Goal: Task Accomplishment & Management: Complete application form

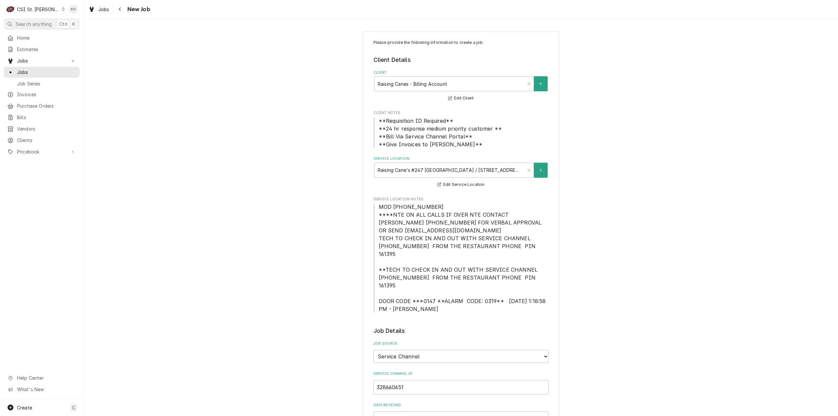
select select "1"
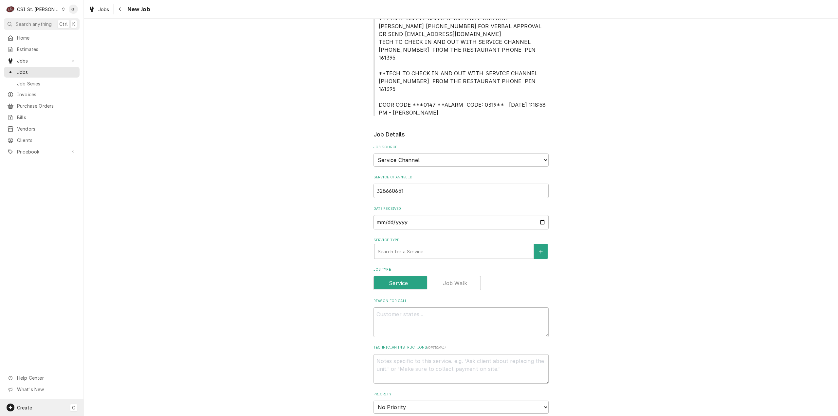
click at [40, 414] on div "Create C" at bounding box center [42, 407] width 84 height 17
click at [101, 351] on div "Job" at bounding box center [123, 351] width 44 height 7
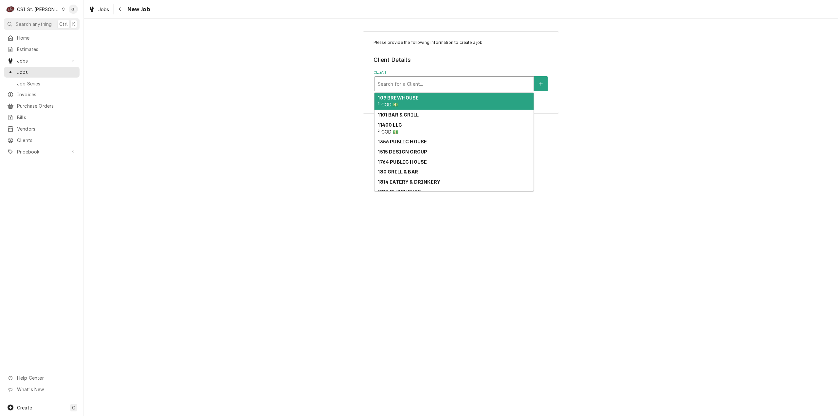
click at [430, 85] on div "Client" at bounding box center [454, 84] width 153 height 12
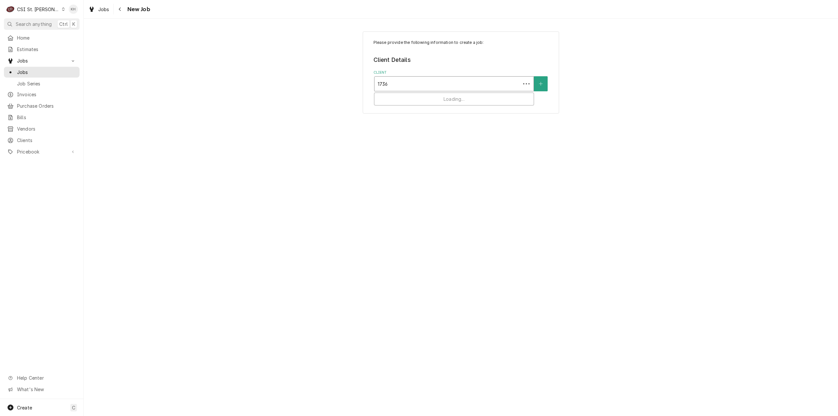
type input "17360"
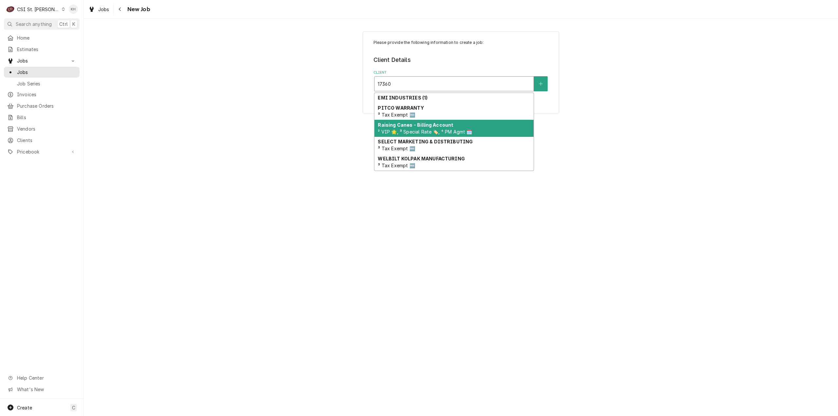
click at [452, 133] on span "² VIP 🌟, ³ Special Rate 🏷️, ⁴ PM Agmt 🗓️" at bounding box center [425, 132] width 94 height 6
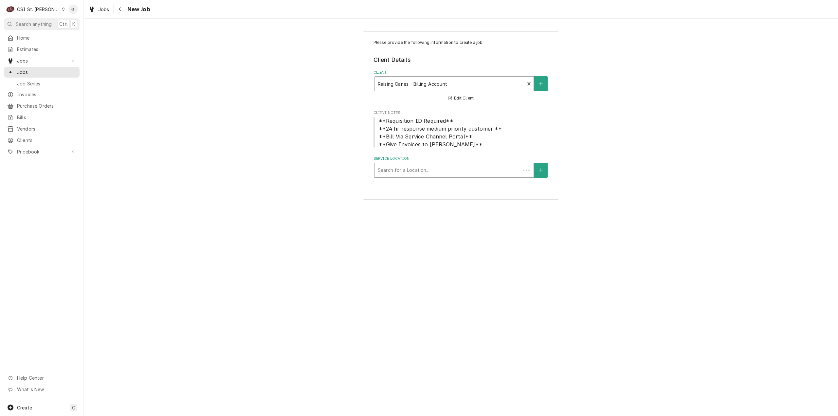
click at [448, 168] on div "Service Location" at bounding box center [448, 170] width 140 height 12
type input "17360"
click at [439, 183] on div "Raising Cane's #247 Chesterfield / 17360 Chesterfield Airport Rd, Chesterfield,…" at bounding box center [454, 184] width 159 height 10
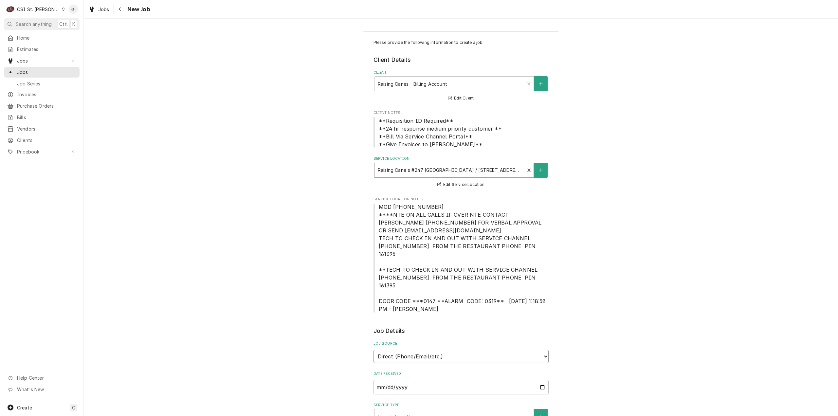
click at [463, 350] on select "Direct (Phone/Email/etc.) Service Channel Corrigo Ecotrak Other" at bounding box center [461, 356] width 175 height 13
select select "1"
click at [445, 380] on input "Service Channel ID" at bounding box center [461, 387] width 175 height 14
paste input "328660651"
type textarea "x"
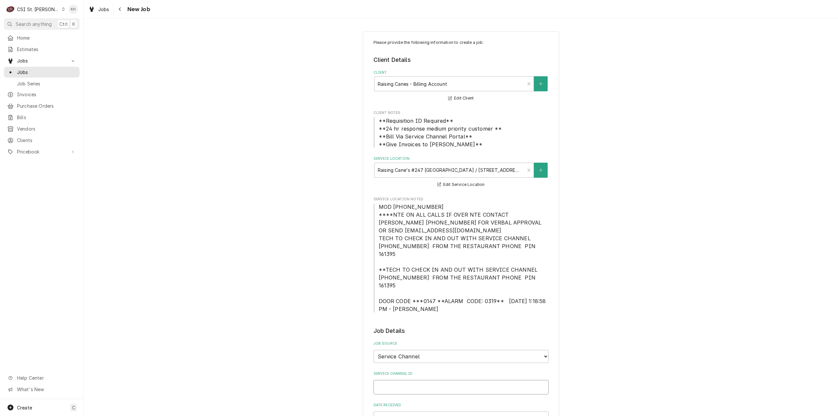
type input "328660651"
type textarea "x"
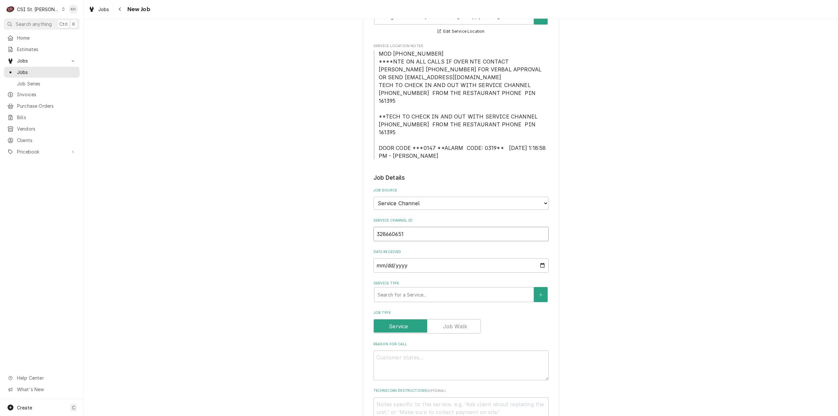
scroll to position [164, 0]
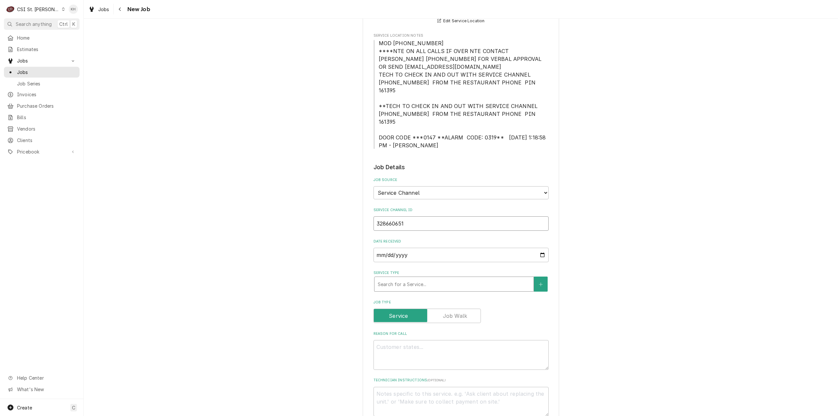
type input "328660651"
click at [429, 278] on div "Service Type" at bounding box center [454, 284] width 153 height 12
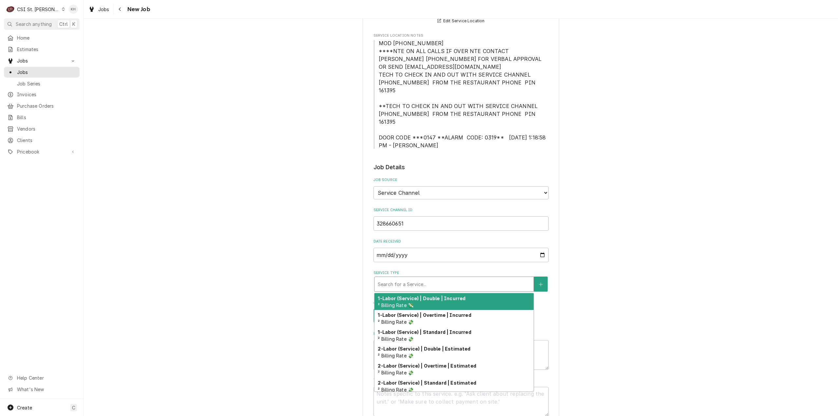
type textarea "x"
type input "s"
type textarea "x"
type input "se"
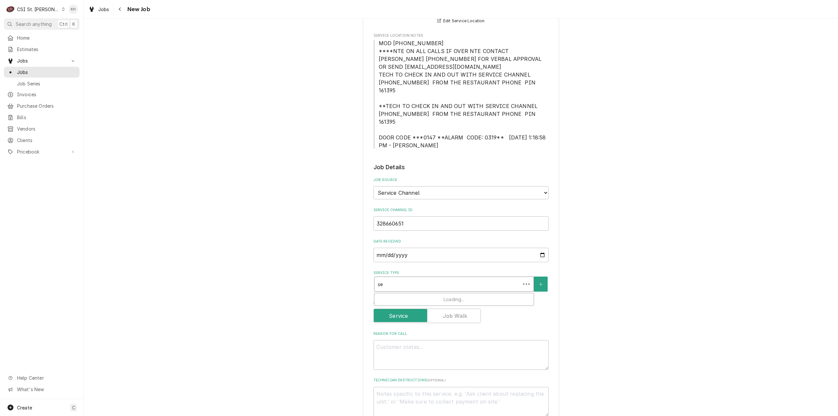
type textarea "x"
type input "ser"
type textarea "x"
type input "serv"
type textarea "x"
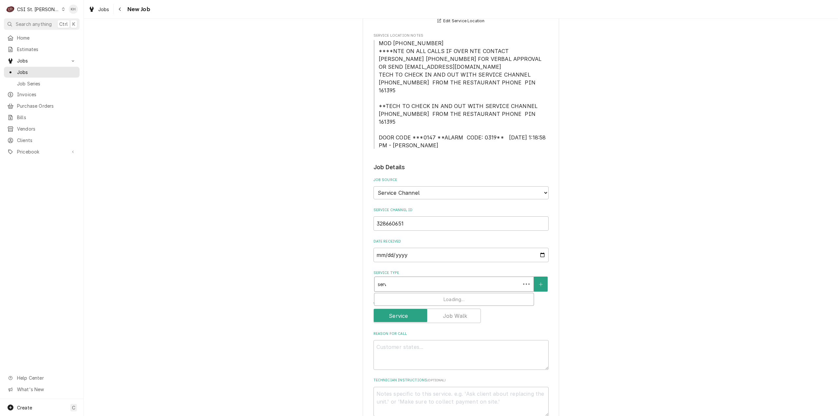
type input "servi"
type textarea "x"
type input "servic"
type textarea "x"
type input "service"
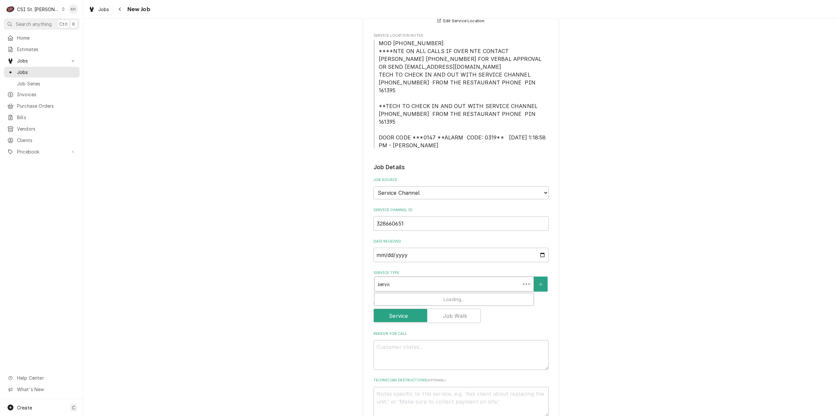
type textarea "x"
type input "service"
type textarea "x"
type input "service c"
type textarea "x"
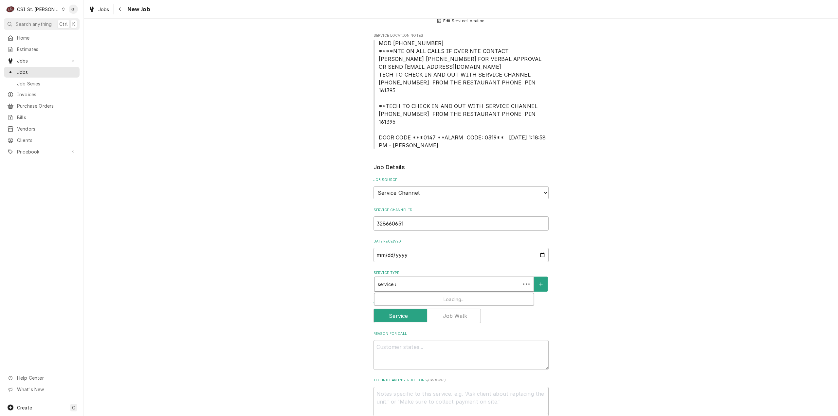
type input "service ca"
type textarea "x"
type input "service cal"
type textarea "x"
type input "service call"
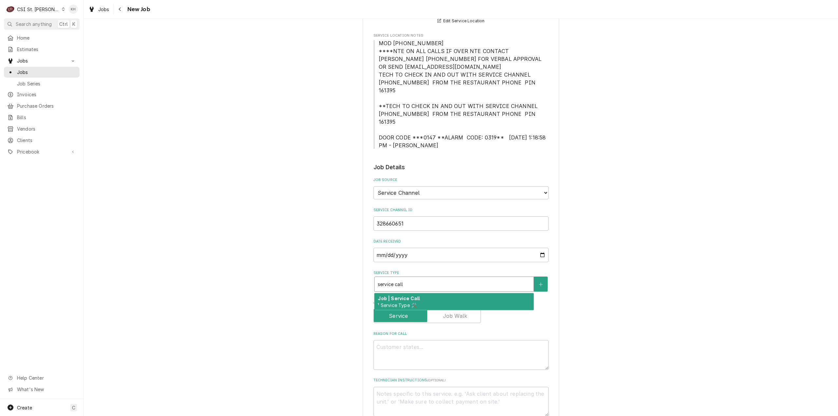
click at [432, 293] on div "Job | Service Call ¹ Service Type 🛠️" at bounding box center [454, 301] width 159 height 17
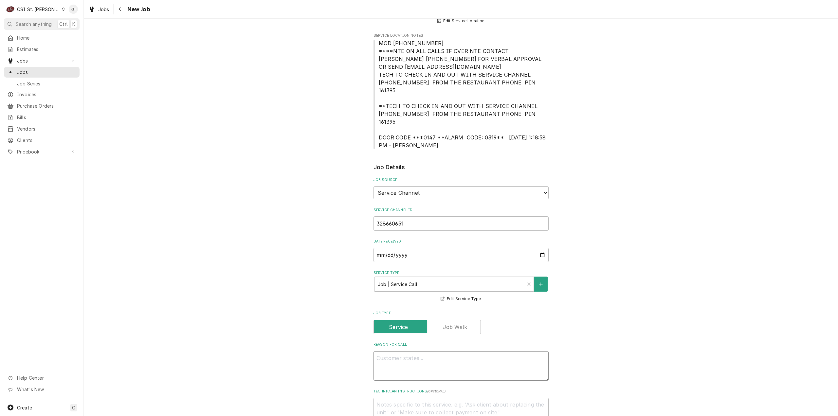
click at [464, 351] on textarea "Reason For Call" at bounding box center [461, 366] width 175 height 30
paste textarea ""KITCHEN / Electrical / Outlets/Receptacles / Broken or burnt / Found on PM. Ne…"
type textarea "x"
type textarea ""KITCHEN / Electrical / Outlets/Receptacles / Broken or burnt / Found on PM. Ne…"
drag, startPoint x: 377, startPoint y: 342, endPoint x: 373, endPoint y: 341, distance: 3.9
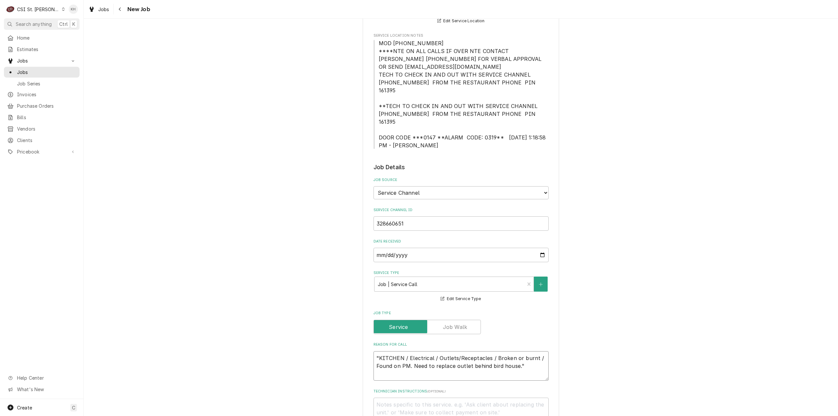
click at [374, 351] on textarea ""KITCHEN / Electrical / Outlets/Receptacles / Broken or burnt / Found on PM. Ne…" at bounding box center [461, 366] width 175 height 30
type textarea "x"
type textarea "KITCHEN / Electrical / Outlets/Receptacles / Broken or burnt / Found on PM. Nee…"
click at [519, 351] on textarea "KITCHEN / Electrical / Outlets/Receptacles / Broken or burnt / Found on PM. Nee…" at bounding box center [461, 366] width 175 height 30
type textarea "x"
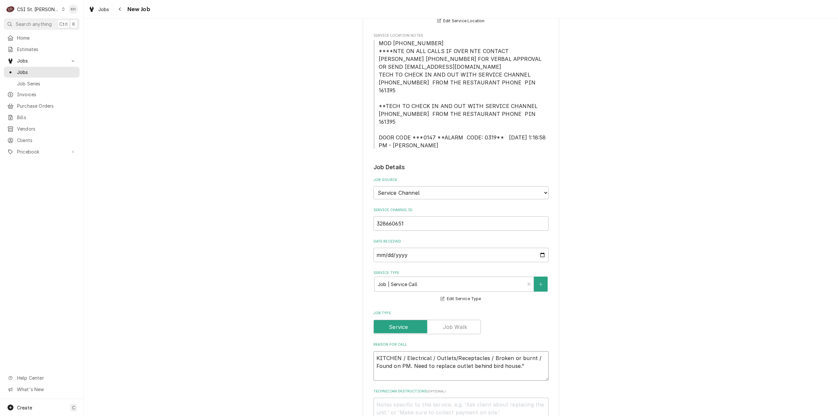
type textarea "KITCHEN / Electrical / Outlets/Receptacles / Broken or burnt / Found on PM. Nee…"
type textarea "x"
type textarea "KITCHEN / Electrical / Outlets/Receptacles / Broken or burnt / Found on PM. Nee…"
type textarea "x"
type textarea "KITCHEN / Electrical / Outlets/Receptacles / Broken or burnt / Found on PM. Nee…"
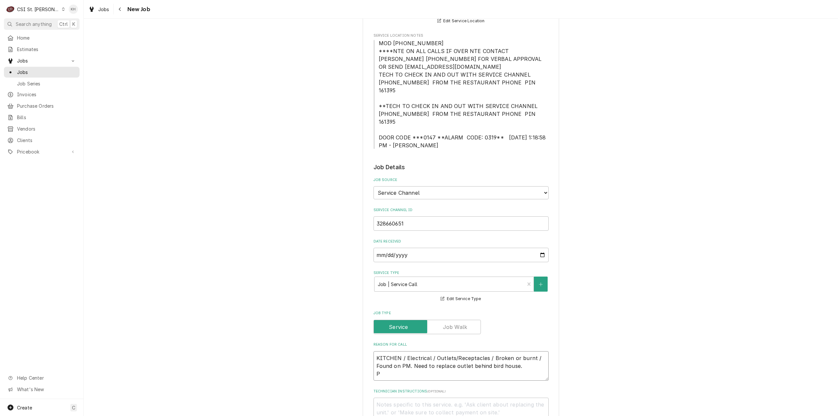
type textarea "x"
type textarea "KITCHEN / Electrical / Outlets/Receptacles / Broken or burnt / Found on PM. Nee…"
type textarea "x"
type textarea "KITCHEN / Electrical / Outlets/Receptacles / Broken or burnt / Found on PM. Nee…"
type textarea "x"
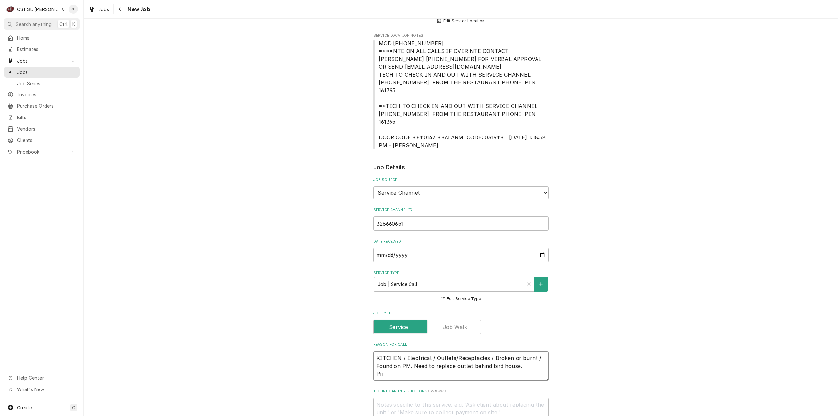
type textarea "KITCHEN / Electrical / Outlets/Receptacles / Broken or burnt / Found on PM. Nee…"
type textarea "x"
type textarea "KITCHEN / Electrical / Outlets/Receptacles / Broken or burnt / Found on PM. Nee…"
type textarea "x"
type textarea "KITCHEN / Electrical / Outlets/Receptacles / Broken or burnt / Found on PM. Nee…"
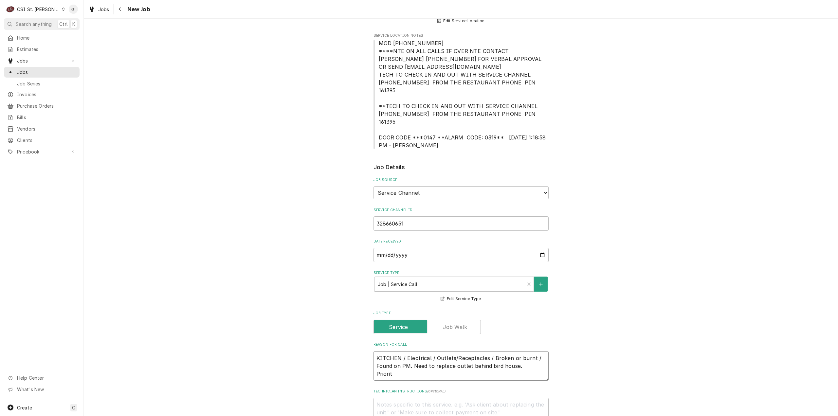
type textarea "x"
type textarea "KITCHEN / Electrical / Outlets/Receptacles / Broken or burnt / Found on PM. Nee…"
type textarea "x"
type textarea "KITCHEN / Electrical / Outlets/Receptacles / Broken or burnt / Found on PM. Nee…"
click at [418, 360] on textarea "KITCHEN / Electrical / Outlets/Receptacles / Broken or burnt / Found on PM. Nee…" at bounding box center [461, 366] width 175 height 30
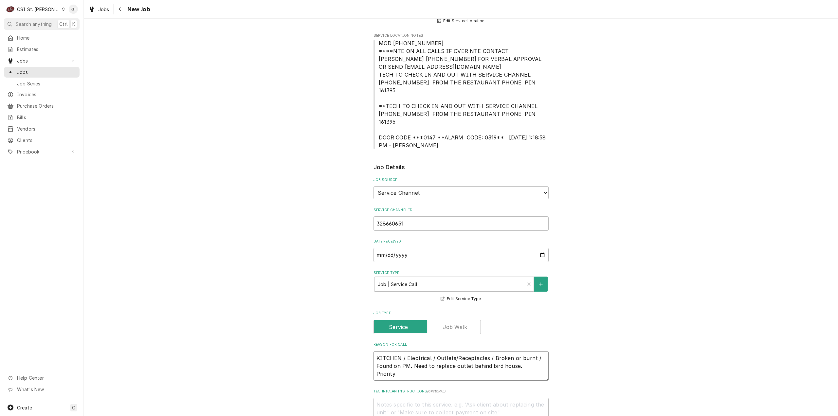
paste textarea "Non-Emergency - 7 Days"
type textarea "x"
type textarea "KITCHEN / Electrical / Outlets/Receptacles / Broken or burnt / Found on PM. Nee…"
type textarea "x"
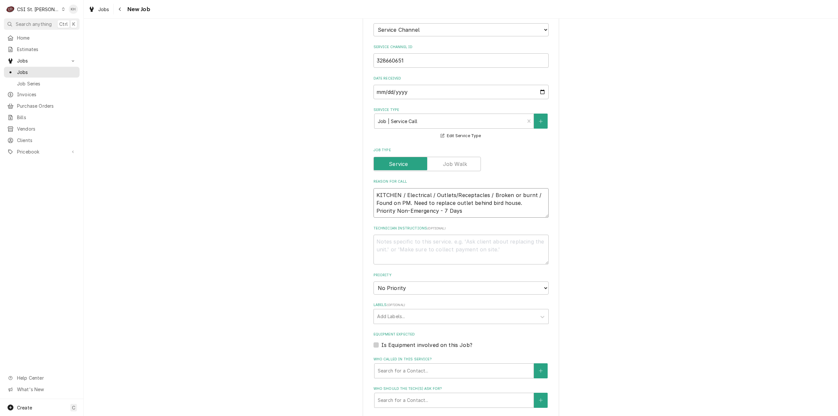
scroll to position [327, 0]
type textarea "KITCHEN / Electrical / Outlets/Receptacles / Broken or burnt / Found on PM. Nee…"
click at [415, 239] on textarea "Technician Instructions ( optional )" at bounding box center [461, 249] width 175 height 30
type textarea "x"
type textarea "NT"
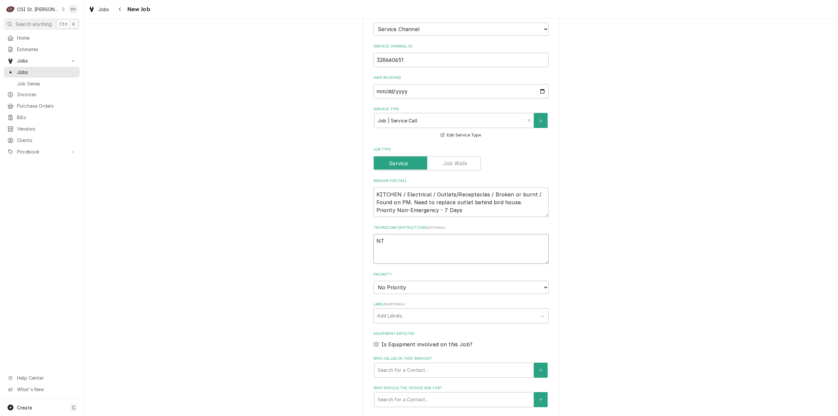
type textarea "x"
type textarea "NTE"
type textarea "x"
type textarea "NTE"
type textarea "x"
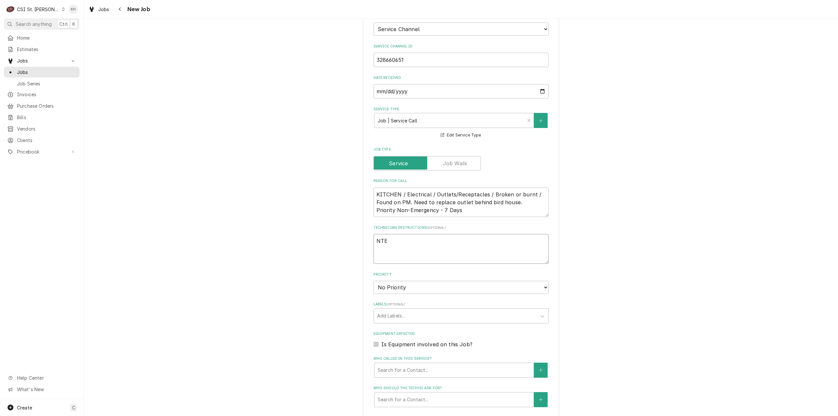
type textarea "NTE $"
type textarea "x"
type textarea "NTE $3"
type textarea "x"
type textarea "NTE $35"
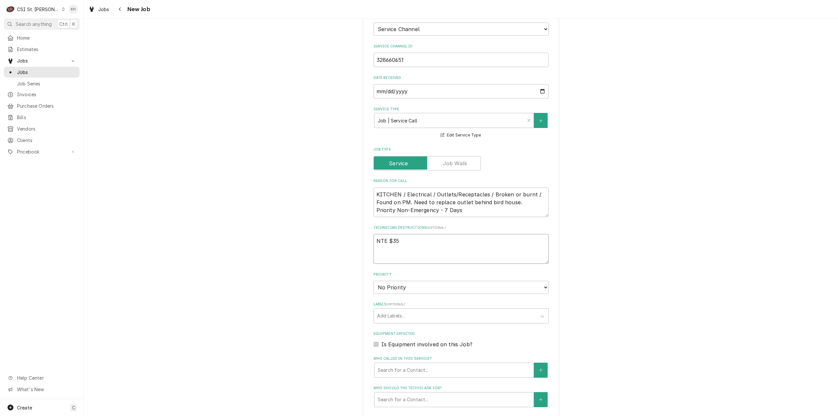
type textarea "x"
type textarea "NTE $350"
type textarea "x"
type textarea "NTE $350."
type textarea "x"
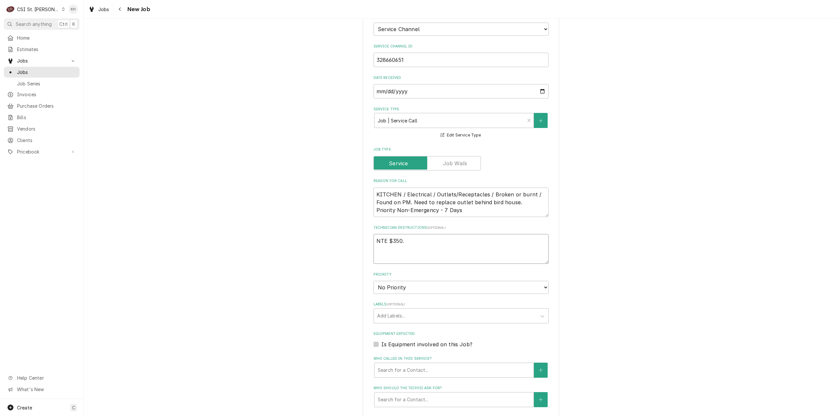
type textarea "NTE $350.0"
type textarea "x"
type textarea "NTE $350.00"
type textarea "x"
type textarea "NTE $350.00"
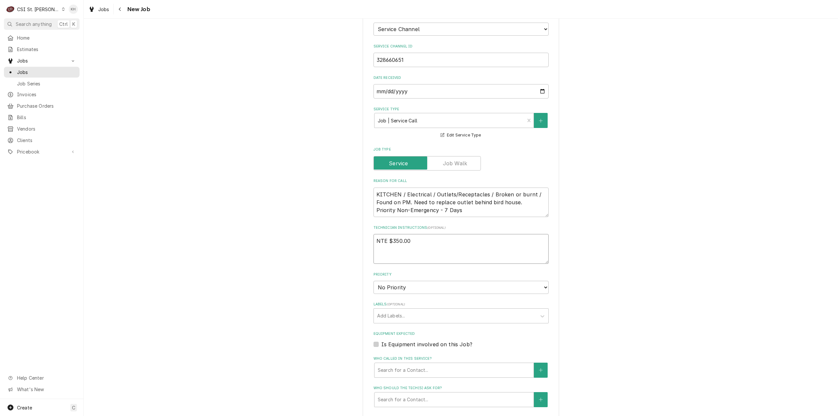
type textarea "x"
type textarea "NTE $350.00"
type textarea "x"
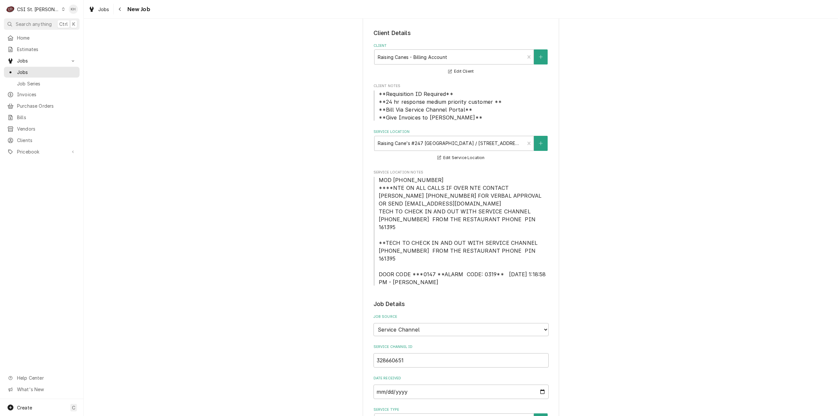
scroll to position [0, 0]
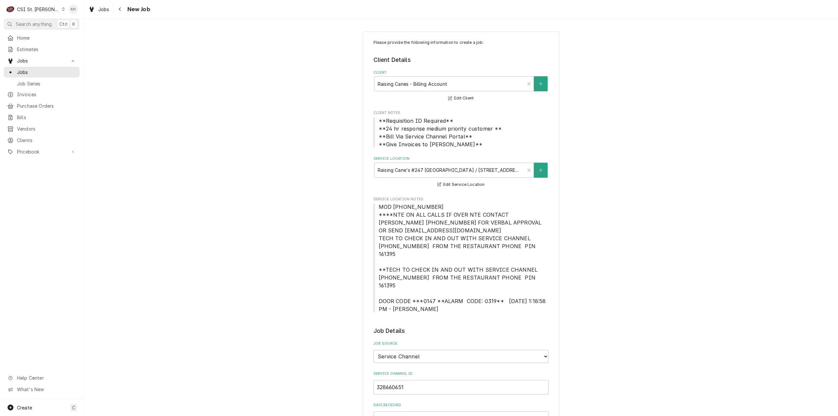
type textarea "NTE $350.00"
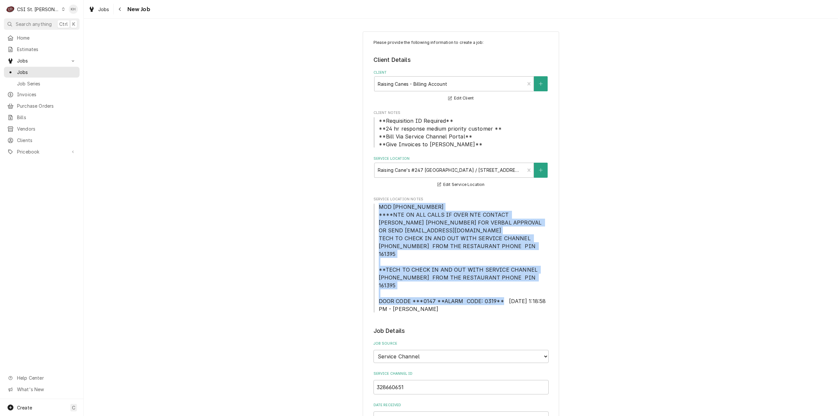
drag, startPoint x: 377, startPoint y: 206, endPoint x: 498, endPoint y: 286, distance: 145.0
click at [498, 286] on span "MOD (636) 536-9684 ****NTE ON ALL CALLS IF OVER NTE CONTACT JEFF COSTA 636-399-…" at bounding box center [463, 258] width 169 height 109
copy span "MOD (636) 536-9684 ****NTE ON ALL CALLS IF OVER NTE CONTACT JEFF COSTA 636-399-…"
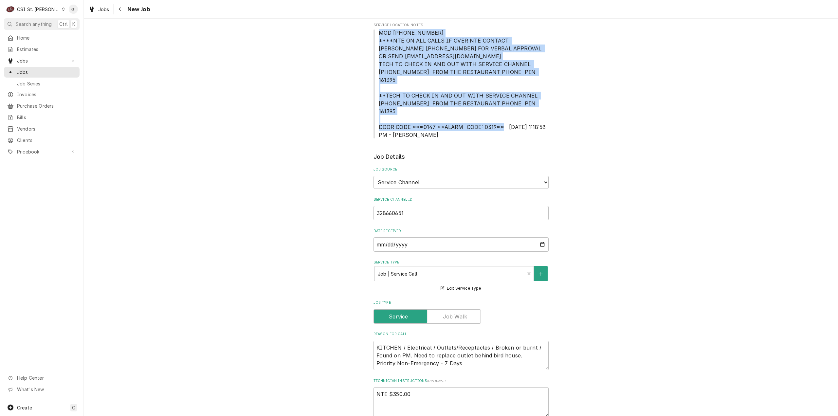
scroll to position [229, 0]
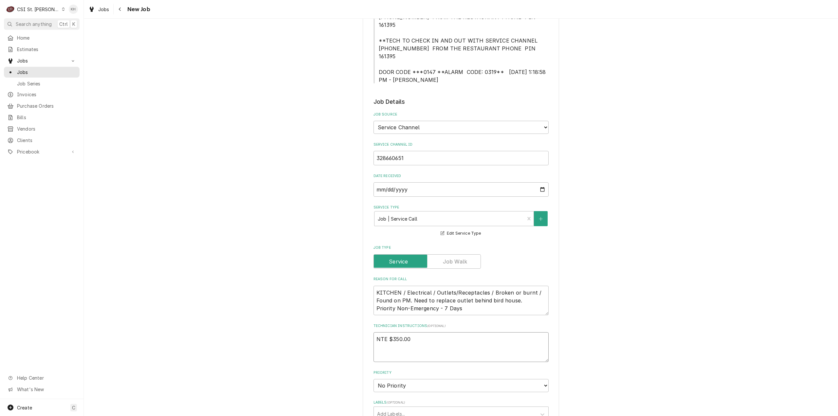
click at [399, 336] on textarea "NTE $350.00" at bounding box center [461, 347] width 175 height 30
paste textarea "MOD (636) 536-9684 ****NTE ON ALL CALLS IF OVER NTE CONTACT JEFF COSTA 636-399-…"
type textarea "x"
type textarea "NTE $350.00 MOD (636) 536-9684 ****NTE ON ALL CALLS IF OVER NTE CONTACT JEFF CO…"
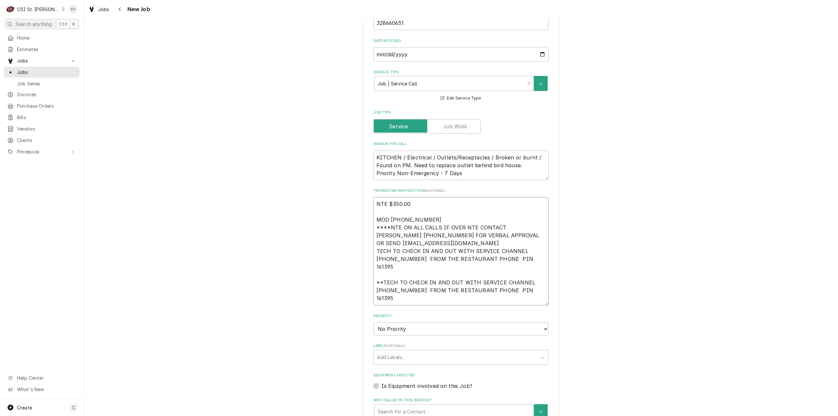
scroll to position [365, 0]
drag, startPoint x: 435, startPoint y: 205, endPoint x: 363, endPoint y: 201, distance: 72.1
click at [363, 201] on div "Please provide the following information to create a job: Client Details Client…" at bounding box center [461, 183] width 196 height 1034
drag, startPoint x: 526, startPoint y: 270, endPoint x: 373, endPoint y: 254, distance: 153.4
click at [374, 254] on textarea "NTE $350.00 MOD (636) 536-9684 ****NTE ON ALL CALLS IF OVER NTE CONTACT JEFF CO…" at bounding box center [461, 250] width 175 height 108
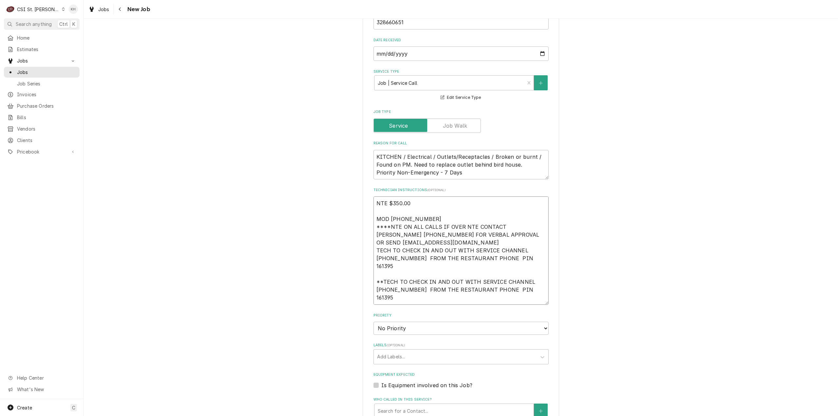
type textarea "x"
type textarea "NTE $350.00 MOD (636) 536-9684 ****NTE ON ALL CALLS IF OVER NTE CONTACT JEFF CO…"
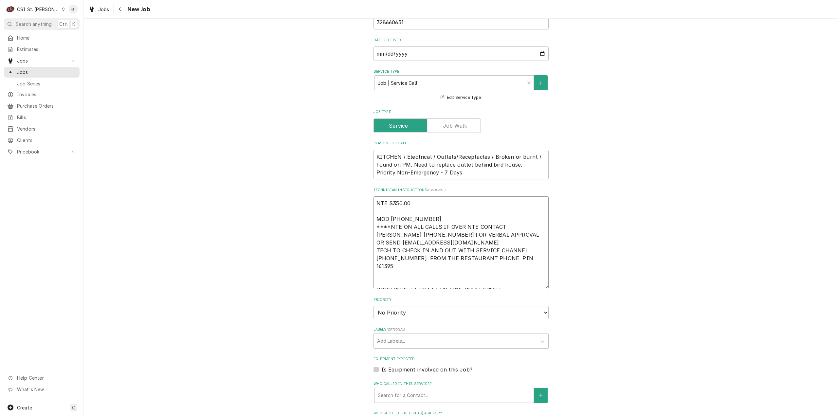
type textarea "x"
type textarea "NTE $350.00 MOD (636) 536-9684 ****NTE ON ALL CALLS IF OVER NTE CONTACT JEFF CO…"
click at [496, 260] on textarea "NTE $350.00 MOD (636) 536-9684 ****NTE ON ALL CALLS IF OVER NTE CONTACT JEFF CO…" at bounding box center [461, 238] width 175 height 85
type textarea "x"
type textarea "NTE $350.00 MOD (636) 536-9684 ****NTE ON ALL CALLS IF OVER NTE CONTACT JEFF CO…"
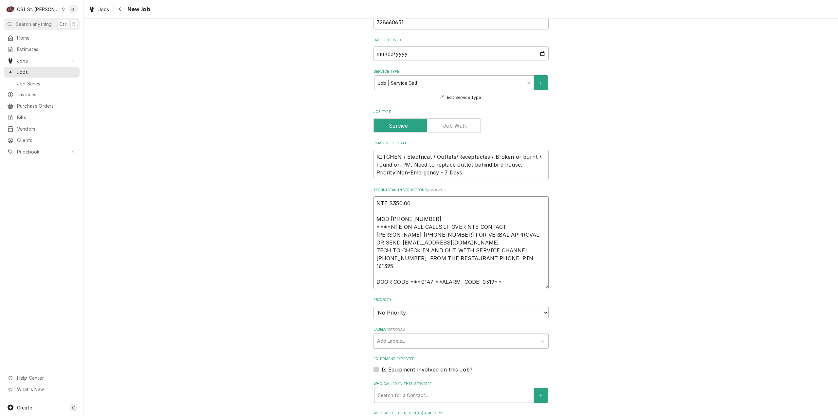
paste textarea "MOD (636) 536-9684"
type textarea "x"
type textarea "NTE $350.00 MOD (636) 536-9684 ****NTE ON ALL CALLS IF OVER NTE CONTACT JEFF CO…"
type textarea "x"
type textarea "NTE $350.00 MOD (636) 536-9684 ****NTE ON ALL CALLS IF OVER NTE CONTACT JEFF CO…"
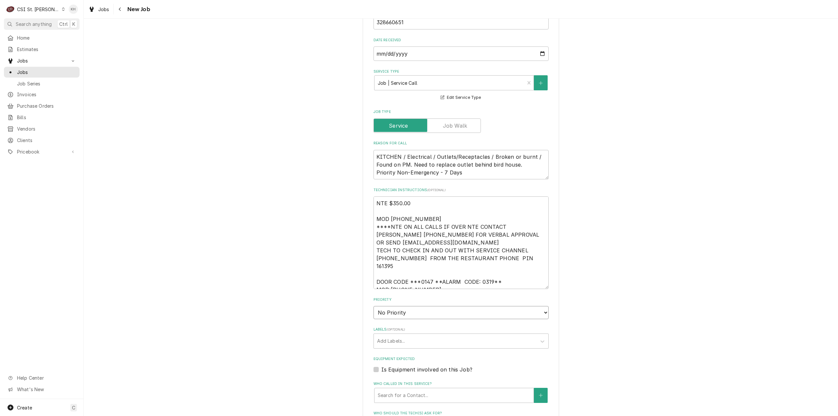
click at [403, 306] on select "No Priority Urgent High Medium Low" at bounding box center [461, 312] width 175 height 13
select select "4"
click at [374, 306] on select "No Priority Urgent High Medium Low" at bounding box center [461, 312] width 175 height 13
type textarea "x"
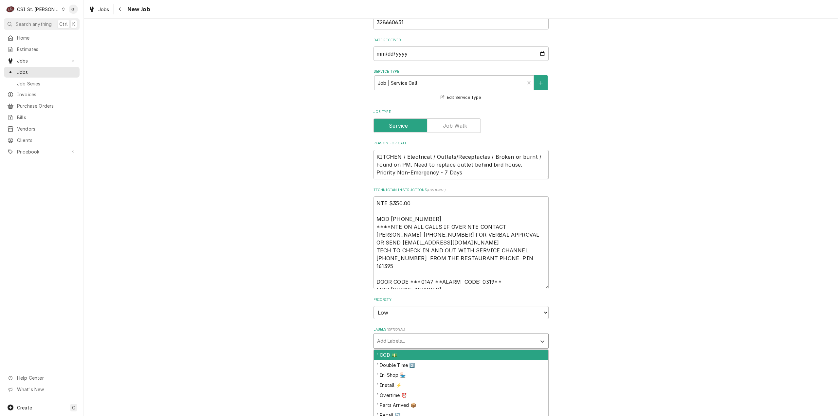
click at [412, 335] on div "Labels" at bounding box center [455, 341] width 156 height 12
type input "ref"
type textarea "x"
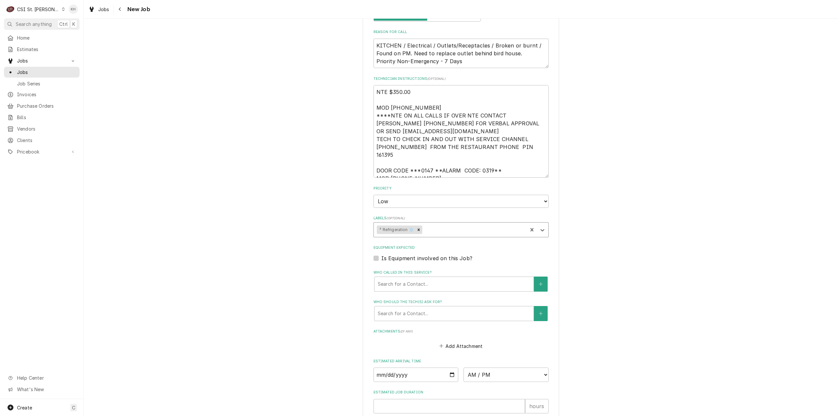
scroll to position [496, 0]
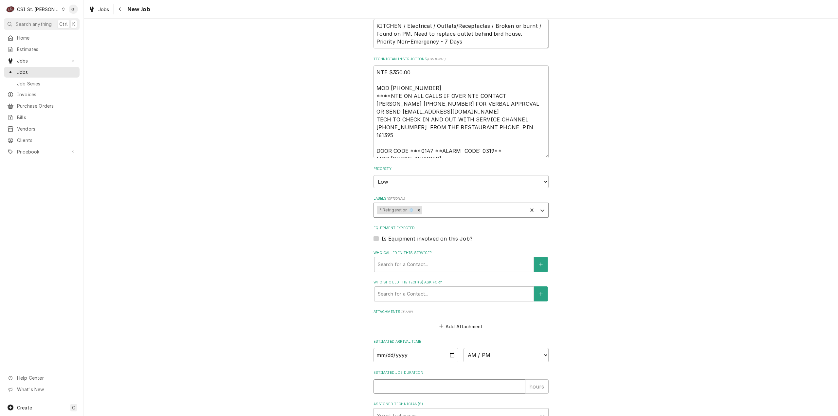
click at [426, 380] on input "Estimated Job Duration" at bounding box center [450, 387] width 152 height 14
type textarea "x"
type input "2"
type textarea "x"
type input "2"
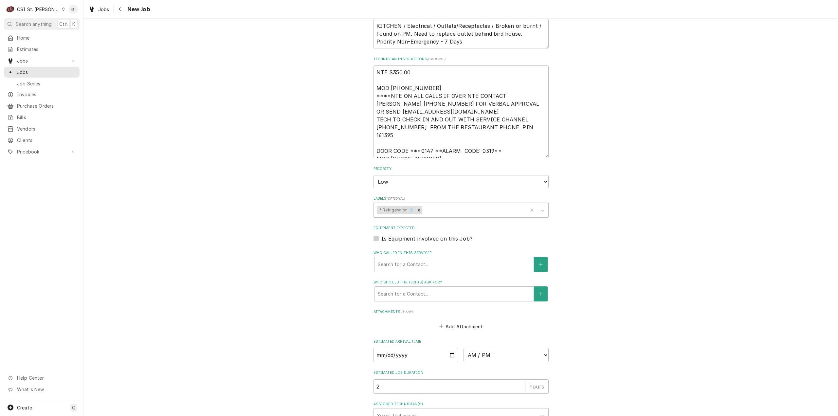
scroll to position [625, 0]
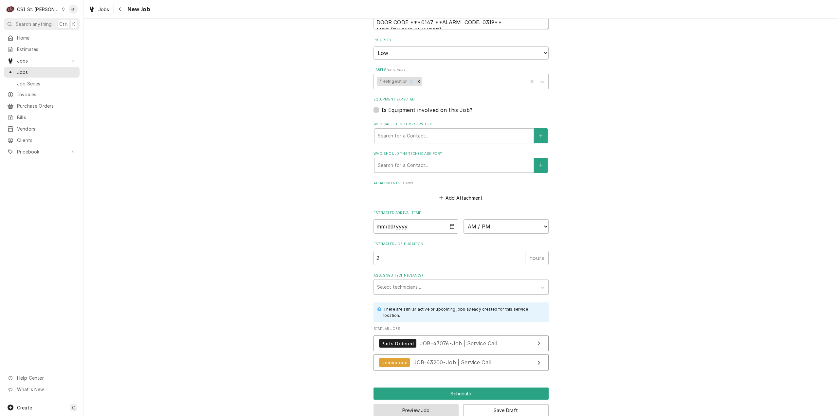
drag, startPoint x: 419, startPoint y: 395, endPoint x: 817, endPoint y: 334, distance: 402.5
click at [425, 404] on button "Preview Job" at bounding box center [416, 410] width 85 height 12
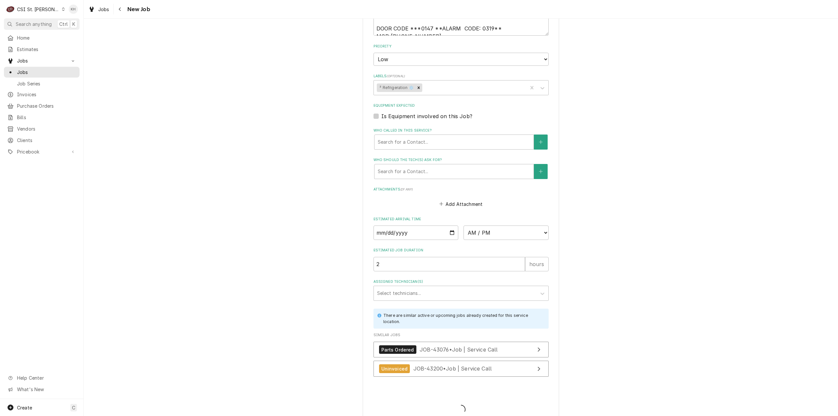
type textarea "x"
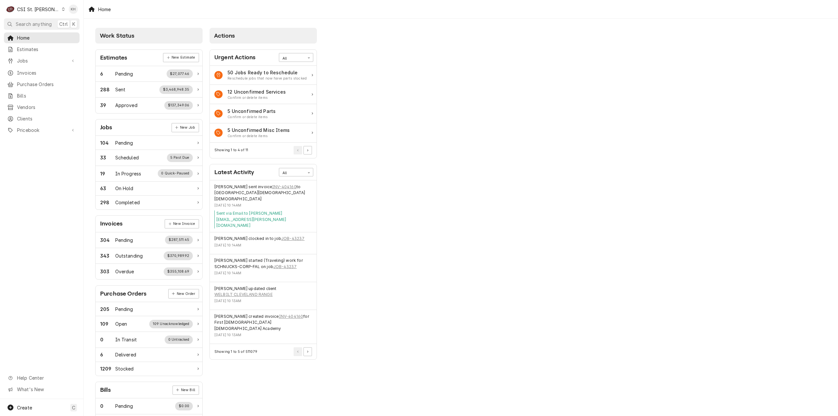
click at [37, 12] on div "CSI St. [PERSON_NAME]" at bounding box center [38, 9] width 43 height 7
click at [69, 24] on div "CSI [US_STATE]" at bounding box center [100, 24] width 86 height 7
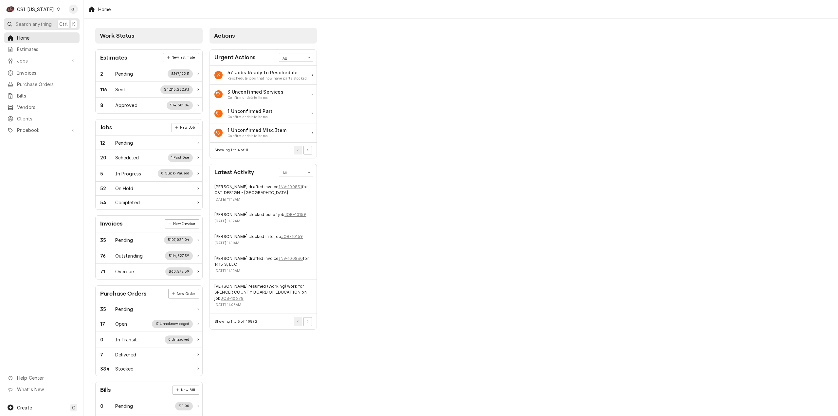
click at [39, 25] on span "Search anything" at bounding box center [34, 24] width 36 height 7
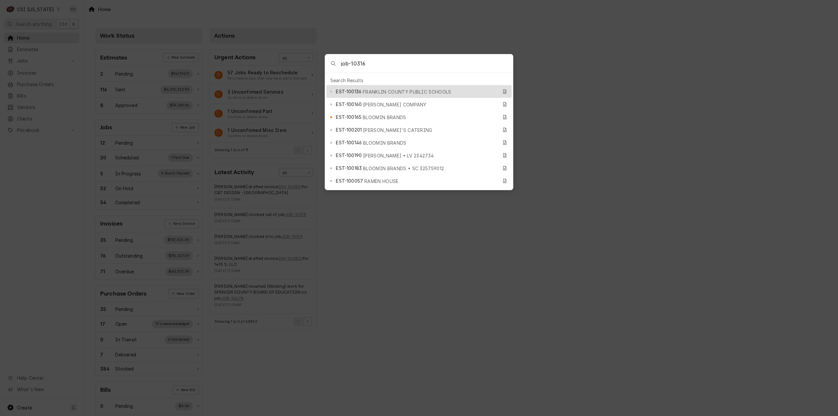
type input "job-10316"
click at [393, 89] on span "FRANKLIN COUNTY PUBLIC SCHOOLS" at bounding box center [407, 91] width 89 height 7
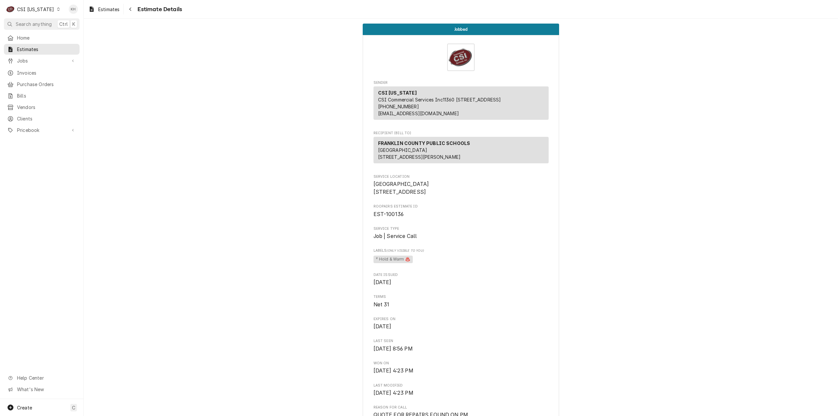
click at [32, 27] on button "Search anything Ctrl K" at bounding box center [42, 23] width 76 height 11
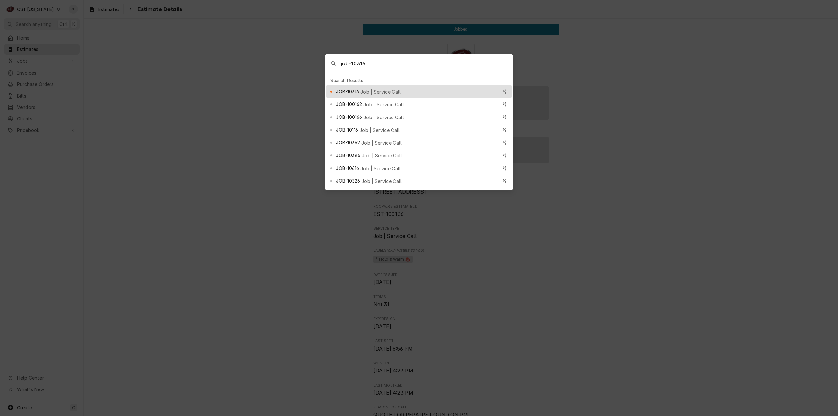
type input "job-10316"
click at [357, 88] on span "JOB-10316" at bounding box center [347, 91] width 23 height 7
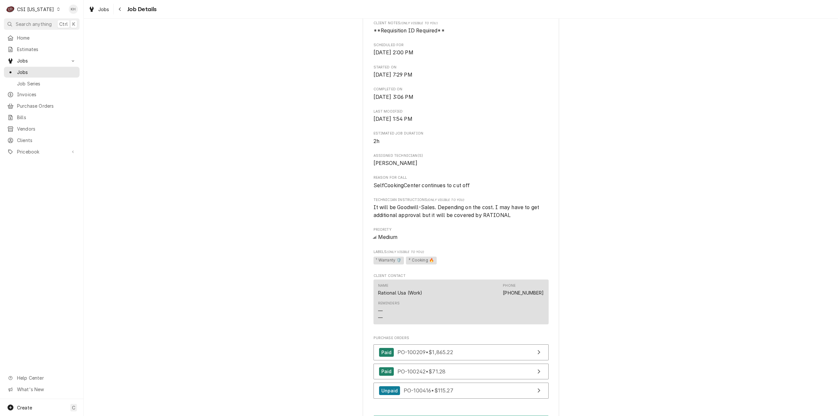
scroll to position [196, 0]
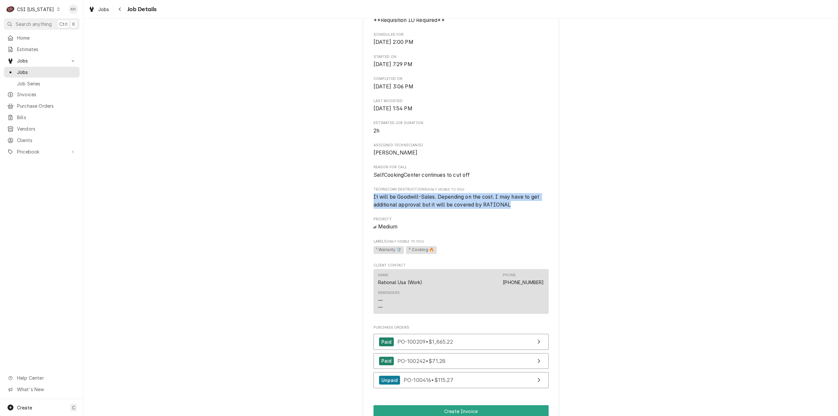
drag, startPoint x: 513, startPoint y: 214, endPoint x: 359, endPoint y: 203, distance: 154.6
click at [359, 203] on div "Completed and Uninvoiced RATIONAL - USA PAULS FRUIT MARKET-BROWNSBORO / 4990 Br…" at bounding box center [461, 205] width 755 height 753
copy span "It will be Goodwill-Sales. Depending on the cost. I may have to get additional …"
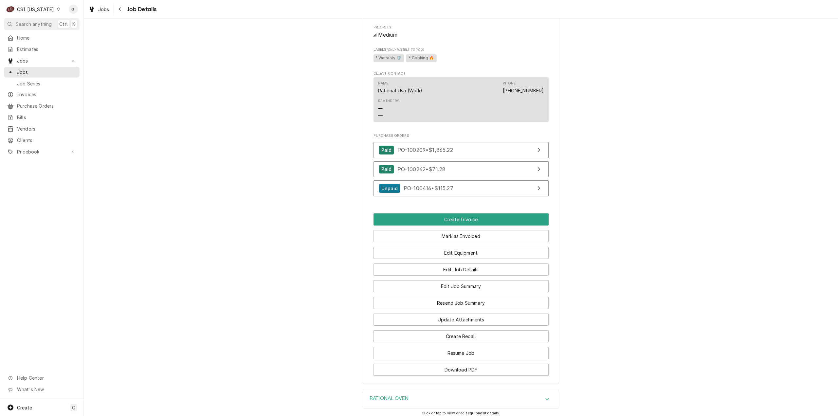
scroll to position [495, 0]
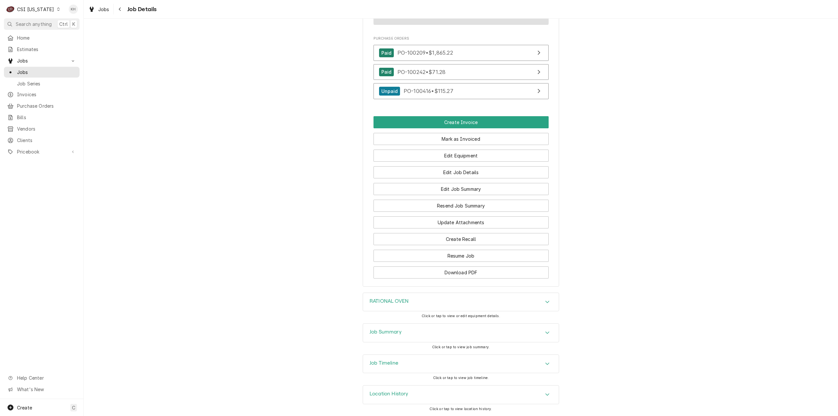
click at [374, 330] on h3 "Job Summary" at bounding box center [386, 332] width 32 height 6
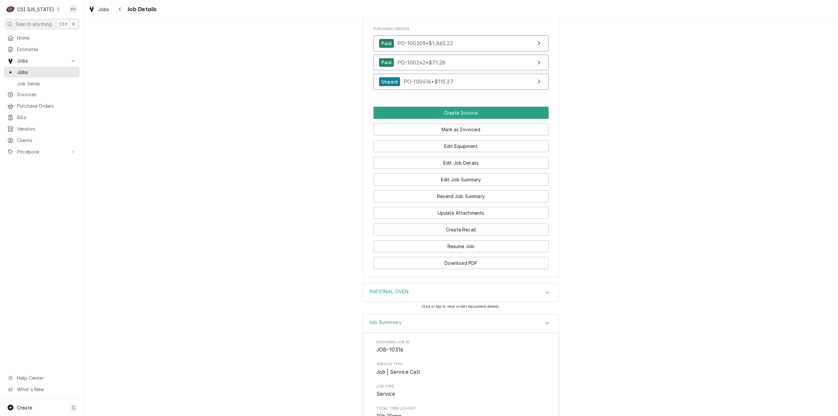
drag, startPoint x: 374, startPoint y: 330, endPoint x: 386, endPoint y: 370, distance: 42.4
click at [374, 326] on h3 "Job Summary" at bounding box center [386, 323] width 32 height 6
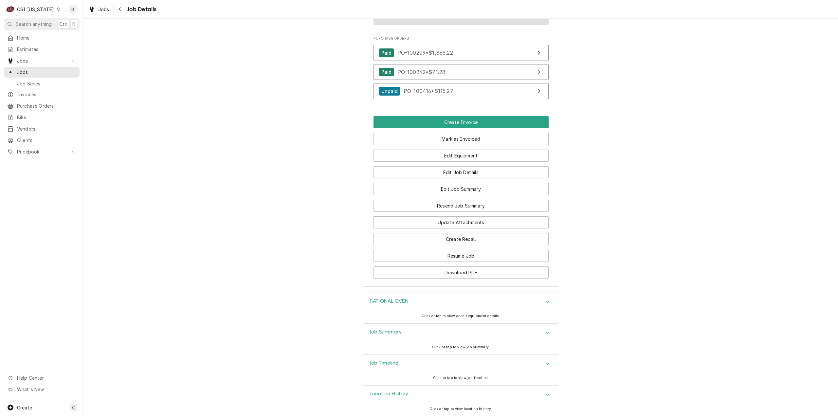
click at [386, 365] on h3 "Job Timeline" at bounding box center [384, 363] width 29 height 6
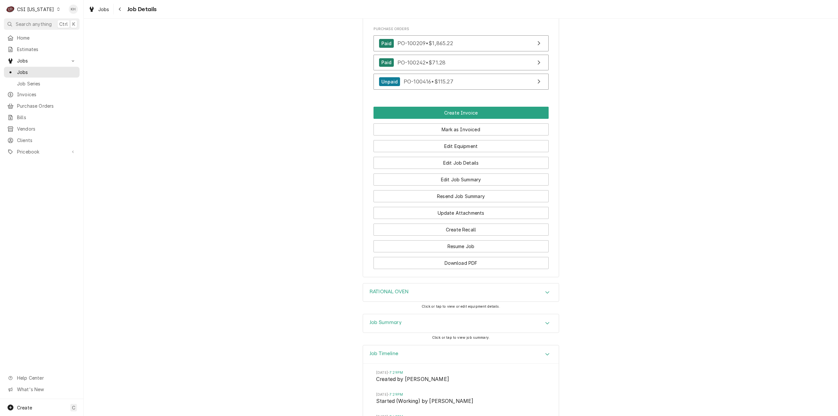
click at [386, 357] on h3 "Job Timeline" at bounding box center [384, 354] width 29 height 6
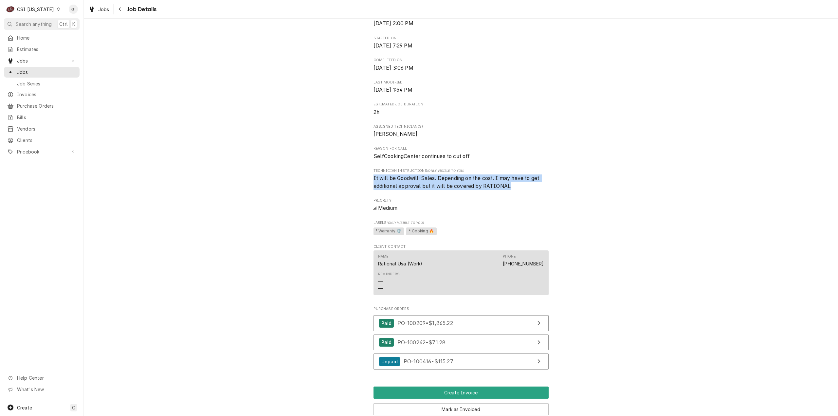
scroll to position [229, 0]
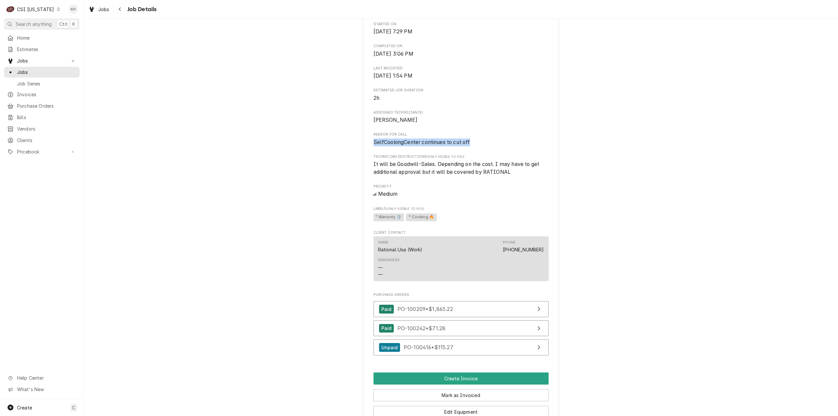
drag, startPoint x: 475, startPoint y: 146, endPoint x: 366, endPoint y: 155, distance: 108.5
click at [366, 155] on div "RATIONAL - USA PAULS FRUIT MARKET-BROWNSBORO / 4990 Brownsboro Rd, Louisville, …" at bounding box center [461, 178] width 196 height 731
copy span "SelfCookingCenter continues to cut off"
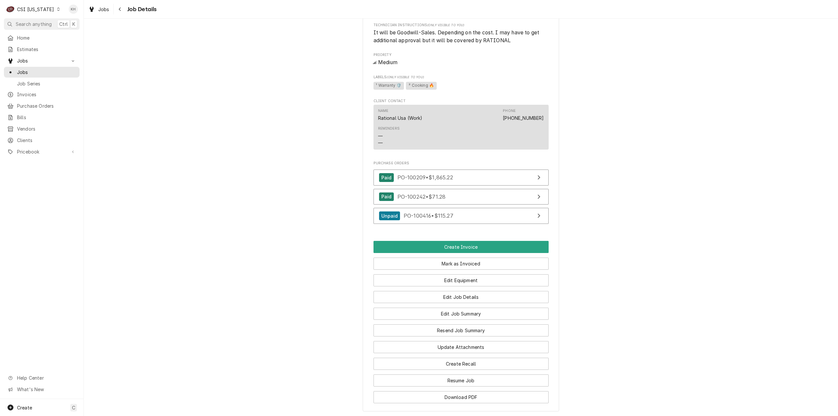
scroll to position [458, 0]
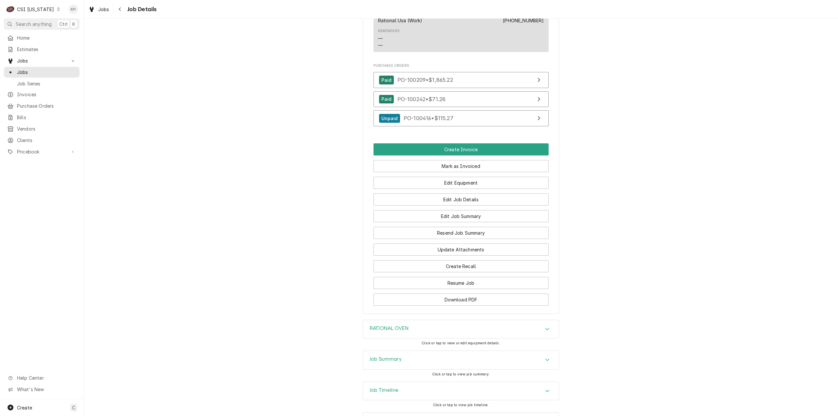
click at [457, 369] on div "Job Summary" at bounding box center [461, 360] width 196 height 18
click at [449, 156] on button "Create Invoice" at bounding box center [461, 149] width 175 height 12
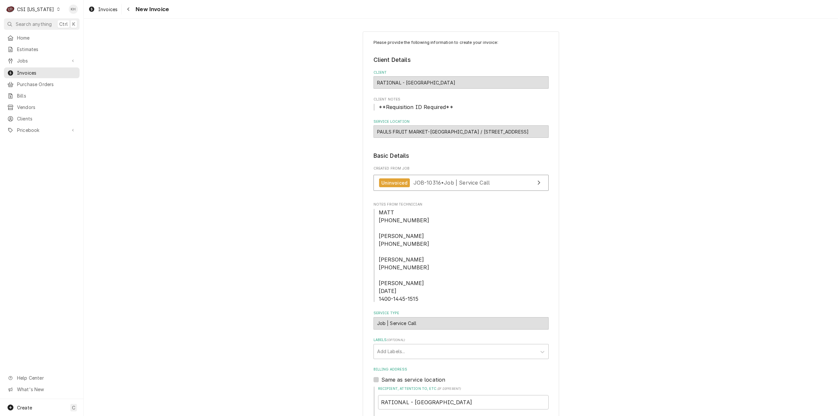
drag, startPoint x: 637, startPoint y: 319, endPoint x: 589, endPoint y: 153, distance: 172.9
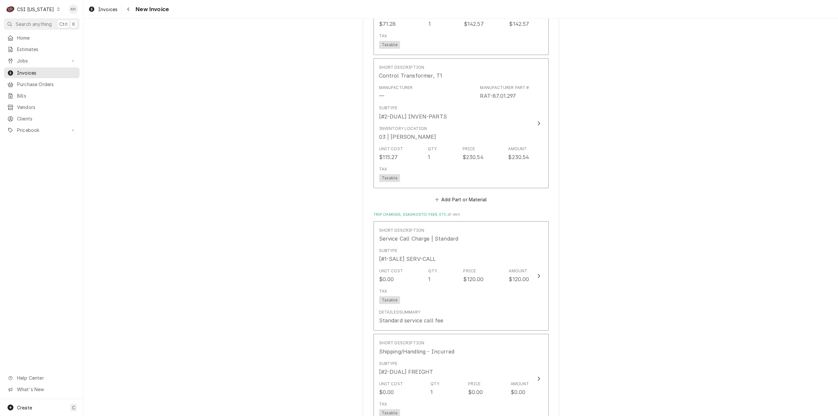
scroll to position [2653, 0]
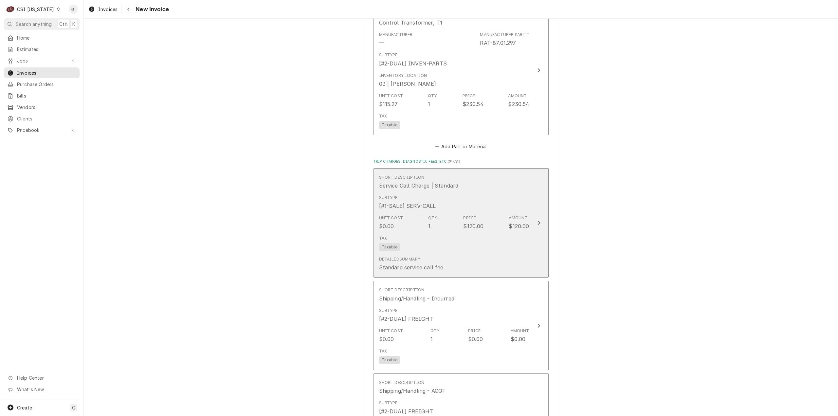
click at [532, 240] on button "Short Description Service Call Charge | Standard Subtype [#1-SALE] SERV-CALL Un…" at bounding box center [461, 223] width 175 height 110
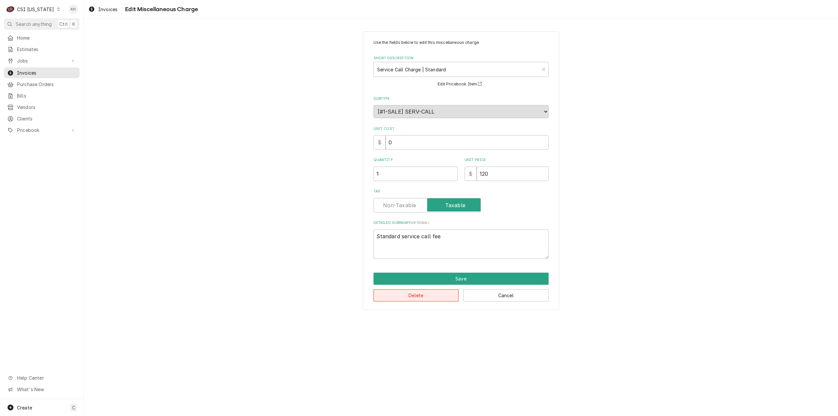
click at [407, 296] on button "Delete" at bounding box center [416, 295] width 85 height 12
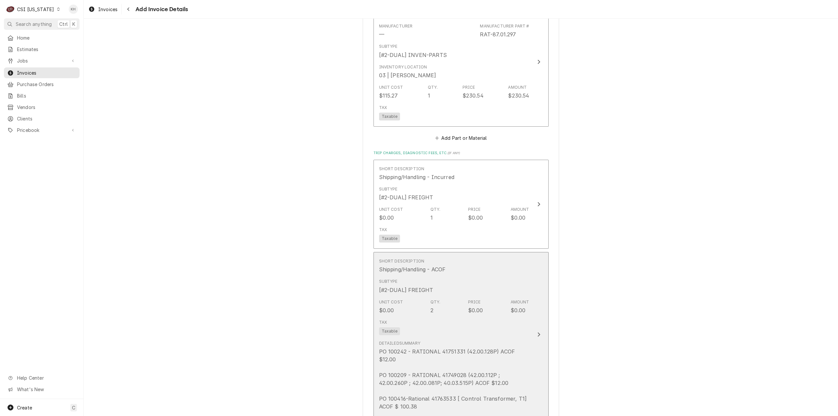
scroll to position [2652, 0]
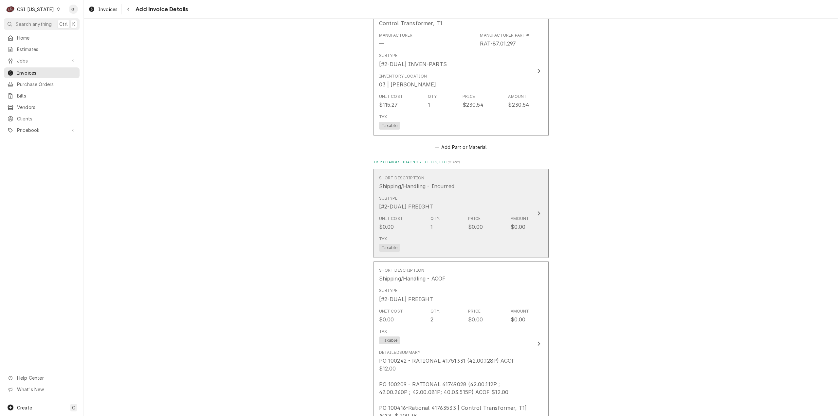
click at [534, 209] on button "Short Description Shipping/Handling - Incurred Subtype [#2-DUAL] FREIGHT Unit C…" at bounding box center [461, 213] width 175 height 89
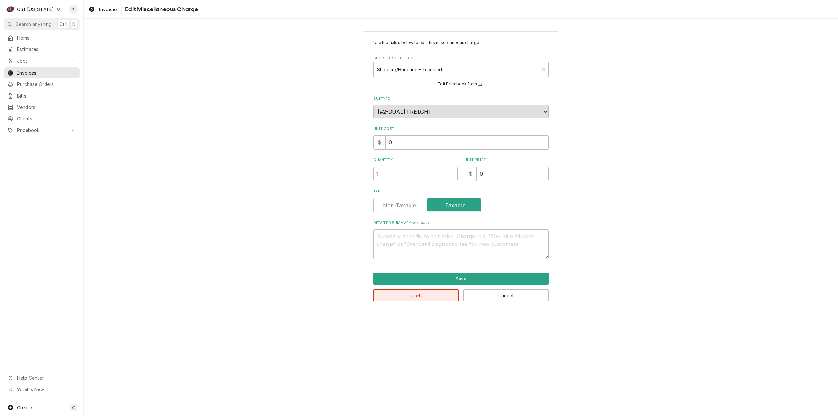
click at [418, 297] on button "Delete" at bounding box center [416, 295] width 85 height 12
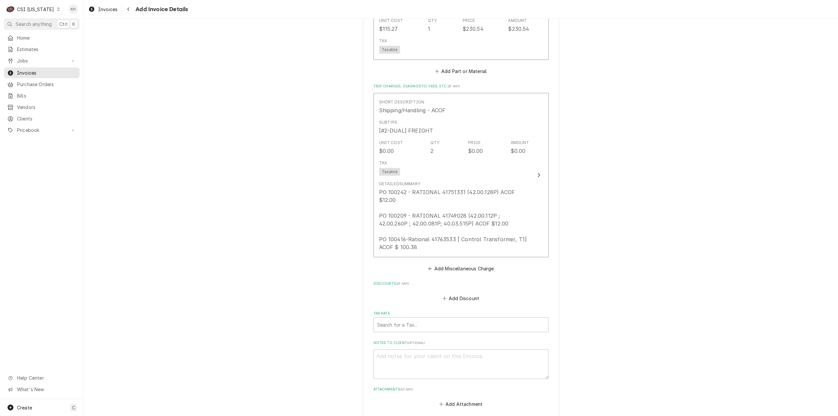
scroll to position [2684, 0]
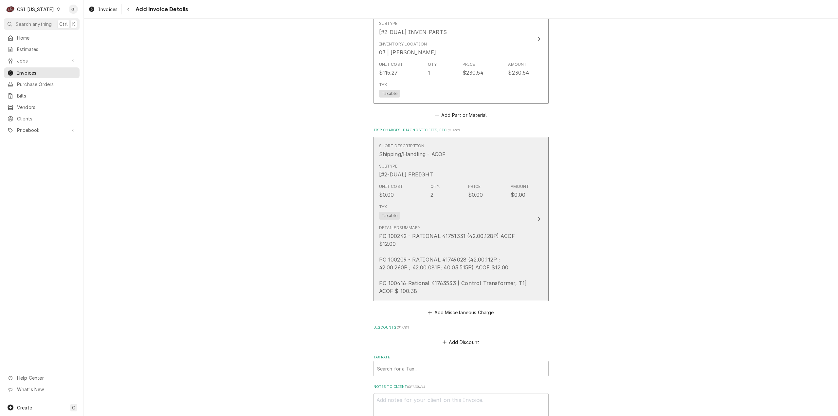
click at [527, 217] on button "Short Description Shipping/Handling - ACOF Subtype [#2-DUAL] FREIGHT Unit Cost …" at bounding box center [461, 219] width 175 height 165
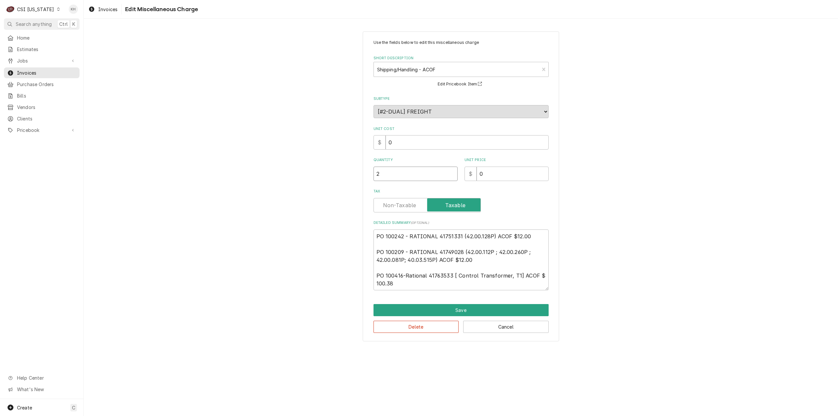
drag, startPoint x: 411, startPoint y: 174, endPoint x: 295, endPoint y: 170, distance: 116.3
click at [295, 170] on div "Use the fields below to edit this miscellaneous charge Short Description Shippi…" at bounding box center [461, 187] width 755 height 322
type textarea "x"
type input "1"
type textarea "x"
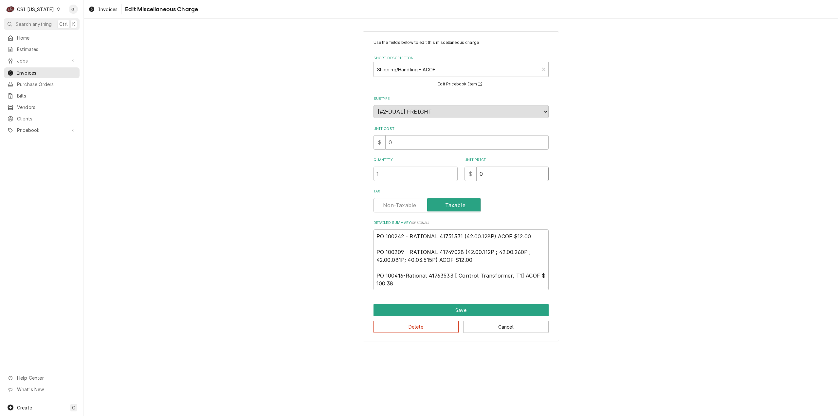
type input "1"
type textarea "x"
type input "12"
type textarea "x"
type input "124"
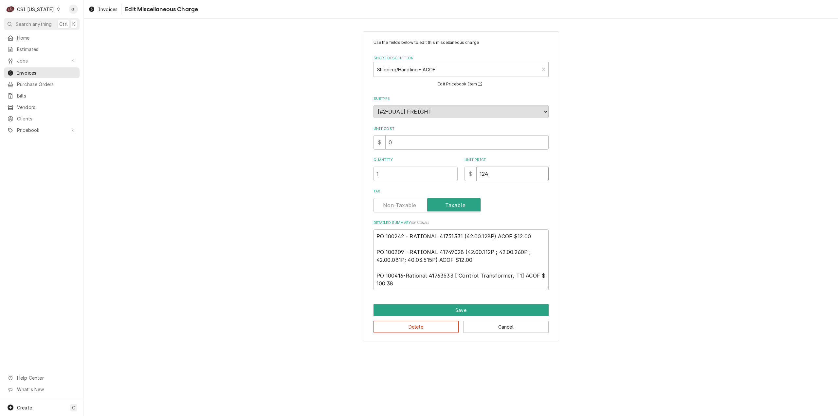
type textarea "x"
type input "124.3"
type textarea "x"
type input "124.38"
click at [449, 310] on button "Save" at bounding box center [461, 310] width 175 height 12
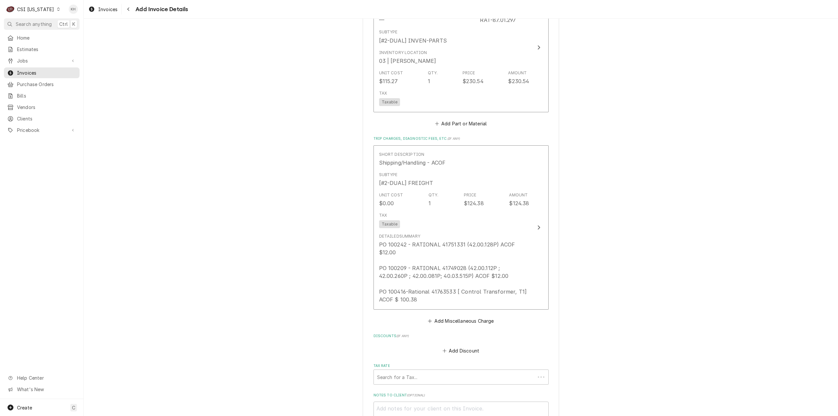
scroll to position [2851, 0]
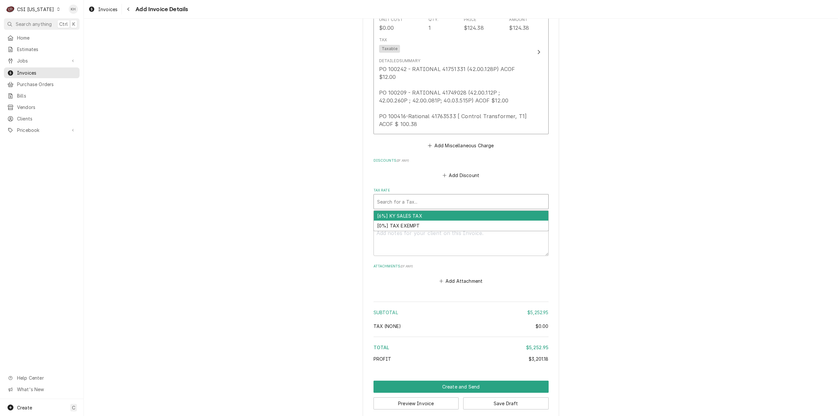
click at [390, 205] on div "Tax Rate" at bounding box center [461, 202] width 168 height 12
type textarea "x"
type input "e"
type textarea "x"
type input "ex"
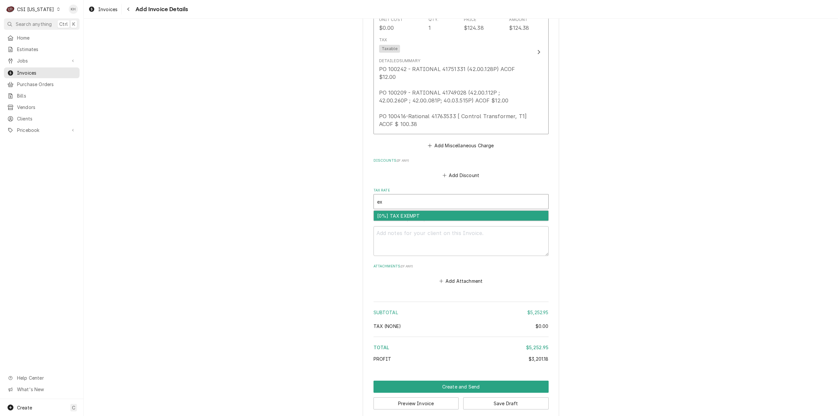
click at [413, 218] on div "[0%] TAX EXEMPT" at bounding box center [461, 216] width 175 height 10
type textarea "x"
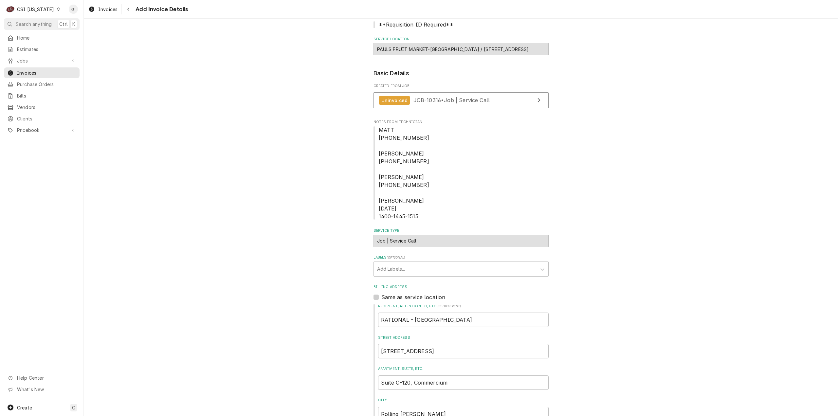
scroll to position [229, 0]
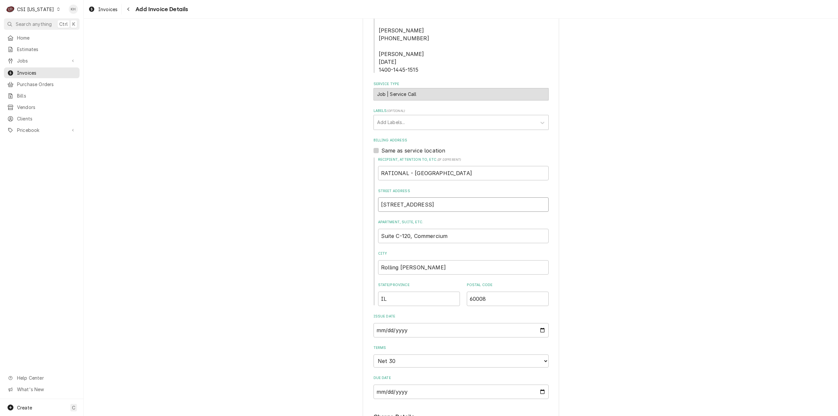
drag, startPoint x: 428, startPoint y: 204, endPoint x: 366, endPoint y: 208, distance: 62.0
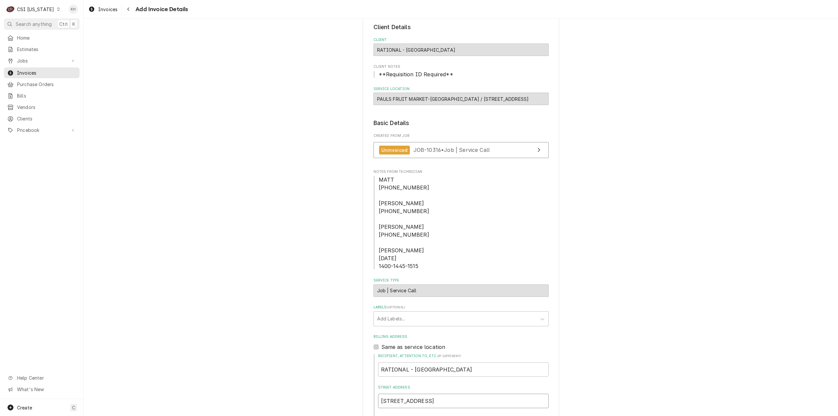
scroll to position [0, 0]
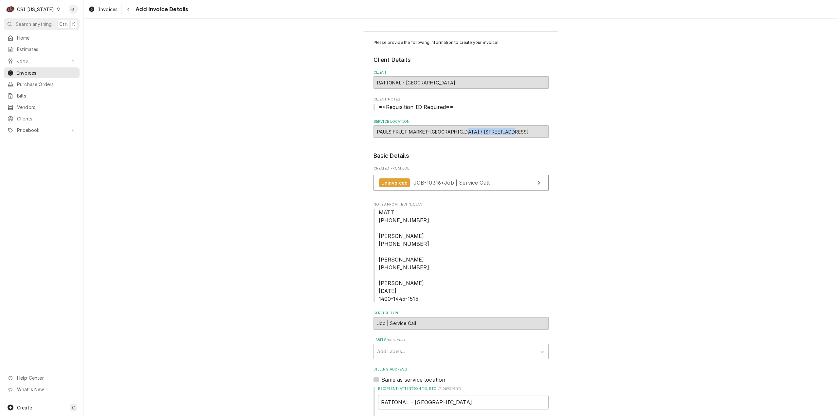
drag, startPoint x: 466, startPoint y: 132, endPoint x: 513, endPoint y: 134, distance: 47.2
click at [513, 134] on div "PAULS FRUIT MARKET-BROWNSBORO / 4990 Brownsboro Rd, Louisville, KY 40222" at bounding box center [461, 131] width 175 height 12
copy div "4990 Brownsboro Rd"
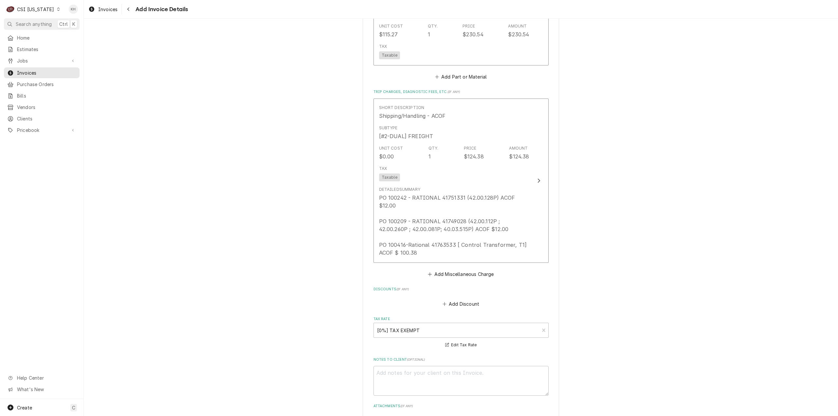
scroll to position [2674, 0]
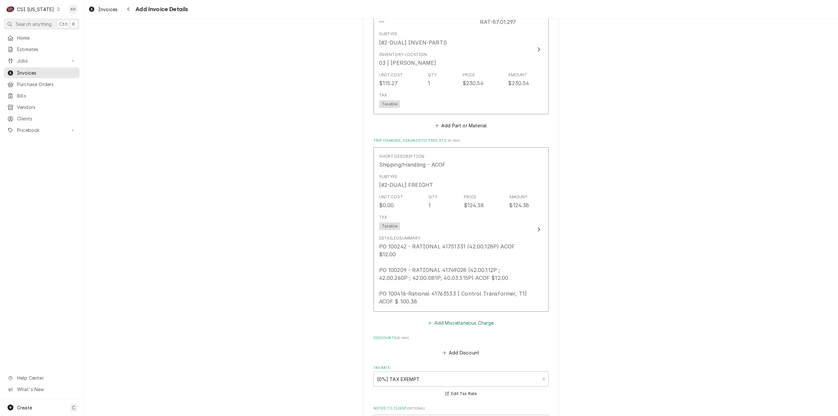
click at [462, 323] on button "Add Miscellaneous Charge" at bounding box center [461, 323] width 68 height 9
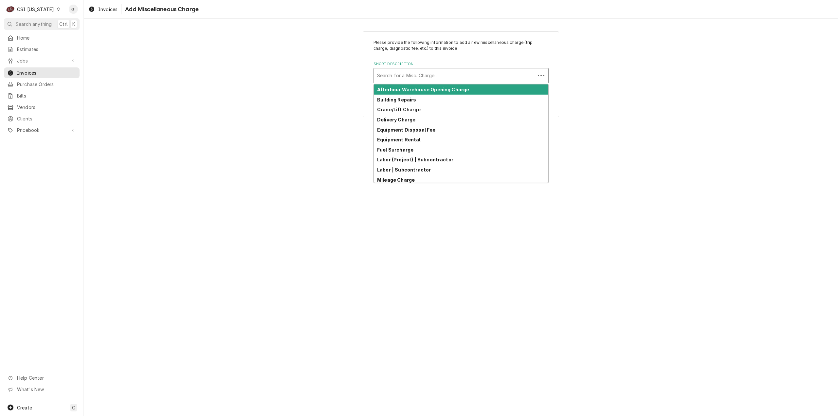
click at [465, 74] on div "Short Description" at bounding box center [454, 76] width 155 height 12
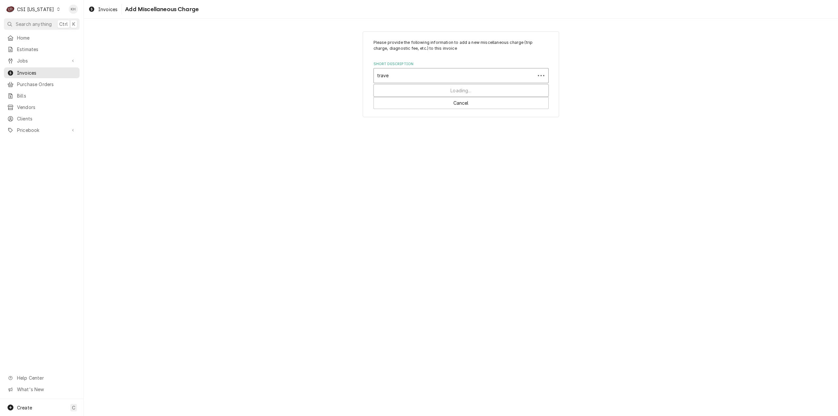
type input "travel"
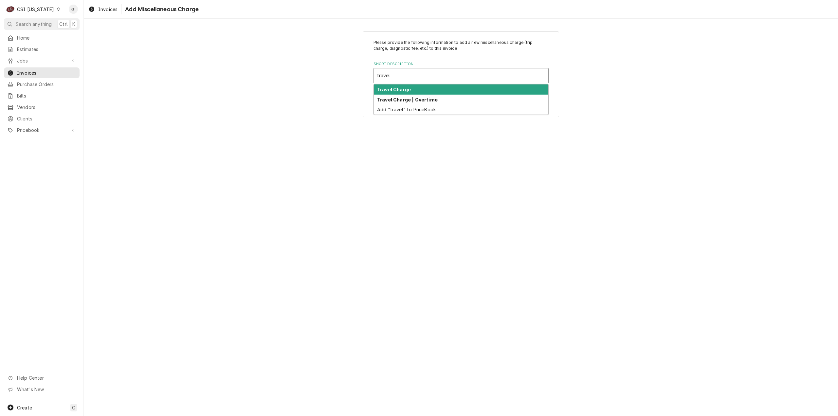
click at [453, 89] on div "Travel Charge" at bounding box center [461, 89] width 175 height 10
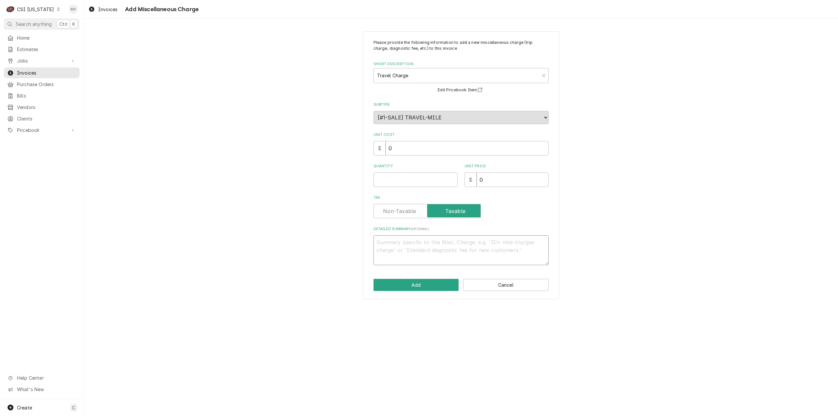
click at [461, 258] on textarea "Detailed Summary ( optional )" at bounding box center [461, 250] width 175 height 30
type textarea "x"
type textarea "T"
type textarea "x"
type textarea "Tr"
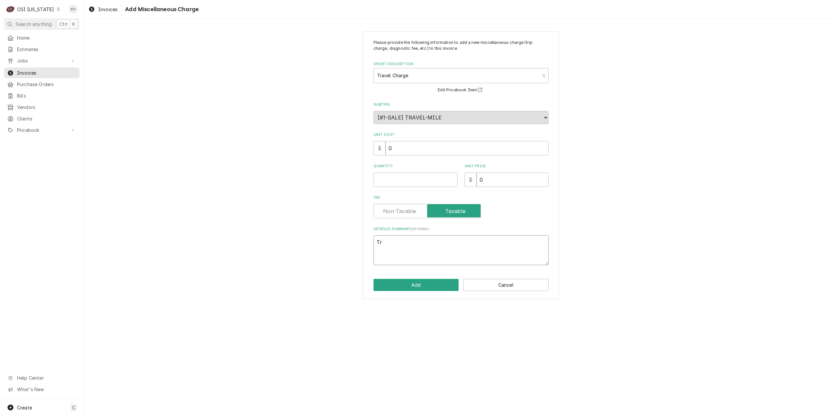
type textarea "x"
type textarea "Tra"
type textarea "x"
type textarea "Trav"
type textarea "x"
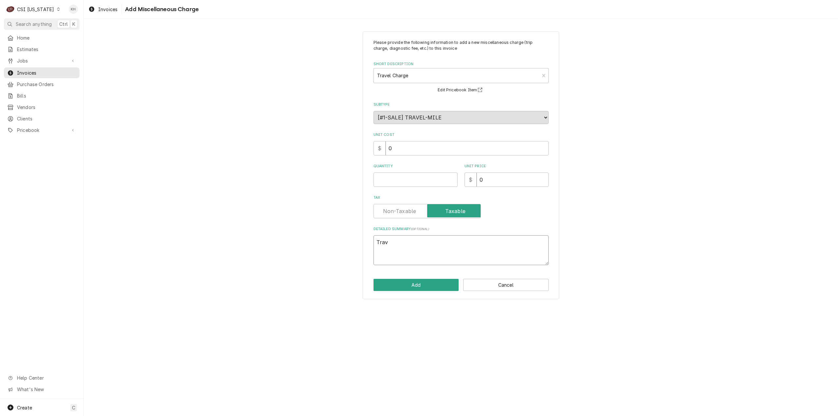
type textarea "Trave"
type textarea "x"
type textarea "Travel"
type textarea "x"
type textarea "Travel"
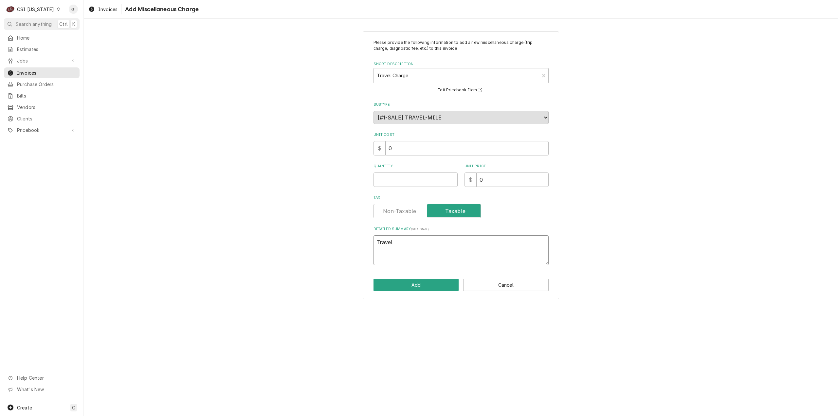
type textarea "x"
type textarea "Travel Z"
type textarea "x"
type textarea "Travel Zo"
type textarea "x"
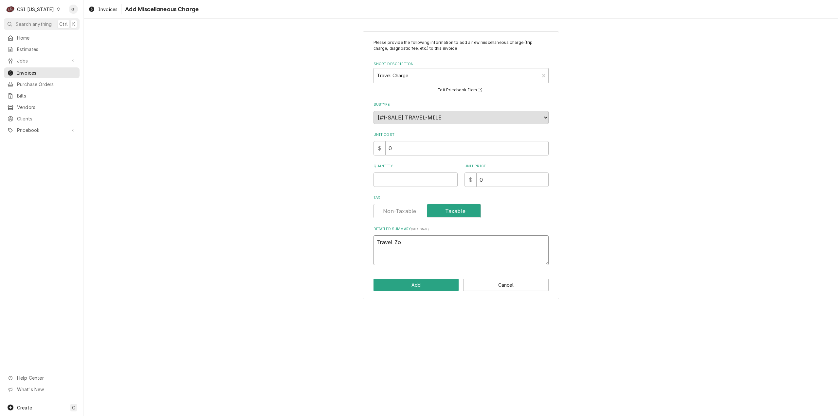
type textarea "Travel Zon"
type textarea "x"
type textarea "Travel Zone"
type textarea "x"
type textarea "Travel Zone"
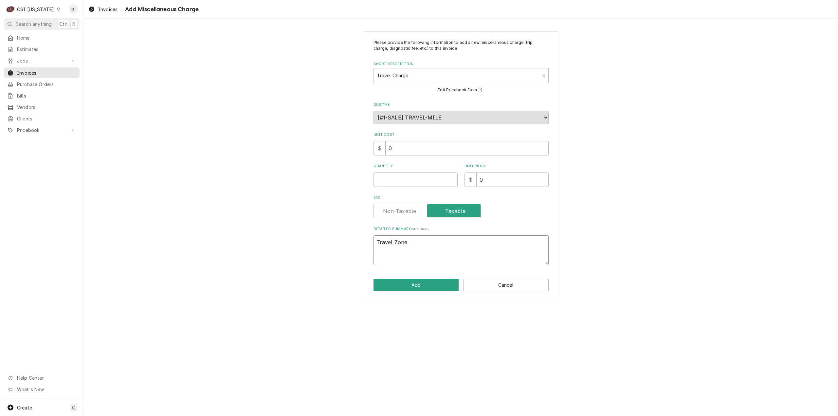
type textarea "x"
type textarea "Travel Zone B"
click at [436, 177] on input "Quantity" at bounding box center [416, 180] width 84 height 14
type textarea "x"
type input "1"
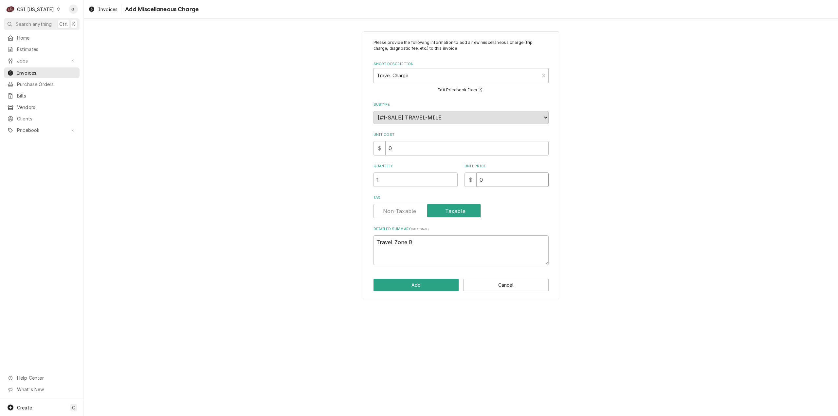
type textarea "x"
type input "1"
type textarea "x"
type input "10"
type textarea "x"
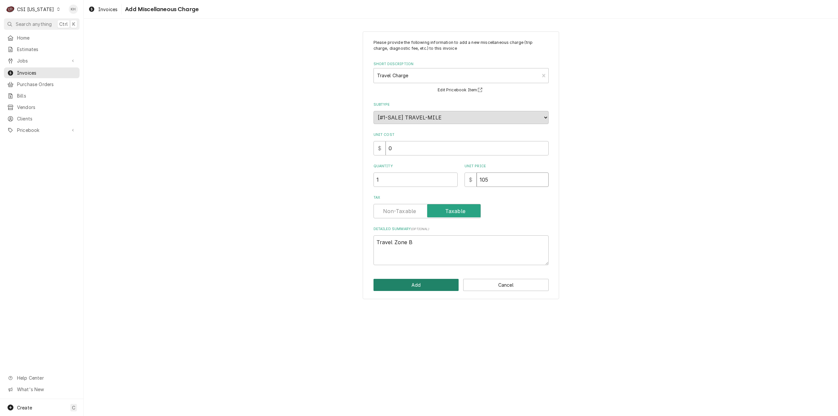
type input "105"
click at [424, 286] on button "Add" at bounding box center [416, 285] width 85 height 12
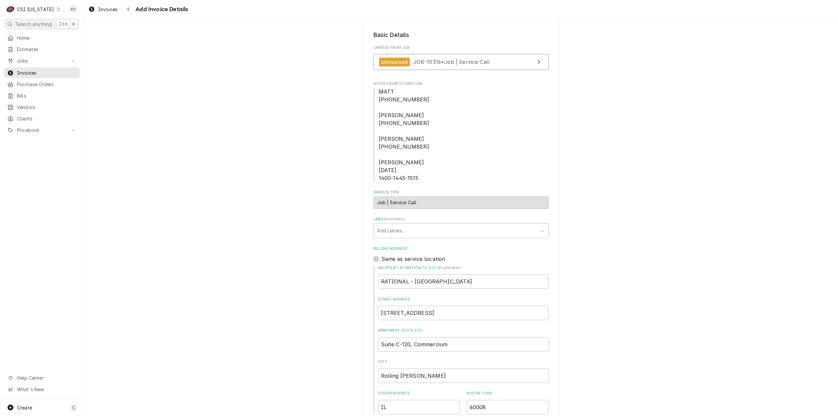
scroll to position [73, 0]
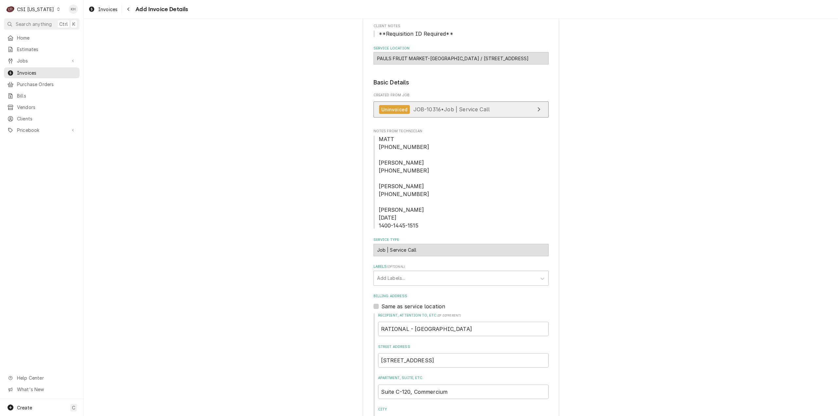
click at [475, 109] on span "JOB-10316 • Job | Service Call" at bounding box center [452, 109] width 77 height 7
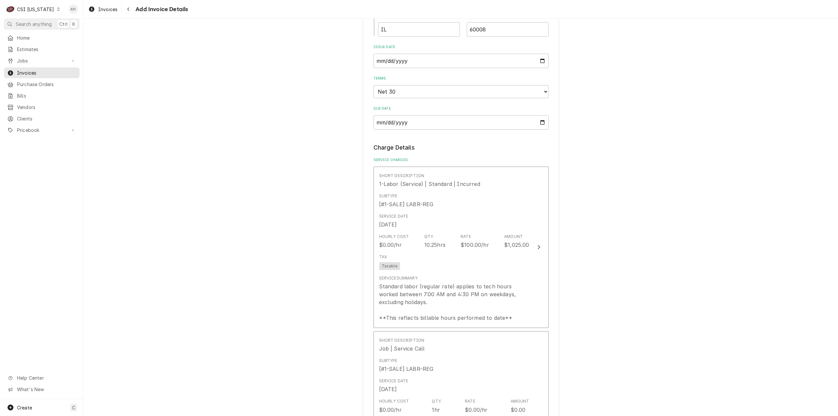
scroll to position [499, 0]
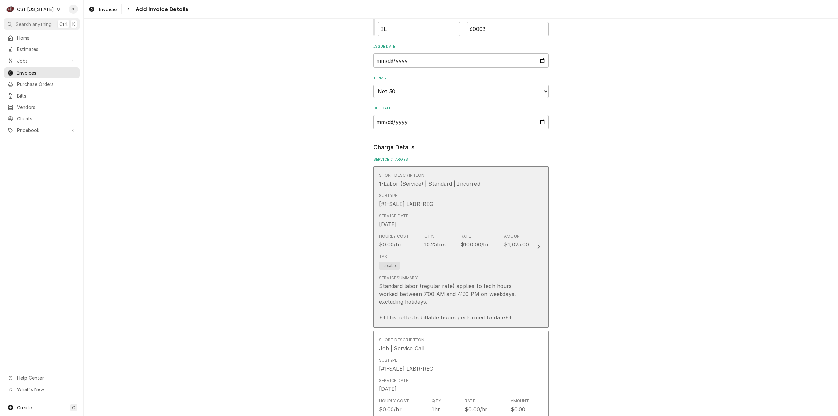
click at [529, 258] on button "Short Description 1-Labor (Service) | Standard | Incurred Subtype [#1-SALE] LAB…" at bounding box center [461, 246] width 175 height 161
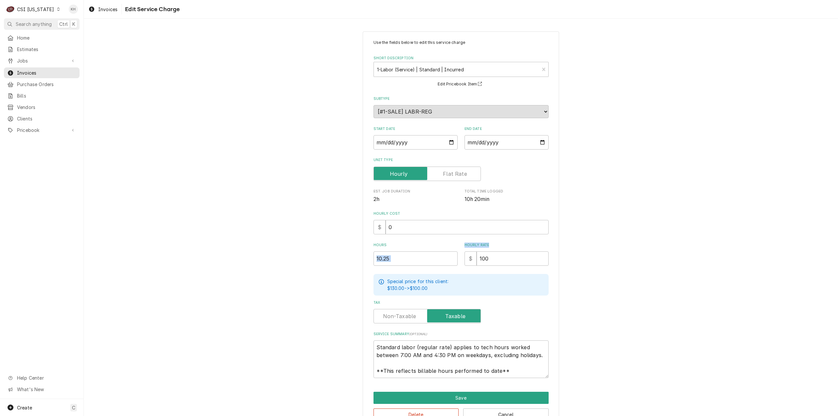
drag, startPoint x: 511, startPoint y: 241, endPoint x: 449, endPoint y: 259, distance: 64.7
click at [446, 258] on div "Hours 10.25 Hourly Rate $ 100" at bounding box center [461, 254] width 175 height 23
drag, startPoint x: 494, startPoint y: 258, endPoint x: 443, endPoint y: 264, distance: 50.8
click at [443, 264] on div "Hours 10.25 Hourly Rate $ 100" at bounding box center [461, 254] width 175 height 23
type textarea "x"
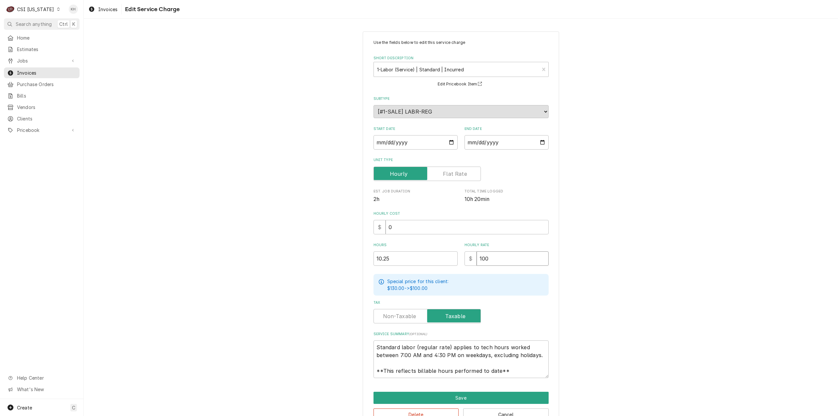
type input "1"
type textarea "x"
type input "11"
type textarea "x"
type input "110"
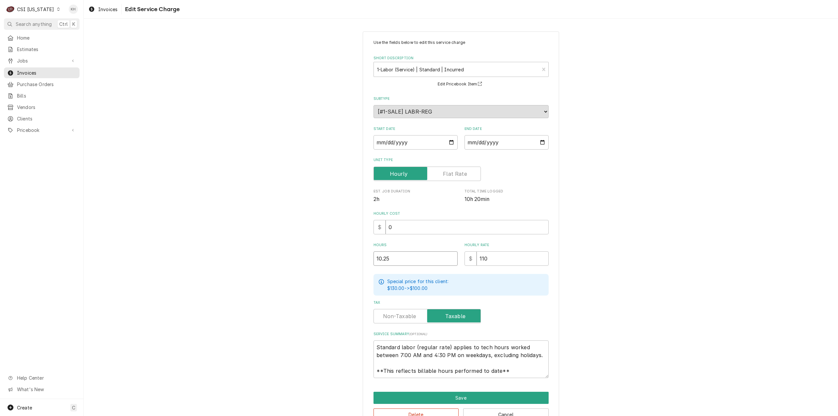
drag, startPoint x: 400, startPoint y: 260, endPoint x: 369, endPoint y: 262, distance: 30.8
click at [369, 262] on div "Use the fields below to edit this service charge Short Description 1-Labor (Ser…" at bounding box center [461, 230] width 196 height 398
type textarea "x"
type input "3"
type textarea "x"
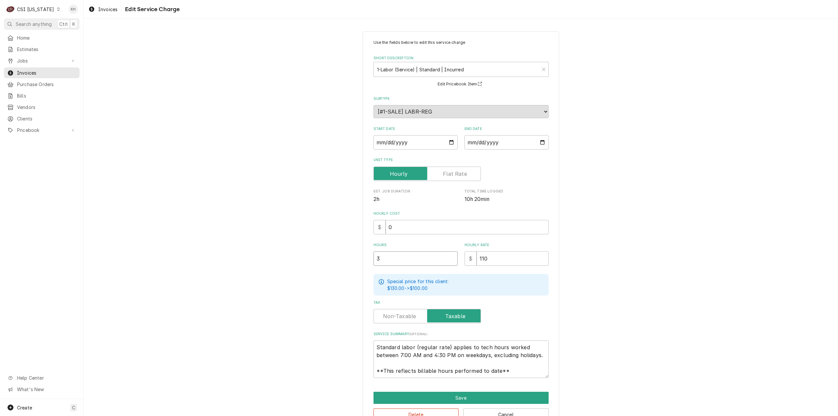
type input "3.2"
type textarea "x"
type input "3.25"
click at [645, 241] on div "Use the fields below to edit this service charge Short Description 1-Labor (Ser…" at bounding box center [461, 230] width 755 height 409
click at [540, 142] on input "2025-07-29" at bounding box center [507, 142] width 84 height 14
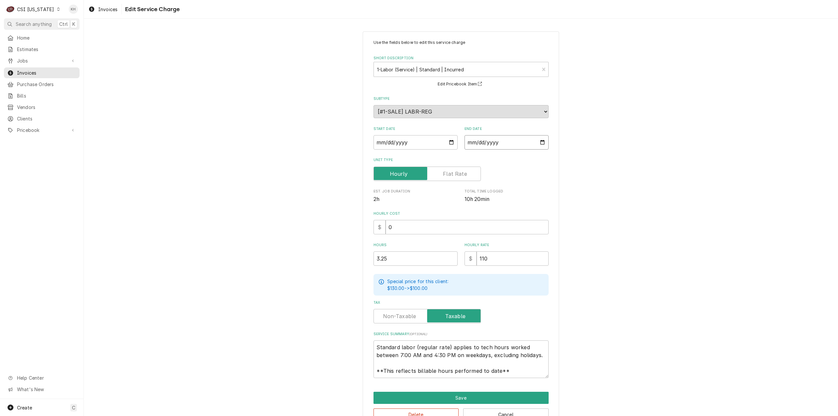
type textarea "x"
type input "2025-08-29"
type textarea "x"
type input "2025-09-29"
type textarea "x"
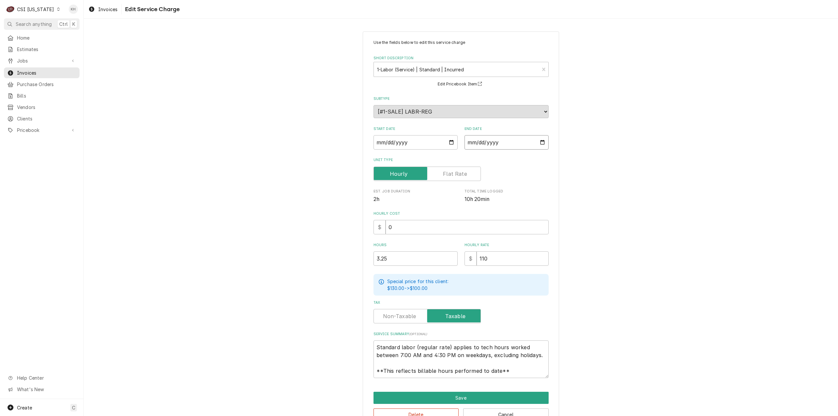
type input "2025-09-25"
click at [568, 173] on div "Use the fields below to edit this service charge Short Description 1-Labor (Ser…" at bounding box center [461, 230] width 755 height 409
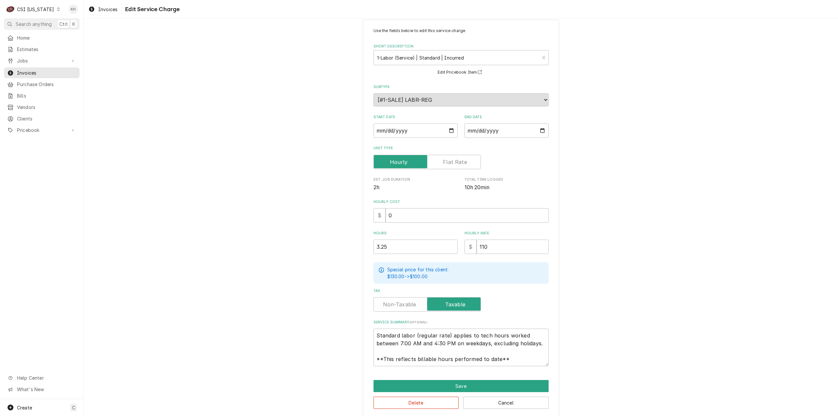
scroll to position [18, 0]
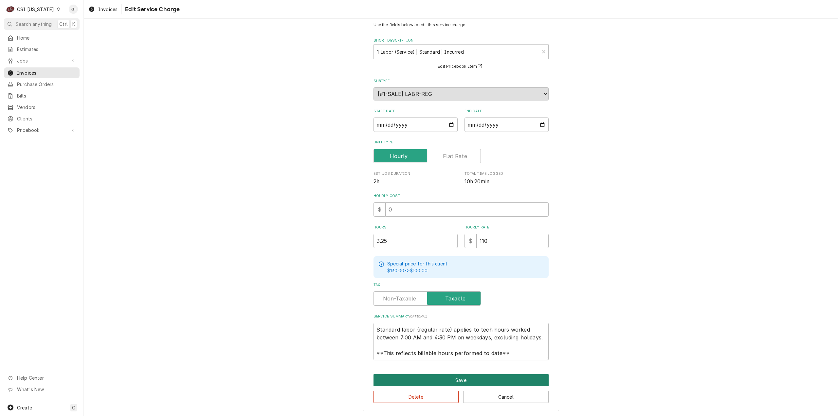
click at [437, 379] on button "Save" at bounding box center [461, 380] width 175 height 12
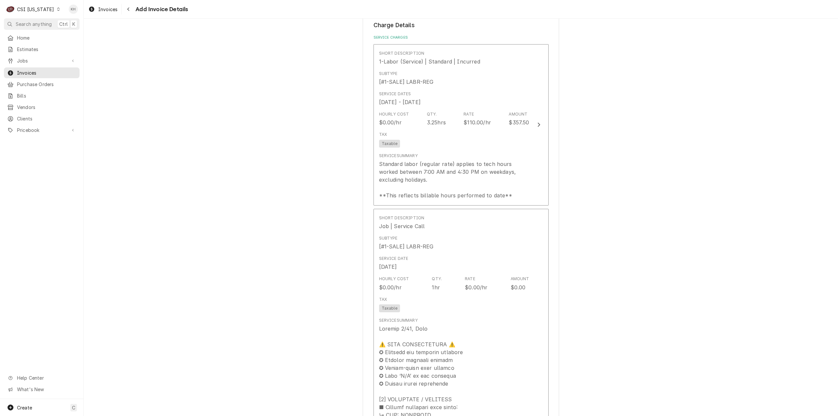
scroll to position [688, 0]
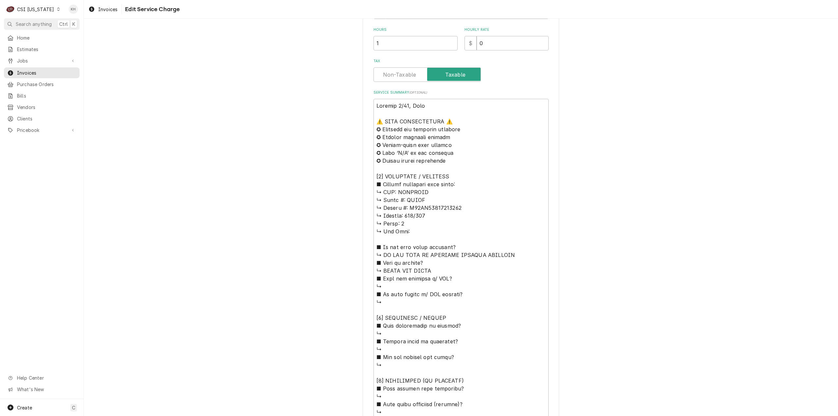
scroll to position [229, 0]
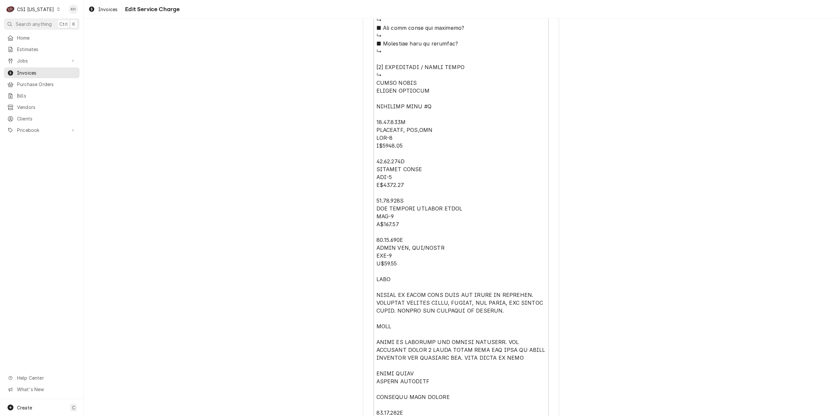
scroll to position [688, 0]
drag, startPoint x: 389, startPoint y: 276, endPoint x: 378, endPoint y: 207, distance: 70.0
click at [364, 204] on div "Use the fields below to edit this service charge Short Description Job | Servic…" at bounding box center [461, 9] width 196 height 1331
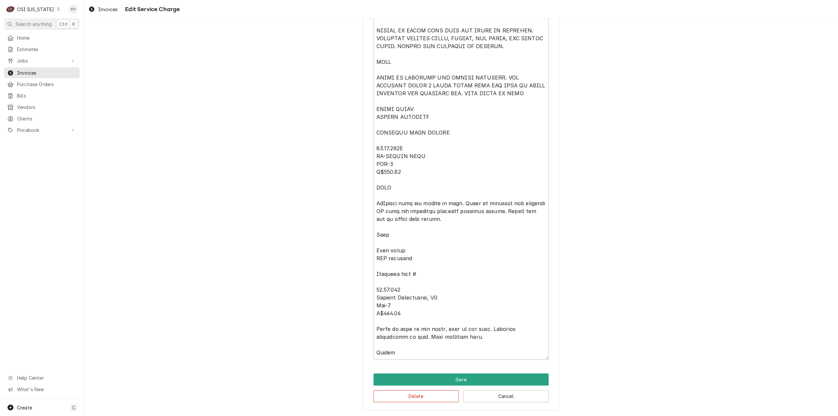
scroll to position [951, 0]
click at [438, 391] on button "Delete" at bounding box center [416, 396] width 85 height 12
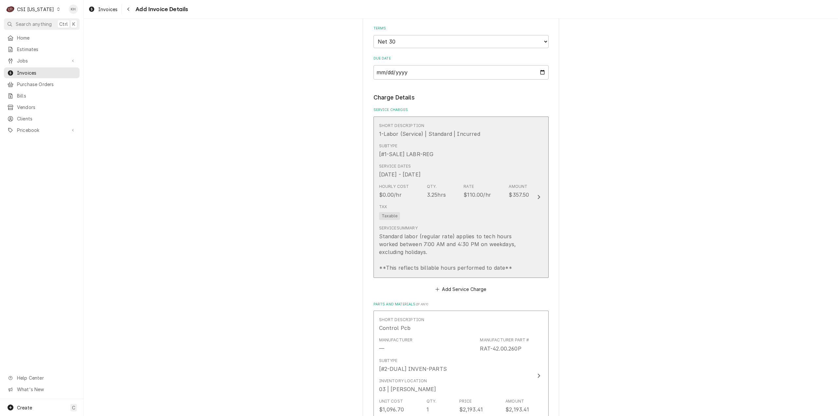
scroll to position [504, 0]
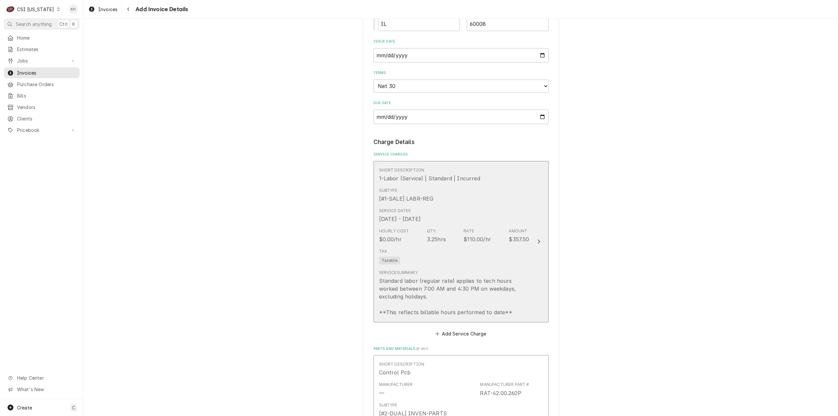
click at [537, 232] on button "Short Description 1-Labor (Service) | Standard | Incurred Subtype [#1-SALE] LAB…" at bounding box center [461, 241] width 175 height 161
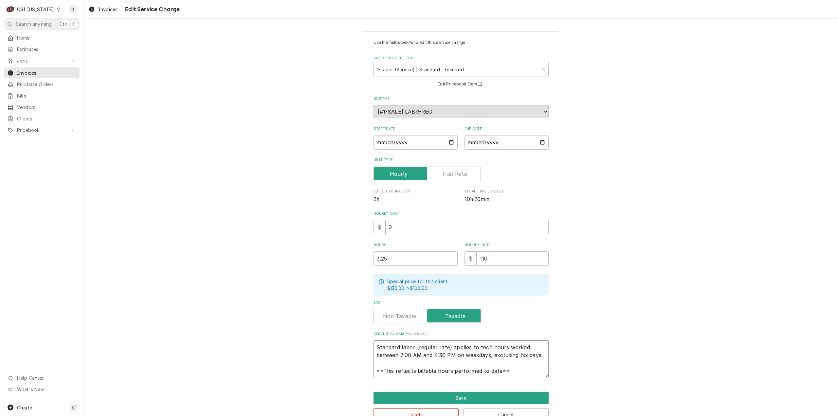
drag, startPoint x: 501, startPoint y: 372, endPoint x: 356, endPoint y: 317, distance: 155.1
click at [356, 317] on div "Use the fields below to edit this service charge Short Description 1-Labor (Ser…" at bounding box center [461, 230] width 755 height 409
paste textarea "Rational / E61SH14012384500 Arrived onsite to inspect unit for SelfCookingCente…"
type textarea "x"
type textarea "Rational / E61SH14012384500 Arrived onsite to inspect unit for SelfCookingCente…"
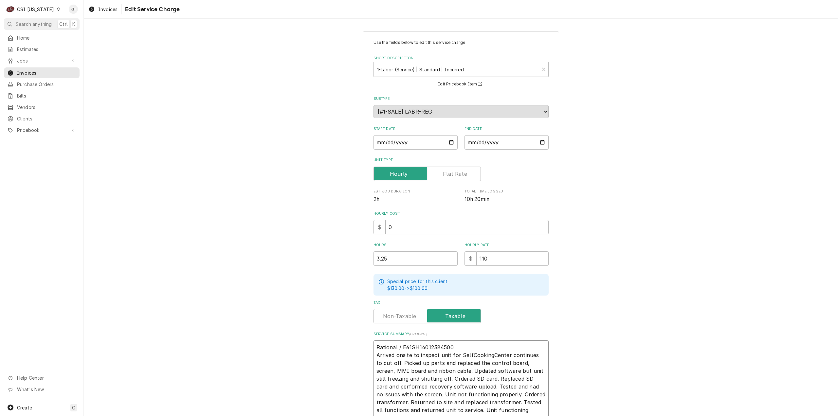
scroll to position [12, 0]
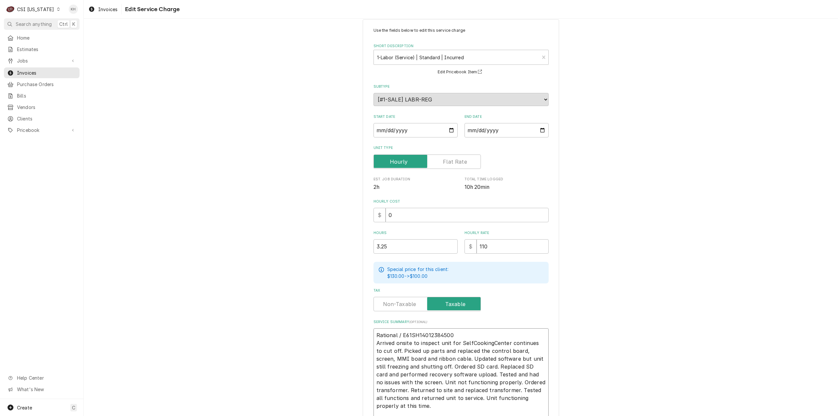
type textarea "x"
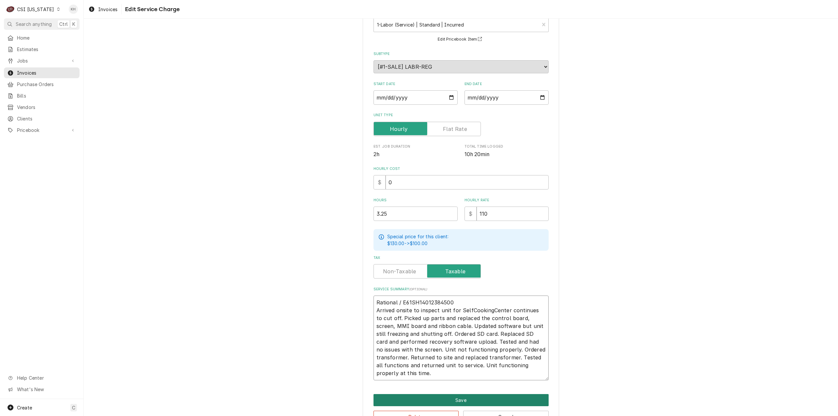
type textarea "Rational / E61SH14012384500 Arrived onsite to inspect unit for SelfCookingCente…"
click at [460, 394] on button "Save" at bounding box center [461, 400] width 175 height 12
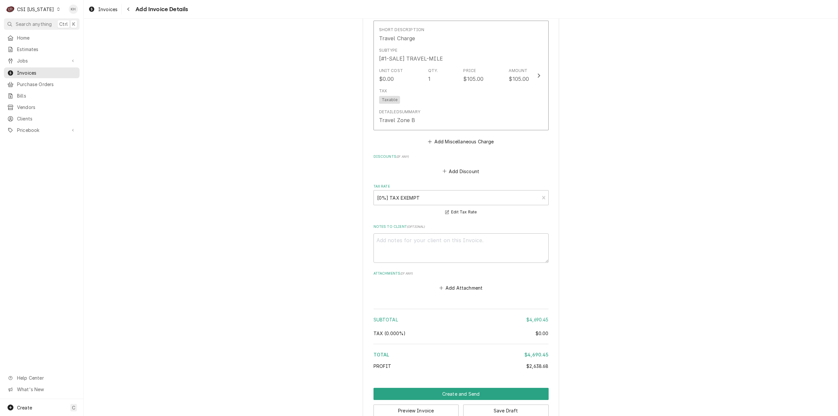
scroll to position [1899, 0]
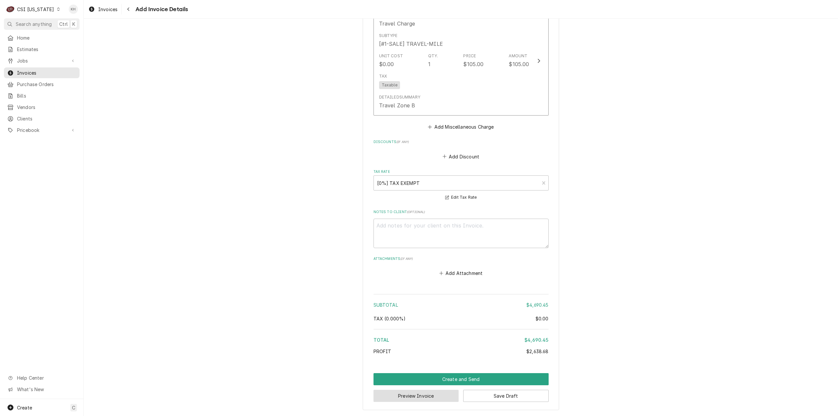
click at [431, 395] on button "Preview Invoice" at bounding box center [416, 396] width 85 height 12
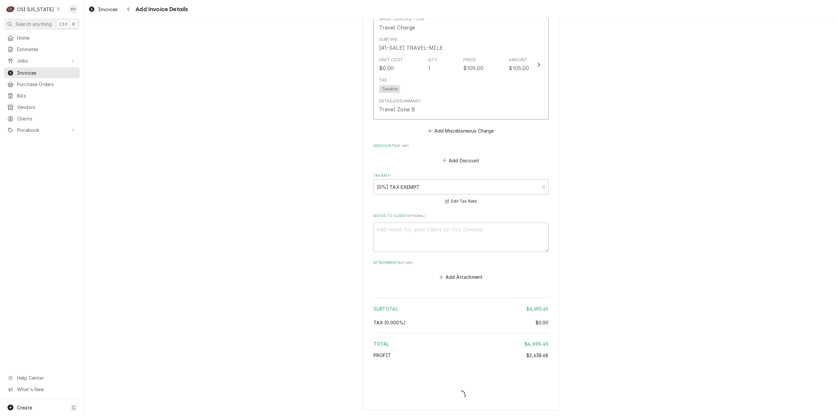
type textarea "x"
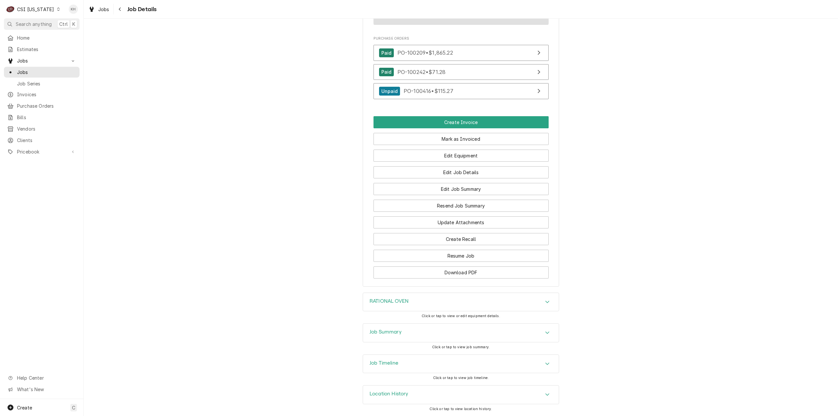
click at [409, 367] on div "Job Timeline" at bounding box center [461, 364] width 196 height 18
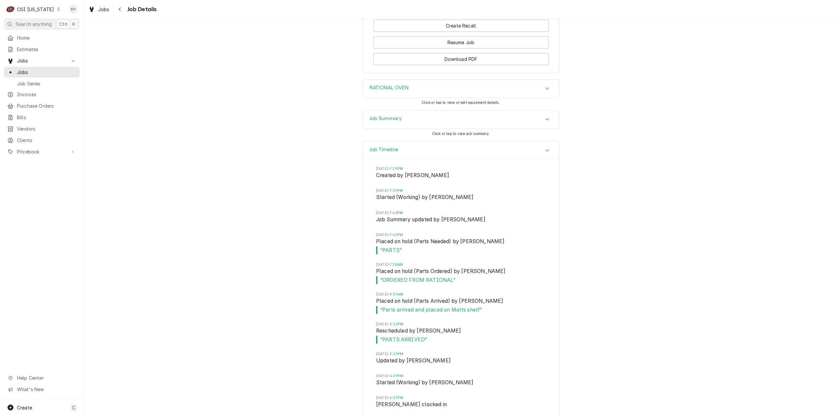
scroll to position [535, 0]
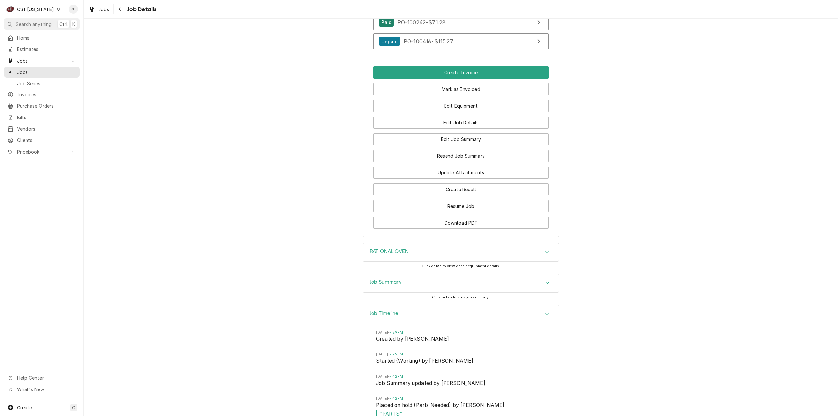
click at [413, 292] on div "Job Summary" at bounding box center [461, 283] width 196 height 18
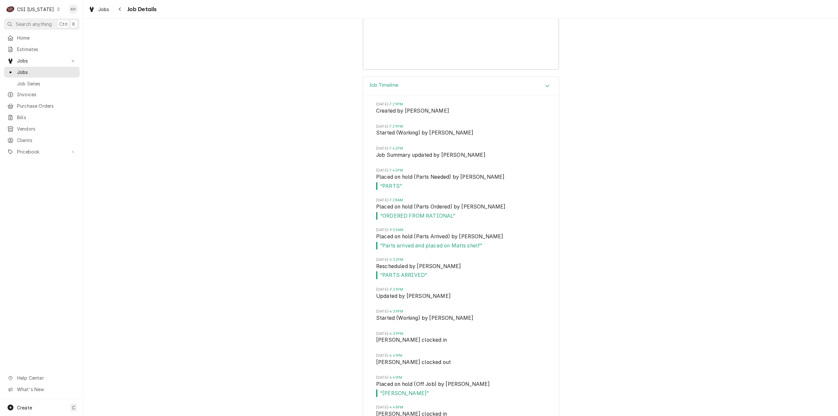
scroll to position [3090, 0]
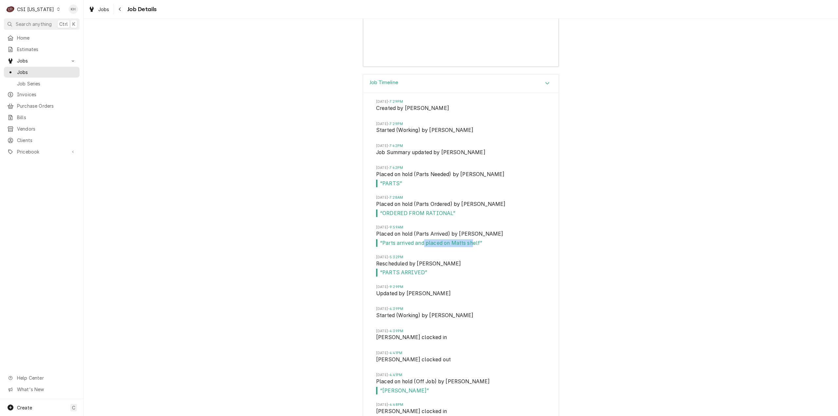
drag, startPoint x: 472, startPoint y: 254, endPoint x: 413, endPoint y: 281, distance: 65.0
click at [422, 247] on span "“ Parts arrived and placed on Matts shelf ”" at bounding box center [461, 243] width 170 height 8
drag, startPoint x: 412, startPoint y: 282, endPoint x: 405, endPoint y: 279, distance: 8.2
click at [405, 277] on span "“ PARTS ARRIVED ”" at bounding box center [461, 273] width 170 height 8
drag, startPoint x: 419, startPoint y: 325, endPoint x: 401, endPoint y: 326, distance: 18.7
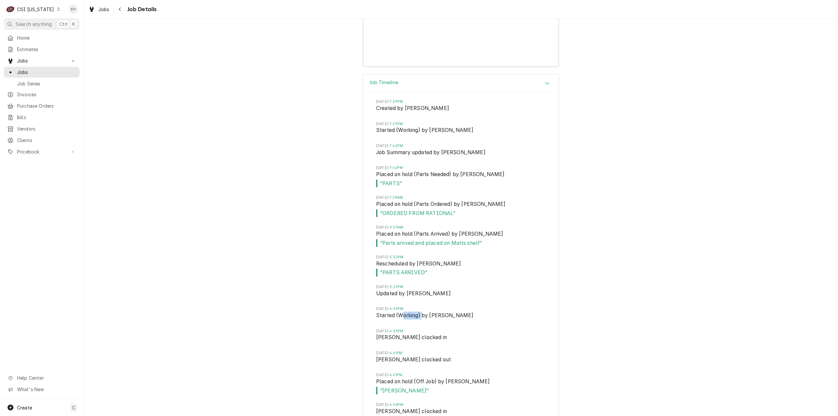
click at [401, 321] on span "Started (Working) by [PERSON_NAME]" at bounding box center [461, 316] width 170 height 9
drag, startPoint x: 397, startPoint y: 401, endPoint x: 378, endPoint y: 387, distance: 24.4
click at [378, 387] on li "[DATE] 4:41PM Placed on hold (Off Job) by [PERSON_NAME] “ [PERSON_NAME] ”" at bounding box center [461, 388] width 170 height 30
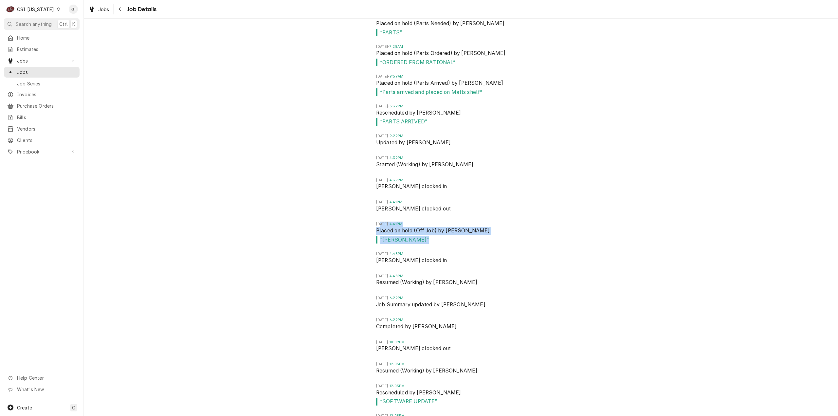
scroll to position [3254, 0]
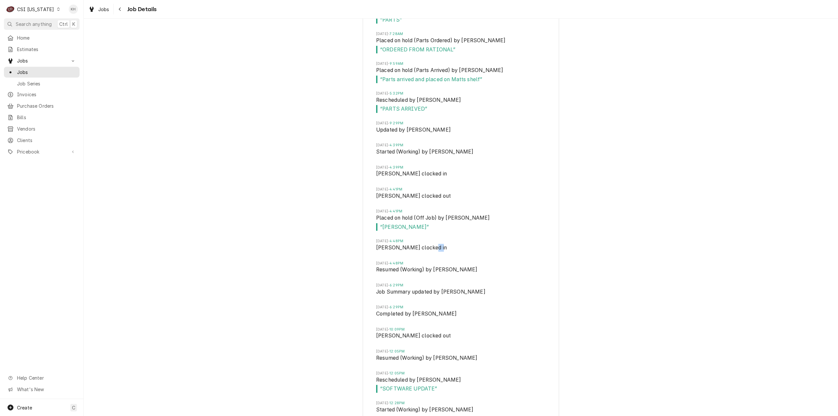
drag, startPoint x: 434, startPoint y: 256, endPoint x: 426, endPoint y: 256, distance: 7.9
click at [426, 253] on span "[PERSON_NAME] clocked in" at bounding box center [461, 248] width 170 height 9
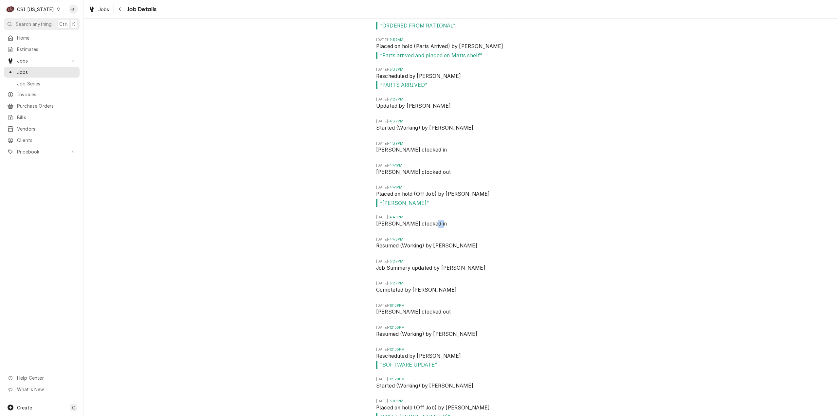
scroll to position [3286, 0]
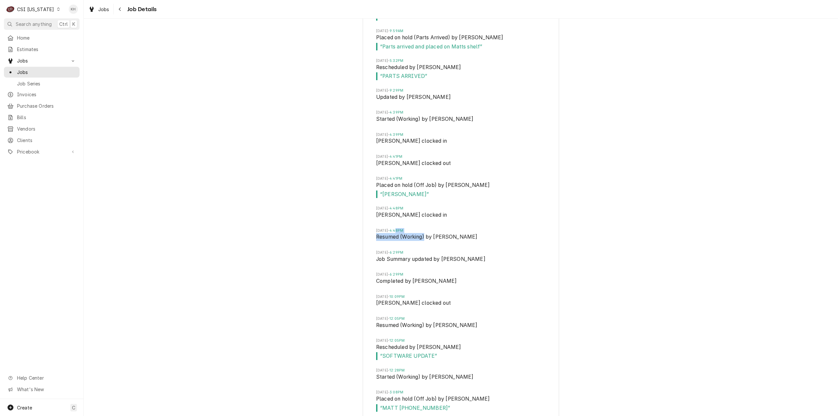
drag, startPoint x: 422, startPoint y: 246, endPoint x: 412, endPoint y: 242, distance: 10.8
click at [412, 242] on li "[DATE] 4:48PM Resumed (Working) by [PERSON_NAME]" at bounding box center [461, 239] width 170 height 22
drag, startPoint x: 444, startPoint y: 291, endPoint x: 401, endPoint y: 284, distance: 43.3
click at [401, 284] on li "[DATE] 6:29PM Completed by [PERSON_NAME]" at bounding box center [461, 283] width 170 height 22
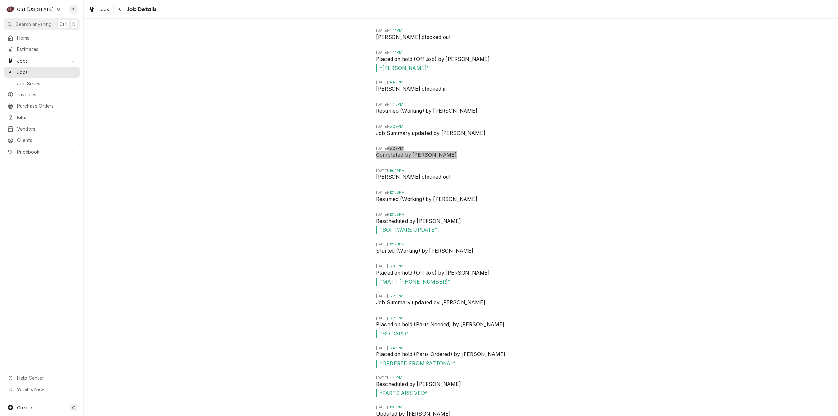
scroll to position [3417, 0]
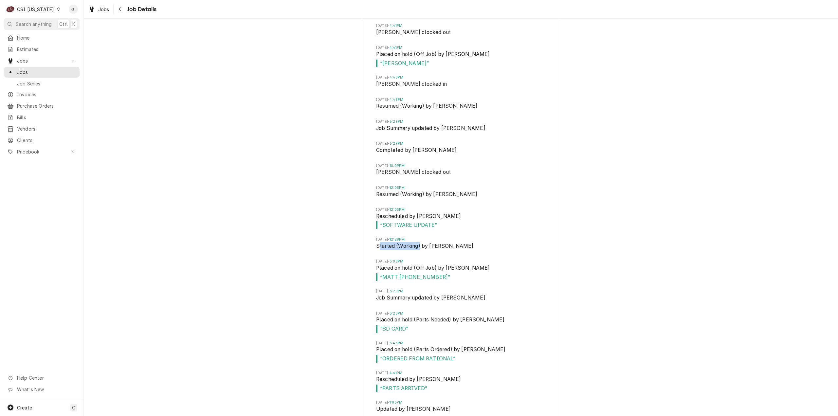
drag, startPoint x: 417, startPoint y: 255, endPoint x: 376, endPoint y: 259, distance: 41.8
click at [376, 252] on span "Started (Working) by Matt Brewington" at bounding box center [461, 246] width 170 height 9
drag, startPoint x: 414, startPoint y: 338, endPoint x: 380, endPoint y: 328, distance: 35.3
click at [380, 328] on li "Wed, Jul 30, 2025 - 3:20PM Placed on hold (Parts Needed) by Matt Brewington “ S…" at bounding box center [461, 326] width 170 height 30
drag, startPoint x: 436, startPoint y: 363, endPoint x: 410, endPoint y: 357, distance: 26.6
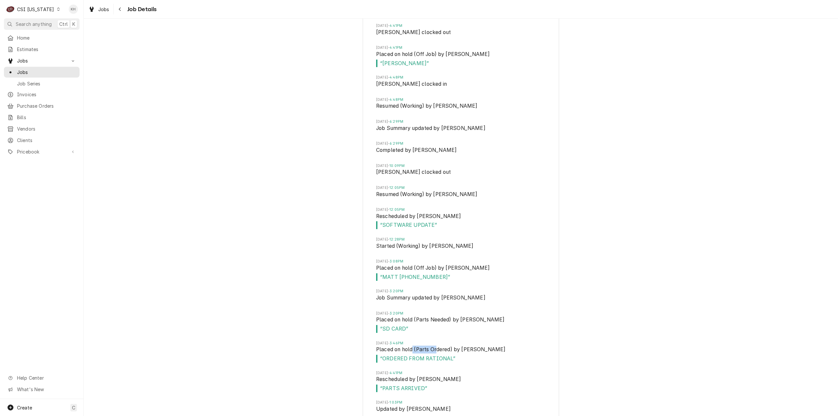
click at [410, 355] on span "Placed on hold (Parts Ordered) by Ken Jiricek" at bounding box center [461, 350] width 170 height 9
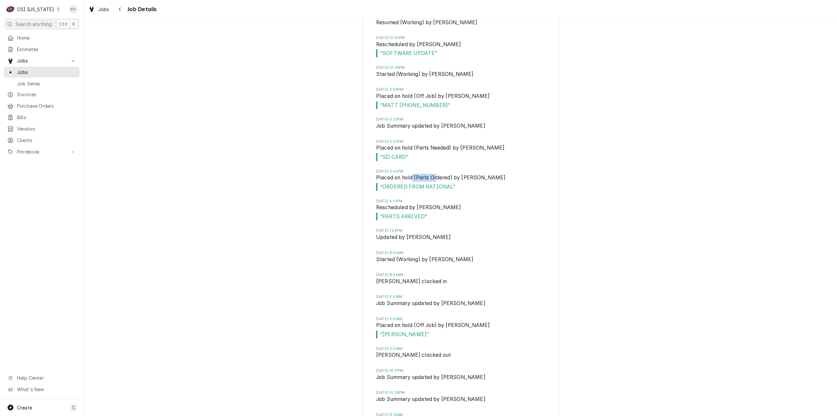
scroll to position [3614, 0]
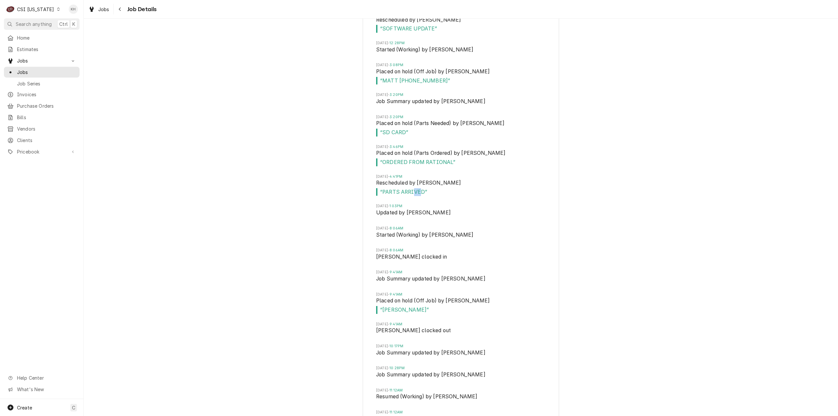
drag, startPoint x: 416, startPoint y: 200, endPoint x: 411, endPoint y: 201, distance: 4.8
click at [411, 196] on span "“ PARTS ARRIVED ”" at bounding box center [461, 192] width 170 height 8
drag, startPoint x: 467, startPoint y: 248, endPoint x: 373, endPoint y: 239, distance: 94.0
click at [373, 239] on div "Mon, Jul 21, 2025 - 7:29PM Created by Matt Brewington Mon, Jul 21, 2025 - 7:29P…" at bounding box center [461, 288] width 196 height 1439
drag, startPoint x: 436, startPoint y: 408, endPoint x: 396, endPoint y: 401, distance: 40.5
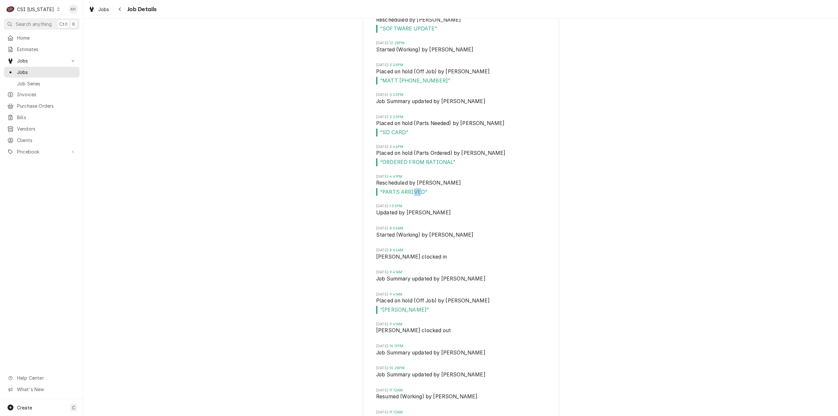
click at [396, 401] on li "Fri, Aug 22, 2025 - 11:12AM Resumed (Working) by Matt Brewington" at bounding box center [461, 399] width 170 height 22
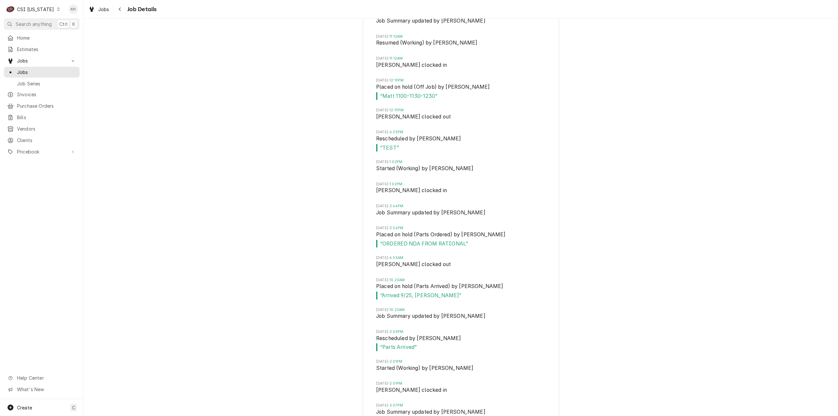
scroll to position [3974, 0]
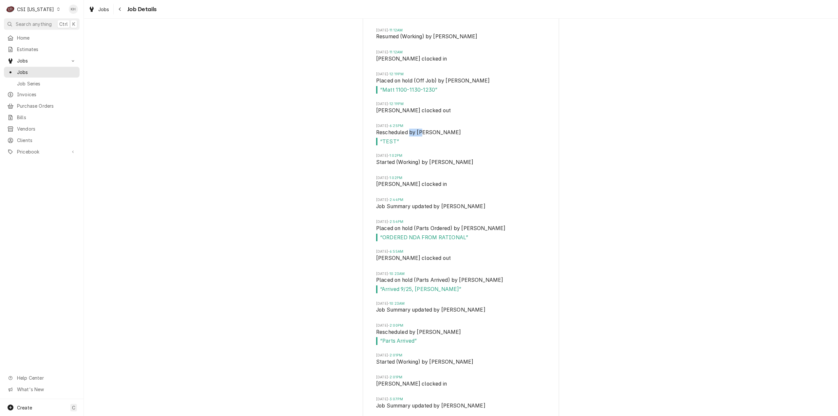
drag, startPoint x: 423, startPoint y: 140, endPoint x: 407, endPoint y: 140, distance: 15.7
click at [407, 138] on span "Rescheduled by Matt Brewington" at bounding box center [461, 133] width 170 height 9
drag, startPoint x: 457, startPoint y: 173, endPoint x: 375, endPoint y: 168, distance: 83.0
click at [376, 168] on span "Started (Working) by Matt Brewington" at bounding box center [461, 162] width 170 height 9
drag, startPoint x: 457, startPoint y: 237, endPoint x: 429, endPoint y: 234, distance: 28.0
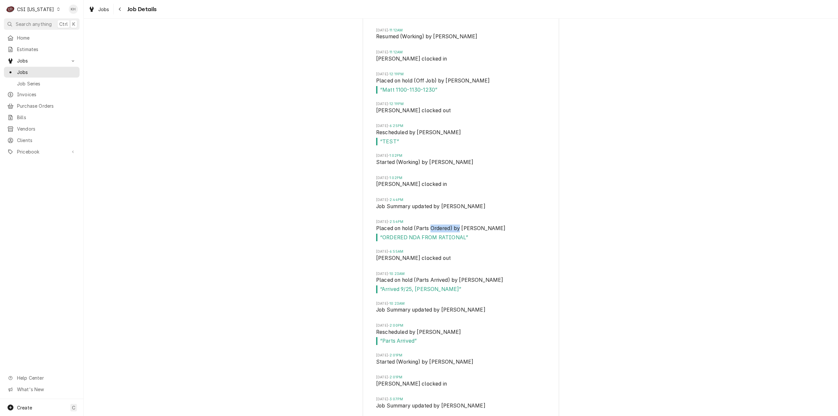
click at [429, 234] on span "Placed on hold (Parts Ordered) by Ken Jiricek" at bounding box center [461, 229] width 170 height 9
drag, startPoint x: 449, startPoint y: 216, endPoint x: 418, endPoint y: 208, distance: 31.7
click at [418, 208] on li "Wed, Sep 24, 2025 - 2:44PM Job Summary updated by Matt Brewington" at bounding box center [461, 208] width 170 height 22
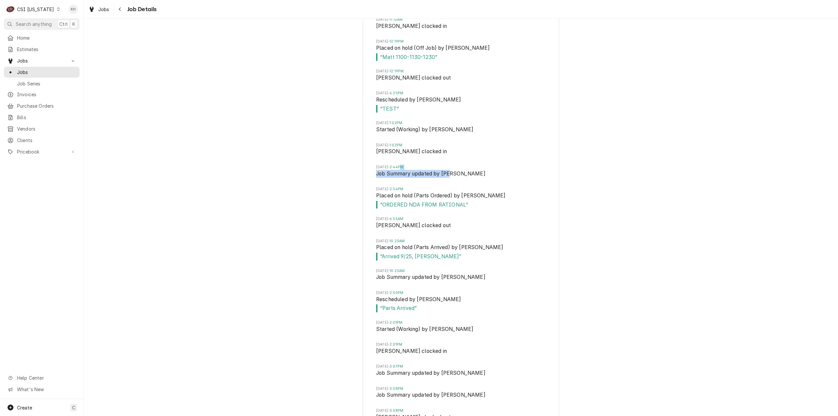
scroll to position [4039, 0]
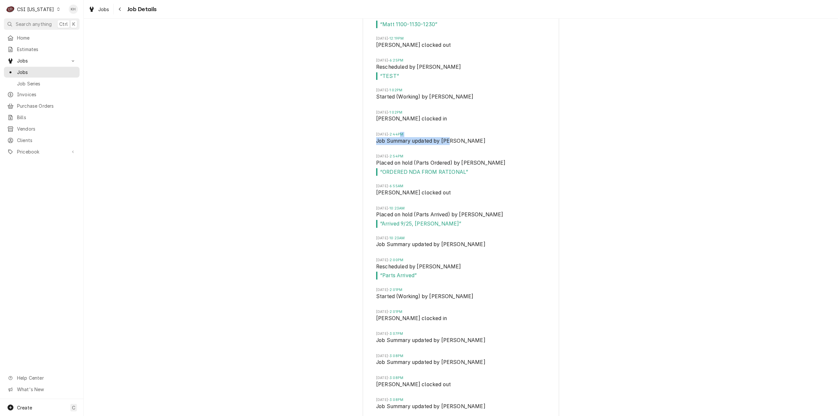
drag, startPoint x: 426, startPoint y: 202, endPoint x: 400, endPoint y: 196, distance: 27.2
click at [400, 196] on li "Thu, Sep 25, 2025 - 6:55AM Matt Brewington clocked out" at bounding box center [461, 195] width 170 height 22
drag, startPoint x: 456, startPoint y: 279, endPoint x: 430, endPoint y: 275, distance: 26.2
click at [430, 272] on span "Rescheduled by Matt Brewington" at bounding box center [461, 267] width 170 height 9
drag, startPoint x: 441, startPoint y: 311, endPoint x: 388, endPoint y: 300, distance: 54.5
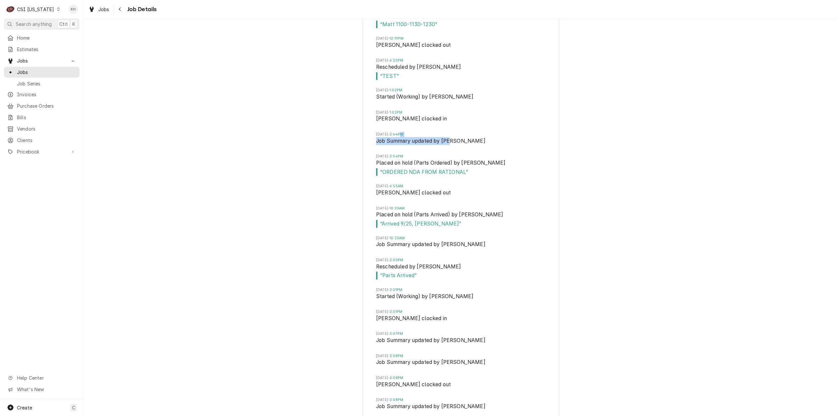
click at [388, 300] on li "Thu, Sep 25, 2025 - 2:01PM Started (Working) by Bryant Jolley" at bounding box center [461, 299] width 170 height 22
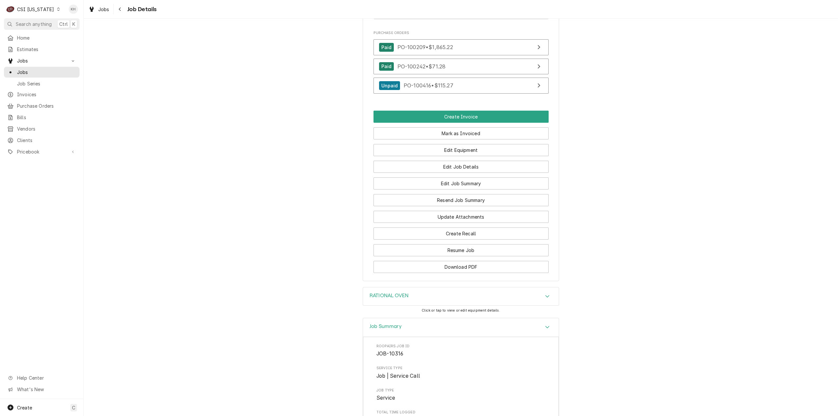
scroll to position [688, 0]
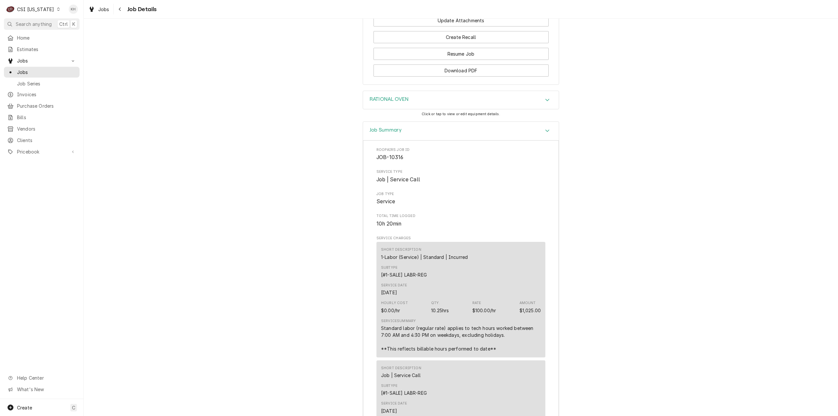
drag, startPoint x: 406, startPoint y: 114, endPoint x: 406, endPoint y: 119, distance: 4.9
click at [406, 109] on div "RATIONAL OVEN" at bounding box center [461, 100] width 196 height 18
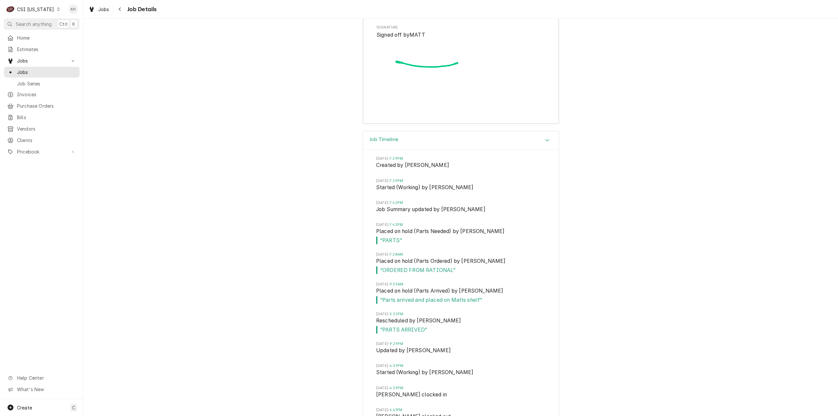
scroll to position [3111, 0]
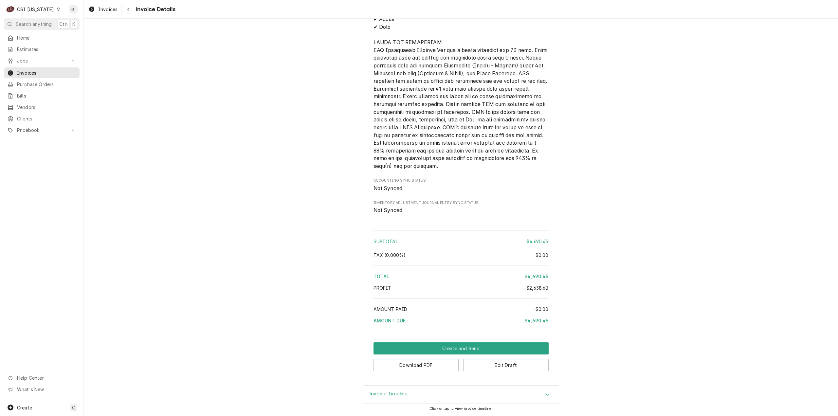
scroll to position [1716, 0]
click at [429, 369] on button "Download PDF" at bounding box center [416, 365] width 85 height 12
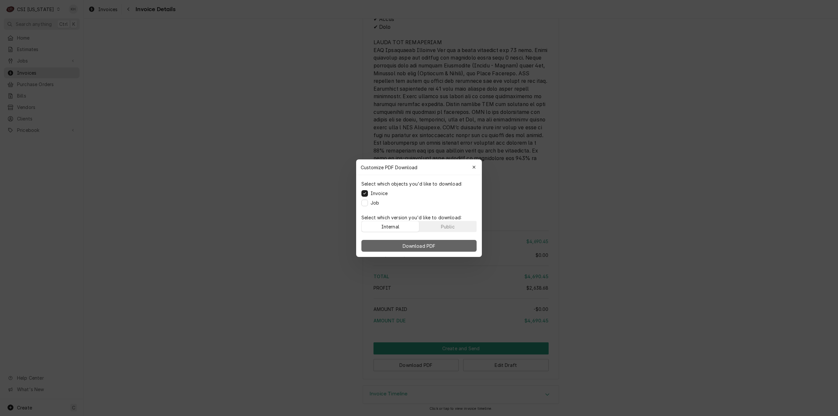
click at [419, 247] on span "Download PDF" at bounding box center [419, 245] width 36 height 7
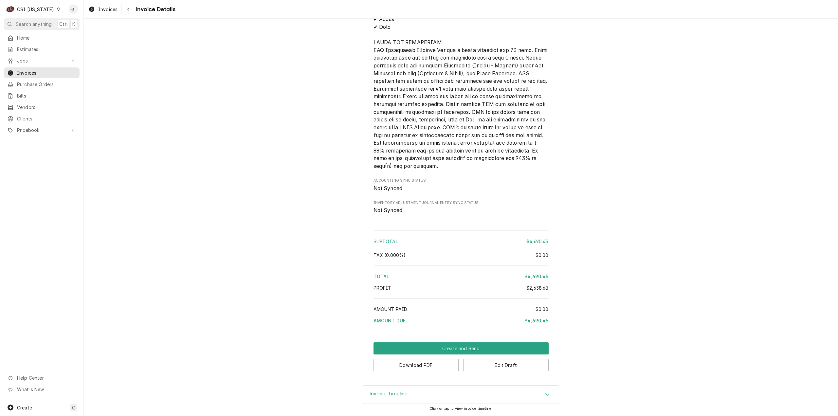
click at [36, 7] on div "CSI [US_STATE]" at bounding box center [35, 9] width 37 height 7
click at [88, 30] on div "CSI St. [PERSON_NAME]" at bounding box center [102, 35] width 93 height 11
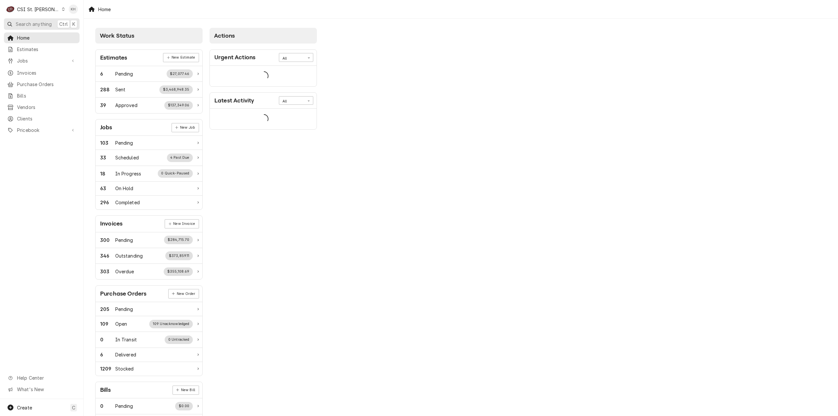
click at [43, 23] on span "Search anything" at bounding box center [34, 24] width 36 height 7
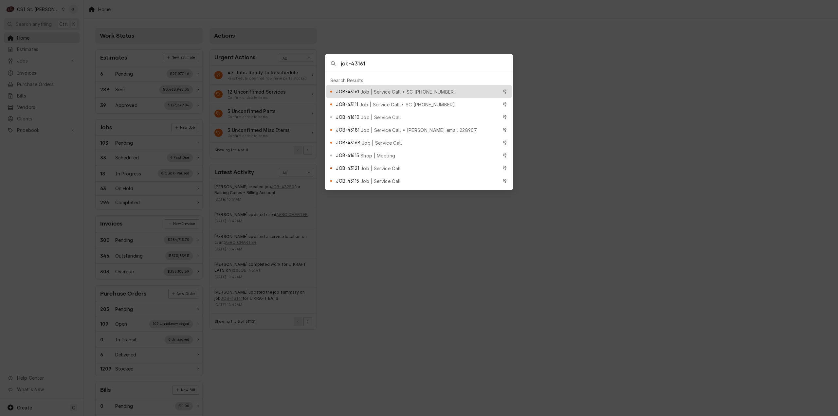
type input "job-43161"
click at [395, 89] on span "Job | Service Call • SC [PHONE_NUMBER]" at bounding box center [409, 91] width 96 height 7
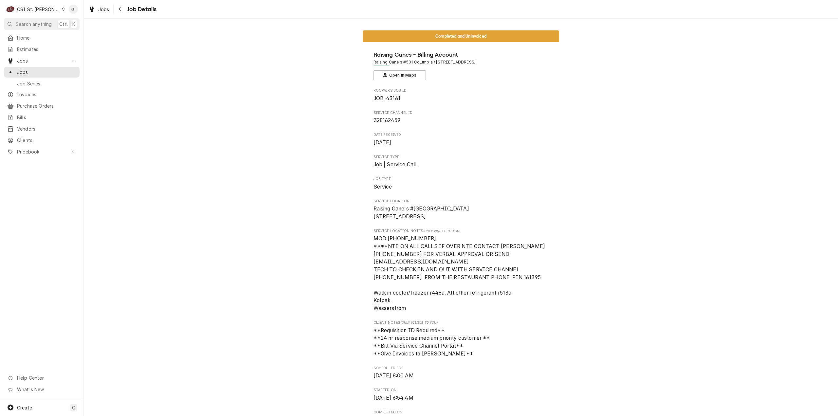
click at [386, 120] on span "328162459" at bounding box center [387, 120] width 27 height 6
copy span "328162459"
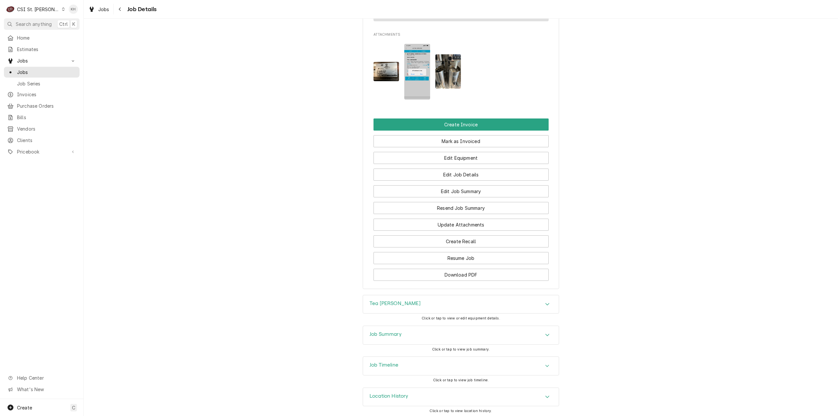
scroll to position [775, 0]
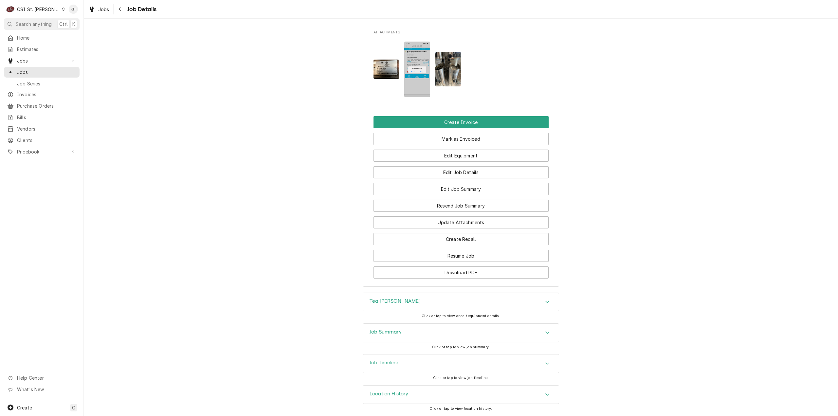
click at [410, 330] on div "Job Summary" at bounding box center [461, 333] width 196 height 18
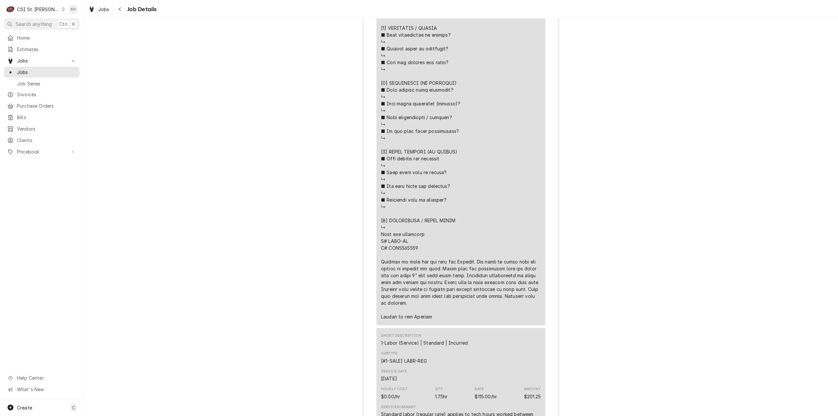
scroll to position [1725, 0]
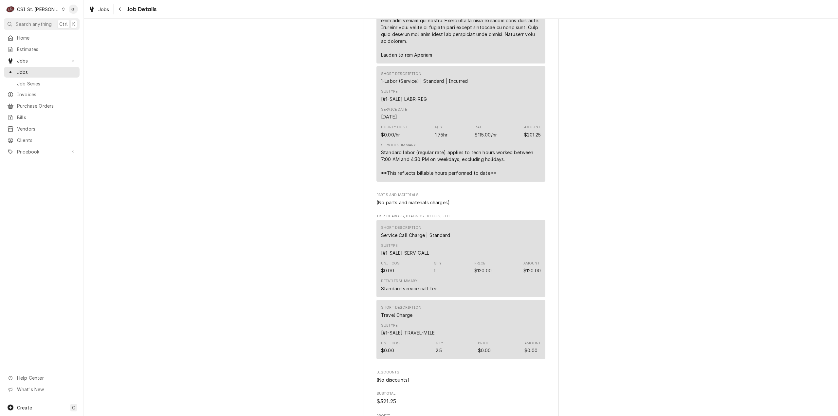
click at [29, 9] on div "CSI St. Louis" at bounding box center [38, 9] width 43 height 7
click at [76, 24] on div "CSI [US_STATE]" at bounding box center [100, 24] width 86 height 7
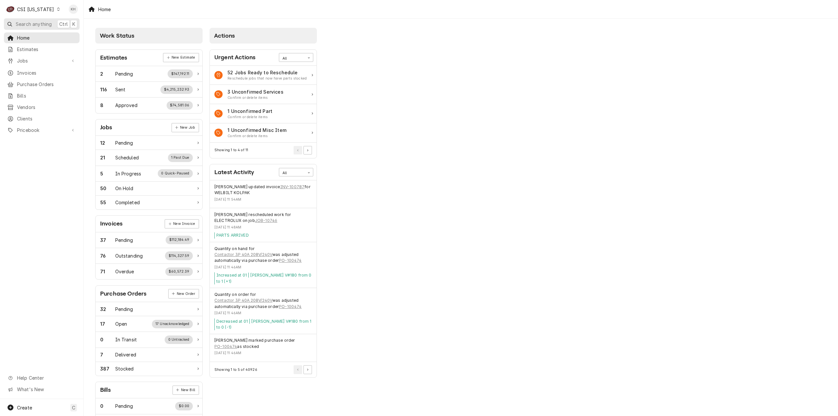
click at [50, 23] on span "Search anything" at bounding box center [34, 24] width 36 height 7
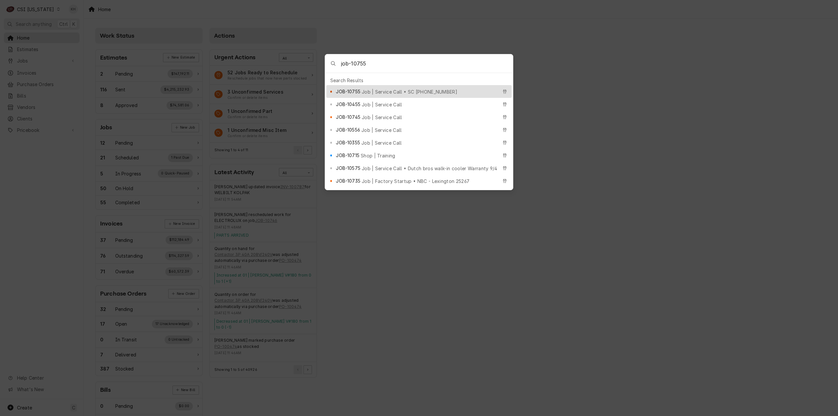
type input "job-10755"
click at [405, 88] on span "Job | Service Call • SC 328528707" at bounding box center [410, 91] width 96 height 7
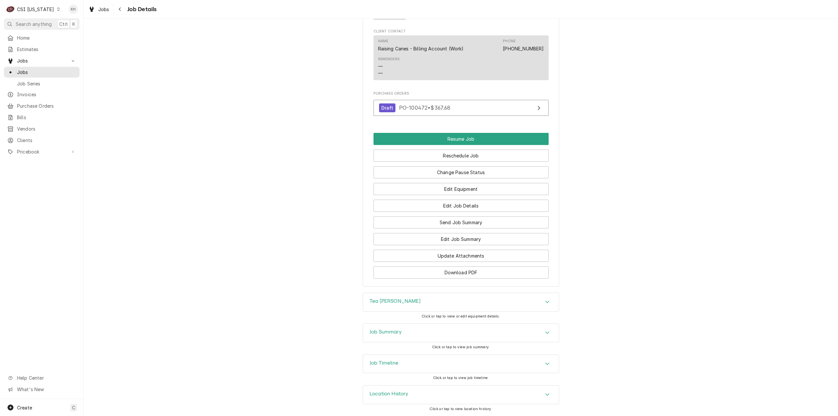
click at [406, 358] on div "Job Timeline" at bounding box center [461, 364] width 196 height 18
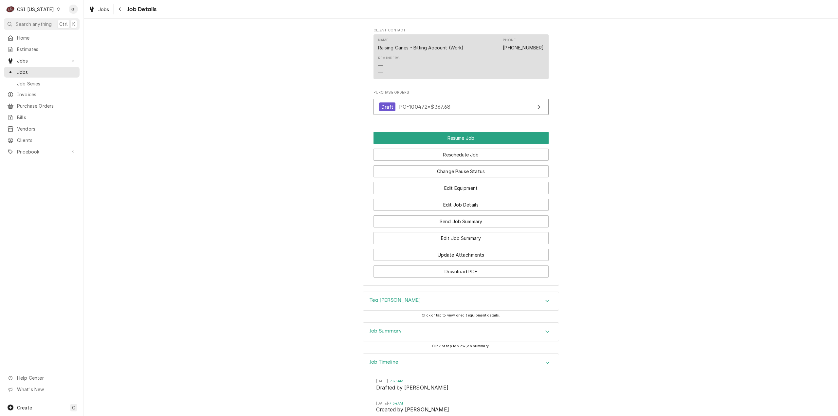
scroll to position [935, 0]
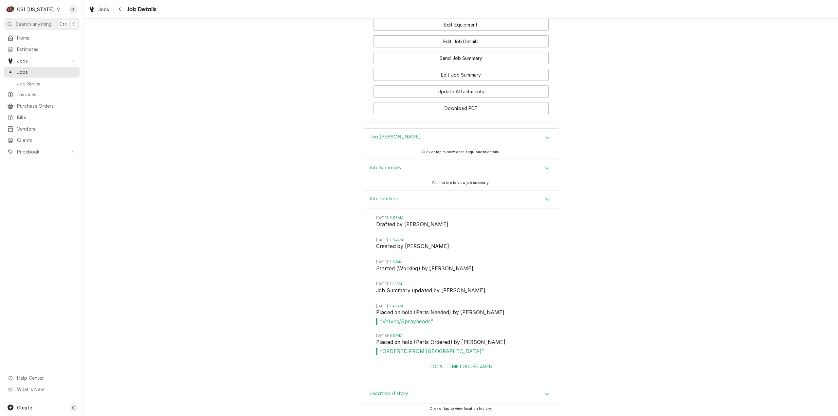
click at [404, 168] on div "Job Summary" at bounding box center [461, 168] width 196 height 18
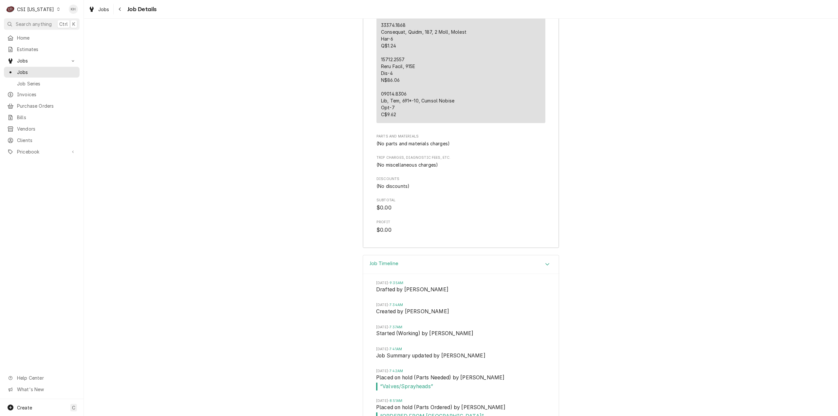
scroll to position [1782, 0]
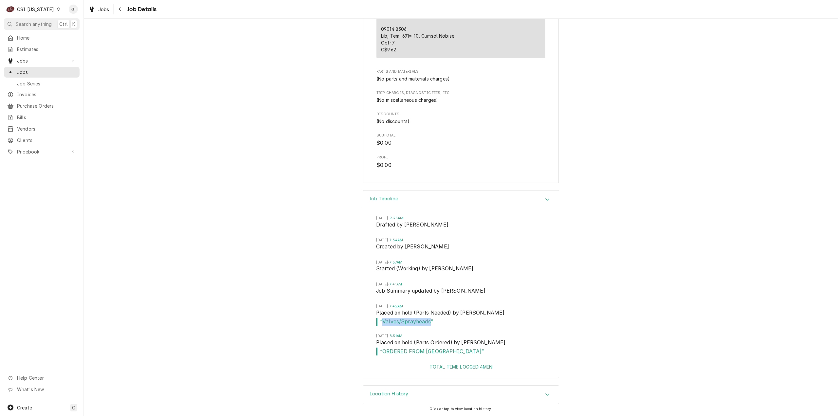
drag, startPoint x: 427, startPoint y: 324, endPoint x: 381, endPoint y: 324, distance: 46.2
click at [381, 324] on span "“ Valves/Sprayheads ”" at bounding box center [461, 322] width 170 height 8
copy span "Valves/Sprayheads"
click at [33, 21] on span "Search anything" at bounding box center [34, 24] width 36 height 7
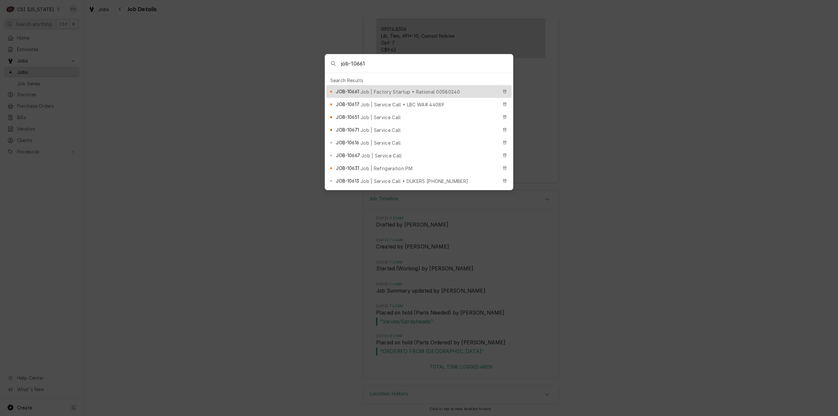
type input "job-10661"
click at [383, 89] on span "Job | Factory Startup • Rational 00580240" at bounding box center [411, 91] width 100 height 7
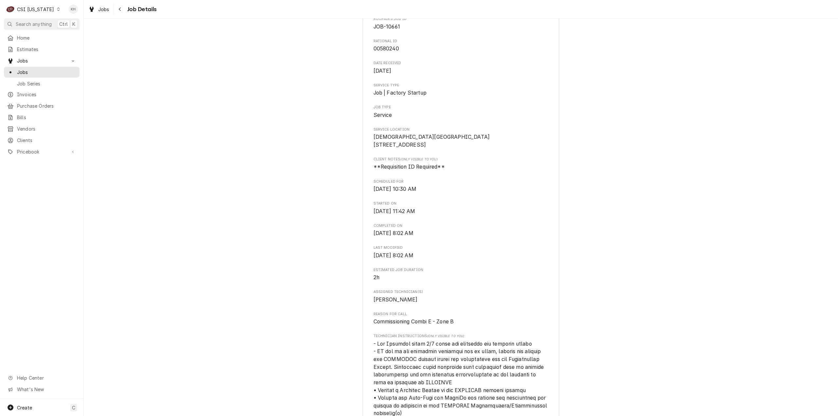
scroll to position [229, 0]
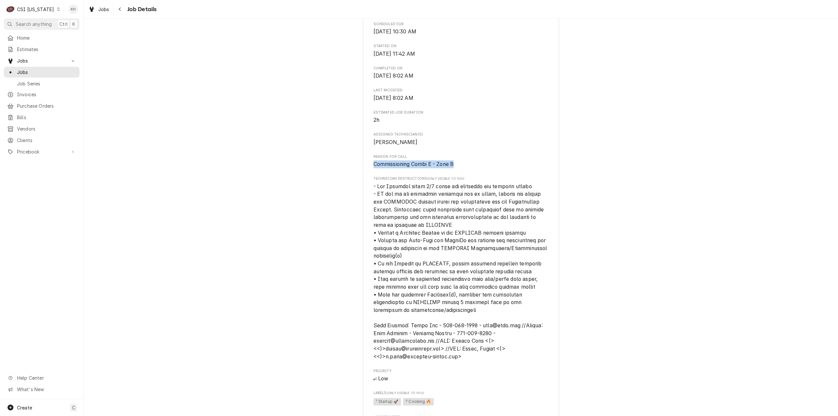
drag, startPoint x: 455, startPoint y: 172, endPoint x: 368, endPoint y: 168, distance: 87.2
click at [368, 168] on div "RATIONAL - USA Southern Baptist Seminary / 2825 Lexington Rd, Louisville, KY 40…" at bounding box center [461, 329] width 196 height 1033
copy span "Commissioning Combi E - Zone B"
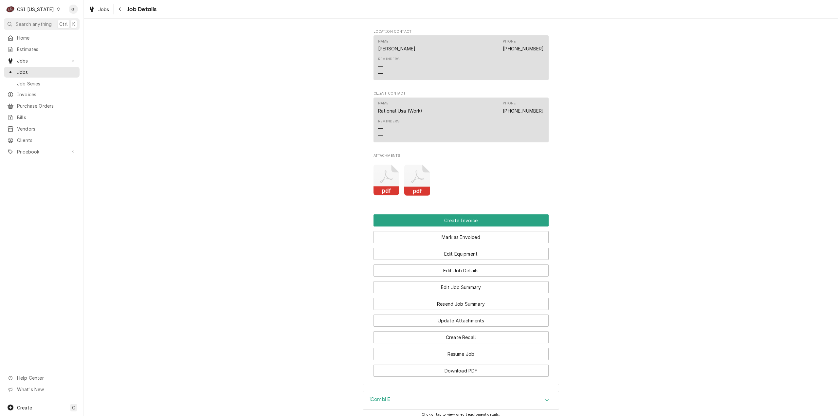
scroll to position [753, 0]
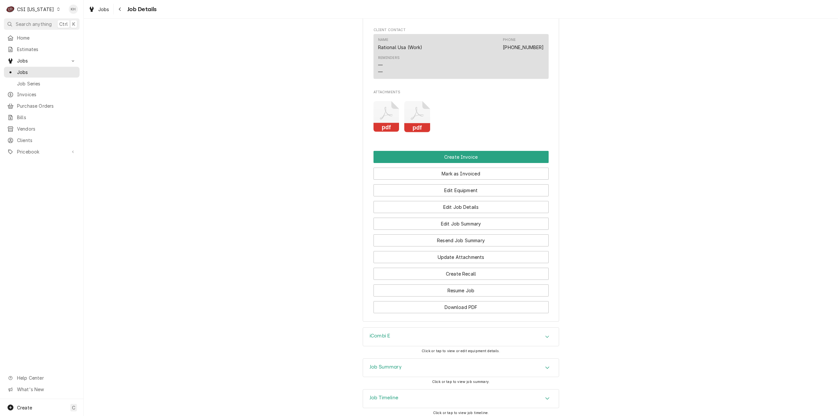
click at [412, 346] on div "iCombi E" at bounding box center [461, 337] width 196 height 18
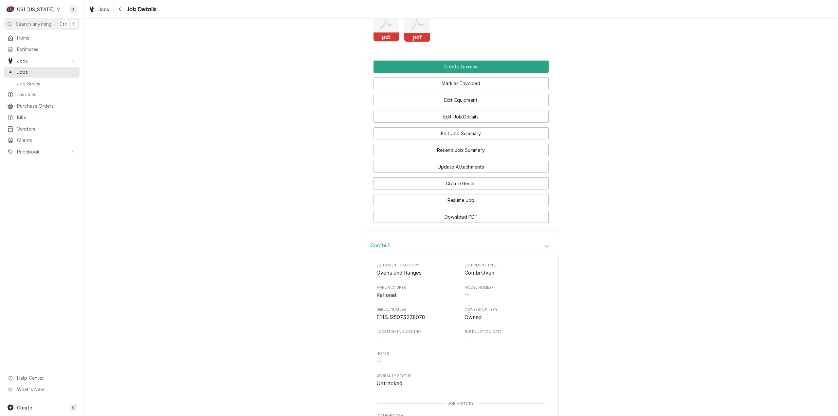
scroll to position [917, 0]
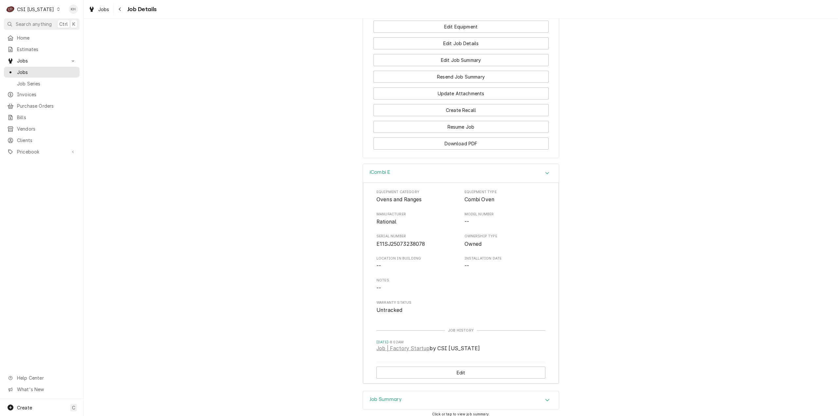
click at [410, 247] on span "E11SJ25073238078" at bounding box center [401, 244] width 49 height 6
copy span "E11SJ25073238078"
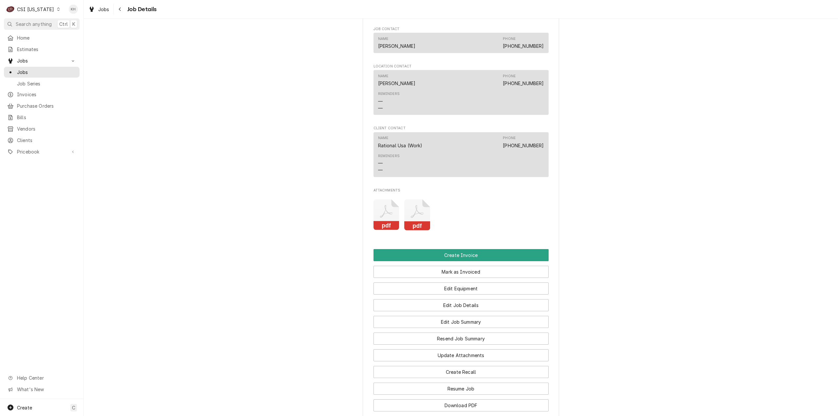
click at [28, 8] on div "CSI Kentucky" at bounding box center [35, 9] width 37 height 7
click at [82, 13] on div "CSI Kansas City" at bounding box center [102, 12] width 86 height 7
drag, startPoint x: 44, startPoint y: 10, endPoint x: 49, endPoint y: 15, distance: 6.5
click at [44, 10] on div "CSI Kentucky" at bounding box center [35, 9] width 37 height 7
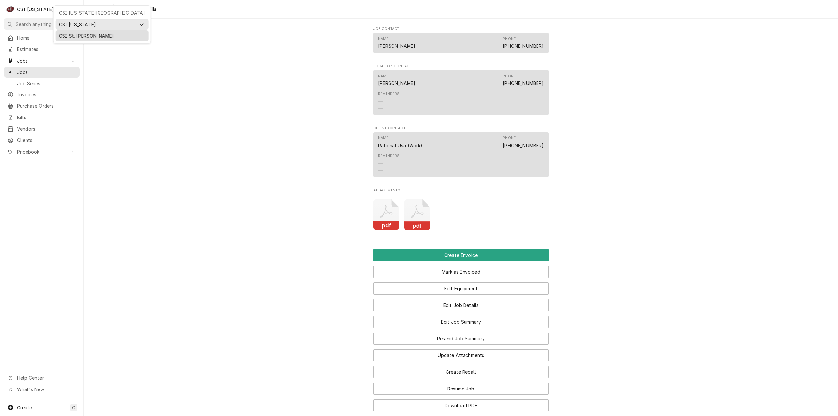
click at [79, 39] on div "CSI St. [PERSON_NAME]" at bounding box center [102, 35] width 93 height 11
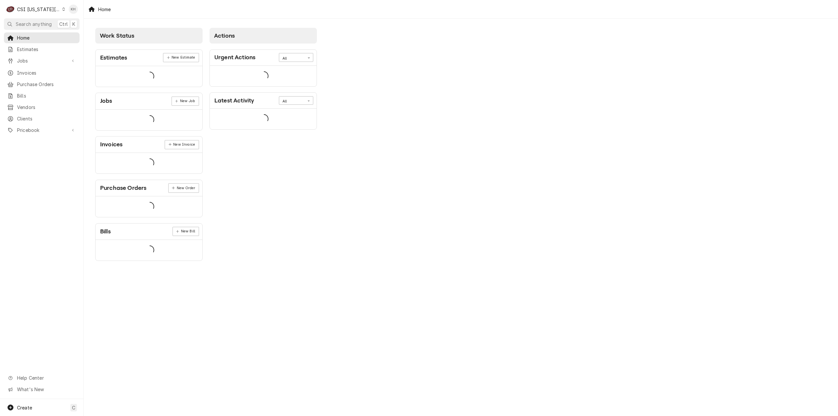
click at [48, 9] on div "CSI [US_STATE][GEOGRAPHIC_DATA]" at bounding box center [38, 9] width 43 height 7
click at [78, 37] on div "CSI St. [PERSON_NAME]" at bounding box center [113, 35] width 96 height 7
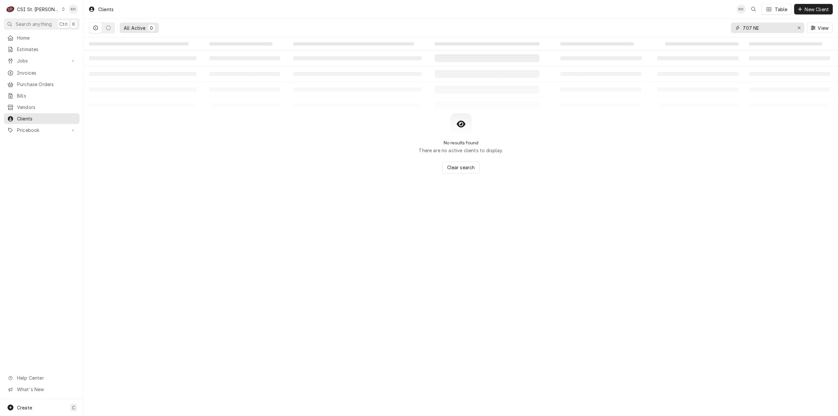
drag, startPoint x: 781, startPoint y: 28, endPoint x: 674, endPoint y: 27, distance: 106.8
click at [677, 27] on div "All Active 0 707 NE View" at bounding box center [461, 28] width 744 height 18
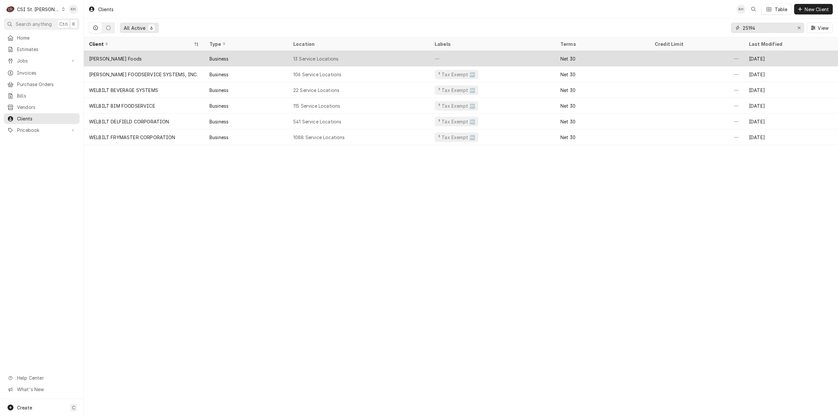
type input "25194"
click at [182, 57] on div "Estel Foods" at bounding box center [144, 59] width 121 height 16
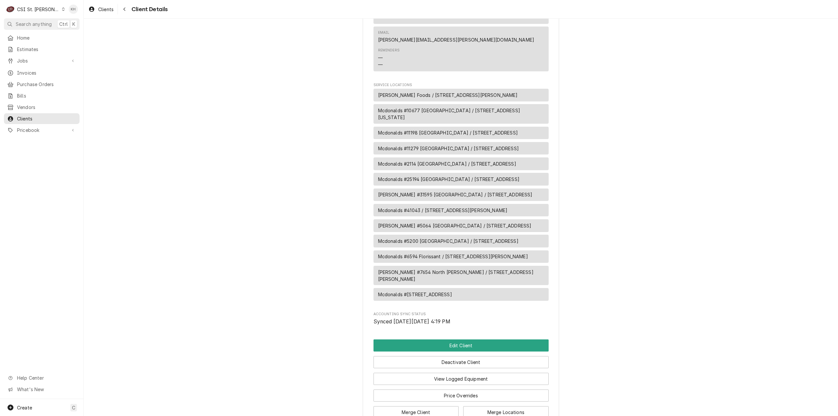
scroll to position [327, 0]
drag, startPoint x: 400, startPoint y: 201, endPoint x: 374, endPoint y: 196, distance: 26.6
click at [374, 185] on div "Mcdonalds #25194 [GEOGRAPHIC_DATA] / [STREET_ADDRESS]" at bounding box center [461, 179] width 175 height 13
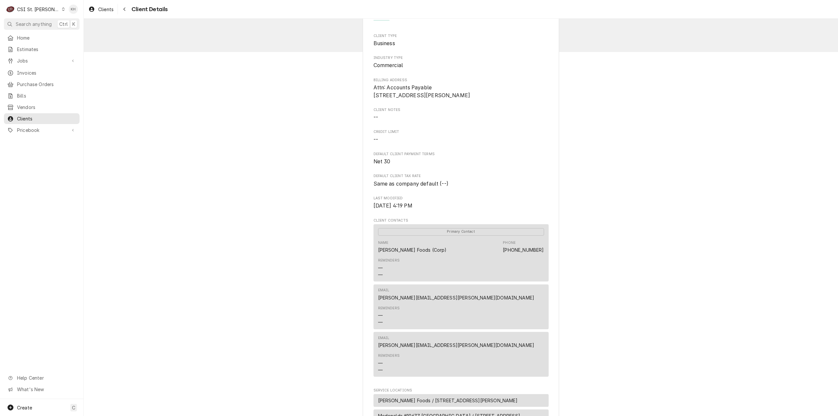
scroll to position [0, 0]
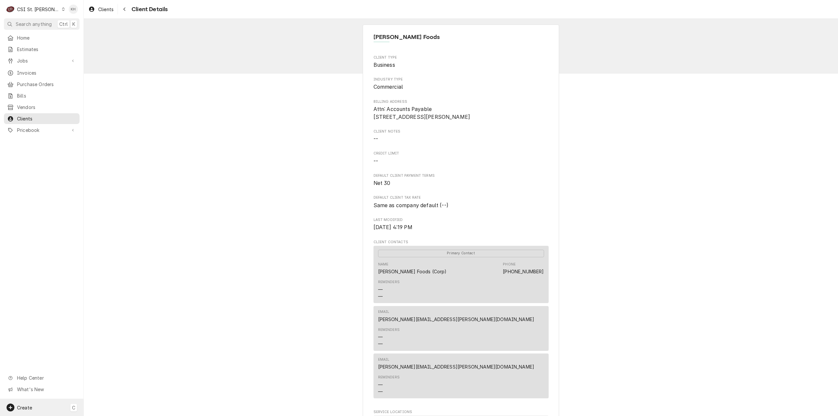
click at [41, 408] on div "Create C" at bounding box center [42, 407] width 84 height 17
click at [118, 352] on div "Job" at bounding box center [123, 351] width 44 height 7
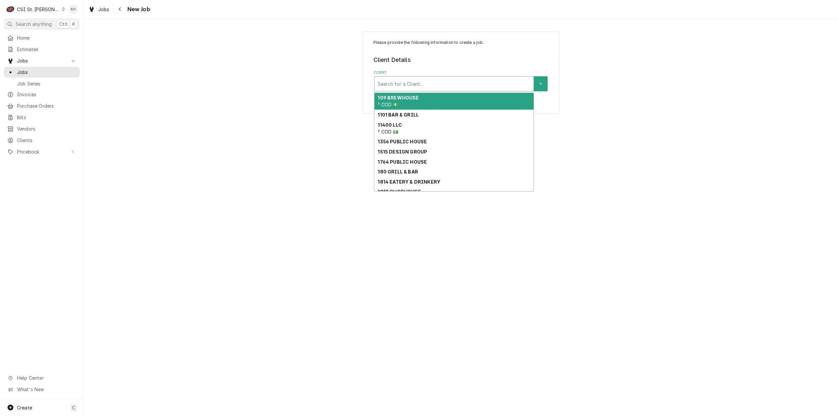
click at [414, 88] on div "Client" at bounding box center [454, 84] width 153 height 12
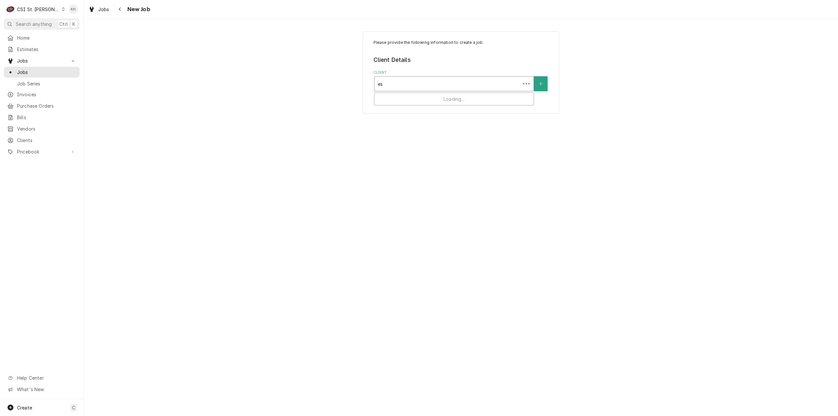
type input "e"
type input "25194"
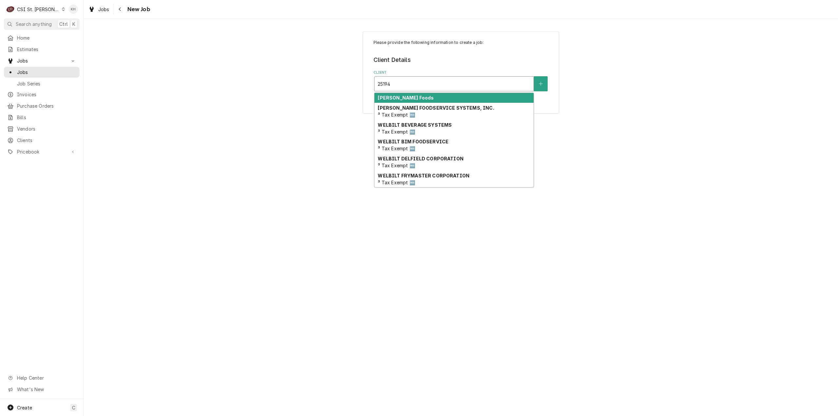
click at [430, 101] on div "Estel Foods" at bounding box center [454, 98] width 159 height 10
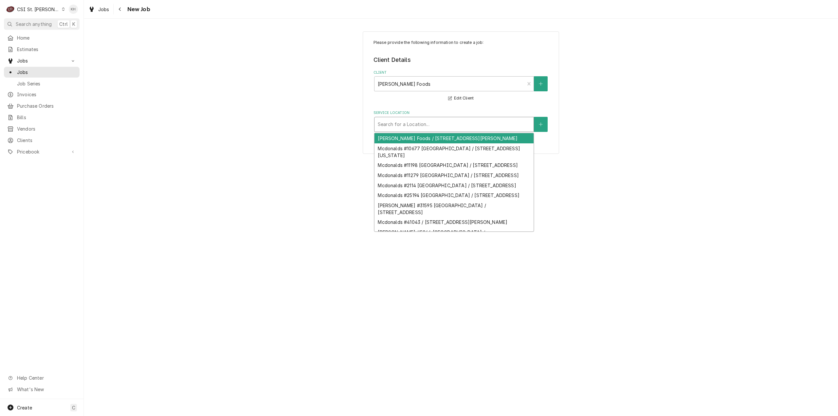
click at [447, 123] on div "Service Location" at bounding box center [454, 125] width 153 height 12
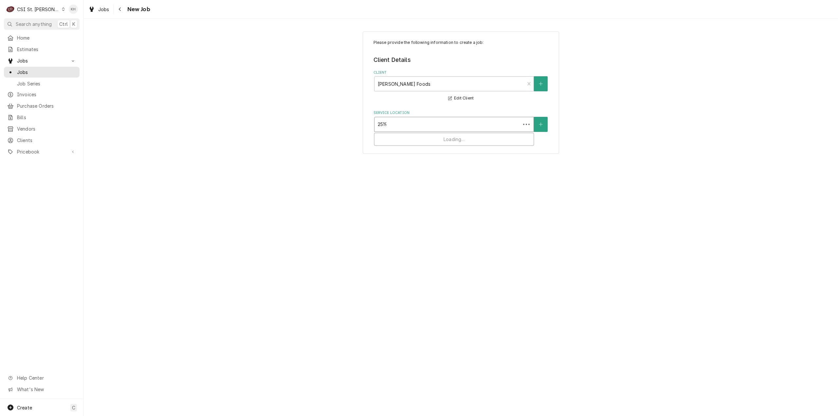
type input "25194"
click at [444, 138] on div "Mcdonalds #25194 East St Louis / 588 North 24Th Street, East St Louis, IL 62205" at bounding box center [454, 138] width 159 height 10
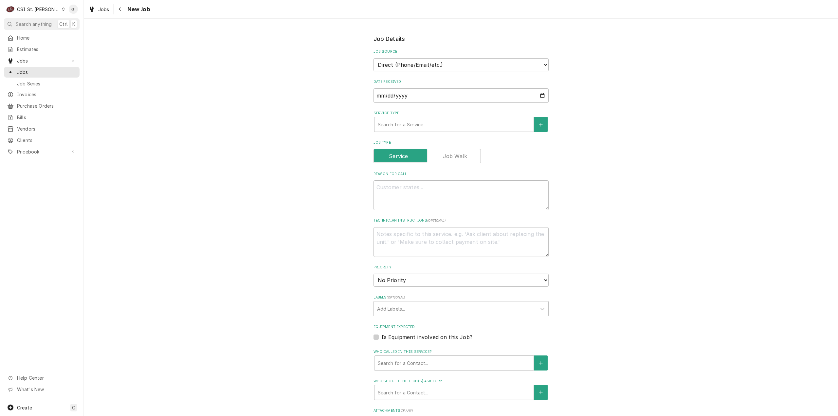
scroll to position [196, 0]
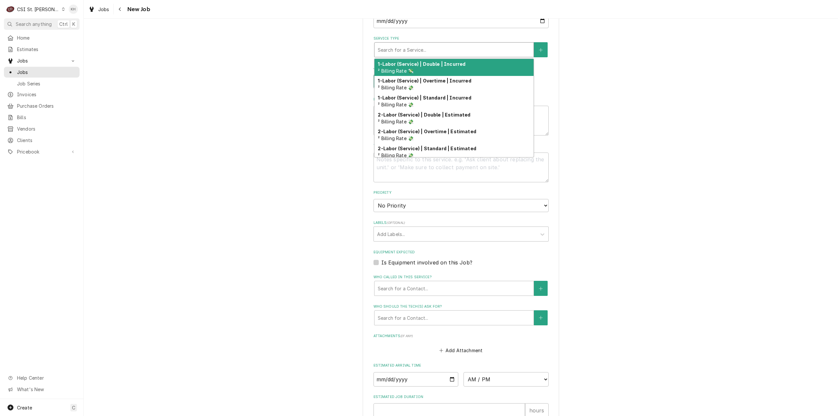
click at [435, 53] on div "Service Type" at bounding box center [454, 50] width 153 height 12
type textarea "x"
type input "s"
type textarea "x"
type input "se"
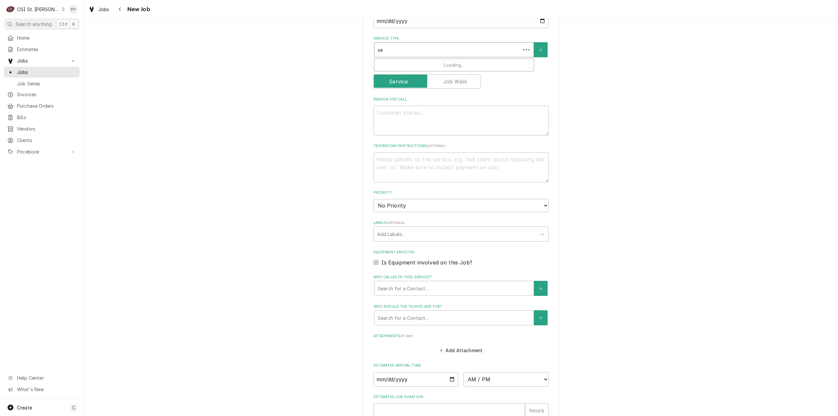
type textarea "x"
type input "ser"
type textarea "x"
type input "serv"
type textarea "x"
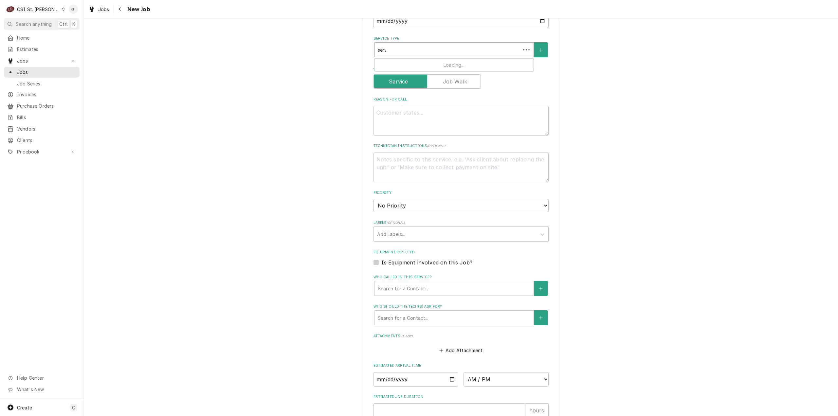
type input "servi"
type textarea "x"
type input "servic"
type textarea "x"
type input "service"
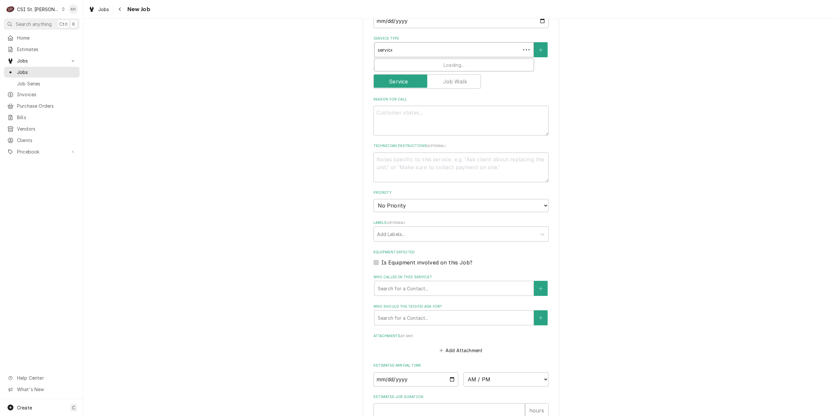
type textarea "x"
type input "service c"
type textarea "x"
type input "service ca"
type textarea "x"
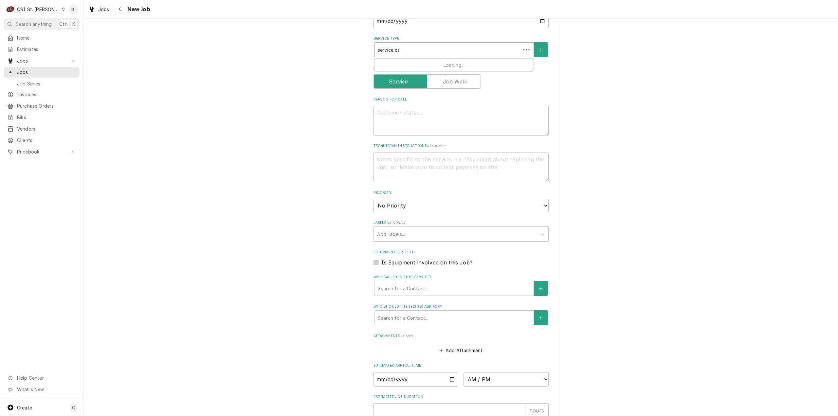
type input "service cal"
type textarea "x"
type input "service call"
click at [428, 60] on div "Job | Service Call ¹ Service Type 🛠️" at bounding box center [454, 67] width 159 height 17
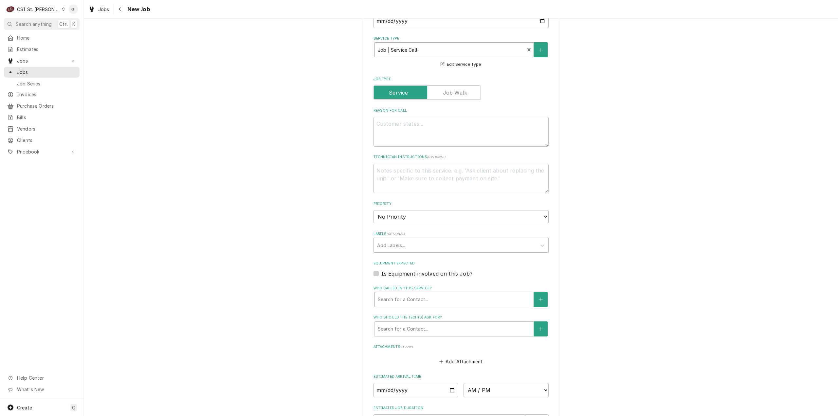
type textarea "x"
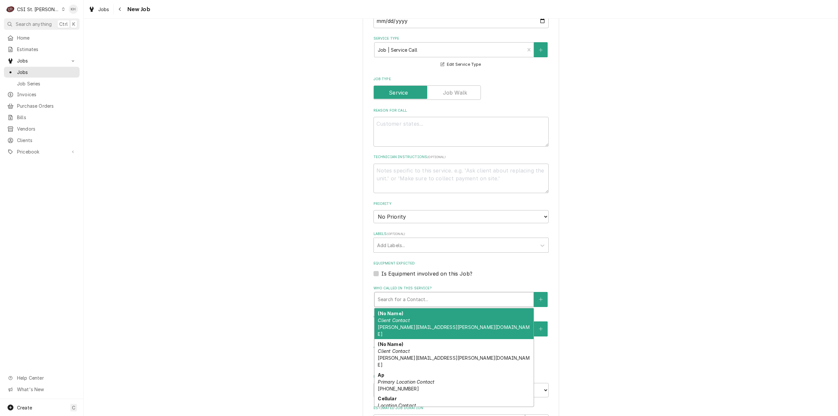
click at [382, 300] on div "Who called in this service?" at bounding box center [454, 300] width 153 height 12
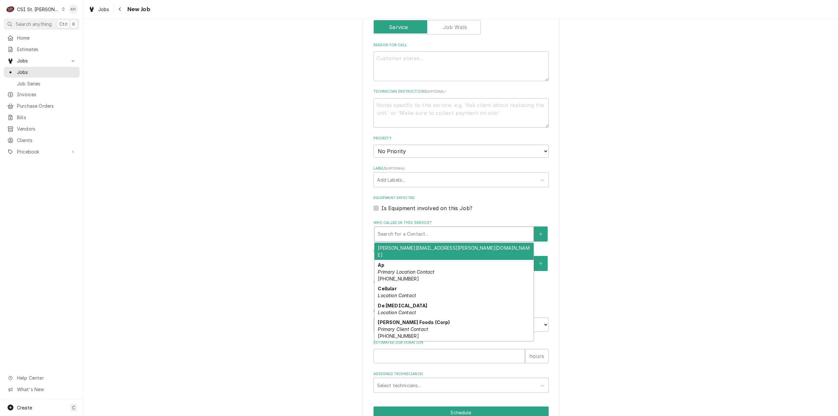
scroll to position [65, 0]
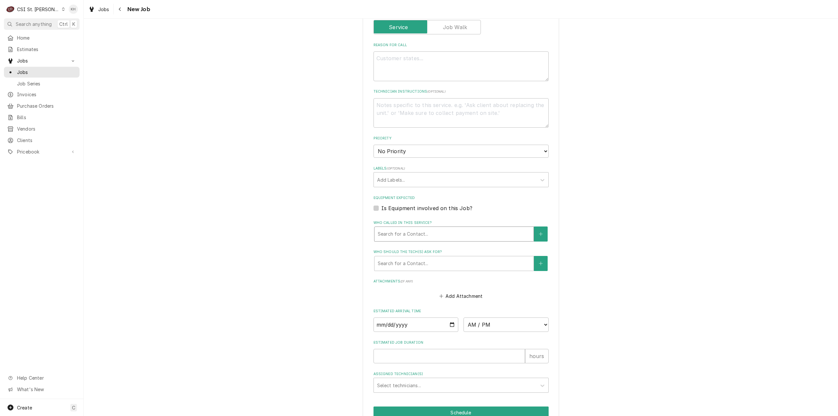
click at [457, 233] on div "Who called in this service?" at bounding box center [454, 234] width 153 height 12
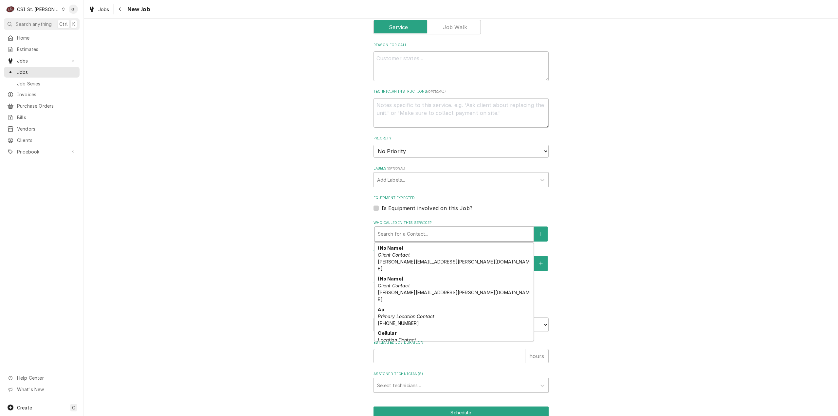
scroll to position [78, 0]
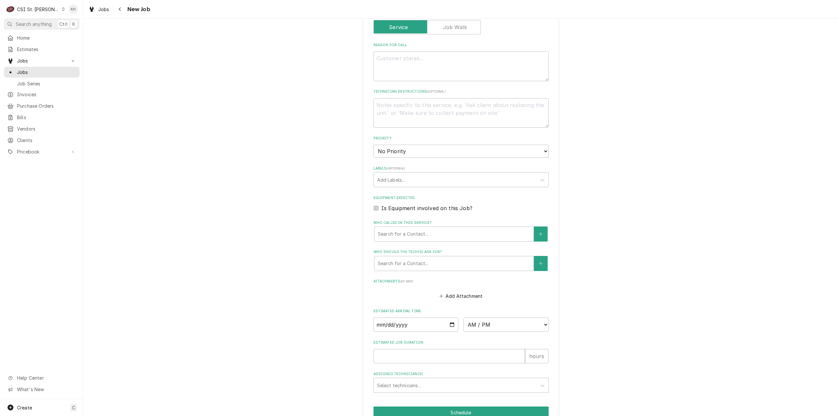
click at [350, 243] on div "Please provide the following information to create a job: Client Details Client…" at bounding box center [461, 107] width 755 height 686
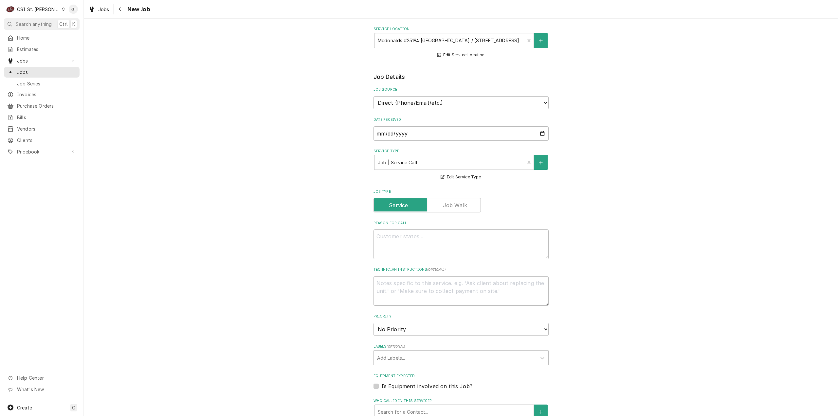
scroll to position [229, 0]
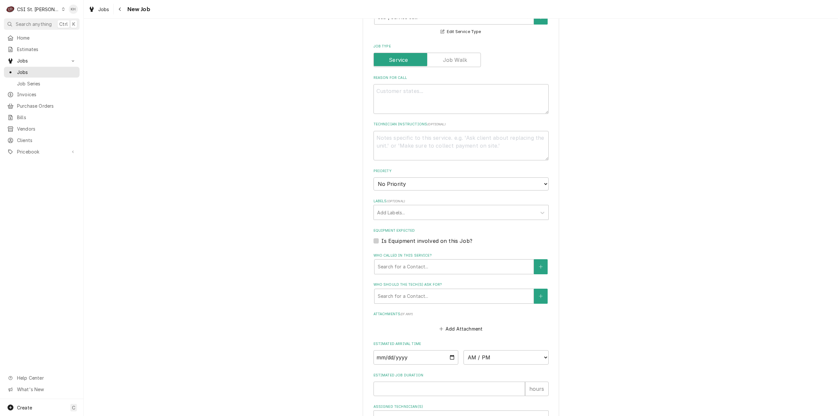
drag, startPoint x: 373, startPoint y: 240, endPoint x: 376, endPoint y: 246, distance: 6.6
click at [382, 240] on label "Is Equipment involved on this Job?" at bounding box center [427, 241] width 91 height 8
click at [382, 240] on input "Equipment Expected" at bounding box center [469, 244] width 175 height 14
checkbox input "true"
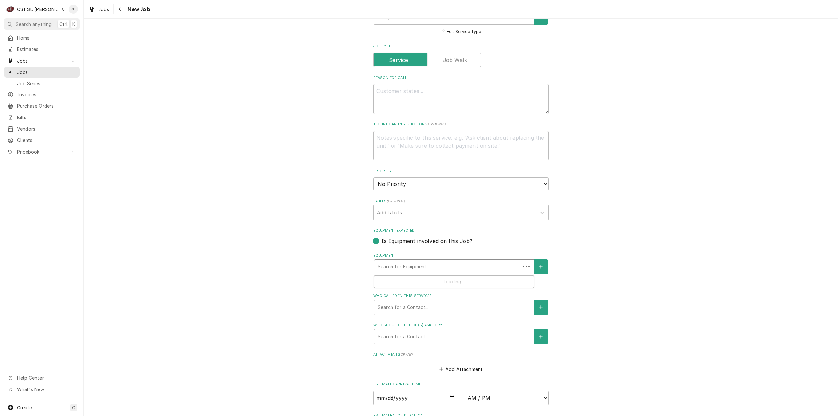
click at [398, 262] on div "Equipment" at bounding box center [448, 267] width 140 height 12
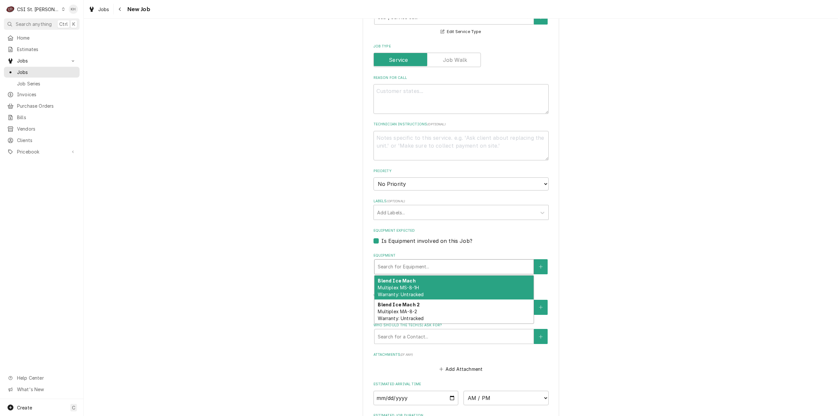
click at [430, 292] on div "Blend Ice Mach Multiplex MS-8-1H Warranty: Untracked" at bounding box center [454, 288] width 159 height 24
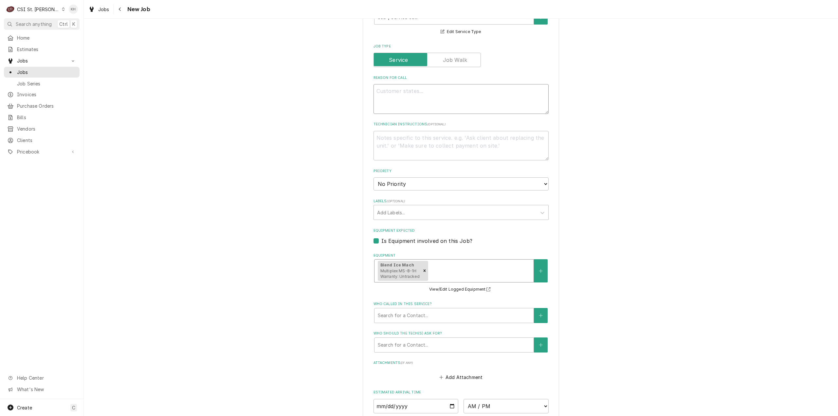
click at [418, 99] on textarea "Reason For Call" at bounding box center [461, 99] width 175 height 30
click at [413, 142] on textarea "Technician Instructions ( optional )" at bounding box center [461, 146] width 175 height 30
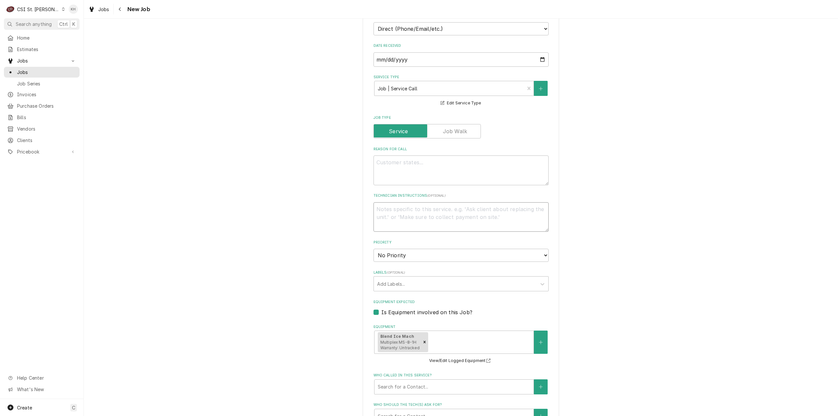
scroll to position [164, 0]
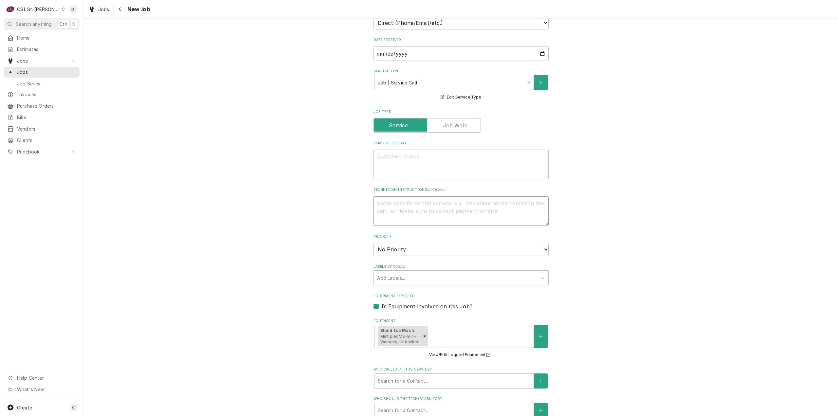
type textarea "x"
type textarea "S"
type textarea "x"
type textarea "Se"
type textarea "x"
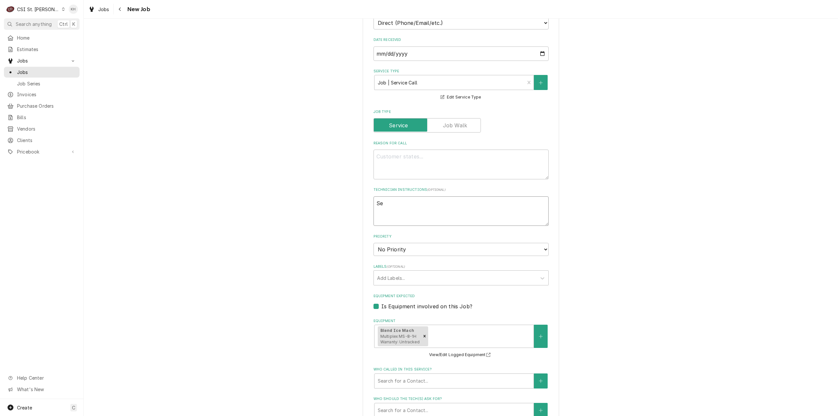
type textarea "Ser"
type textarea "x"
type textarea "Serv"
type textarea "x"
type textarea "Servi"
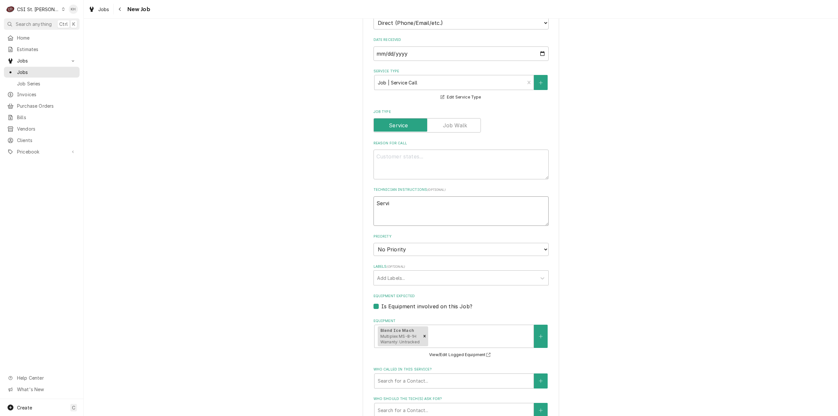
type textarea "x"
type textarea "Servic"
type textarea "x"
type textarea "Service"
type textarea "x"
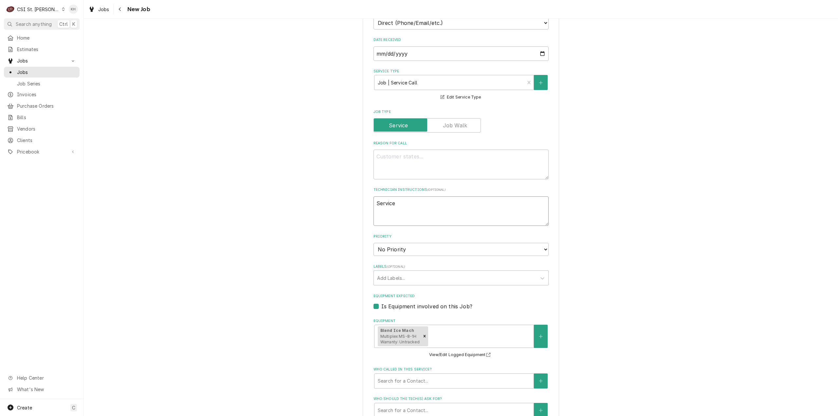
type textarea "Service H"
type textarea "x"
type textarea "Service Ho"
type textarea "x"
type textarea "Service Hour"
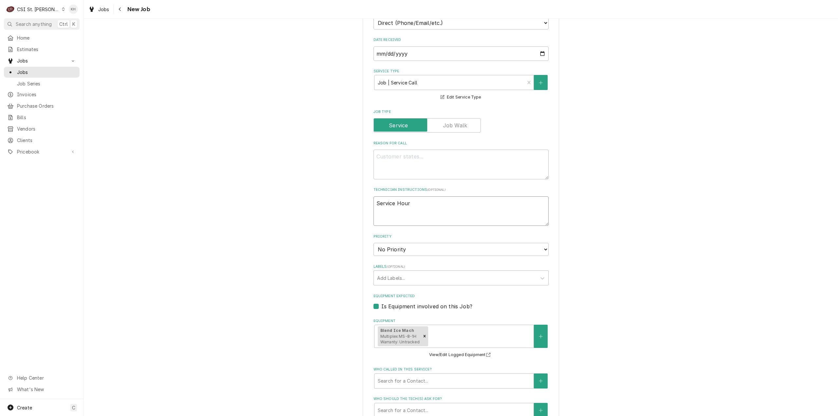
type textarea "x"
type textarea "Service Hours"
type textarea "x"
type textarea "Service Hours"
type textarea "x"
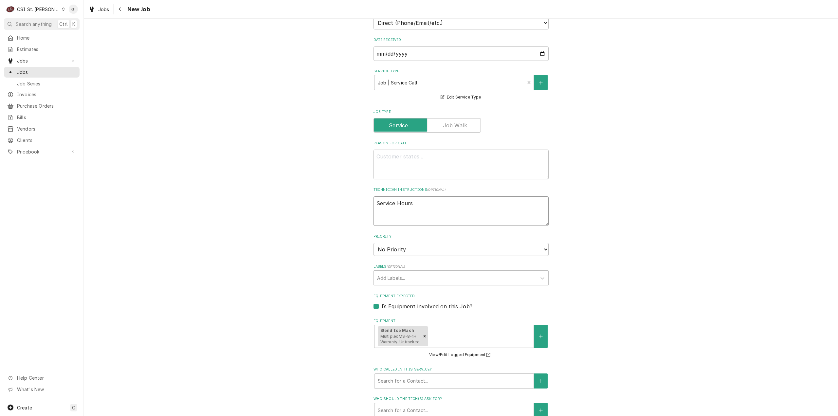
type textarea "Service Hours"
type textarea "x"
type textarea "Service Hours:"
type textarea "x"
type textarea "Service Hours:"
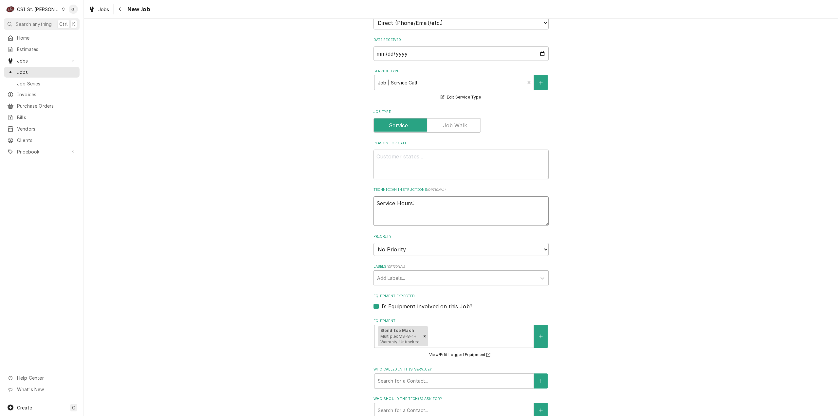
type textarea "x"
type textarea "Service Hours: 6"
type textarea "x"
type textarea "Service Hours: 6a"
type textarea "x"
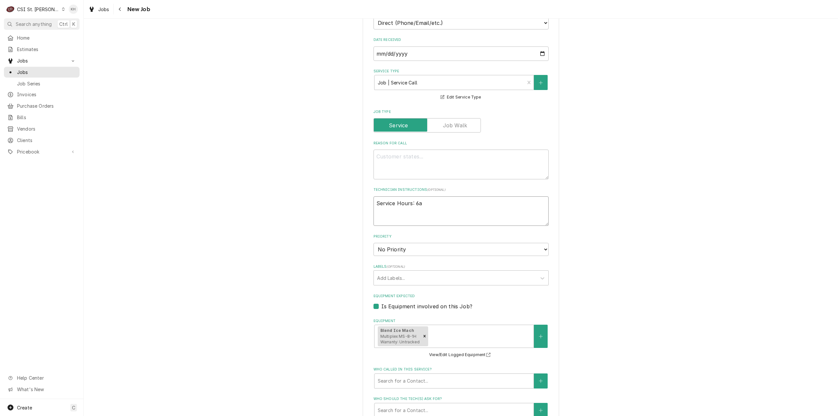
type textarea "Service Hours: 6am"
type textarea "x"
type textarea "Service Hours: 6am"
type textarea "x"
type textarea "Service Hours: 6am -"
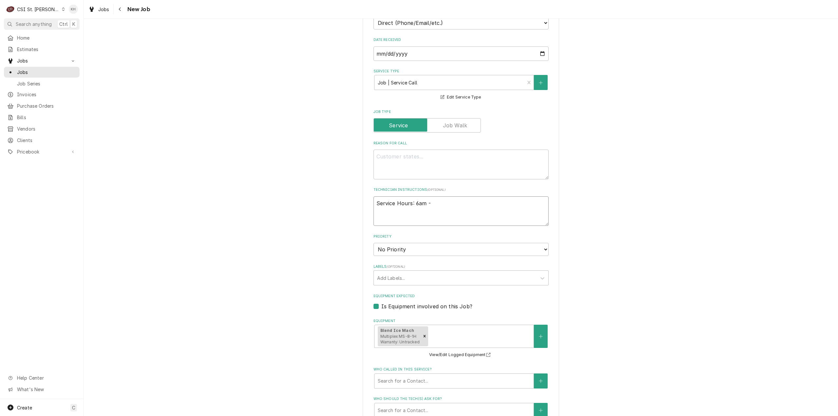
type textarea "x"
type textarea "Service Hours: 6am -"
type textarea "x"
type textarea "Service Hours: 6am - 1"
type textarea "x"
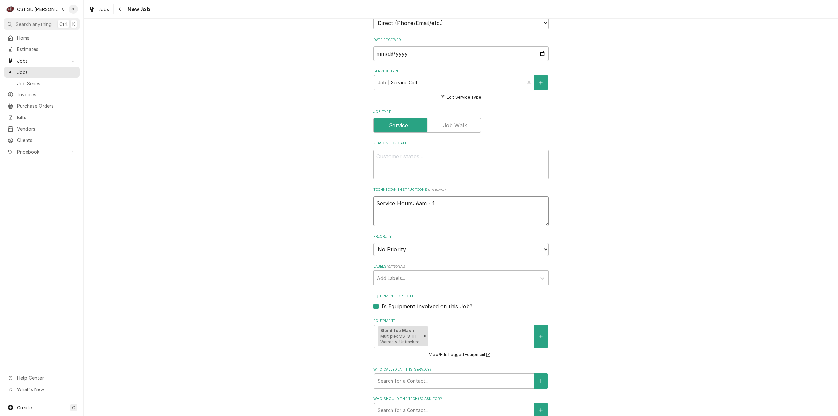
type textarea "Service Hours: 6am - 10"
type textarea "x"
type textarea "Service Hours: 6am - 10p"
type textarea "x"
type textarea "Service Hours: 6am - 10pm"
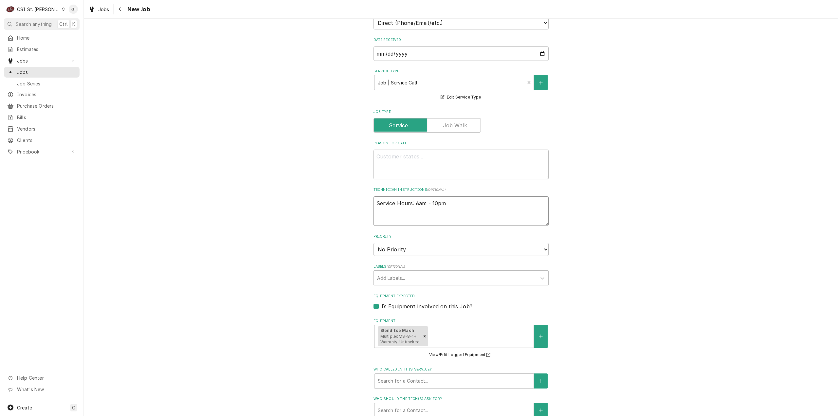
type textarea "x"
type textarea "Service Hours: 6am - 10pm"
click at [442, 170] on textarea "Reason For Call" at bounding box center [461, 165] width 175 height 30
drag, startPoint x: 460, startPoint y: 203, endPoint x: 455, endPoint y: 203, distance: 4.9
click at [455, 203] on textarea "Service Hours: 6am - 10pm" at bounding box center [461, 211] width 175 height 30
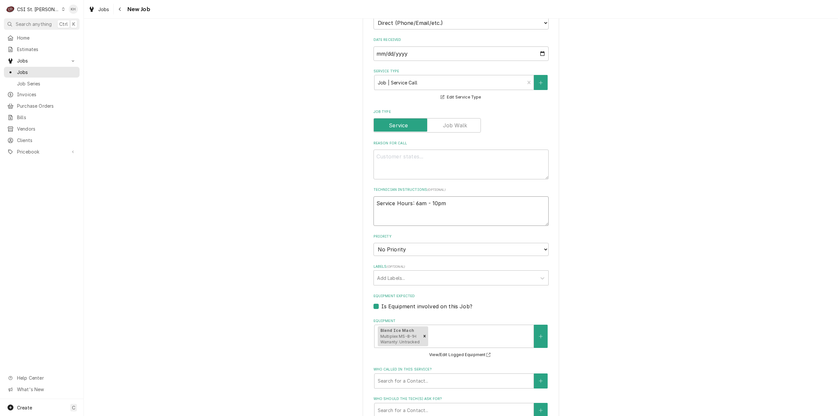
type textarea "x"
type textarea "Service Hours: 6am - 10pm"
type textarea "x"
type textarea "Service Hours: 6am - 10pm"
paste textarea "Thad 618-960-7057"
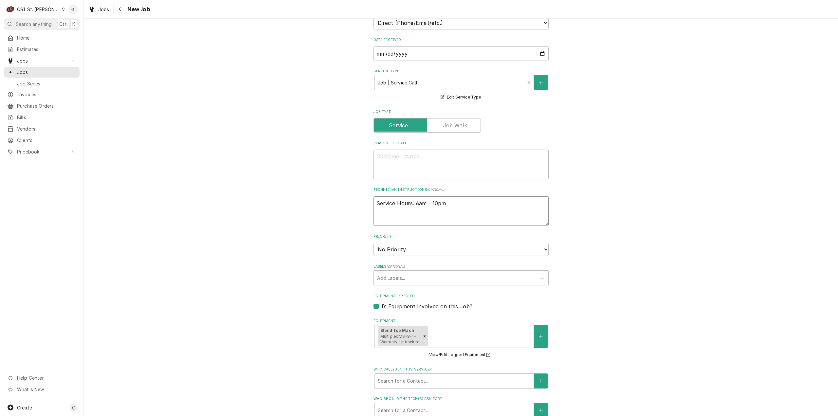
type textarea "x"
type textarea "Service Hours: 6am - 10pm Thad 618-960-7057"
type textarea "x"
type textarea "Service Hours: 6am - 10pm Thad 618-960-7057"
drag, startPoint x: 534, startPoint y: 381, endPoint x: 517, endPoint y: 364, distance: 23.6
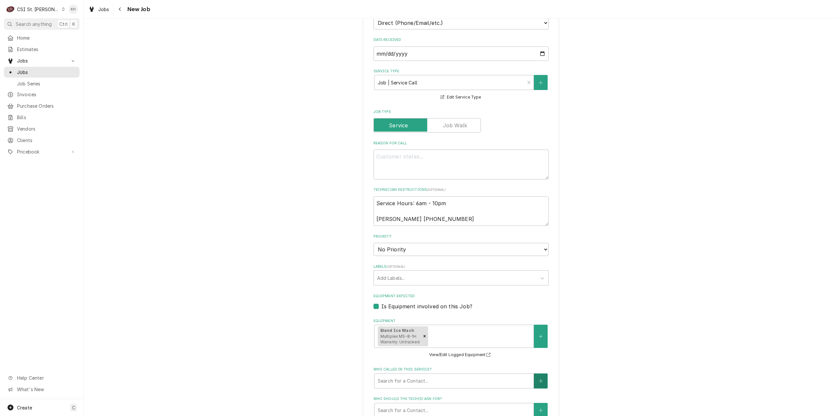
click at [534, 381] on button "Who called in this service?" at bounding box center [541, 381] width 14 height 15
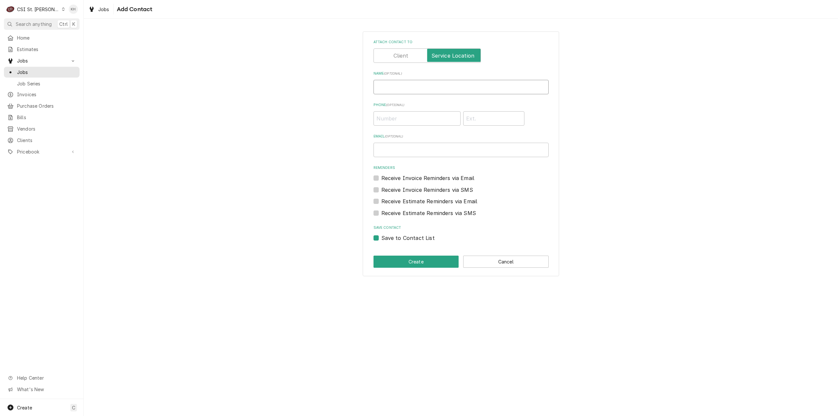
click at [431, 86] on input "Name ( optional )" at bounding box center [461, 87] width 175 height 14
paste input "Thad 618-960-7057"
drag, startPoint x: 431, startPoint y: 86, endPoint x: 391, endPoint y: 92, distance: 40.1
click at [391, 92] on input "Thad 618-960-7057" at bounding box center [461, 87] width 175 height 14
type input "Thad"
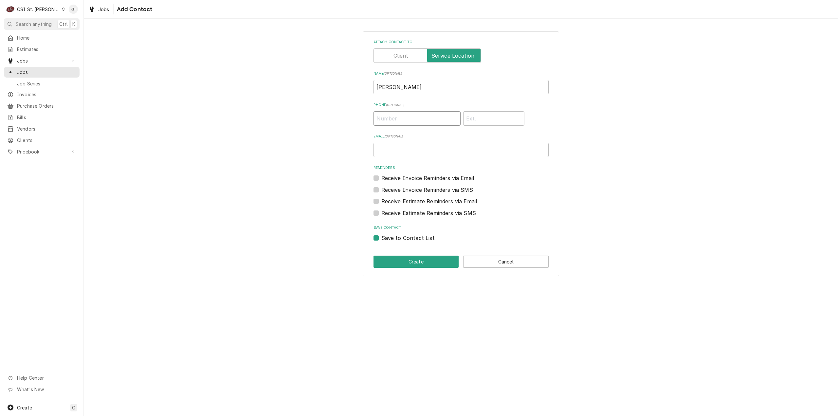
click at [441, 121] on input "Phone ( optional )" at bounding box center [417, 118] width 87 height 14
paste input "(618) 960-7057"
type input "(618) 960-7057"
click at [382, 239] on label "Save to Contact List" at bounding box center [408, 238] width 53 height 8
click at [382, 239] on input "Save to Contact List" at bounding box center [469, 241] width 175 height 14
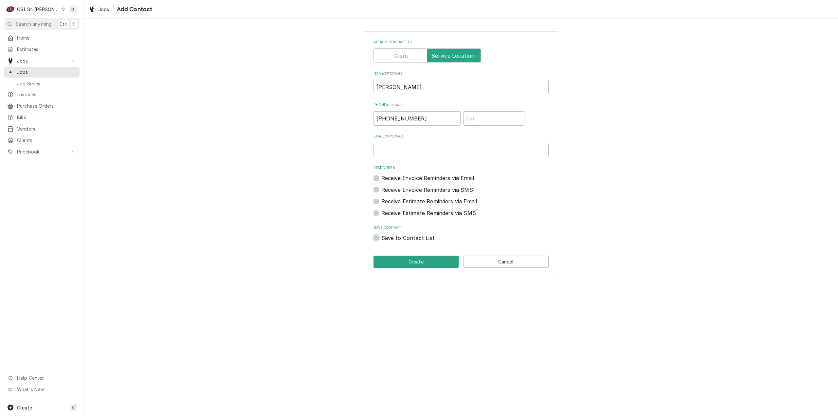
checkbox input "false"
drag, startPoint x: 403, startPoint y: 262, endPoint x: 416, endPoint y: 328, distance: 67.4
click at [401, 262] on button "Create" at bounding box center [416, 262] width 85 height 12
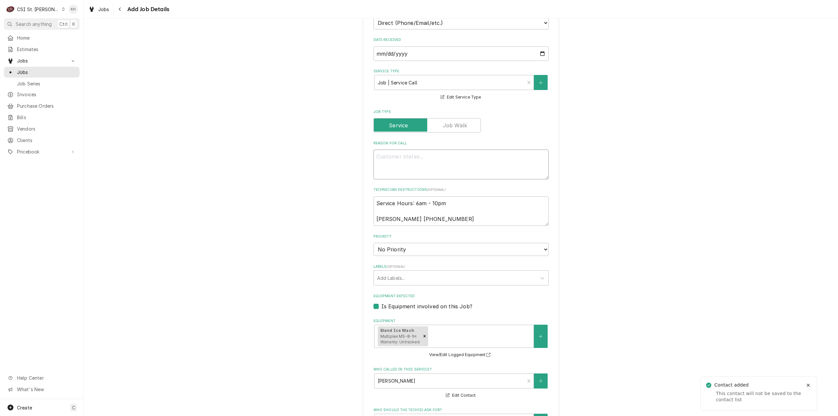
click at [436, 165] on textarea "Reason For Call" at bounding box center [461, 165] width 175 height 30
click at [484, 166] on textarea "Reason For Call" at bounding box center [461, 165] width 175 height 30
paste textarea "Frappe Machine needs maintenance required"
type textarea "x"
type textarea "Frappe Machine needs maintenance required"
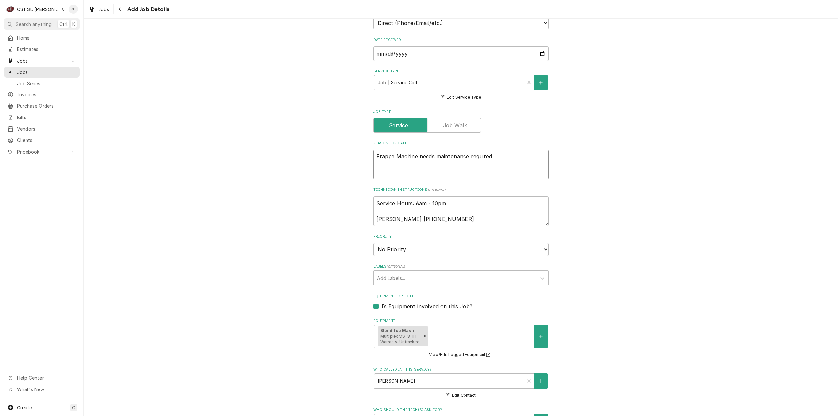
click at [416, 157] on textarea "Frappe Machine needs maintenance required" at bounding box center [461, 165] width 175 height 30
type textarea "x"
type textarea "Frappe Machine gneeds maintenance required"
type textarea "x"
type textarea "Frappe Machine gineeds maintenance required"
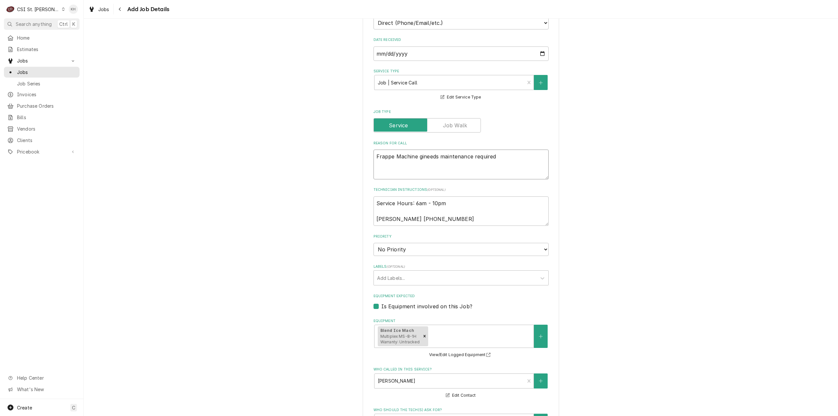
type textarea "x"
type textarea "Frappe Machine givneeds maintenance required"
type textarea "x"
type textarea "Frappe Machine givineeds maintenance required"
type textarea "x"
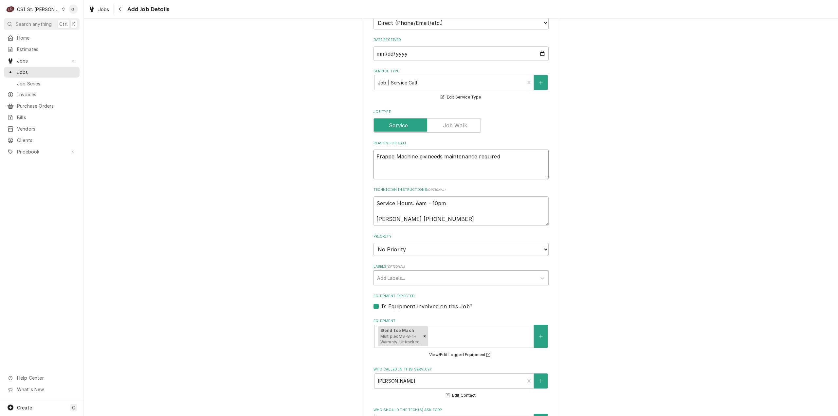
type textarea "Frappe Machine givinneeds maintenance required"
type textarea "x"
type textarea "Frappe Machine givingneeds maintenance required"
type textarea "x"
type textarea "Frappe Machine giving needs maintenance required"
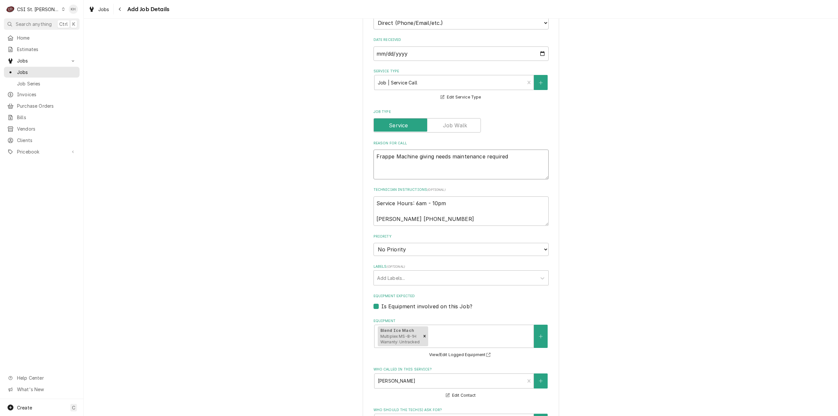
type textarea "x"
type textarea "Frappe Machine giving eneeds maintenance required"
type textarea "x"
type textarea "Frappe Machine giving erneeds maintenance required"
type textarea "x"
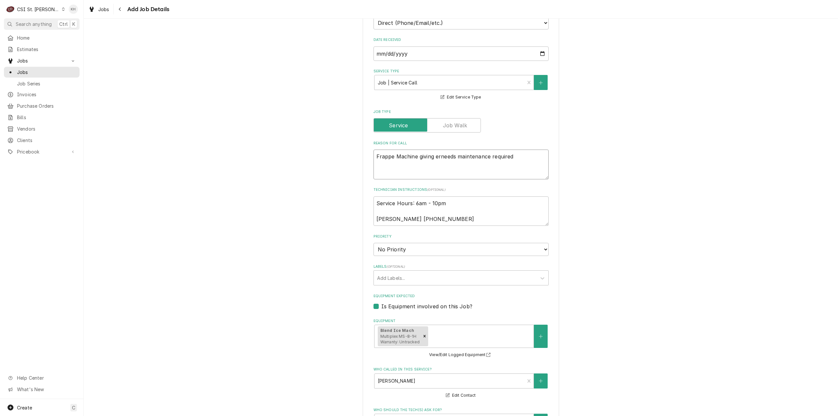
type textarea "Frappe Machine giving errneeds maintenance required"
type textarea "x"
type textarea "Frappe Machine giving erroneeds maintenance required"
type textarea "x"
type textarea "Frappe Machine giving errorneeds maintenance required"
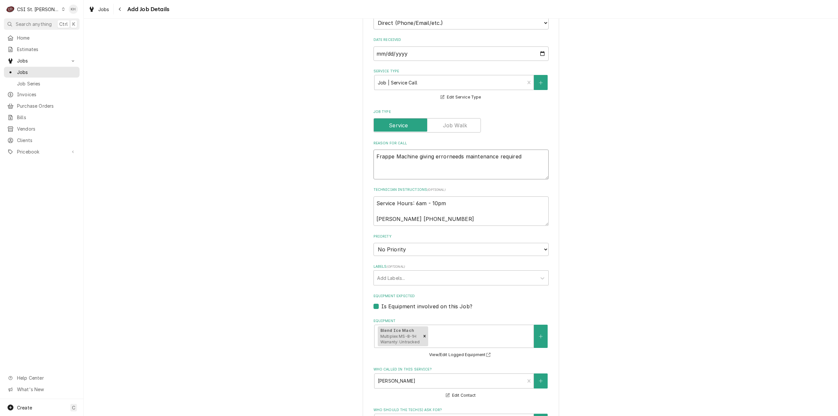
type textarea "x"
type textarea "Frappe Machine giving error needs maintenance required"
type textarea "x"
type textarea "Frappe Machine giving error tneeds maintenance required"
type textarea "x"
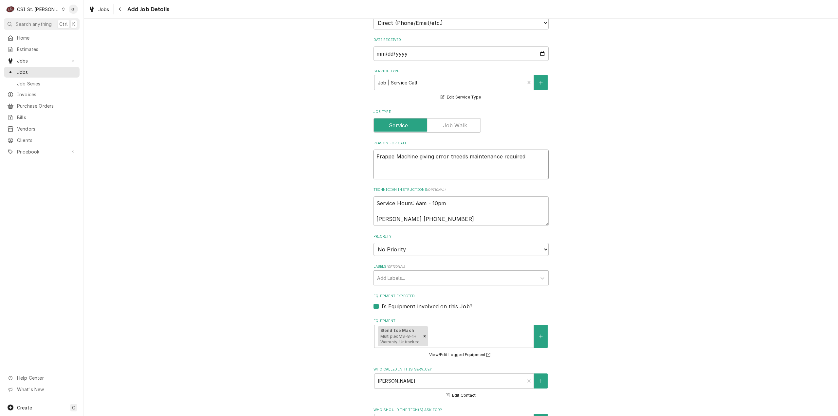
type textarea "Frappe Machine giving error thneeds maintenance required"
type textarea "x"
type textarea "Frappe Machine giving error thaneeds maintenance required"
type textarea "x"
type textarea "Frappe Machine giving error thatneeds maintenance required"
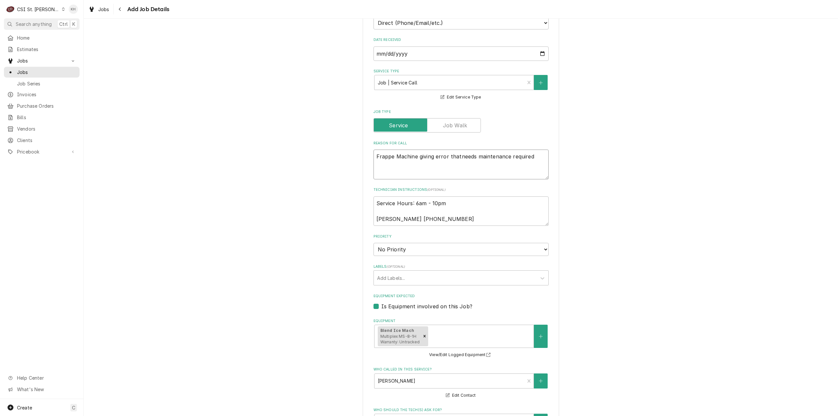
type textarea "x"
type textarea "Frappe Machine giving error that needs maintenance required"
type textarea "x"
type textarea "Frappe Machine giving error thatneeds maintenance required"
type textarea "x"
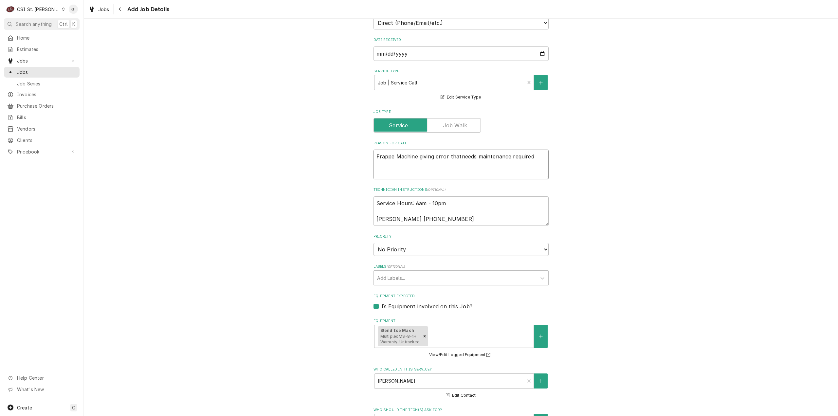
type textarea "Frappe Machine giving error thaneeds maintenance required"
type textarea "x"
type textarea "Frappe Machine giving error thneeds maintenance required"
type textarea "x"
type textarea "Frappe Machine giving error tneeds maintenance required"
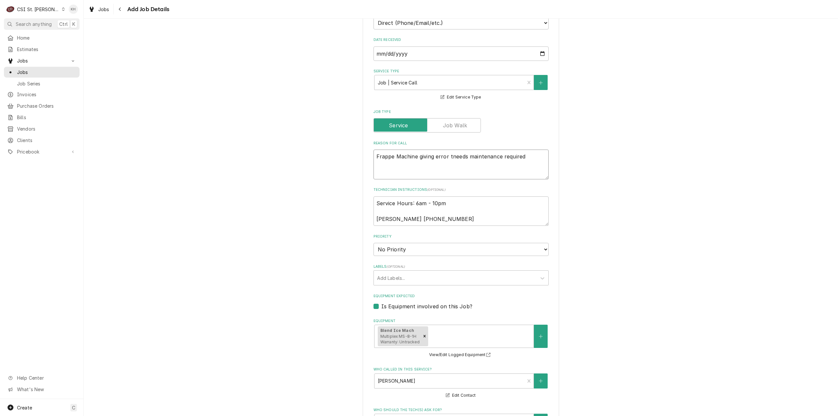
type textarea "x"
type textarea "Frappe Machine giving error needs maintenance required"
type textarea "x"
type textarea "Frappe Machine giving error fneeds maintenance required"
type textarea "x"
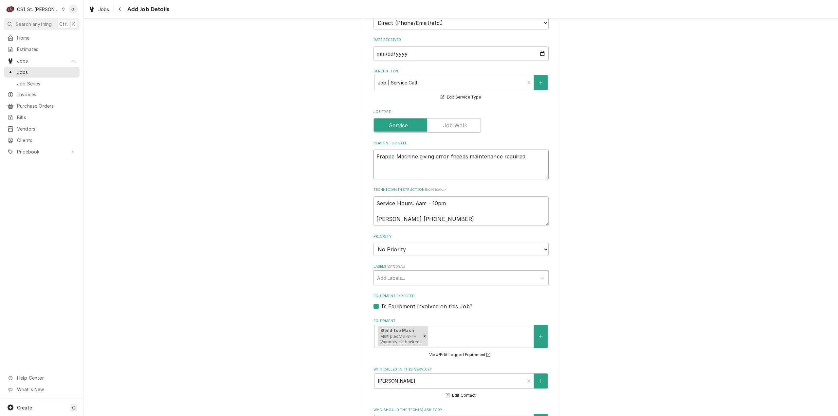
type textarea "Frappe Machine giving error foneeds maintenance required"
type textarea "x"
type textarea "Frappe Machine giving error forneeds maintenance required"
type textarea "x"
type textarea "Frappe Machine giving error for needs maintenance required"
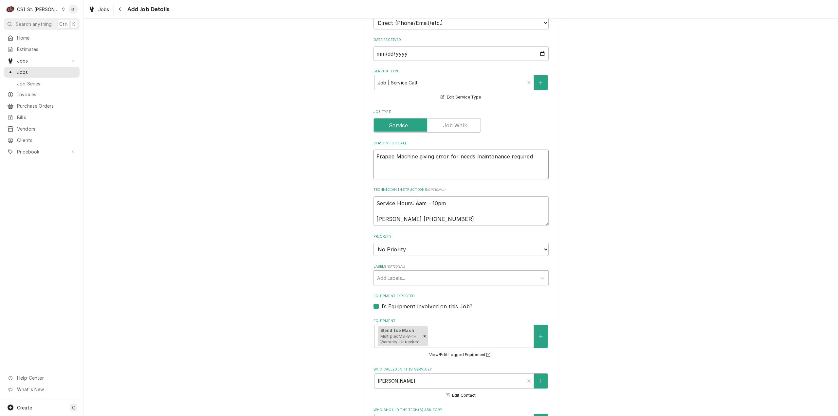
click at [534, 158] on textarea "Frappe Machine giving error for needs maintenance required" at bounding box center [461, 165] width 175 height 30
type textarea "x"
type textarea "Frappe Machine giving error for needs maintenance required."
type textarea "x"
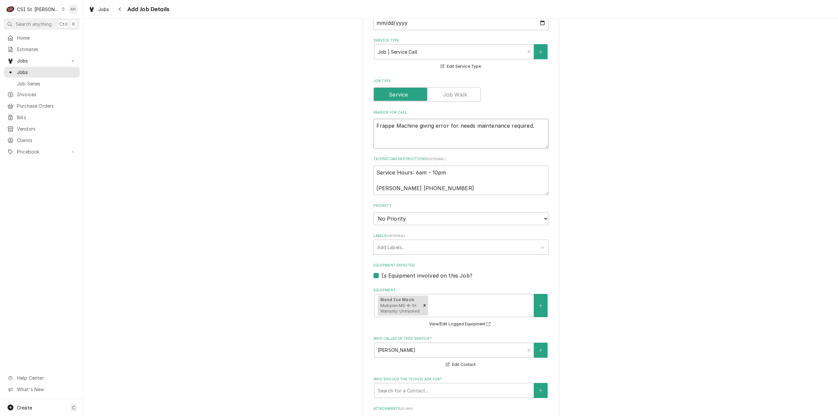
scroll to position [229, 0]
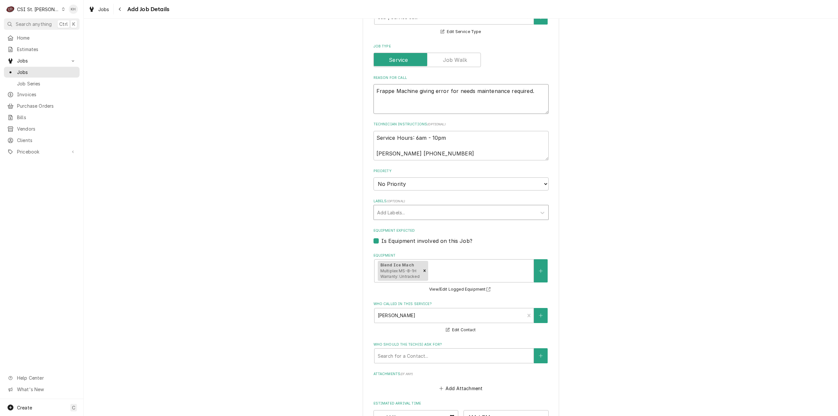
type textarea "Frappe Machine giving error for needs maintenance required."
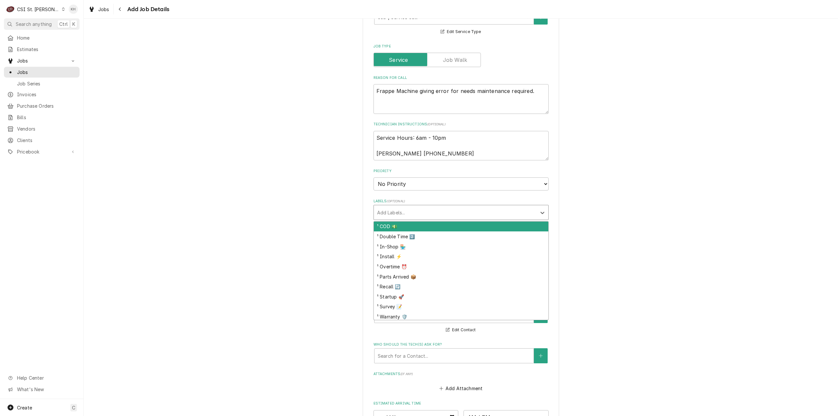
click at [450, 210] on div "Labels" at bounding box center [455, 213] width 156 height 12
type input "bev"
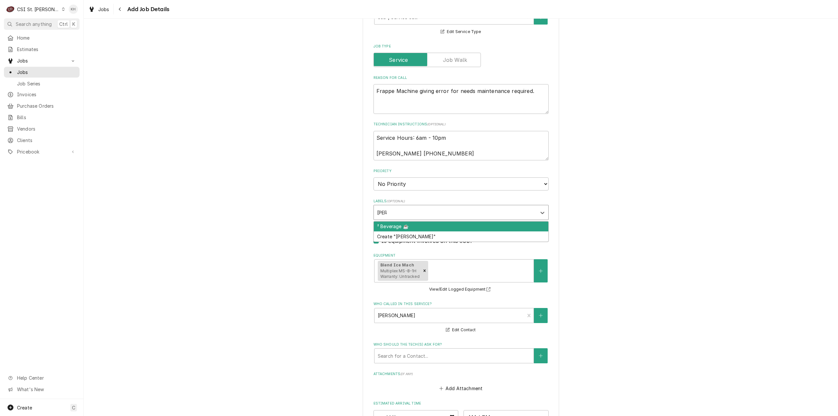
type textarea "x"
click at [412, 187] on select "No Priority Urgent High Medium Low" at bounding box center [461, 183] width 175 height 13
select select "4"
click at [374, 177] on select "No Priority Urgent High Medium Low" at bounding box center [461, 183] width 175 height 13
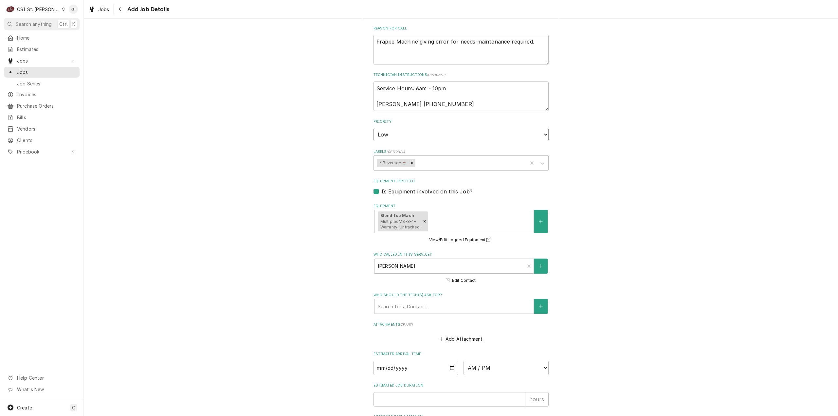
scroll to position [356, 0]
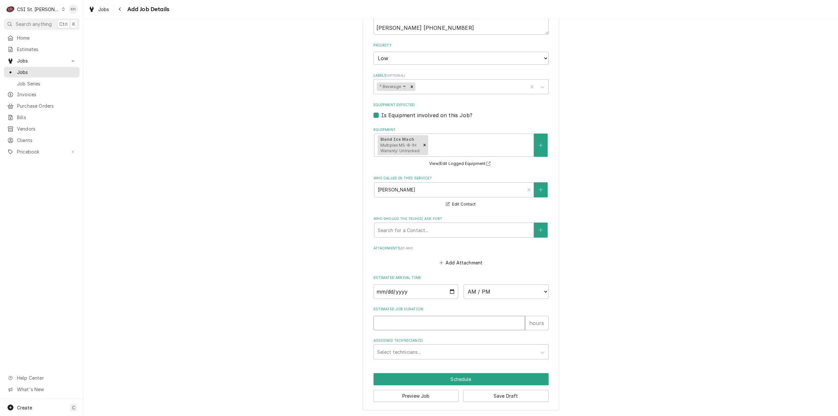
click at [428, 326] on input "Estimated Job Duration" at bounding box center [450, 323] width 152 height 14
type textarea "x"
type input "2"
click at [403, 394] on button "Preview Job" at bounding box center [416, 396] width 85 height 12
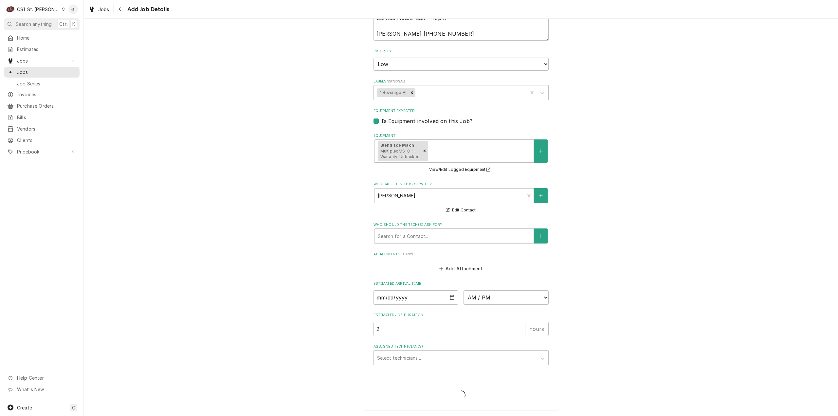
scroll to position [350, 0]
type textarea "x"
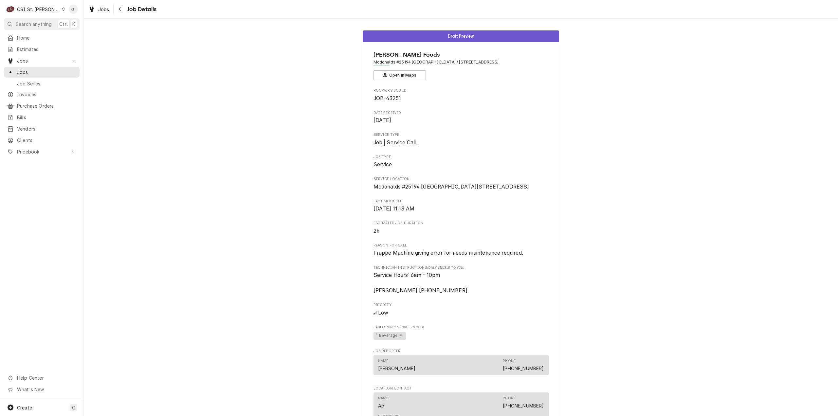
click at [188, 147] on div "Draft Preview Estel Foods Mcdonalds #25194 East St Louis / 588 North 24Th Stree…" at bounding box center [461, 284] width 755 height 517
click at [41, 9] on div "CSI St. [PERSON_NAME]" at bounding box center [38, 9] width 43 height 7
click at [63, 25] on div "CSI Kentucky" at bounding box center [100, 24] width 86 height 7
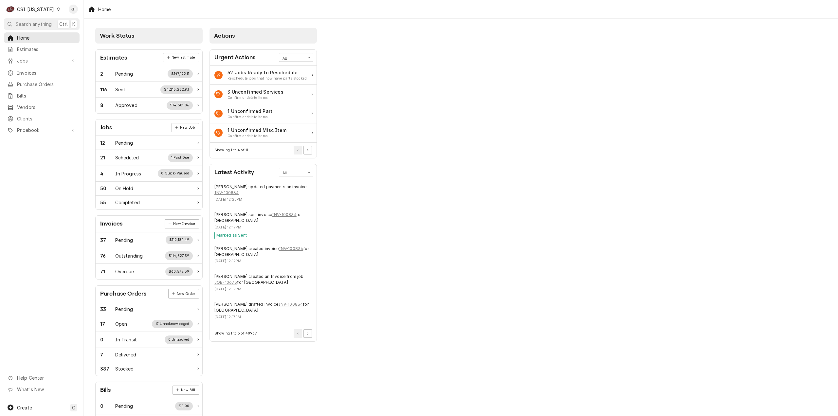
click at [34, 23] on span "Search anything" at bounding box center [34, 24] width 36 height 7
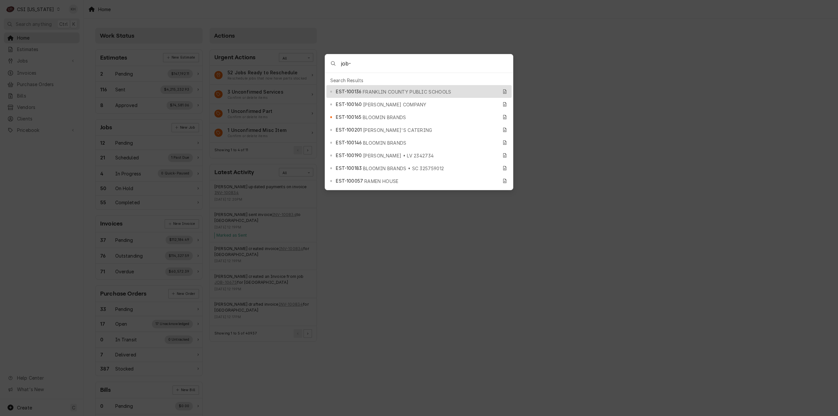
click at [367, 65] on input "job-" at bounding box center [427, 63] width 172 height 18
type input "job-10661"
click at [382, 88] on div "JOB-10661 Job | Factory Startup • Rational 00580240" at bounding box center [417, 92] width 162 height 8
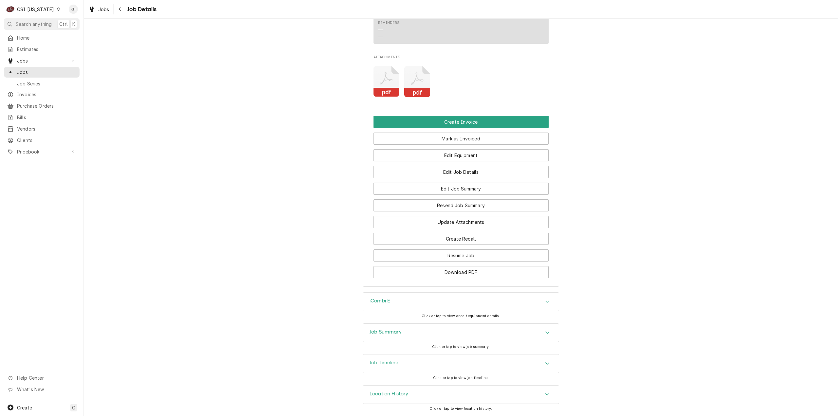
scroll to position [797, 0]
click at [396, 304] on div "iCombi E" at bounding box center [461, 302] width 196 height 18
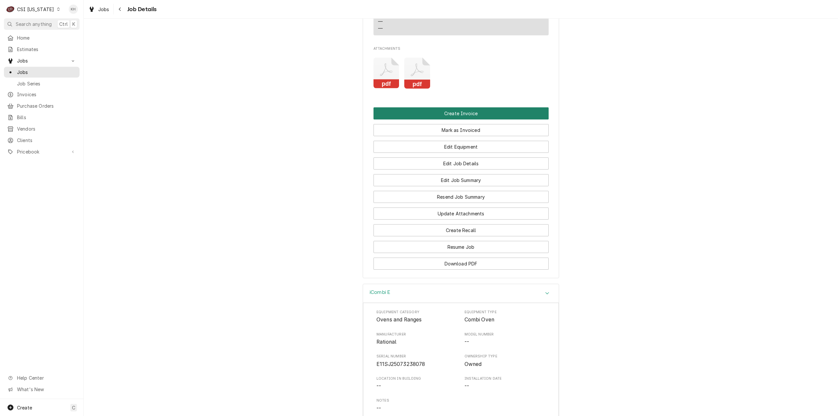
click at [457, 120] on button "Create Invoice" at bounding box center [461, 113] width 175 height 12
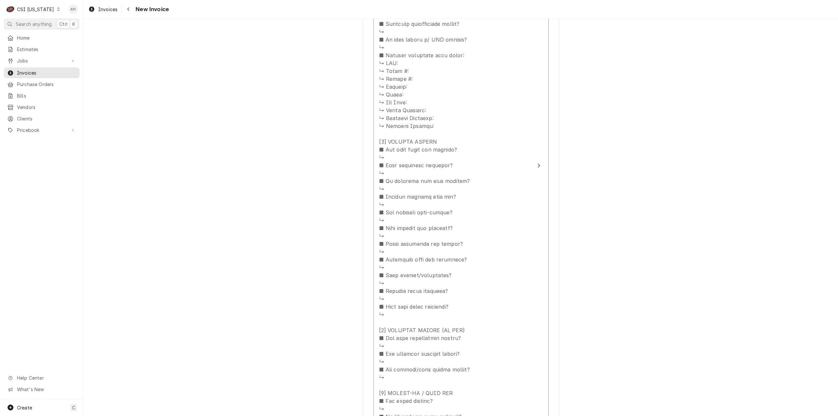
scroll to position [917, 0]
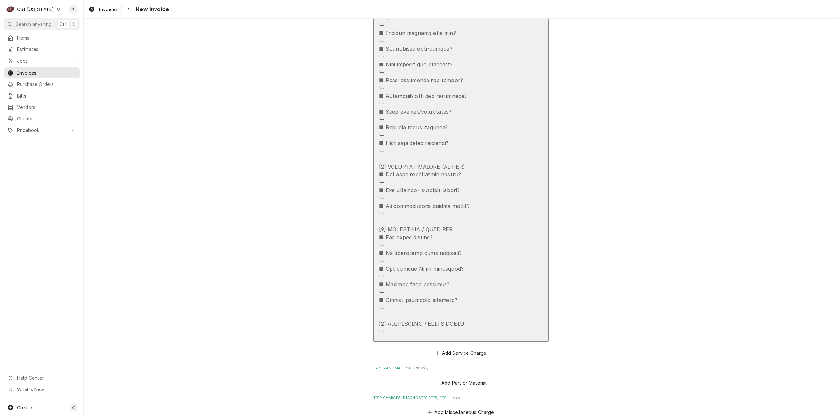
click at [501, 97] on div "Service Summary" at bounding box center [454, 53] width 150 height 570
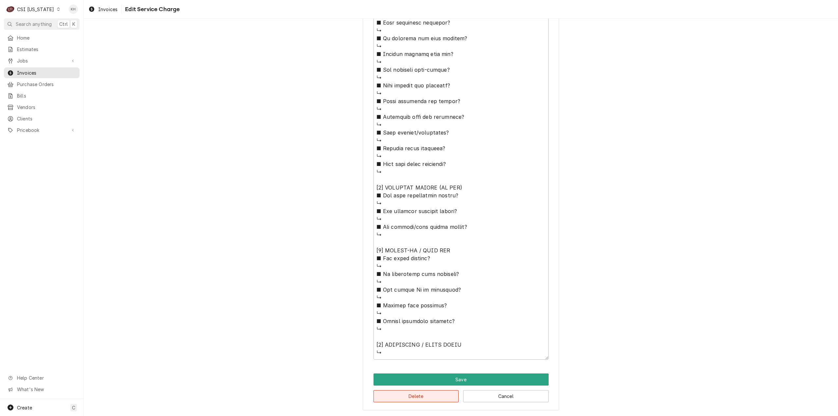
click at [446, 394] on button "Delete" at bounding box center [416, 396] width 85 height 12
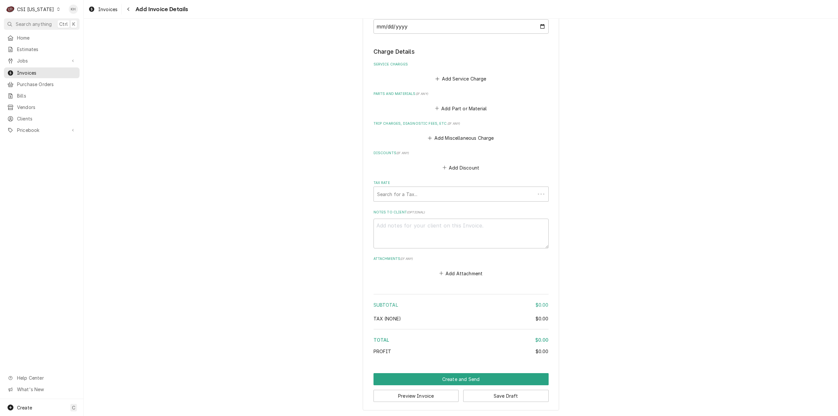
scroll to position [509, 0]
click at [461, 196] on div "Tax Rate" at bounding box center [461, 194] width 168 height 12
type textarea "x"
type input "e"
type textarea "x"
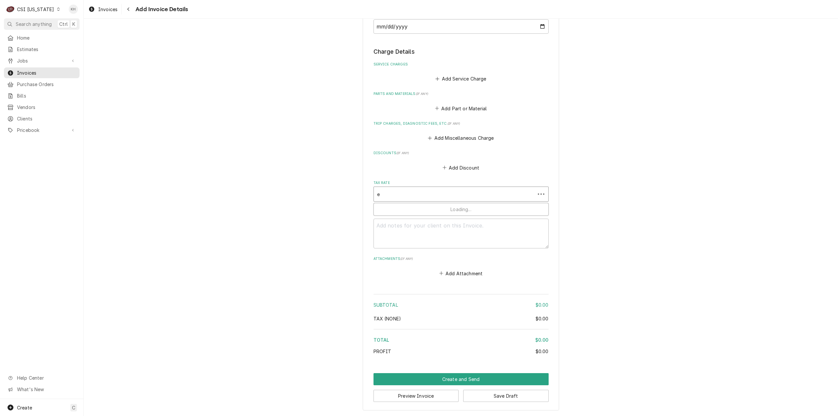
type input "ex"
click at [445, 205] on div "[0%] TAX EXEMPT" at bounding box center [461, 208] width 175 height 10
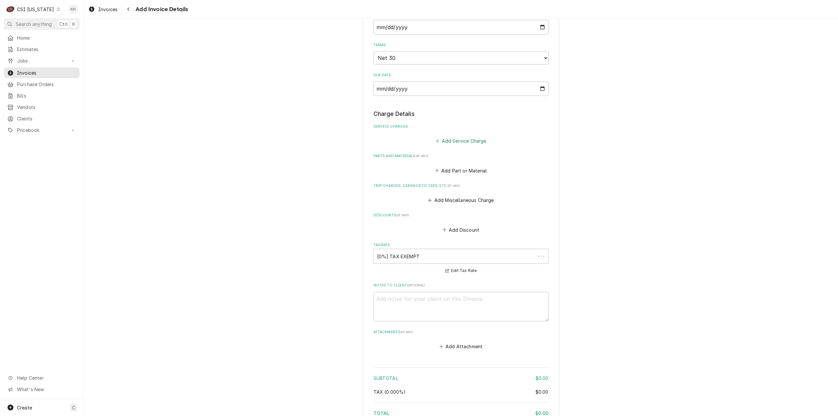
scroll to position [411, 0]
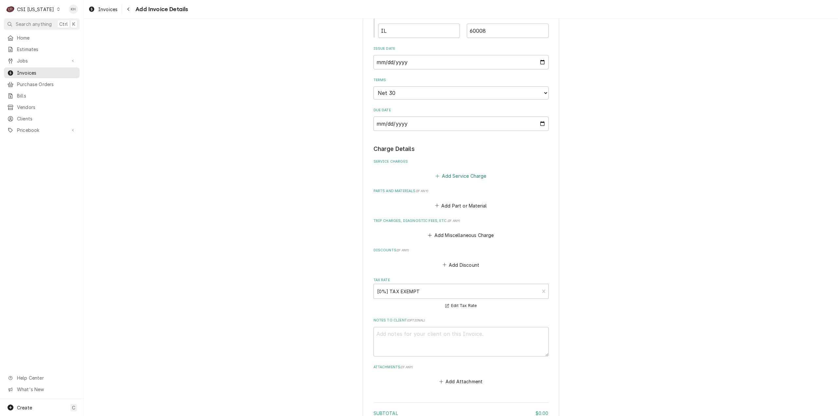
click at [453, 175] on button "Add Service Charge" at bounding box center [461, 176] width 53 height 9
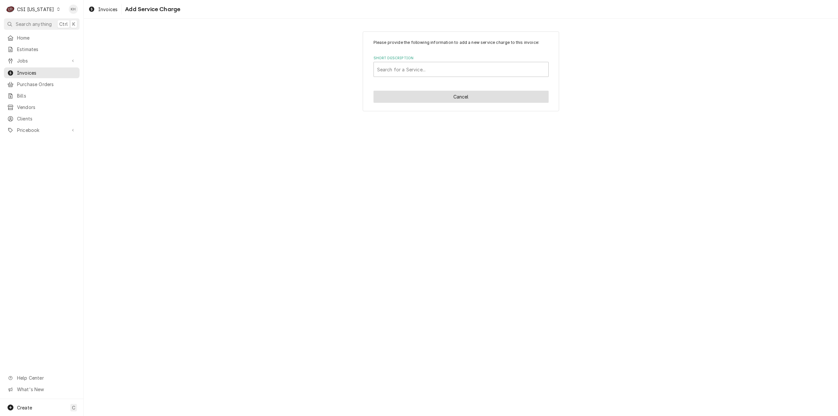
click at [466, 96] on button "Cancel" at bounding box center [461, 97] width 175 height 12
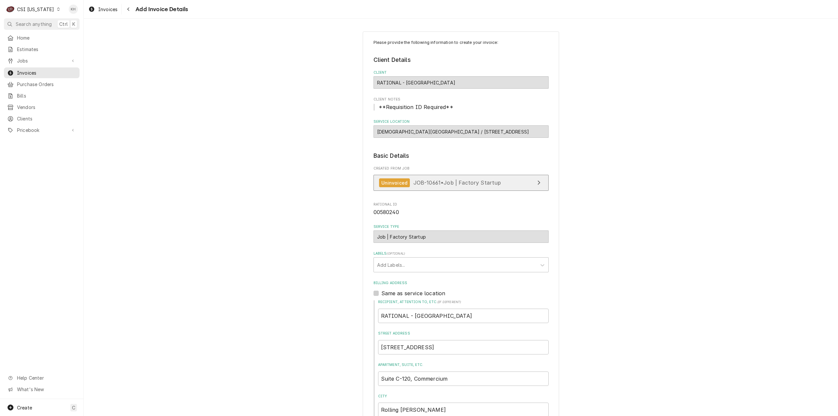
click at [487, 183] on span "JOB-10661 • Job | Factory Startup" at bounding box center [458, 182] width 88 height 7
type textarea "x"
drag, startPoint x: 311, startPoint y: 183, endPoint x: 315, endPoint y: 189, distance: 6.8
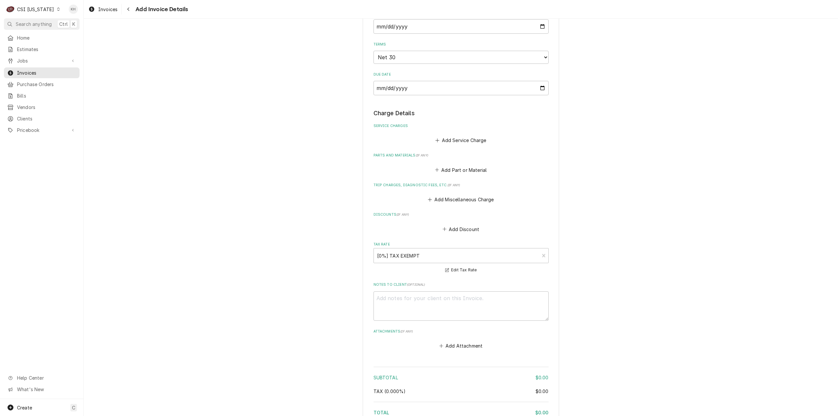
scroll to position [458, 0]
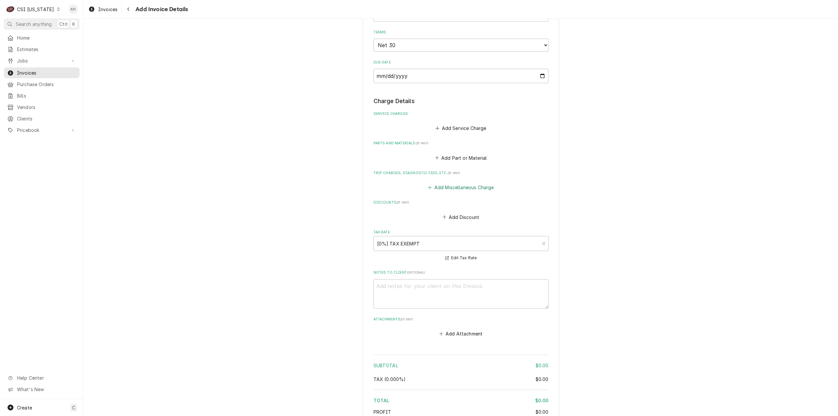
click at [463, 187] on button "Add Miscellaneous Charge" at bounding box center [461, 187] width 68 height 9
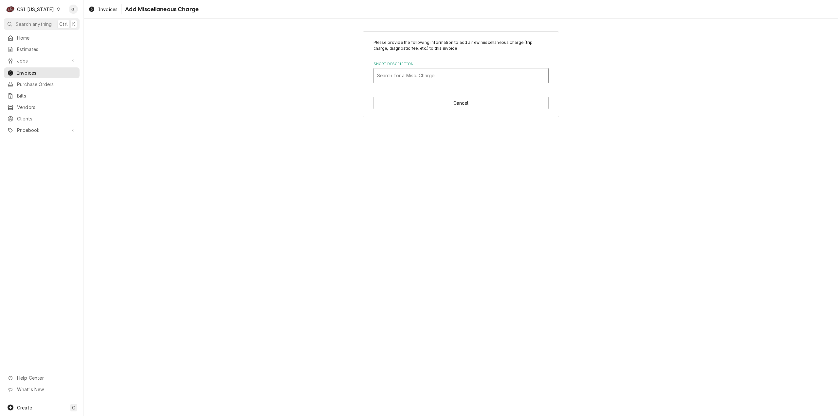
click at [441, 78] on div "Short Description" at bounding box center [461, 76] width 168 height 12
type input "travel"
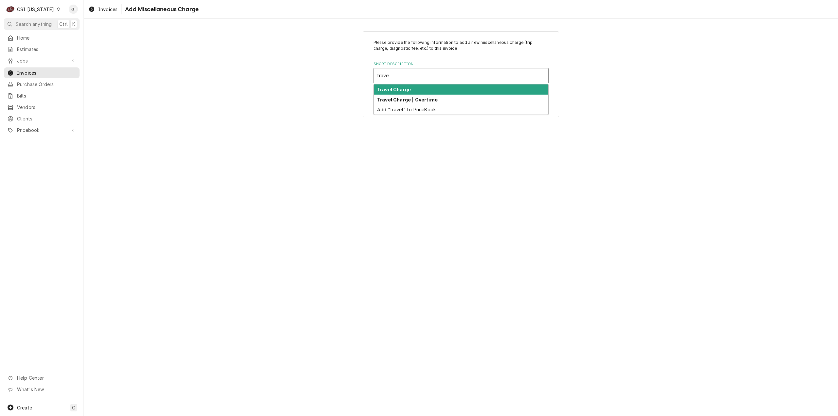
drag, startPoint x: 445, startPoint y: 87, endPoint x: 457, endPoint y: 137, distance: 51.8
click at [445, 88] on div "Travel Charge" at bounding box center [461, 89] width 175 height 10
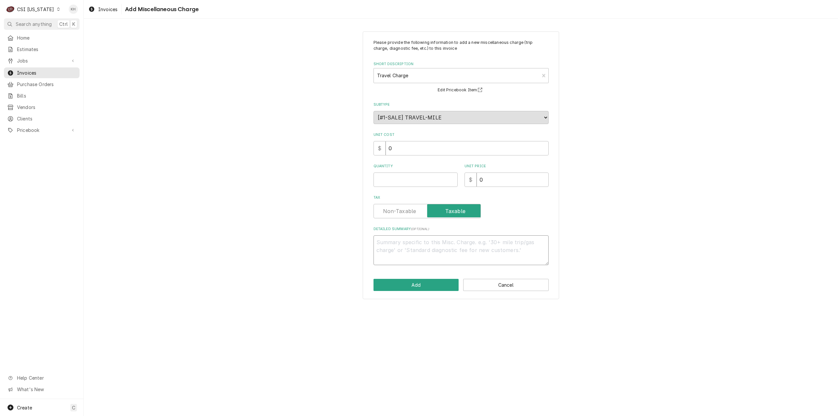
click at [479, 256] on textarea "Detailed Summary ( optional )" at bounding box center [461, 250] width 175 height 30
type textarea "x"
type textarea "T"
type textarea "x"
type textarea "Tr"
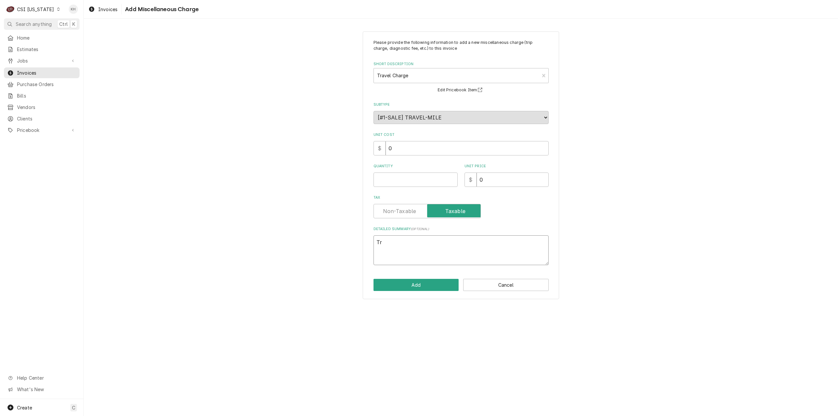
type textarea "x"
type textarea "Tra"
type textarea "x"
type textarea "Trav"
type textarea "x"
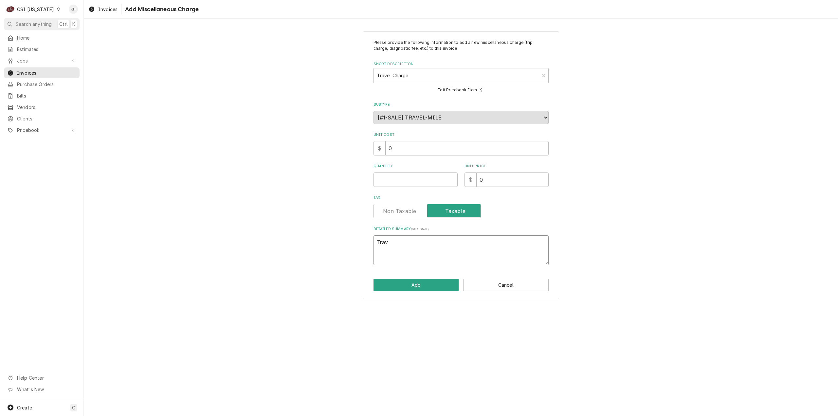
type textarea "Trave"
type textarea "x"
type textarea "Travel"
type textarea "x"
type textarea "Travel"
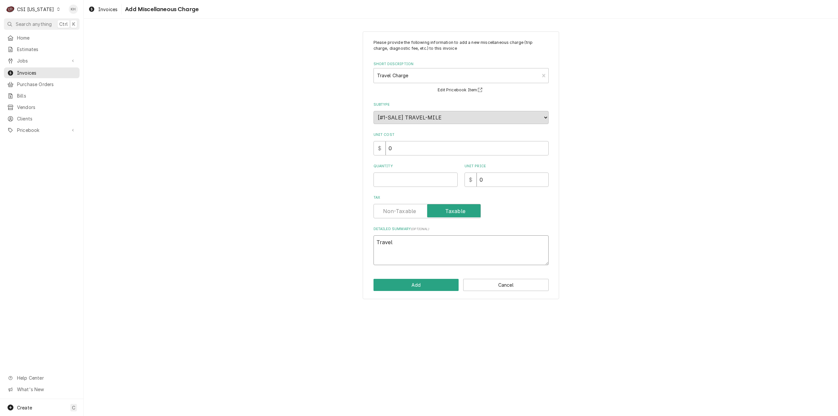
type textarea "x"
type textarea "Travel Z"
type textarea "x"
type textarea "Travel Zo"
type textarea "x"
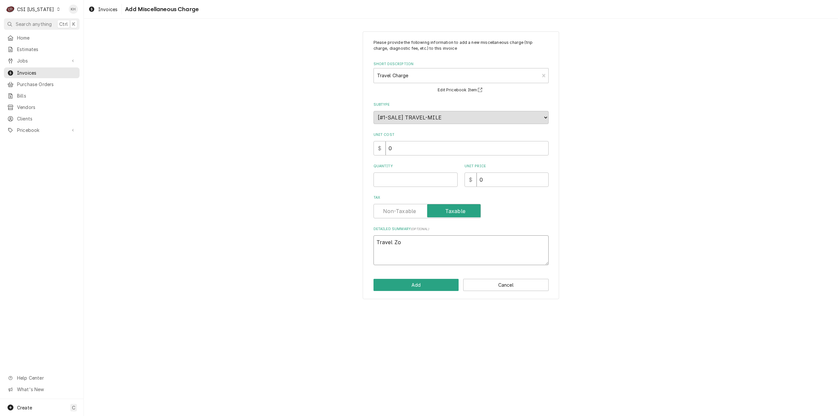
type textarea "Travel Zon"
type textarea "x"
type textarea "Travel Zone"
type textarea "x"
type textarea "Travel Zone"
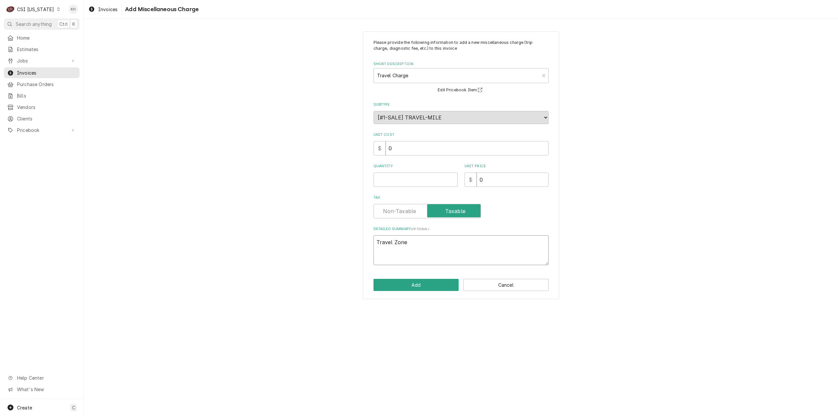
type textarea "x"
type textarea "Travel Zone B"
click at [417, 182] on input "Quantity" at bounding box center [416, 180] width 84 height 14
type textarea "x"
type input "1"
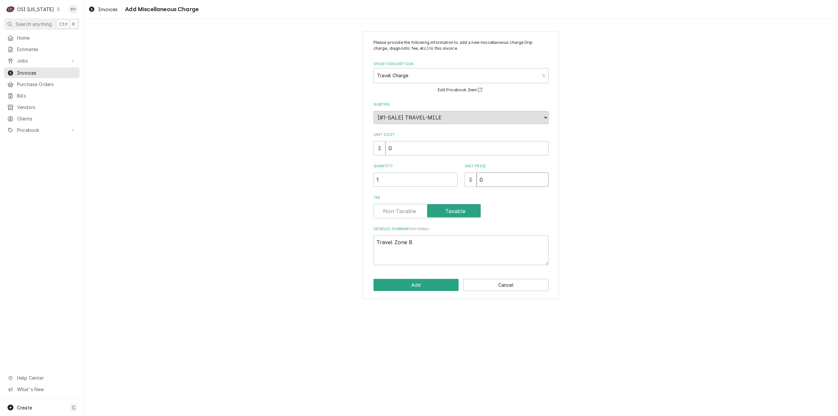
type textarea "x"
type input "1"
type textarea "x"
type input "10"
type textarea "x"
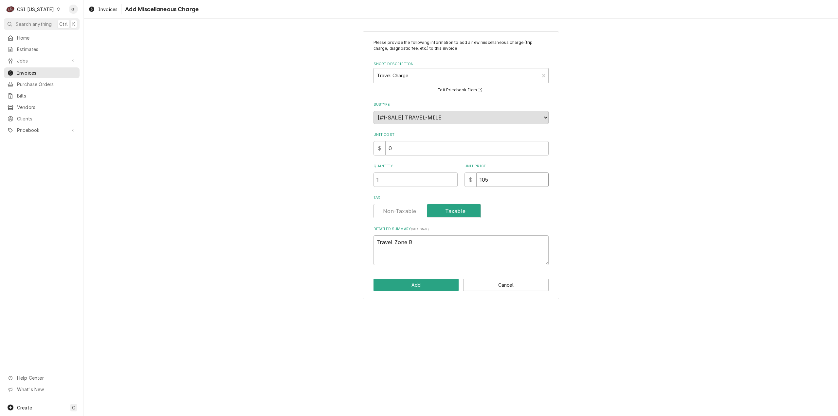
type input "105"
click at [413, 282] on button "Add" at bounding box center [416, 285] width 85 height 12
type textarea "x"
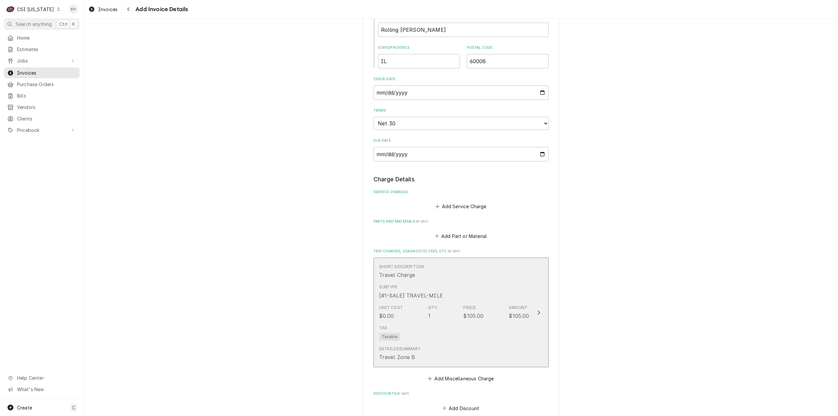
scroll to position [426, 0]
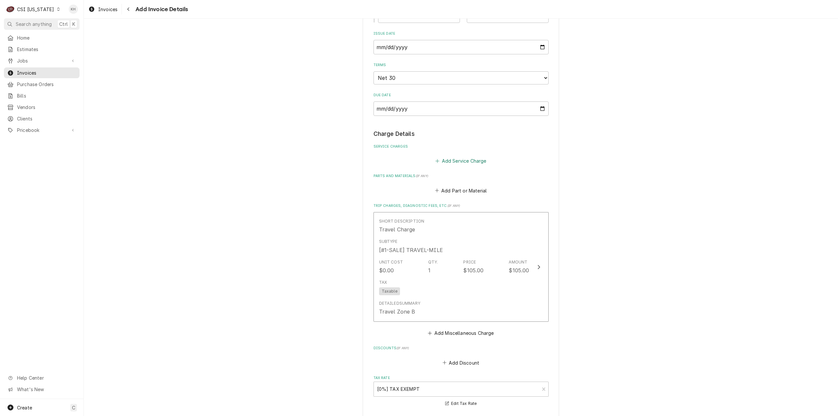
click at [466, 161] on button "Add Service Charge" at bounding box center [461, 161] width 53 height 9
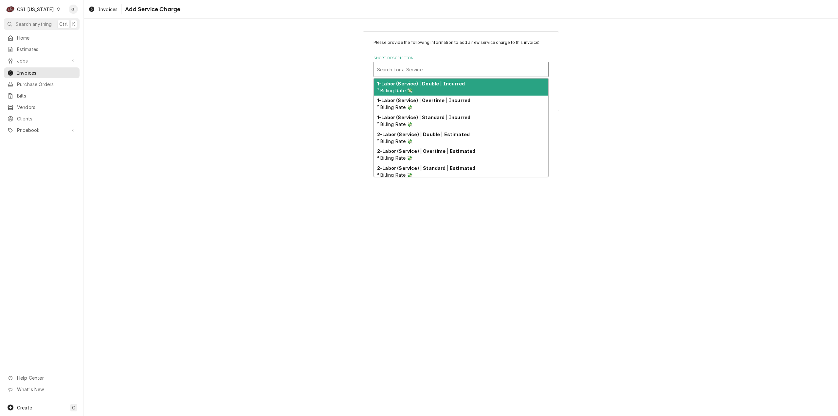
click at [463, 70] on div "Short Description" at bounding box center [461, 70] width 168 height 12
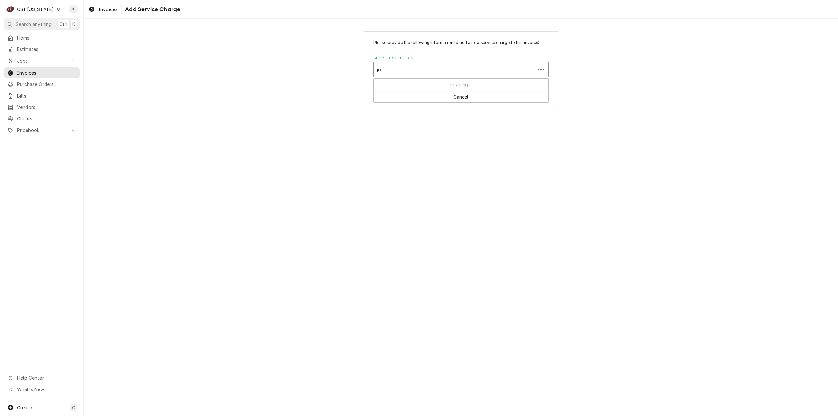
type input "job"
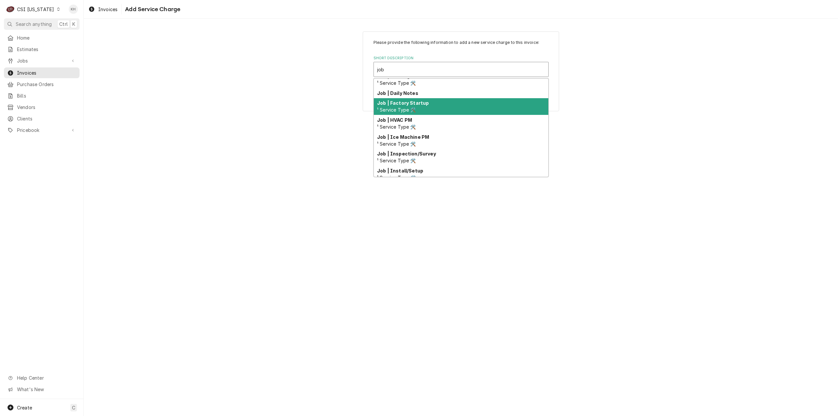
scroll to position [175, 0]
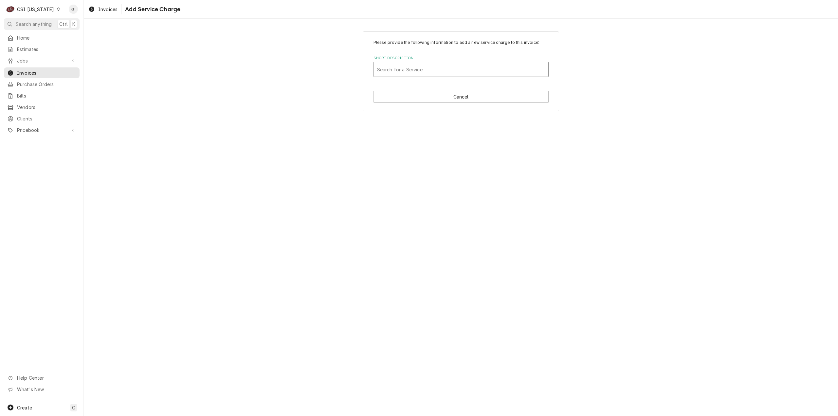
drag, startPoint x: 410, startPoint y: 67, endPoint x: 404, endPoint y: 67, distance: 5.9
click at [410, 67] on div "Short Description" at bounding box center [461, 70] width 168 height 12
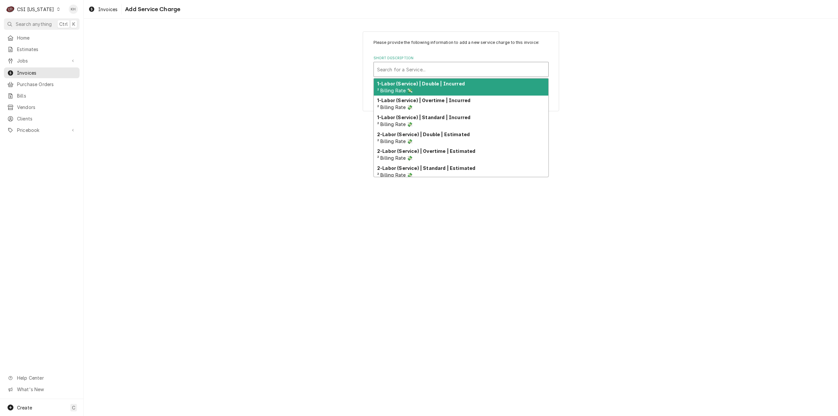
click at [388, 68] on div "Short Description" at bounding box center [461, 70] width 168 height 12
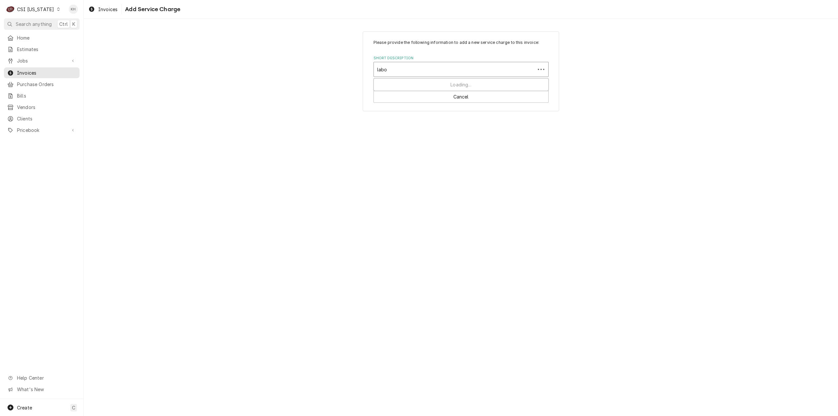
type input "labor"
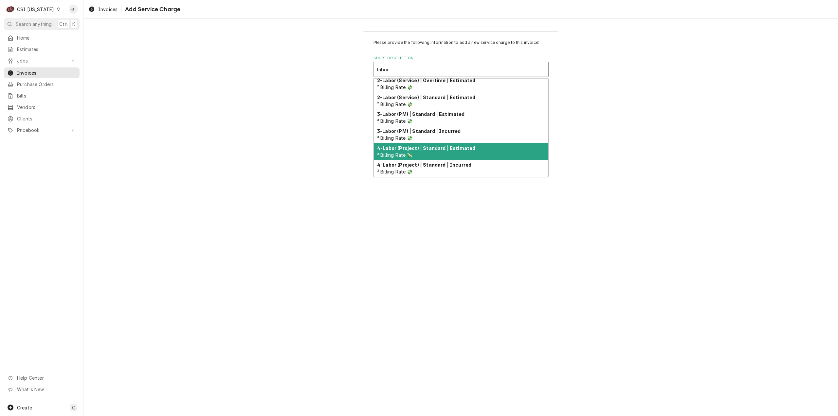
scroll to position [81, 0]
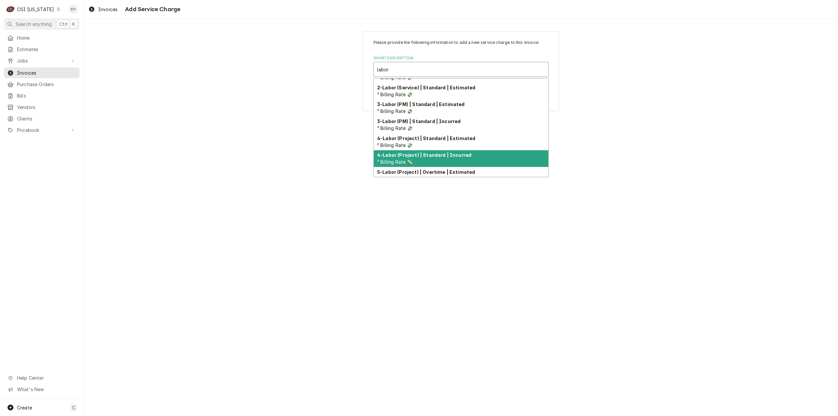
click at [465, 154] on strong "4-Labor (Project) | Standard | Incurred" at bounding box center [424, 155] width 94 height 6
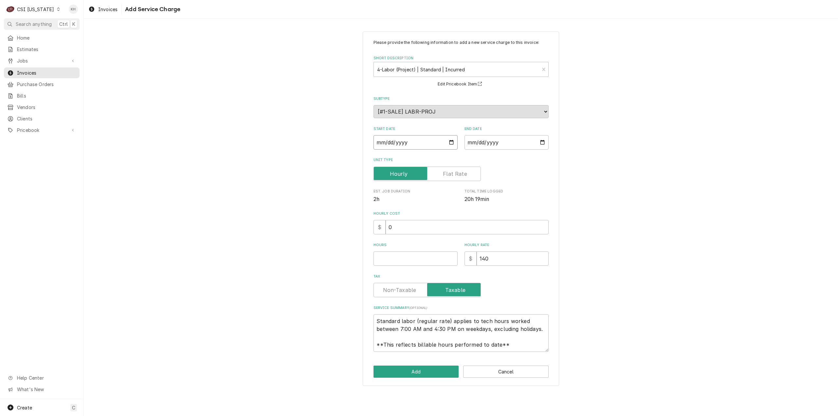
click at [450, 142] on input "Start Date" at bounding box center [416, 142] width 84 height 14
type textarea "x"
type input "2025-10-03"
click at [543, 144] on input "End Date" at bounding box center [507, 142] width 84 height 14
type textarea "x"
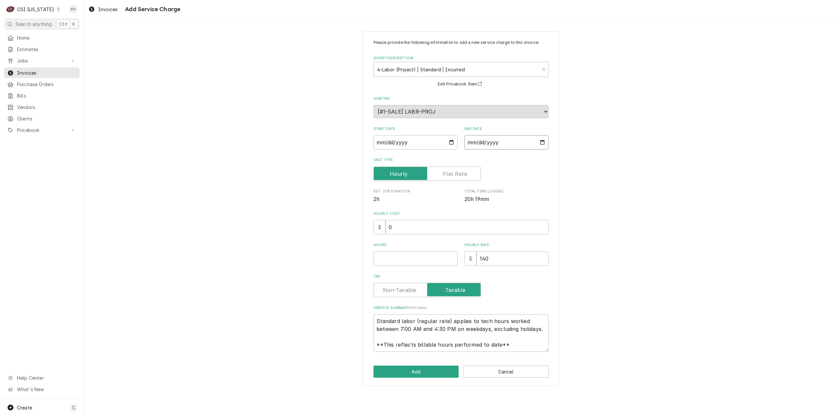
type input "2025-10-03"
click at [412, 255] on input "Hours" at bounding box center [416, 259] width 84 height 14
type textarea "x"
type input "1"
click at [503, 260] on input "140" at bounding box center [513, 259] width 72 height 14
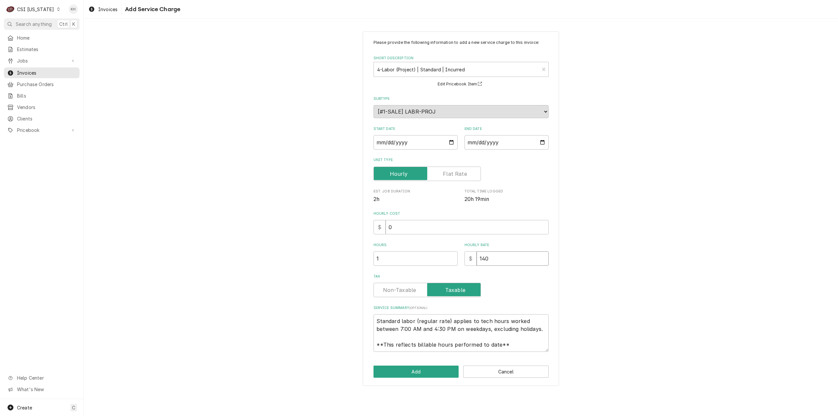
drag, startPoint x: 504, startPoint y: 260, endPoint x: 407, endPoint y: 261, distance: 96.9
click at [407, 261] on div "Hours 1 Hourly Rate $ 140" at bounding box center [461, 254] width 175 height 23
type textarea "x"
type input "1"
type textarea "x"
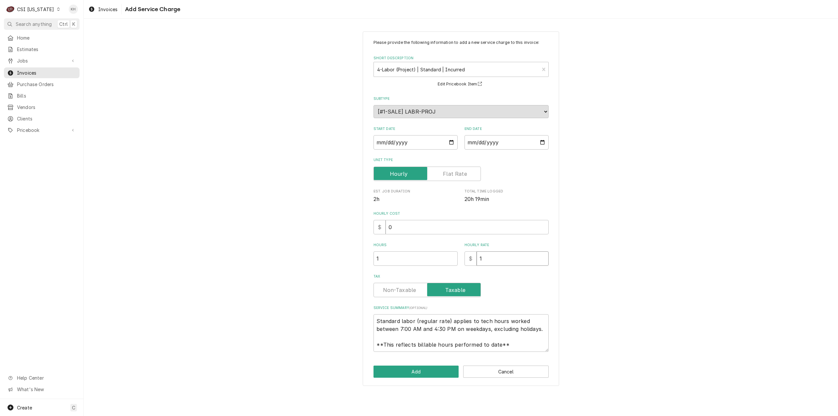
type input "15"
type textarea "x"
type input "150"
drag, startPoint x: 518, startPoint y: 349, endPoint x: 312, endPoint y: 306, distance: 210.8
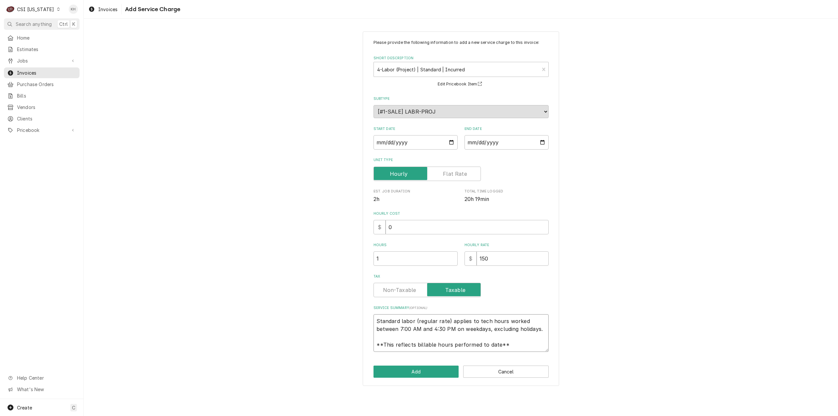
click at [312, 306] on div "Please provide the following information to add a new service charge to this in…" at bounding box center [461, 209] width 755 height 366
type textarea "x"
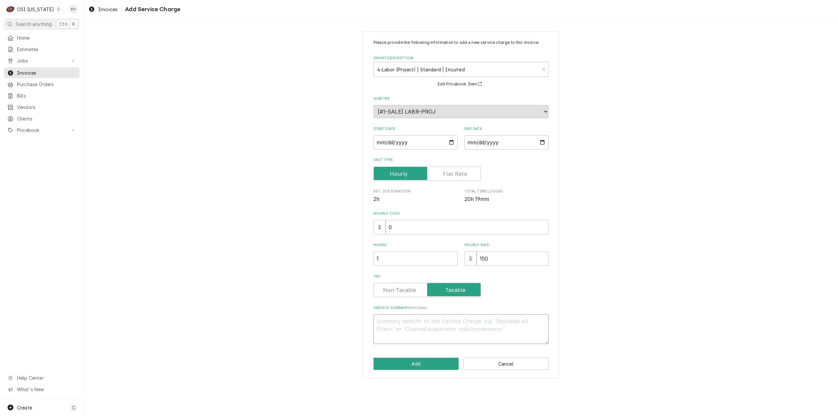
click at [410, 323] on textarea "Service Summary ( optional )" at bounding box center [461, 329] width 175 height 30
paste textarea "Rational / E11SJ25073238078"
type textarea "x"
type textarea "Rational / E11SJ25073238078"
type textarea "x"
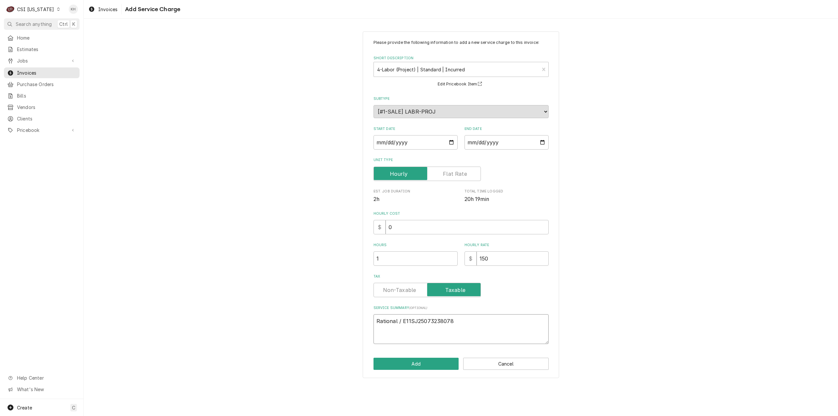
type textarea "Rational / E11SJ25073238078"
type textarea "x"
type textarea "Rational / E11SJ25073238078 A"
type textarea "x"
type textarea "Rational / E11SJ25073238078 Ar"
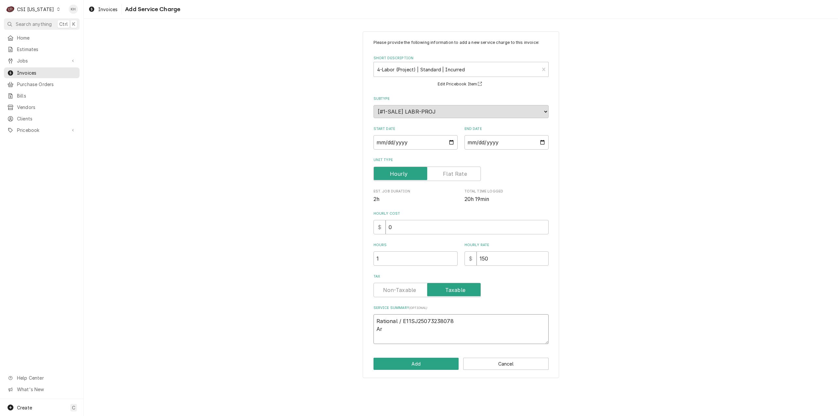
type textarea "x"
type textarea "Rational / E11SJ25073238078 Arr"
type textarea "x"
type textarea "Rational / E11SJ25073238078 Arri"
type textarea "x"
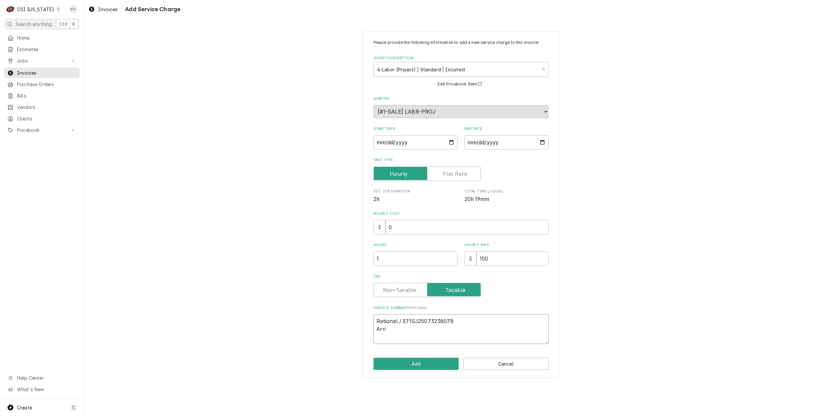
type textarea "Rational / E11SJ25073238078 Arriv"
type textarea "x"
type textarea "Rational / E11SJ25073238078 Arrive"
type textarea "x"
type textarea "Rational / E11SJ25073238078 Arrived"
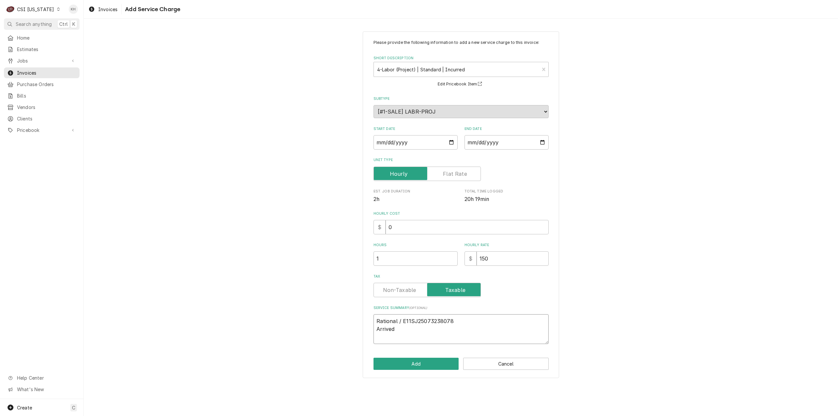
type textarea "x"
type textarea "Rational / E11SJ25073238078 Arrived"
type textarea "x"
type textarea "Rational / E11SJ25073238078 Arrived o"
type textarea "x"
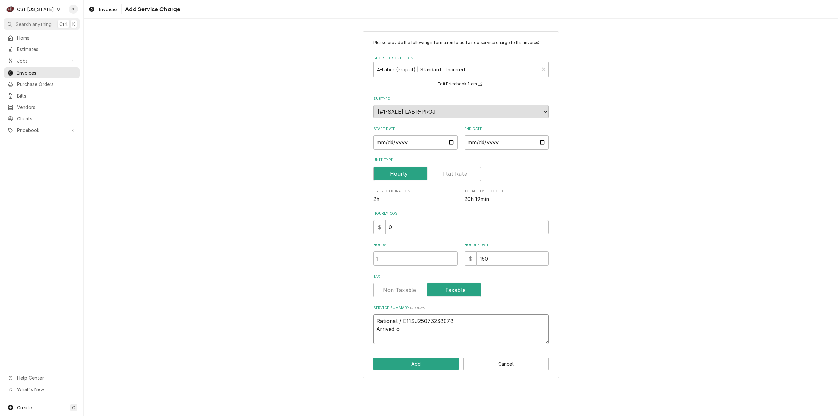
type textarea "Rational / E11SJ25073238078 Arrived on"
type textarea "x"
type textarea "Rational / E11SJ25073238078 Arrived ons"
type textarea "x"
type textarea "Rational / E11SJ25073238078 Arrived onst"
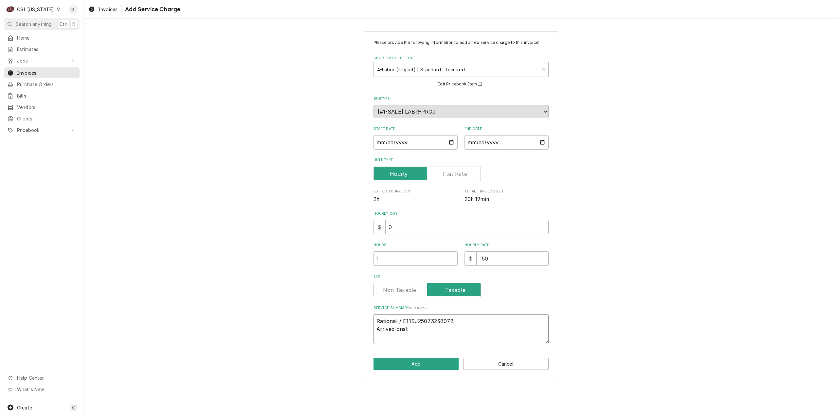
type textarea "x"
type textarea "Rational / E11SJ25073238078 Arrived ons"
type textarea "x"
type textarea "Rational / E11SJ25073238078 Arrived onsi"
type textarea "x"
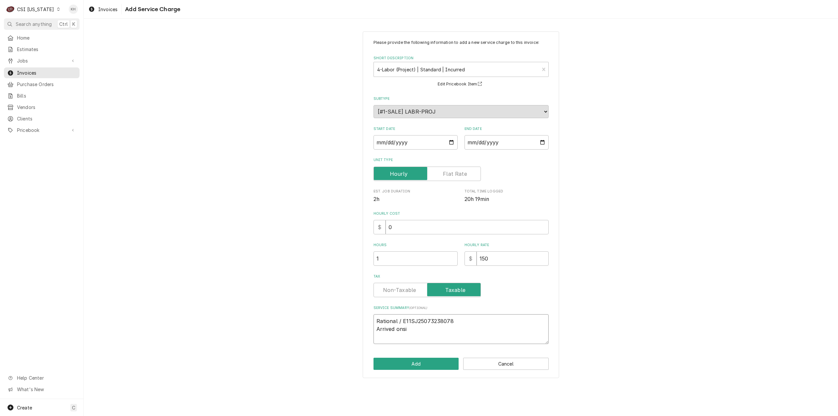
type textarea "Rational / E11SJ25073238078 Arrived onsit"
type textarea "x"
type textarea "Rational / E11SJ25073238078 Arrived onsite"
type textarea "x"
type textarea "Rational / E11SJ25073238078 Arrived onsite"
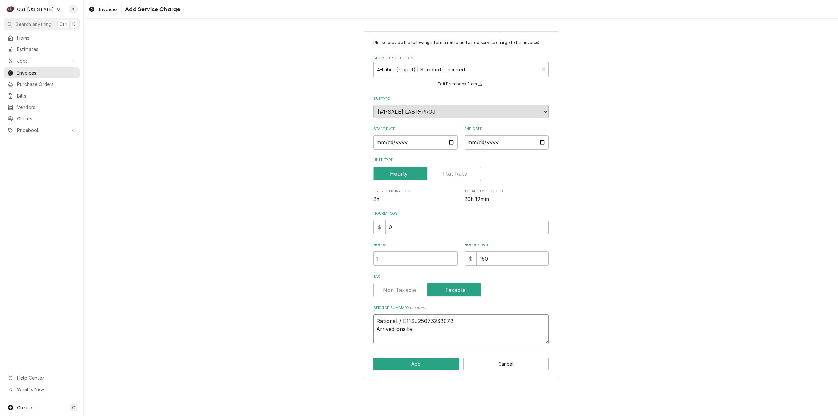
type textarea "x"
type textarea "Rational / E11SJ25073238078 Arrived onsite t"
type textarea "x"
type textarea "Rational / E11SJ25073238078 Arrived onsite to"
type textarea "x"
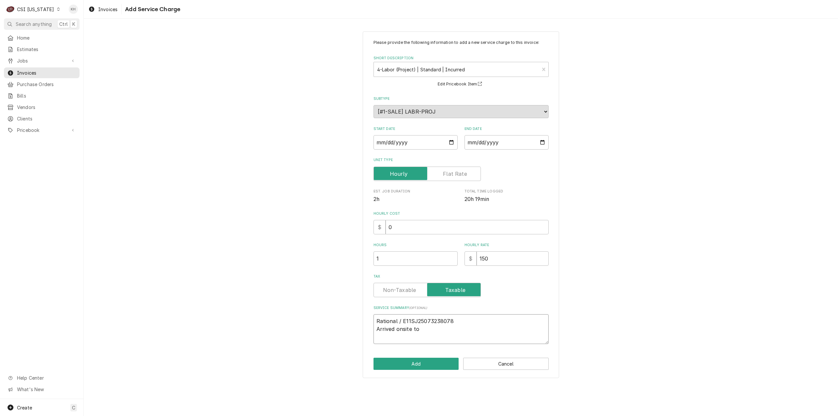
type textarea "Rational / E11SJ25073238078 Arrived onsite to c"
type textarea "x"
type textarea "Rational / E11SJ25073238078 Arrived onsite to co"
type textarea "x"
type textarea "Rational / E11SJ25073238078 Arrived onsite to com"
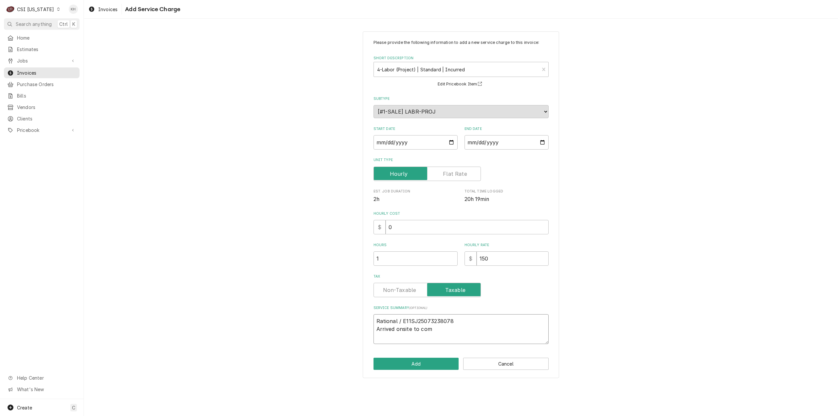
type textarea "x"
type textarea "Rational / E11SJ25073238078 Arrived onsite to comm"
type textarea "x"
type textarea "Rational / E11SJ25073238078 Arrived onsite to commi"
type textarea "x"
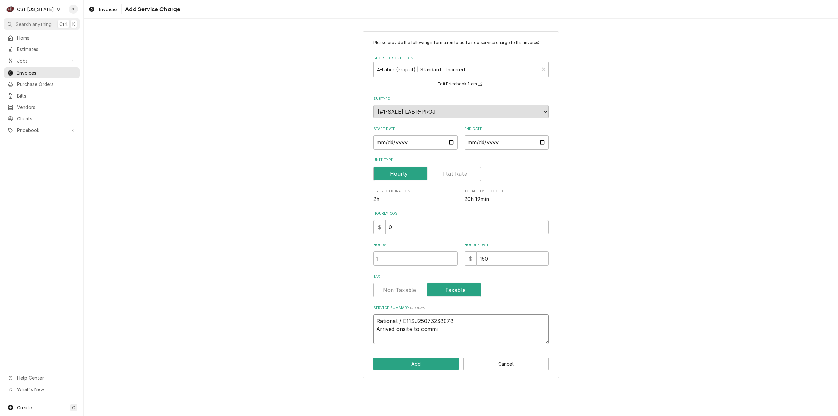
type textarea "Rational / E11SJ25073238078 Arrived onsite to commis"
type textarea "x"
type textarea "Rational / E11SJ25073238078 Arrived onsite to commiss"
type textarea "x"
type textarea "Rational / E11SJ25073238078 Arrived onsite to commissi"
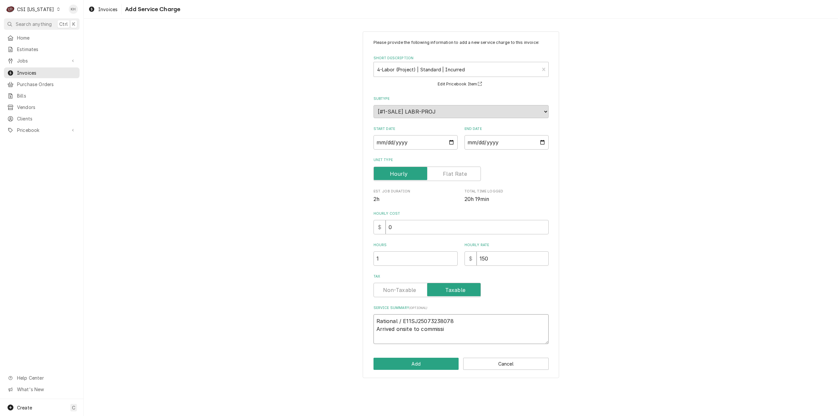
type textarea "x"
type textarea "Rational / E11SJ25073238078 Arrived onsite to commissio"
type textarea "x"
type textarea "Rational / E11SJ25073238078 Arrived onsite to commission"
type textarea "x"
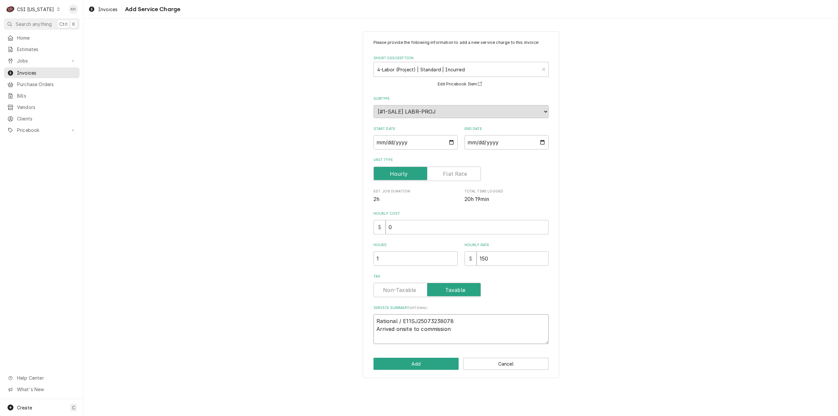
type textarea "Rational / E11SJ25073238078 Arrived onsite to commission"
type textarea "x"
type textarea "Rational / E11SJ25073238078 Arrived onsite to commission C"
type textarea "x"
type textarea "Rational / E11SJ25073238078 Arrived onsite to commission Co"
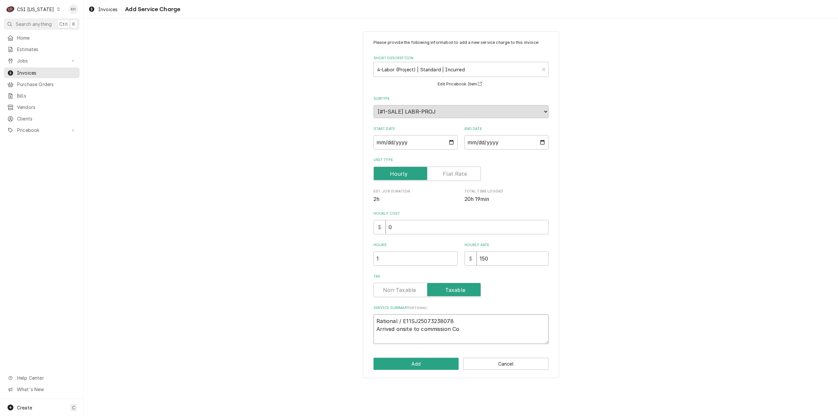
type textarea "x"
type textarea "Rational / E11SJ25073238078 Arrived onsite to commission Com"
type textarea "x"
type textarea "Rational / E11SJ25073238078 Arrived onsite to commission Comb"
type textarea "x"
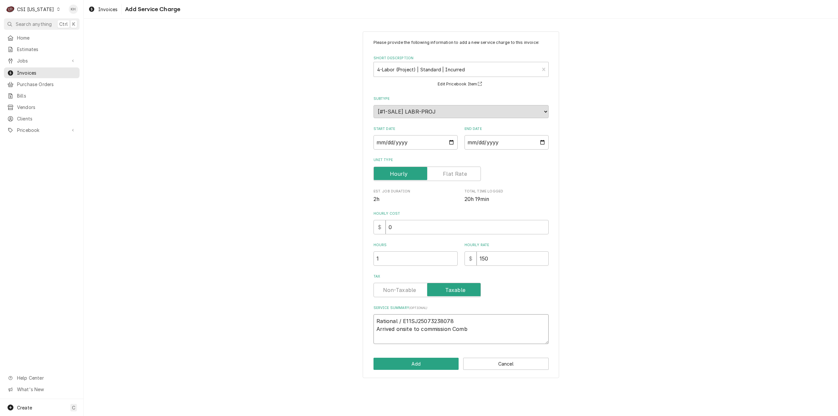
type textarea "Rational / E11SJ25073238078 Arrived onsite to commission Combi"
type textarea "x"
type textarea "Rational / E11SJ25073238078 Arrived onsite to commission Combi"
type textarea "x"
type textarea "Rational / E11SJ25073238078 Arrived onsite to commission Combi E"
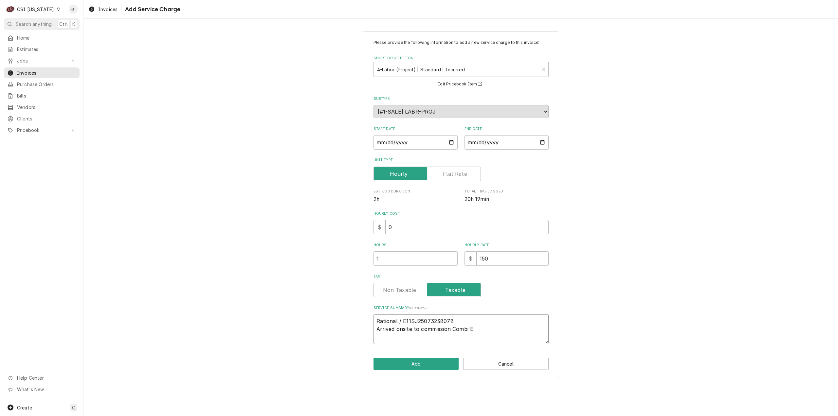
type textarea "x"
type textarea "Rational / E11SJ25073238078 Arrived onsite to commission Combi E."
type textarea "x"
type textarea "Rational / E11SJ25073238078 Arrived onsite to commission Combi E."
type textarea "x"
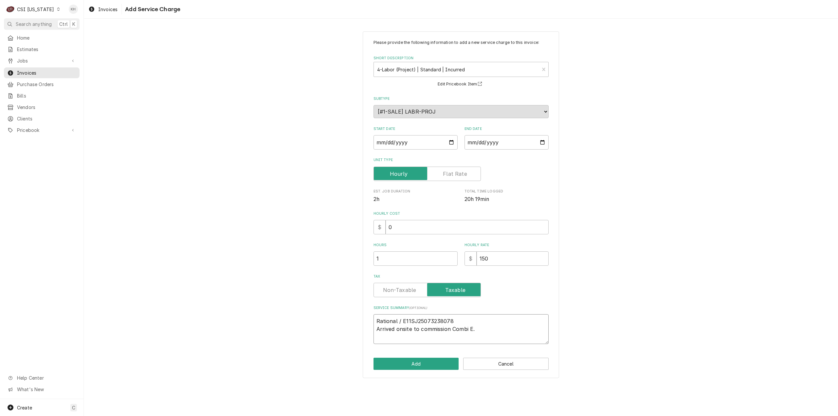
type textarea "Rational / E11SJ25073238078 Arrived onsite to commission Combi E. C"
type textarea "x"
type textarea "Rational / E11SJ25073238078 Arrived onsite to commission Combi E. Co"
type textarea "x"
type textarea "Rational / E11SJ25073238078 Arrived onsite to commission Combi E. Com"
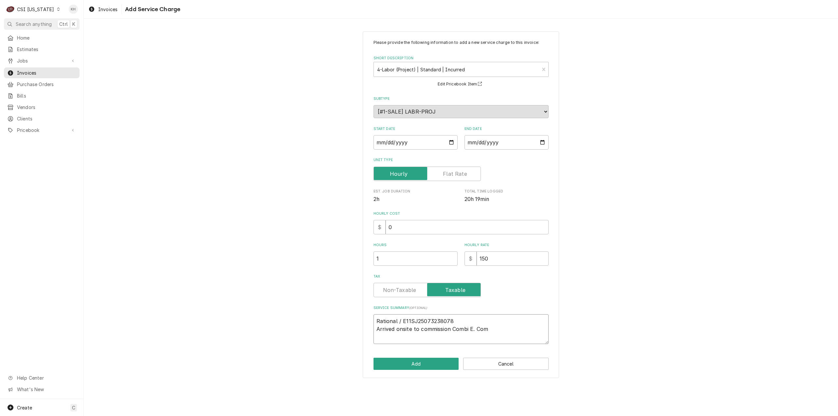
type textarea "x"
type textarea "Rational / E11SJ25073238078 Arrived onsite to commission Combi E. Comp"
type textarea "x"
type textarea "Rational / E11SJ25073238078 Arrived onsite to commission Combi E. Compl"
type textarea "x"
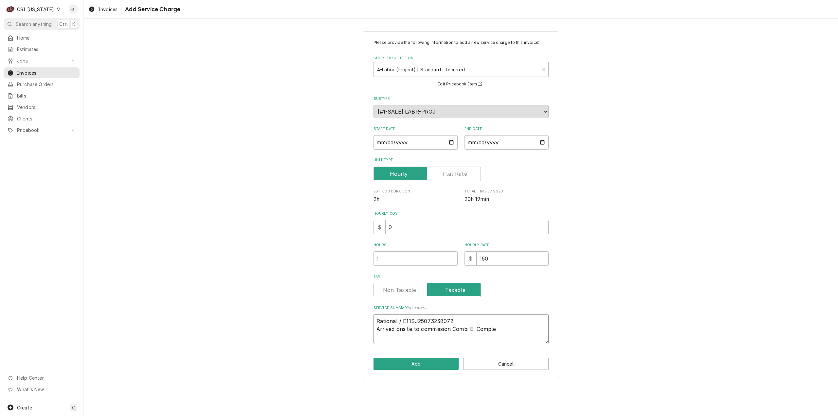
type textarea "Rational / E11SJ25073238078 Arrived onsite to commission Combi E. Complet"
type textarea "x"
type textarea "Rational / E11SJ25073238078 Arrived onsite to commission Combi E. Complete"
type textarea "x"
type textarea "Rational / E11SJ25073238078 Arrived onsite to commission Combi E. Completed"
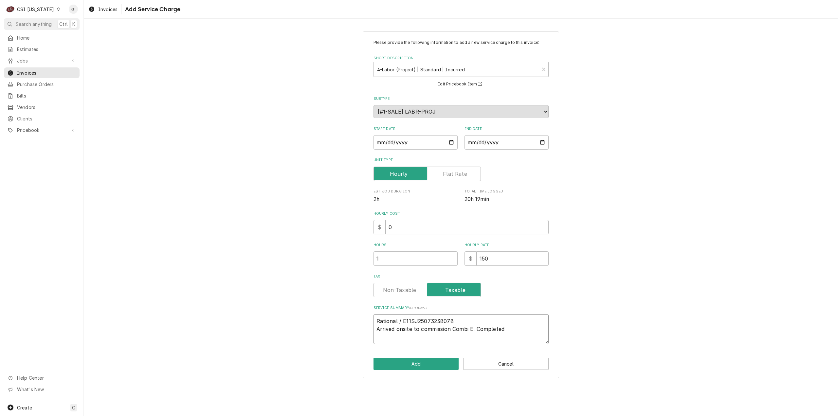
type textarea "x"
type textarea "Rational / E11SJ25073238078 Arrived onsite to commission Combi E. Completed C"
type textarea "x"
type textarea "Rational / E11SJ25073238078 Arrived onsite to commission Combi E. Completed Co"
type textarea "x"
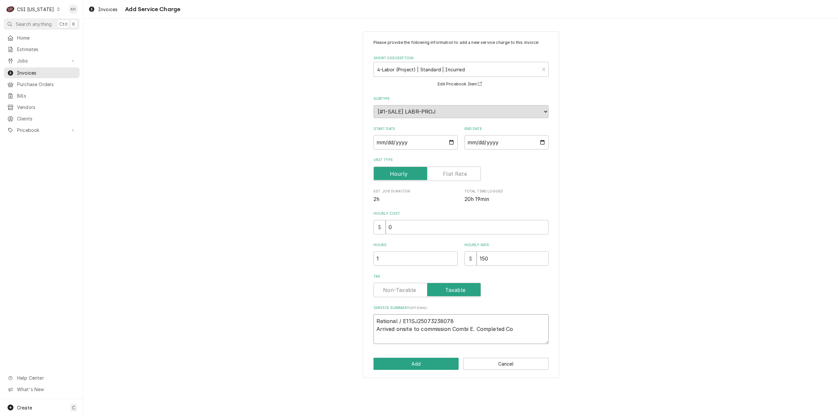
type textarea "Rational / E11SJ25073238078 Arrived onsite to commission Combi E. Completed Com"
type textarea "x"
type textarea "Rational / E11SJ25073238078 Arrived onsite to commission Combi E. Completed Comm"
type textarea "x"
type textarea "Rational / E11SJ25073238078 Arrived onsite to commission Combi E. Completed Com…"
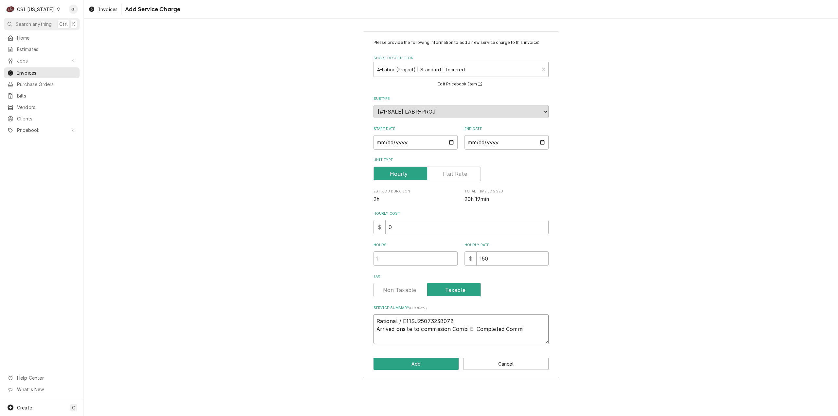
type textarea "x"
type textarea "Rational / E11SJ25073238078 Arrived onsite to commission Combi E. Completed Com…"
type textarea "x"
type textarea "Rational / E11SJ25073238078 Arrived onsite to commission Combi E. Completed Com…"
type textarea "x"
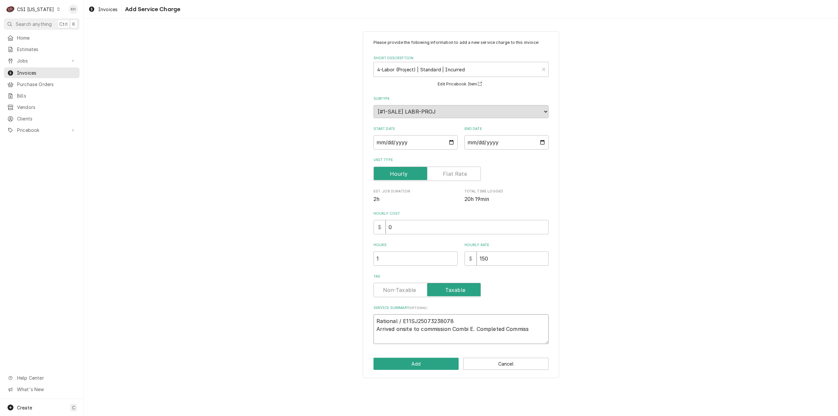
type textarea "Rational / E11SJ25073238078 Arrived onsite to commission Combi E. Completed Com…"
type textarea "x"
type textarea "Rational / E11SJ25073238078 Arrived onsite to commission Combi E. Completed Com…"
type textarea "x"
type textarea "Rational / E11SJ25073238078 Arrived onsite to commission Combi E. Completed Com…"
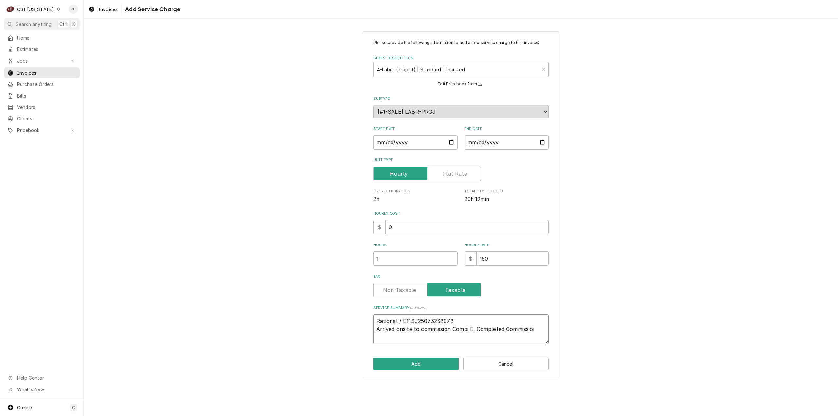
type textarea "x"
type textarea "Rational / E11SJ25073238078 Arrived onsite to commission Combi E. Completed Com…"
type textarea "x"
type textarea "Rational / E11SJ25073238078 Arrived onsite to commission Combi E. Completed Com…"
type textarea "x"
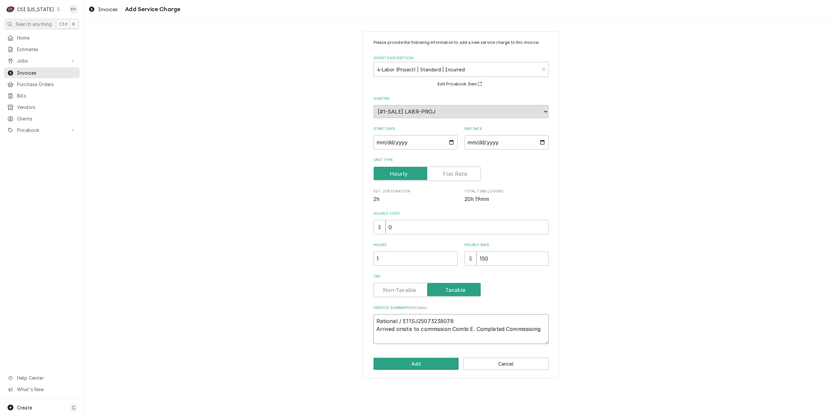
type textarea "Rational / E11SJ25073238078 Arrived onsite to commission Combi E. Completed Com…"
type textarea "x"
type textarea "Rational / E11SJ25073238078 Arrived onsite to commission Combi E. Completed Com…"
type textarea "x"
type textarea "Rational / E11SJ25073238078 Arrived onsite to commission Combi E. Completed Com…"
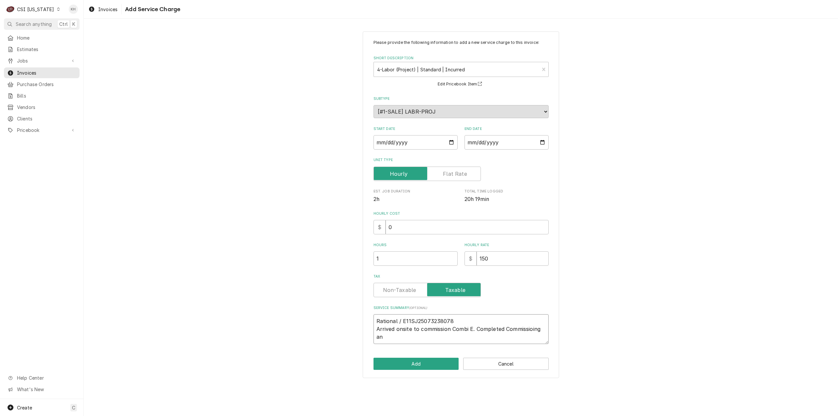
type textarea "x"
type textarea "Rational / E11SJ25073238078 Arrived onsite to commission Combi E. Completed Com…"
type textarea "x"
type textarea "Rational / E11SJ25073238078 Arrived onsite to commission Combi E. Completed Com…"
type textarea "x"
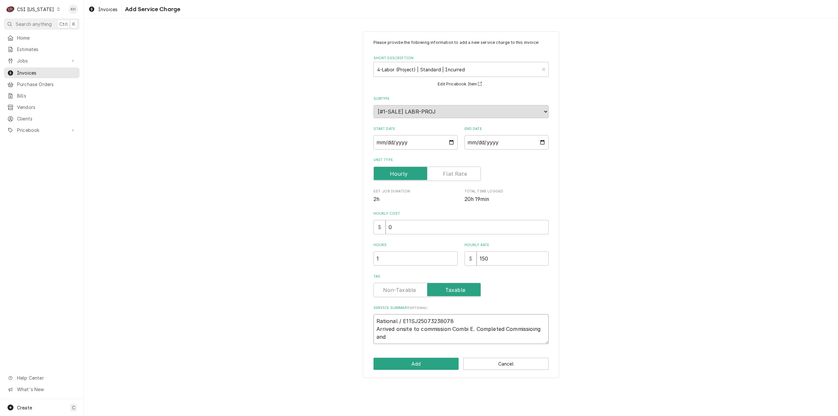
type textarea "Rational / E11SJ25073238078 Arrived onsite to commission Combi E. Completed Com…"
type textarea "x"
type textarea "Rational / E11SJ25073238078 Arrived onsite to commission Combi E. Completed Com…"
type textarea "x"
type textarea "Rational / E11SJ25073238078 Arrived onsite to commission Combi E. Completed Com…"
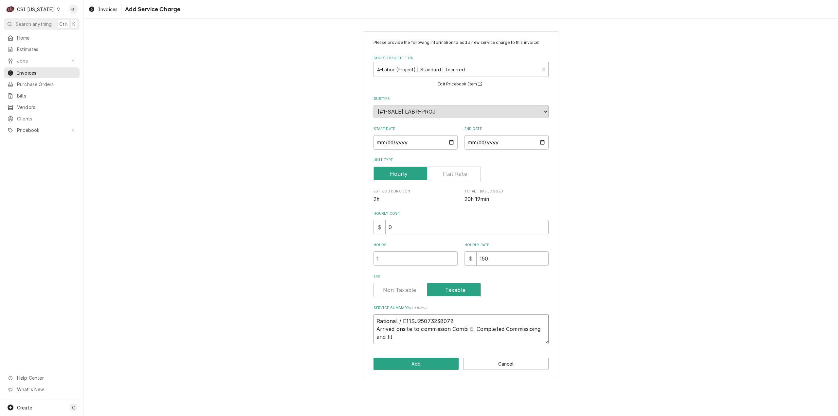
type textarea "x"
type textarea "Rational / E11SJ25073238078 Arrived onsite to commission Combi E. Completed Com…"
click at [519, 329] on textarea "Rational / E11SJ25073238078 Arrived onsite to commission Combi E. Completed Com…" at bounding box center [461, 329] width 175 height 30
click at [458, 337] on textarea "Rational / E11SJ25073238078 Arrived onsite to commission Combi E. Completed Com…" at bounding box center [461, 329] width 175 height 30
click at [483, 336] on textarea "Rational / E11SJ25073238078 Arrived onsite to commission Combi E. Completed Com…" at bounding box center [461, 329] width 175 height 30
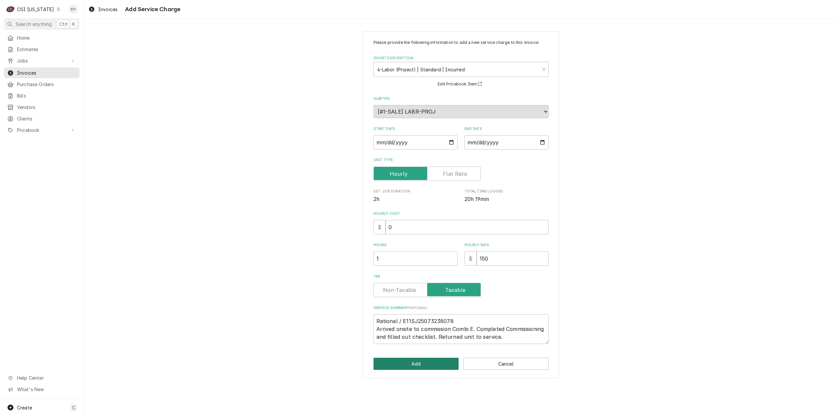
click at [425, 364] on button "Add" at bounding box center [416, 364] width 85 height 12
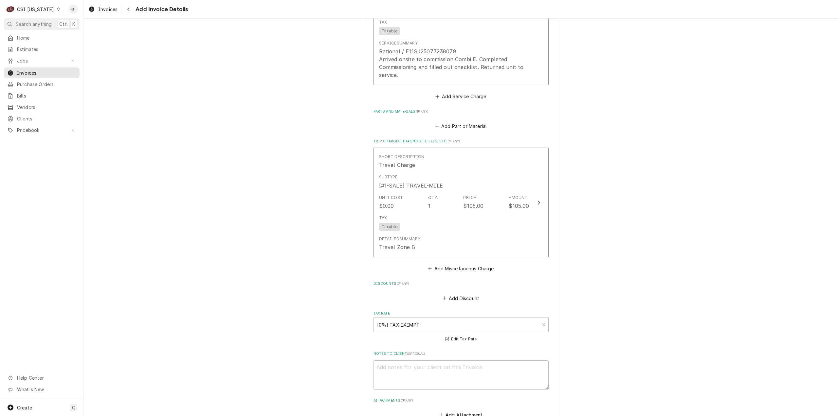
scroll to position [790, 0]
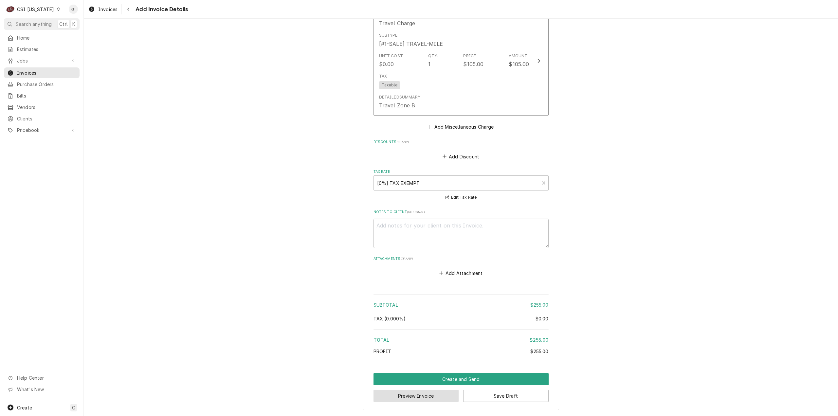
click at [430, 397] on button "Preview Invoice" at bounding box center [416, 396] width 85 height 12
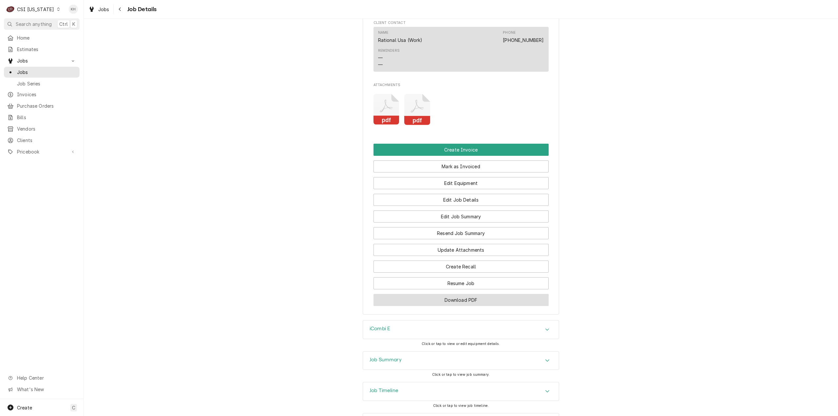
scroll to position [797, 0]
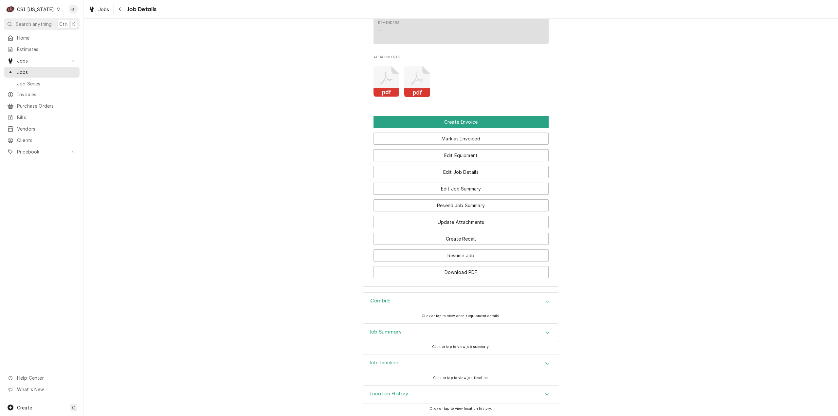
click at [440, 339] on div "Job Summary" at bounding box center [461, 333] width 196 height 18
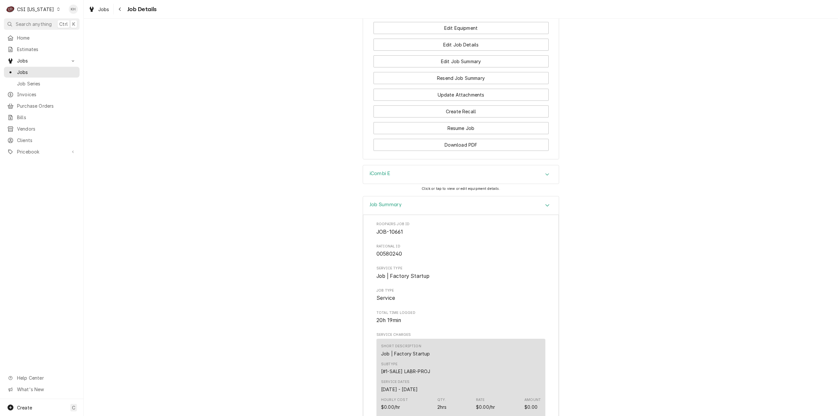
scroll to position [1026, 0]
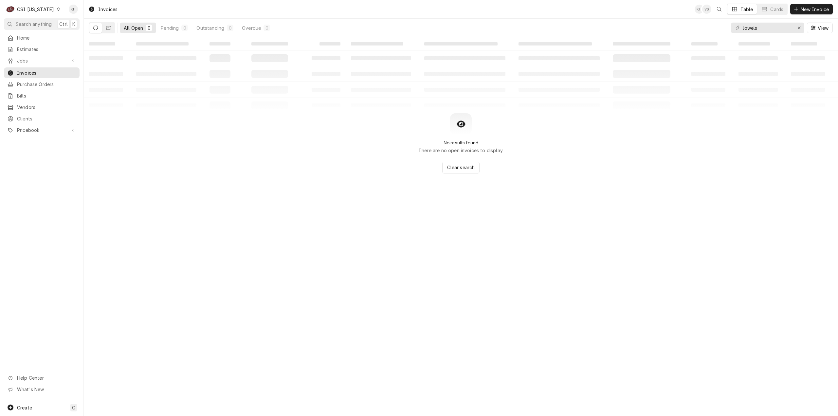
drag, startPoint x: 34, startPoint y: 68, endPoint x: 219, endPoint y: 120, distance: 192.8
click at [250, 159] on div "Invoices KH VS Table Cards New Invoice All Open 0 Pending 0 Outstanding 0 Overd…" at bounding box center [461, 208] width 755 height 416
drag, startPoint x: 34, startPoint y: 5, endPoint x: 34, endPoint y: 9, distance: 3.6
click at [34, 5] on div "C CSI [US_STATE]" at bounding box center [33, 9] width 59 height 13
click at [34, 9] on html "C CSI [US_STATE] KH Search anything Ctrl K Home Estimates Jobs Jobs Job Series …" at bounding box center [419, 208] width 838 height 416
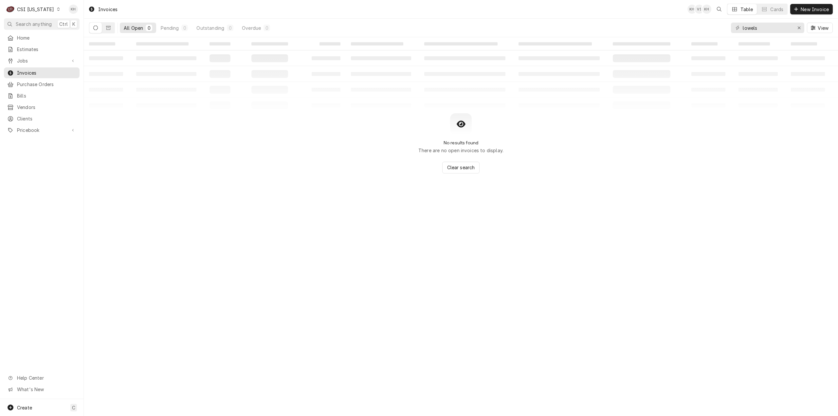
click at [38, 11] on div "CSI [US_STATE]" at bounding box center [35, 9] width 37 height 7
click at [71, 36] on div "CSI St. [PERSON_NAME]" at bounding box center [102, 35] width 86 height 7
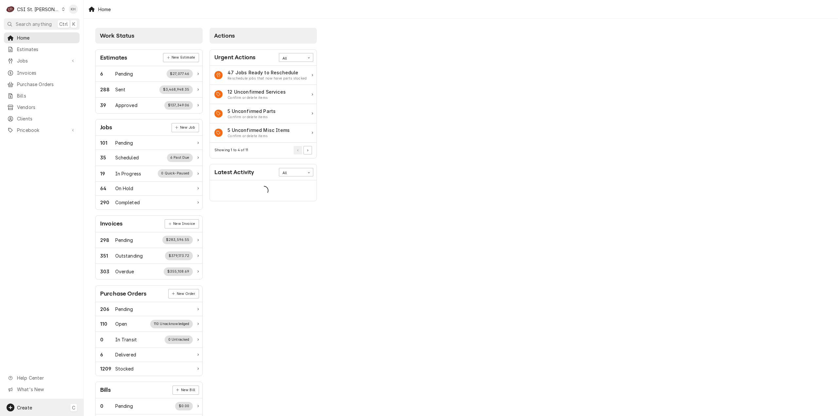
click at [41, 411] on div "Create C" at bounding box center [42, 407] width 84 height 17
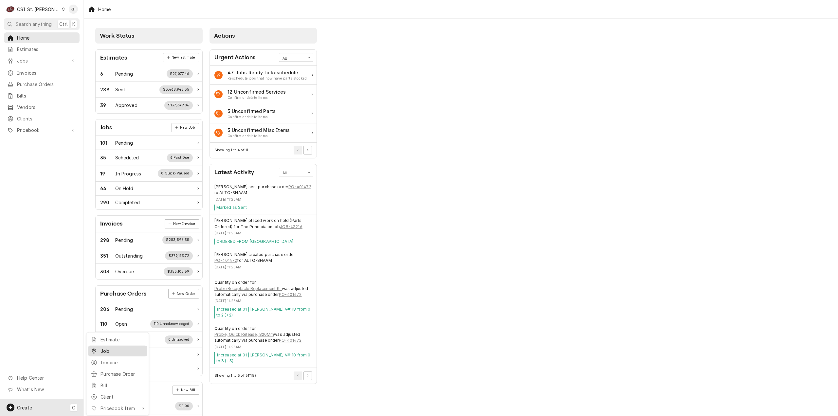
click at [98, 352] on div "Job" at bounding box center [117, 351] width 56 height 8
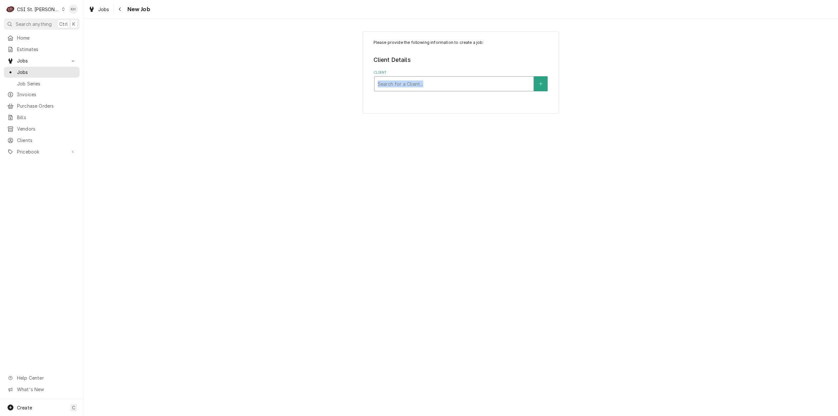
click at [407, 79] on div "Client Search for a Client..." at bounding box center [461, 80] width 175 height 21
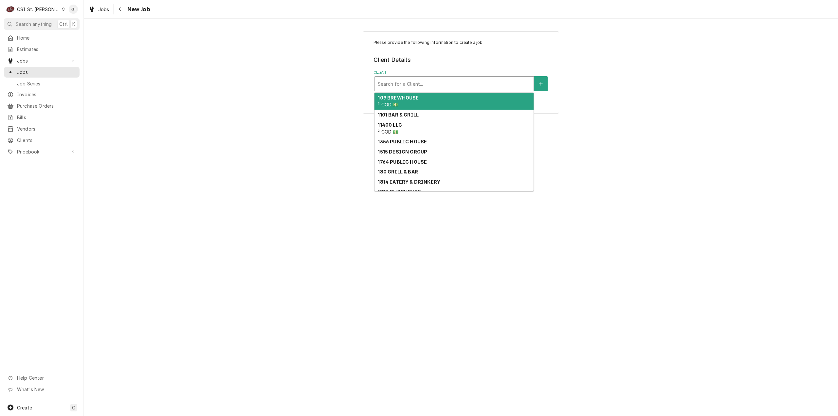
click at [410, 82] on div "Client" at bounding box center [454, 84] width 153 height 12
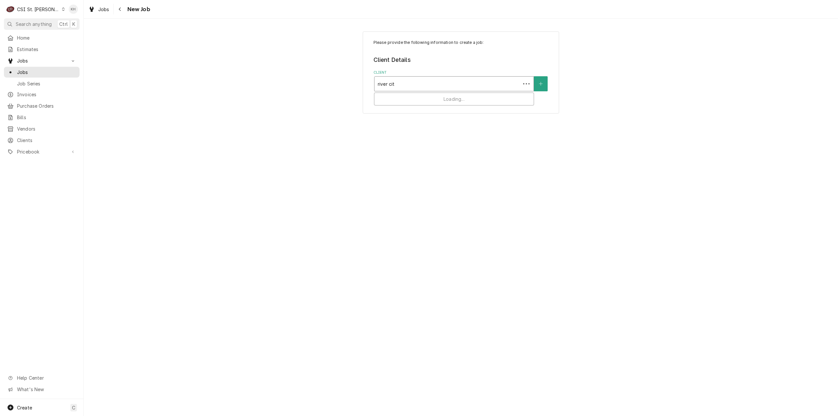
type input "river city"
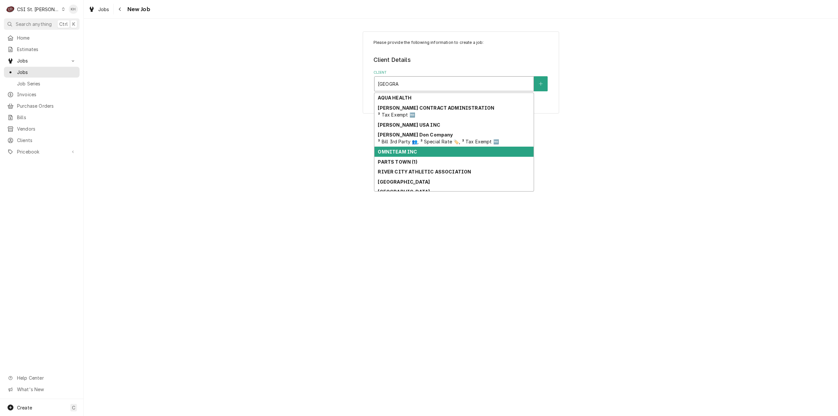
scroll to position [16, 0]
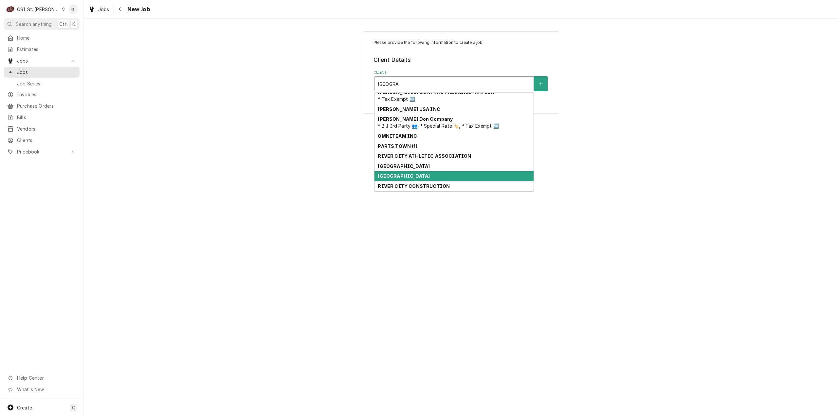
click at [457, 178] on div "River City Casino" at bounding box center [454, 176] width 159 height 10
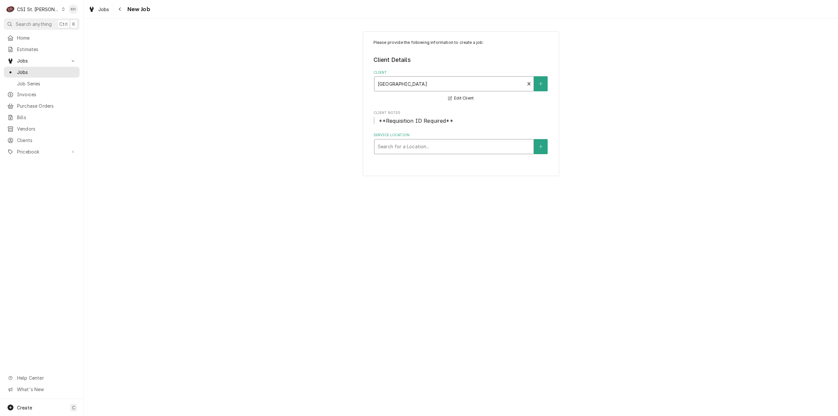
click at [447, 146] on div "Service Location" at bounding box center [454, 147] width 153 height 12
drag, startPoint x: 484, startPoint y: 155, endPoint x: 471, endPoint y: 158, distance: 14.1
click at [481, 154] on div "Please provide the following information to create a job: Client Details Client…" at bounding box center [461, 103] width 196 height 145
click at [472, 142] on div "Service Location" at bounding box center [454, 147] width 153 height 12
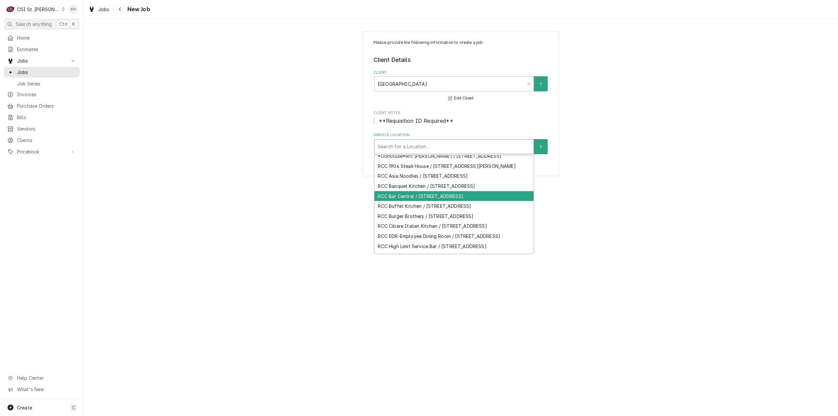
scroll to position [0, 0]
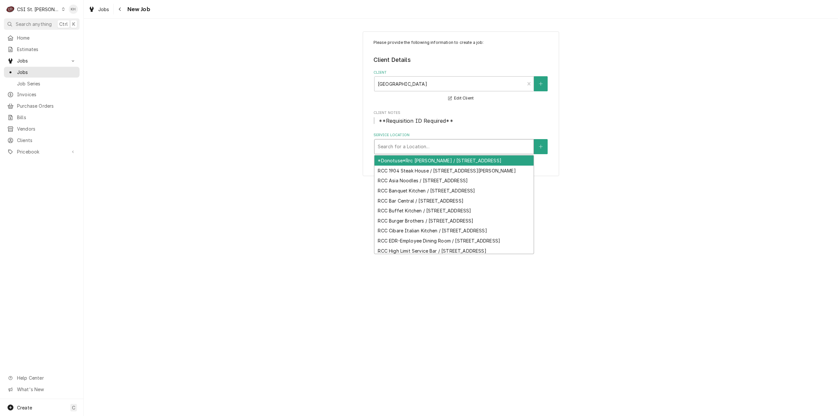
click at [476, 149] on div "Service Location" at bounding box center [454, 147] width 153 height 12
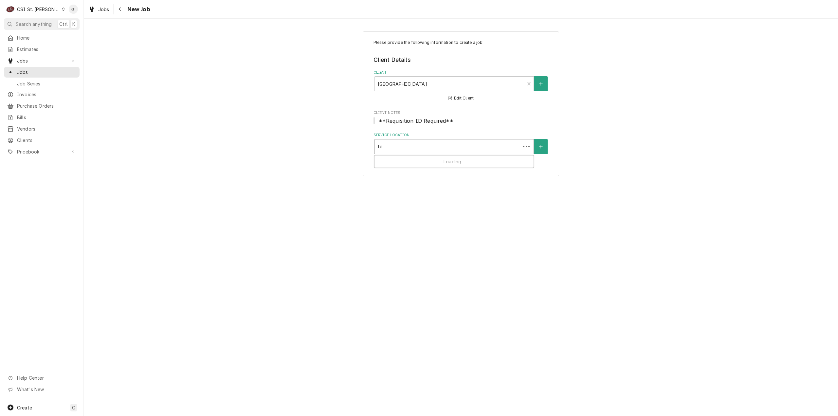
type input "t"
type input "m"
type input "employ"
click at [465, 166] on div "RCC EDR-Employee Dining Room / 777 River City Casino Blvd, St Louis, MO 63125" at bounding box center [454, 161] width 159 height 10
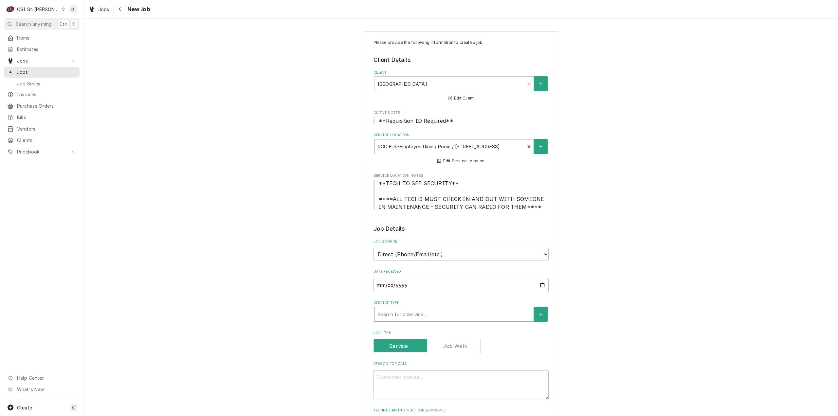
click at [427, 308] on div "Search for a Service..." at bounding box center [454, 314] width 159 height 14
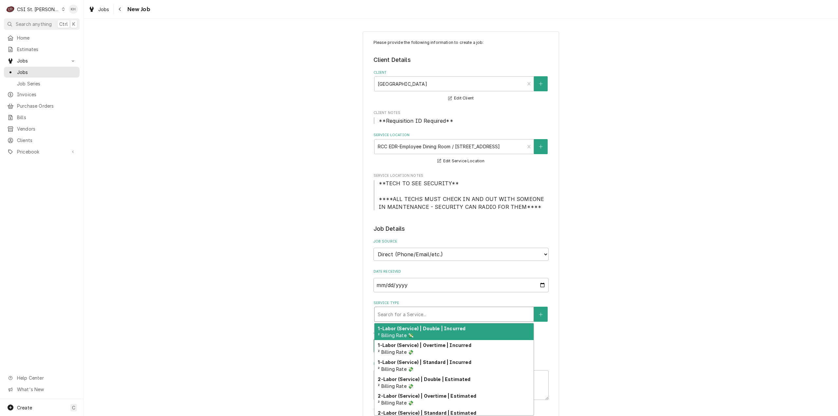
type textarea "x"
type input "s"
type textarea "x"
type input "se"
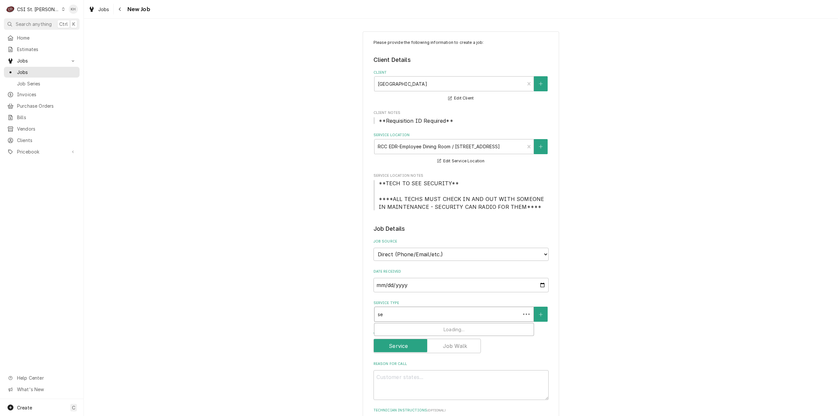
type textarea "x"
type input "ser"
type textarea "x"
type input "serv"
type textarea "x"
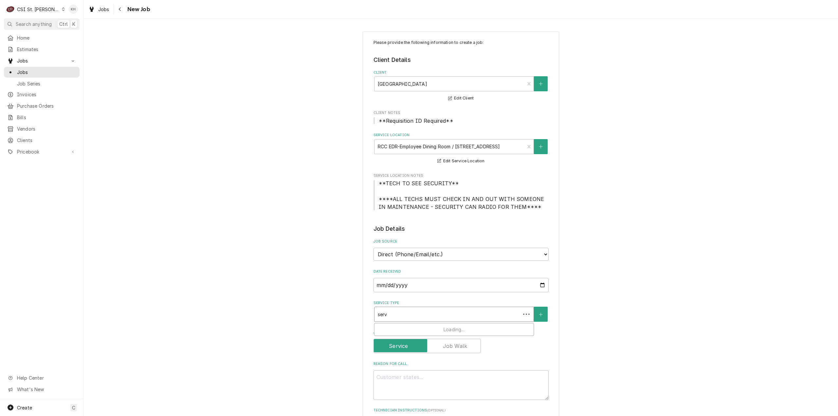
type input "servi"
type textarea "x"
type input "servic"
type textarea "x"
type input "service"
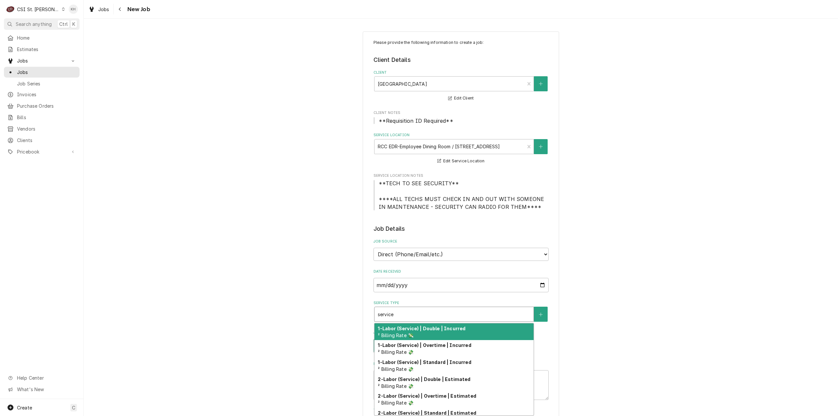
type textarea "x"
type input "service c"
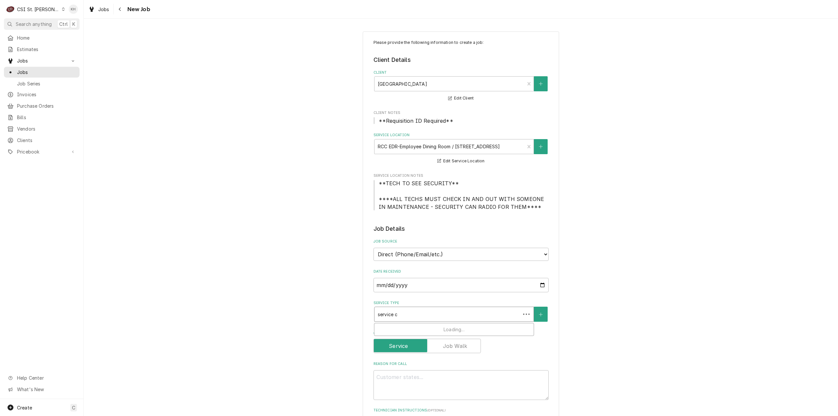
type textarea "x"
type input "service ca"
type textarea "x"
type input "service cal"
type textarea "x"
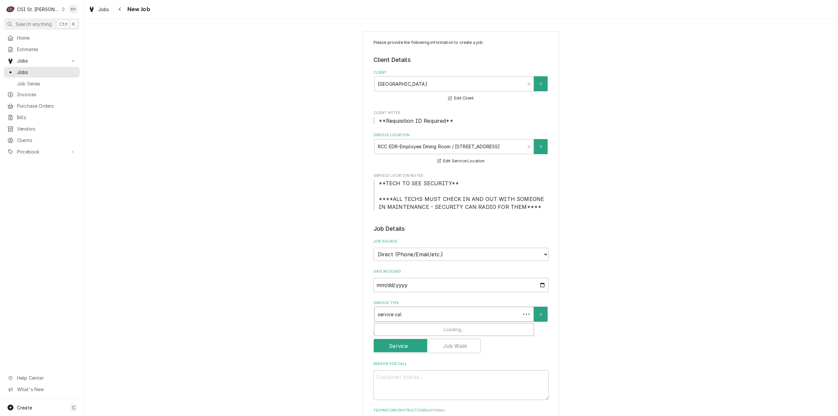
type input "service call"
click at [424, 329] on div "Job | Service Call ¹ Service Type 🛠️" at bounding box center [454, 332] width 159 height 17
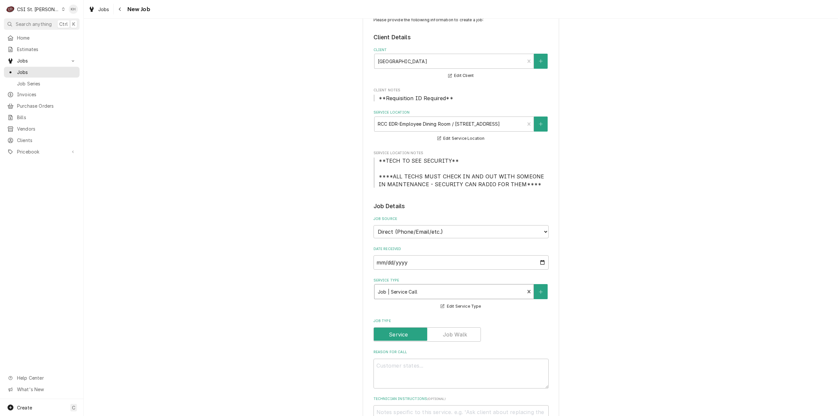
scroll to position [33, 0]
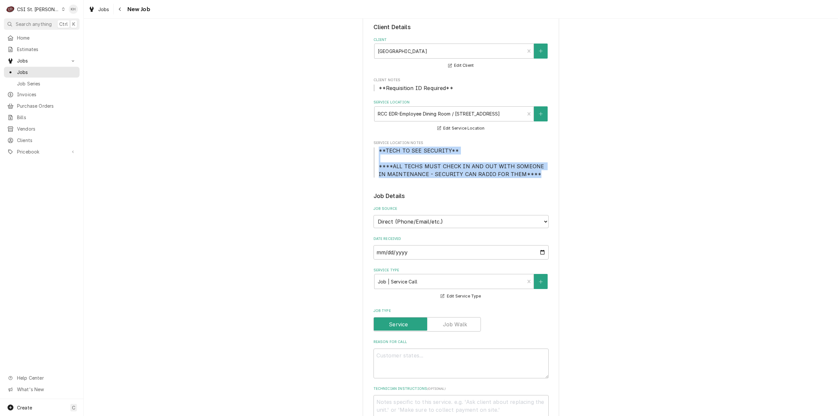
drag, startPoint x: 529, startPoint y: 174, endPoint x: 371, endPoint y: 147, distance: 159.4
click at [374, 147] on span "**TECH TO SEE SECURITY** ****ALL TECHS MUST CHECK IN AND OUT WITH SOMEONE IN MA…" at bounding box center [461, 162] width 175 height 31
copy span "**TECH TO SEE SECURITY** ****ALL TECHS MUST CHECK IN AND OUT WITH SOMEONE IN MA…"
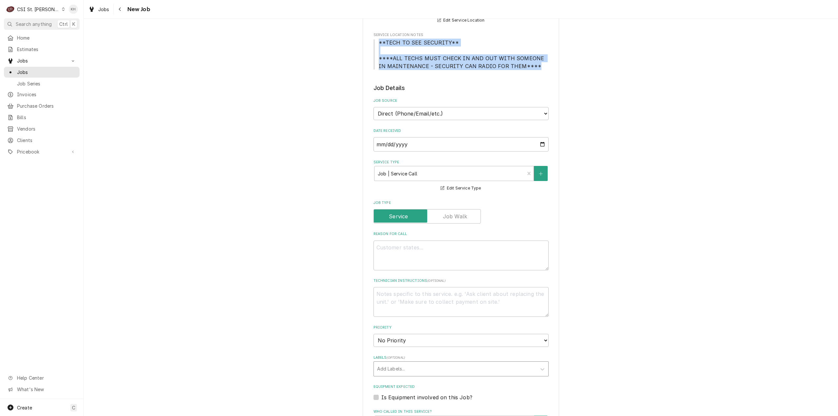
scroll to position [229, 0]
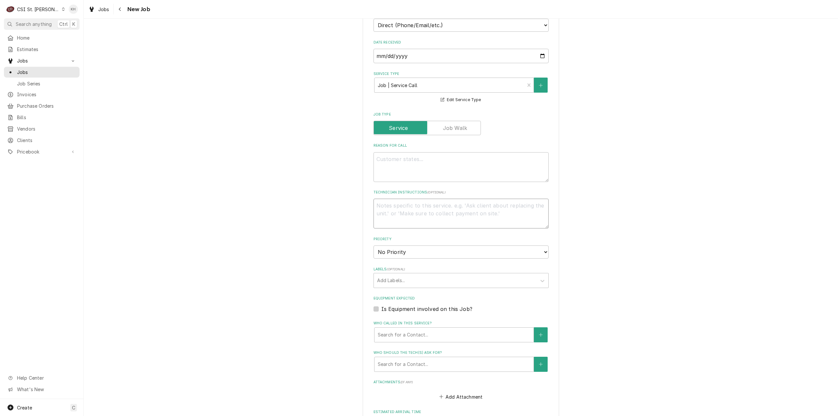
click at [426, 209] on textarea "Technician Instructions ( optional )" at bounding box center [461, 214] width 175 height 30
paste textarea "**TECH TO SEE SECURITY** ****ALL TECHS MUST CHECK IN AND OUT WITH SOMEONE IN MA…"
type textarea "x"
type textarea "**TECH TO SEE SECURITY** ****ALL TECHS MUST CHECK IN AND OUT WITH SOMEONE IN MA…"
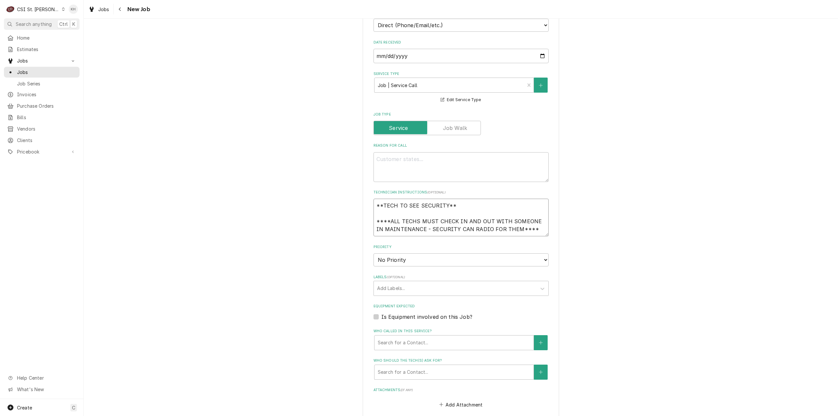
type textarea "x"
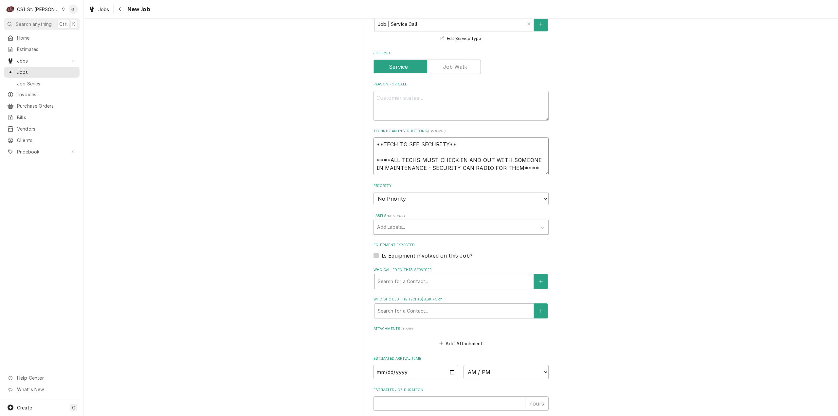
scroll to position [295, 0]
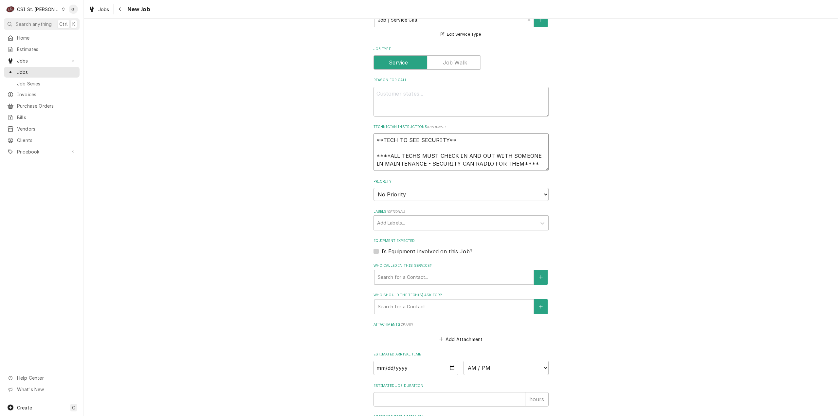
type textarea "**TECH TO SEE SECURITY** ****ALL TECHS MUST CHECK IN AND OUT WITH SOMEONE IN MA…"
click at [382, 251] on label "Is Equipment involved on this Job?" at bounding box center [427, 252] width 91 height 8
click at [382, 251] on input "Equipment Expected" at bounding box center [469, 255] width 175 height 14
checkbox input "true"
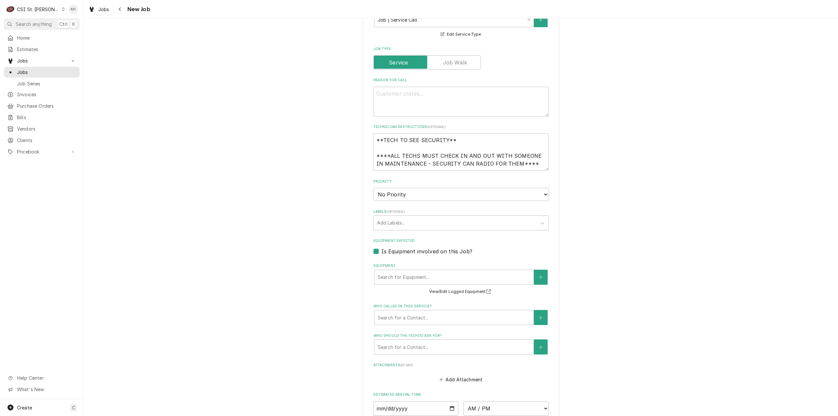
type textarea "x"
click at [382, 252] on label "Is Equipment involved on this Job?" at bounding box center [427, 252] width 91 height 8
click at [382, 252] on input "Equipment Expected" at bounding box center [469, 255] width 175 height 14
checkbox input "false"
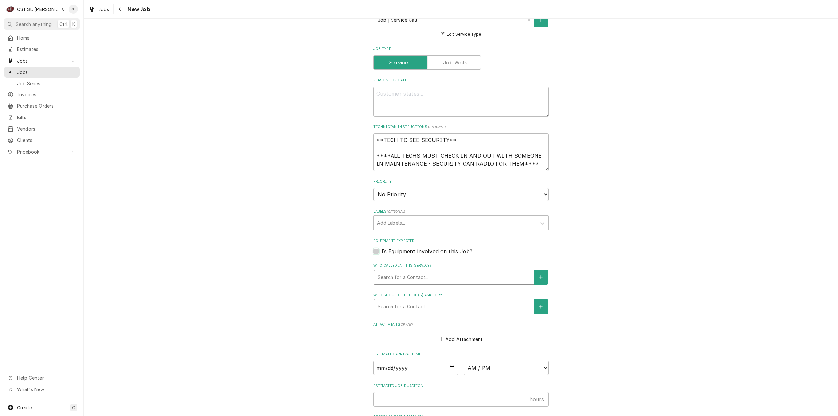
type textarea "x"
click at [409, 278] on div "Who called in this service?" at bounding box center [454, 277] width 153 height 12
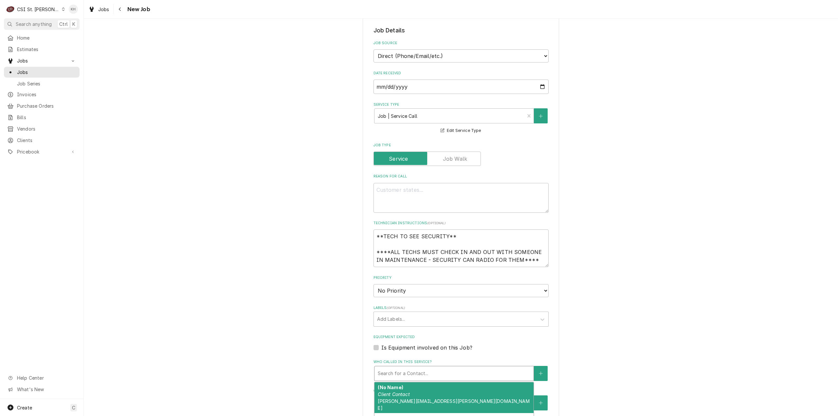
scroll to position [164, 0]
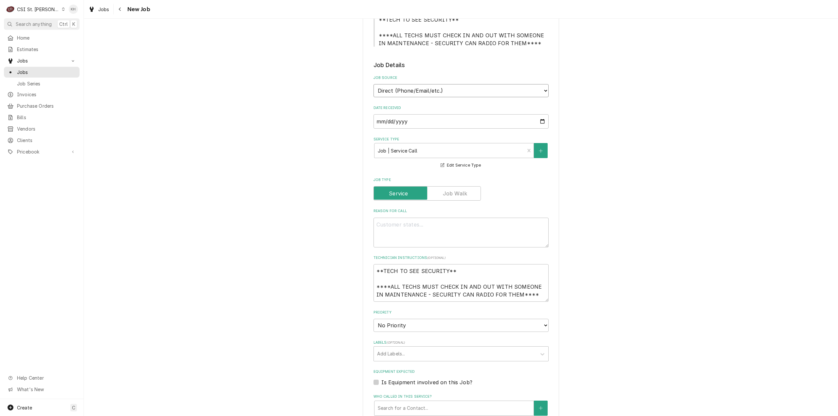
click at [403, 96] on select "Direct (Phone/Email/etc.) Service Channel Corrigo Ecotrak Other" at bounding box center [461, 90] width 175 height 13
select select "100"
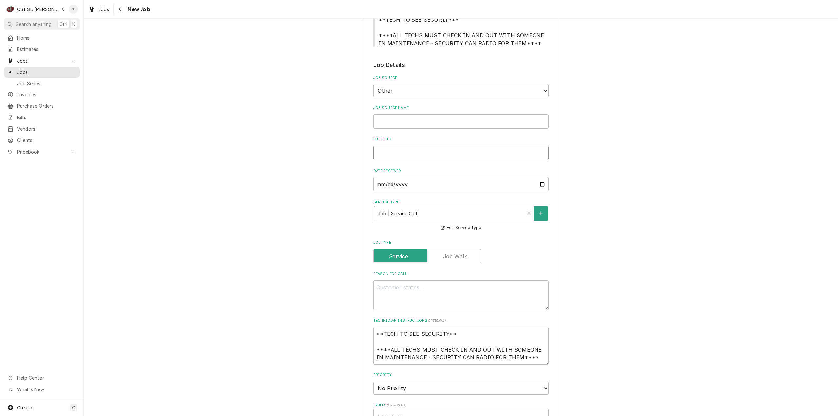
click at [391, 154] on input "Other ID" at bounding box center [461, 153] width 175 height 14
type textarea "x"
type input "C"
type textarea "x"
type input "C2"
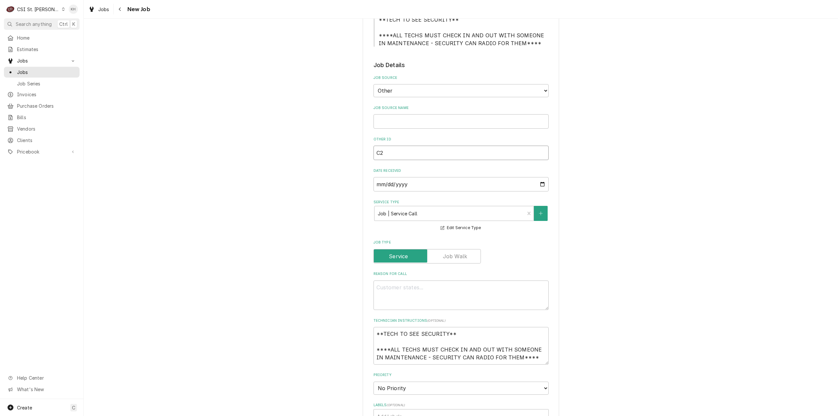
type textarea "x"
type input "C21"
type textarea "x"
type input "C219"
type textarea "x"
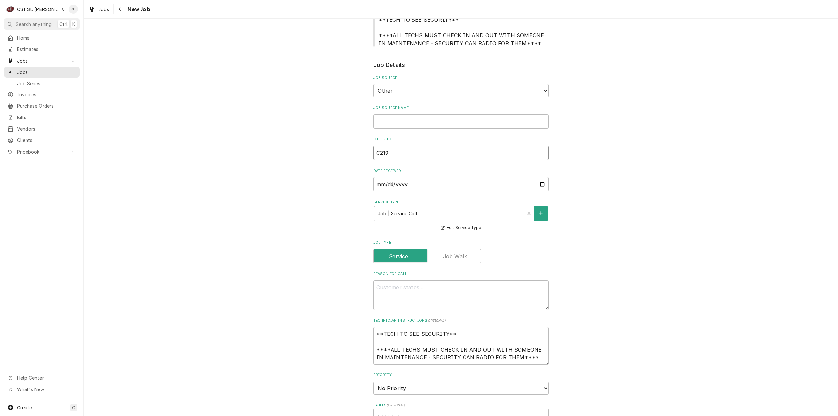
type input "C2194"
type textarea "x"
type input "C21947"
type textarea "x"
type input "C219470"
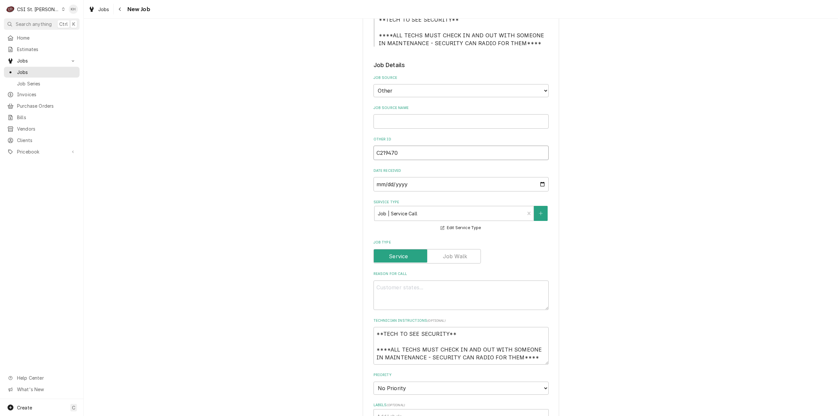
type textarea "x"
type input "C2194702"
type textarea "x"
type input "C2194702"
click at [458, 287] on textarea "Reason For Call" at bounding box center [461, 296] width 175 height 30
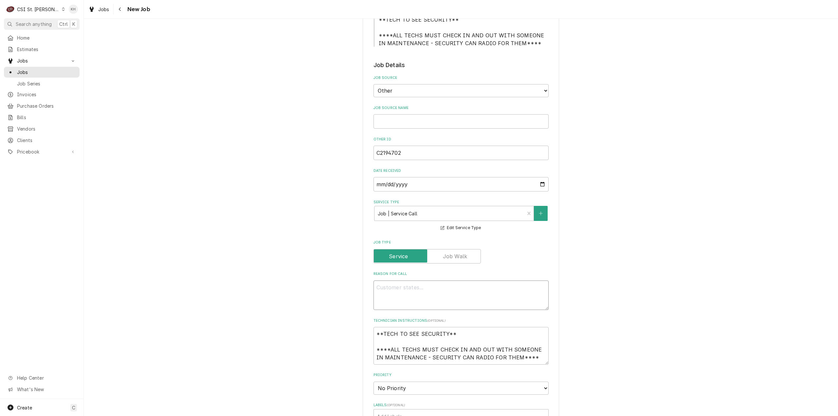
type textarea "x"
type textarea "D"
type textarea "x"
type textarea "Di"
type textarea "x"
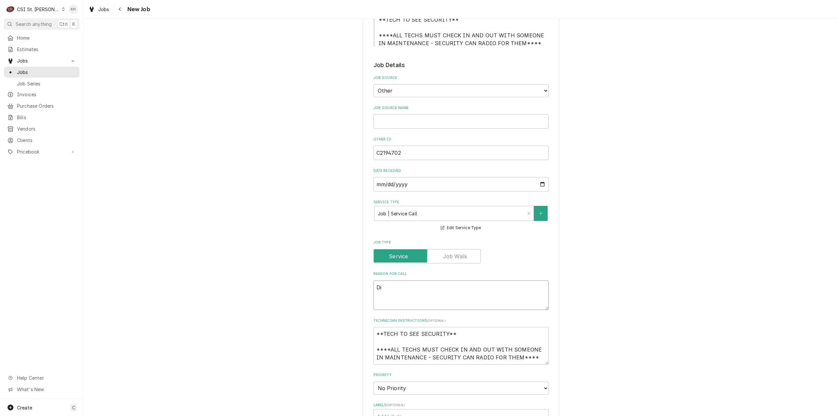
type textarea "Dis"
type textarea "x"
type textarea "Dish"
type textarea "x"
type textarea "Dish"
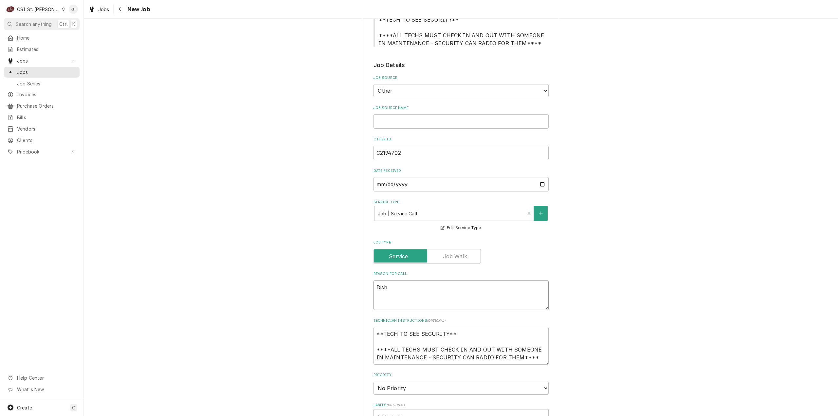
type textarea "x"
type textarea "Dish M"
type textarea "x"
type textarea "Dish Ma"
type textarea "x"
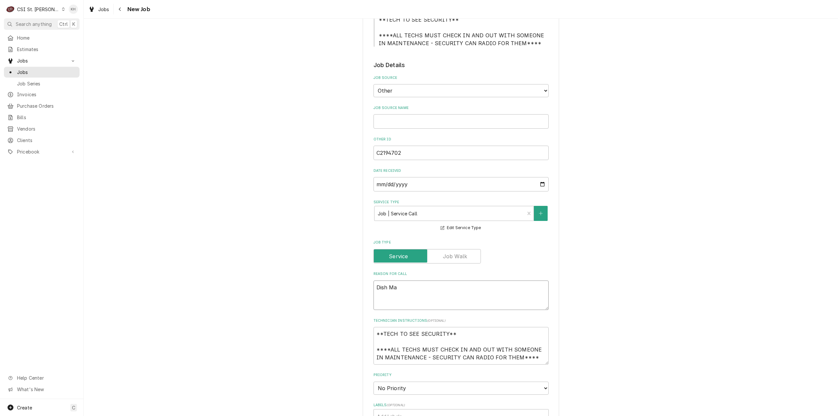
type textarea "Dish Mac"
type textarea "x"
type textarea "Dish Mach"
type textarea "x"
type textarea "Dish Machi"
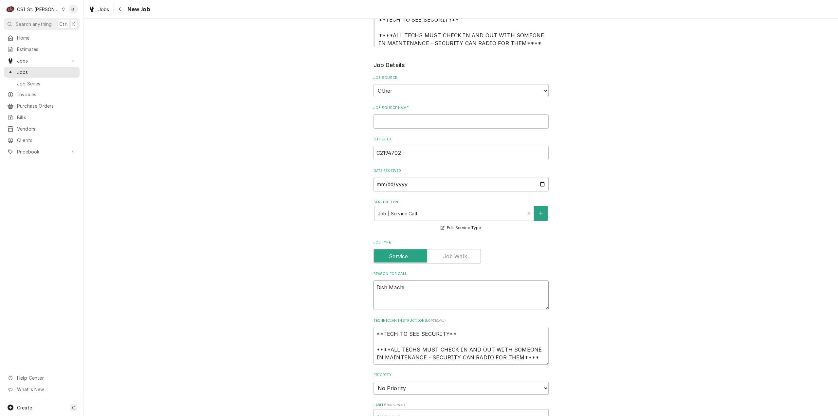
type textarea "x"
type textarea "Dish Machin"
type textarea "x"
type textarea "Dish Machine"
type textarea "x"
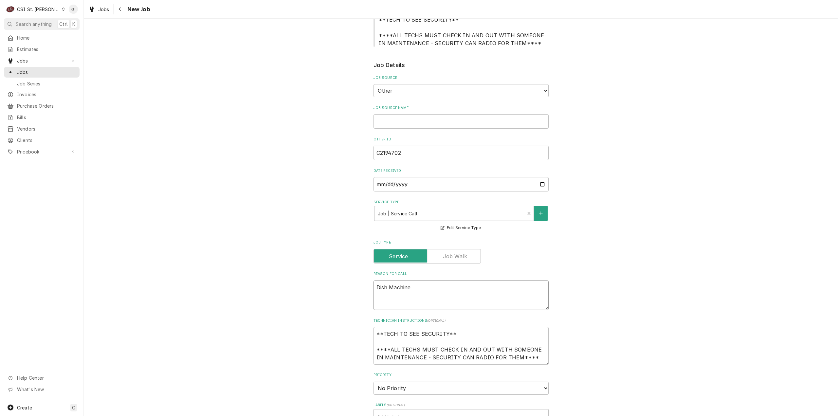
type textarea "Dish Machine i"
type textarea "x"
type textarea "Dish Machine is"
type textarea "x"
type textarea "Dish Machine is"
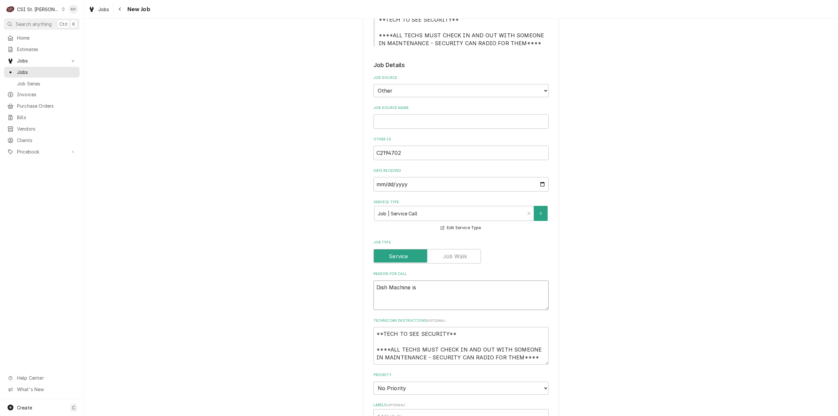
type textarea "x"
type textarea "Dish Machine is n"
type textarea "x"
type textarea "Dish Machine is no"
type textarea "x"
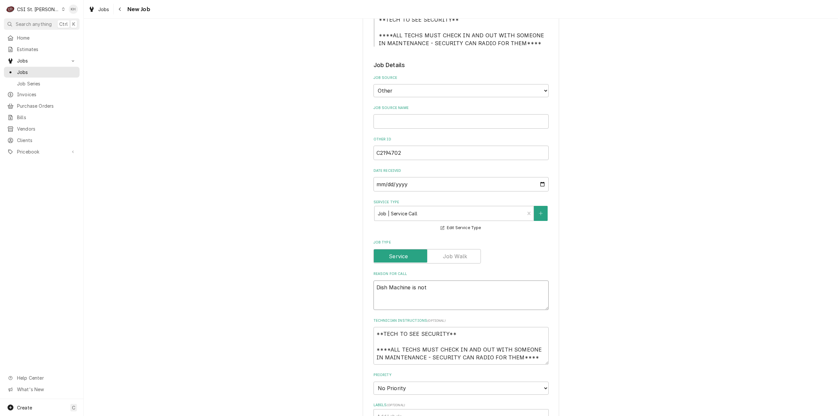
type textarea "Dish Machine is not"
type textarea "x"
type textarea "Dish Machine is not g"
type textarea "x"
type textarea "Dish Machine is not ge"
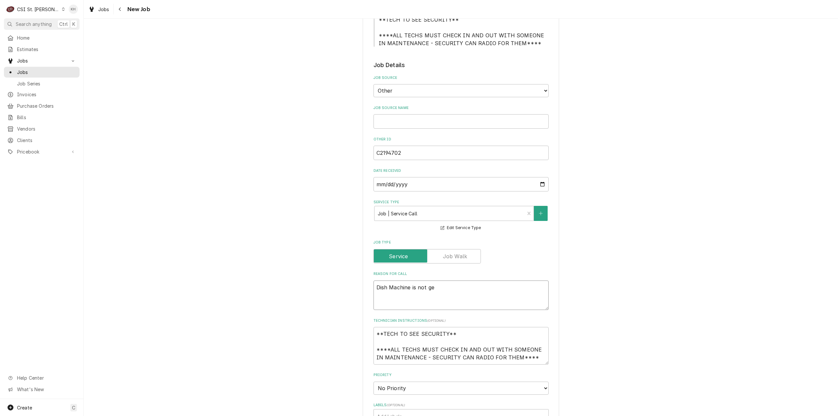
type textarea "x"
type textarea "Dish Machine is not get"
type textarea "x"
type textarea "Dish Machine is not getti"
type textarea "x"
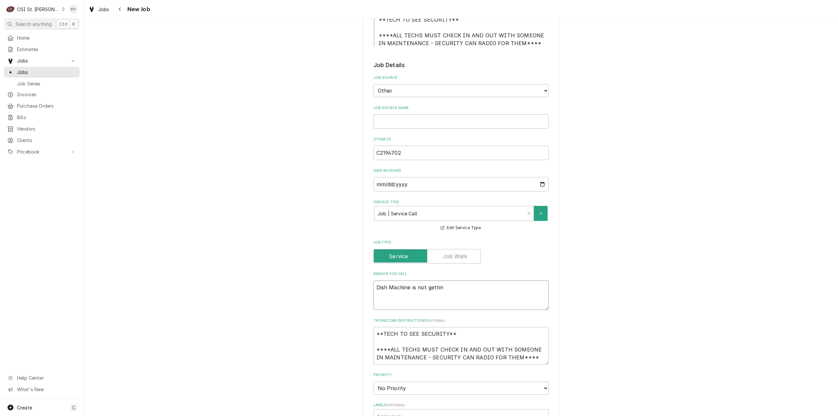
type textarea "Dish Machine is not getting"
type textarea "x"
type textarea "Dish Machine is not getting"
type textarea "x"
type textarea "Dish Machine is not getting p"
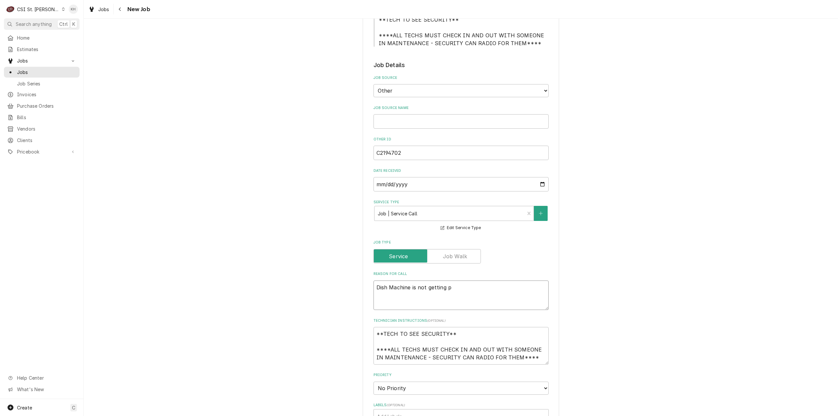
type textarea "x"
type textarea "Dish Machine is not getting po"
type textarea "x"
type textarea "Dish Machine is not getting pow"
type textarea "x"
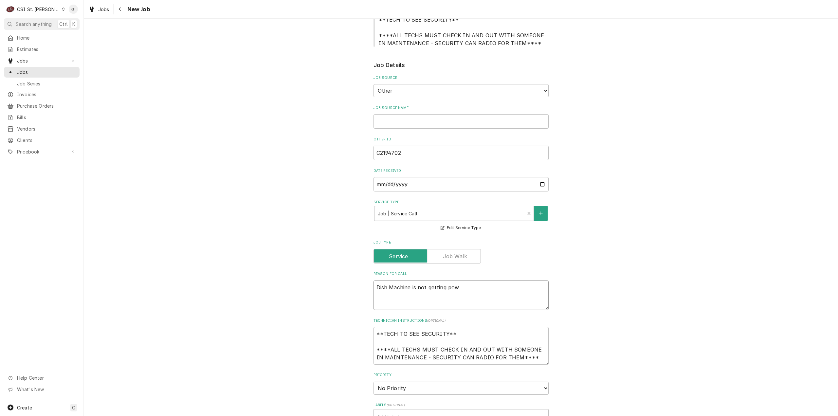
type textarea "Dish Machine is not getting powe"
type textarea "x"
type textarea "Dish Machine is not getting power"
type textarea "x"
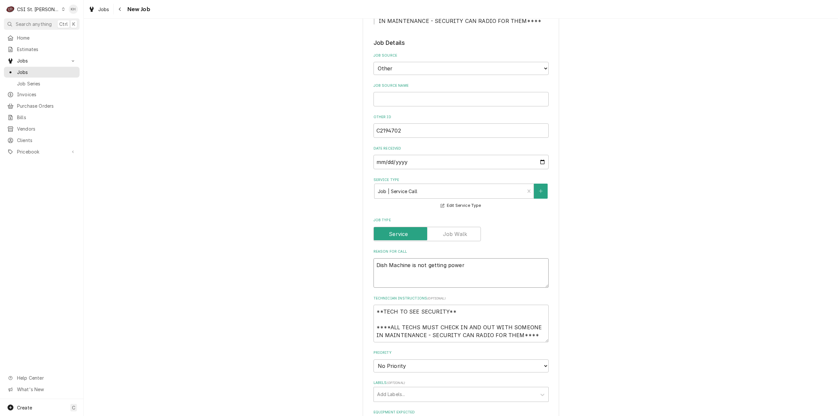
scroll to position [196, 0]
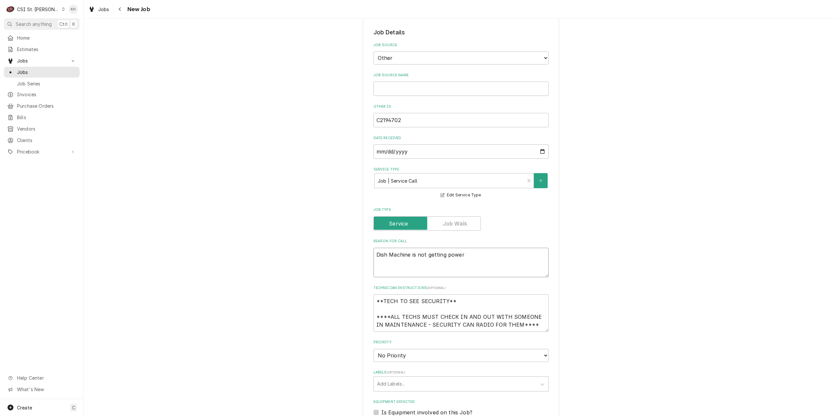
type textarea "Dish Machine is not getting power"
click at [426, 92] on input "Job Source Name" at bounding box center [461, 89] width 175 height 14
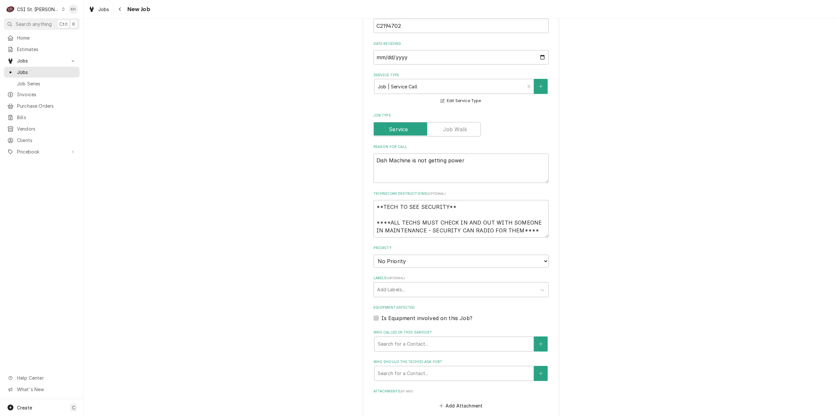
scroll to position [295, 0]
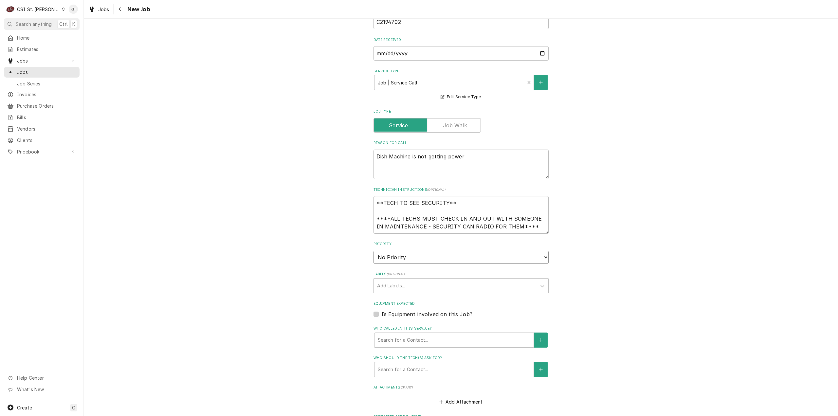
click at [402, 257] on select "No Priority Urgent High Medium Low" at bounding box center [461, 257] width 175 height 13
select select "4"
click at [374, 251] on select "No Priority Urgent High Medium Low" at bounding box center [461, 257] width 175 height 13
type textarea "x"
click at [404, 289] on div "Labels" at bounding box center [455, 286] width 156 height 12
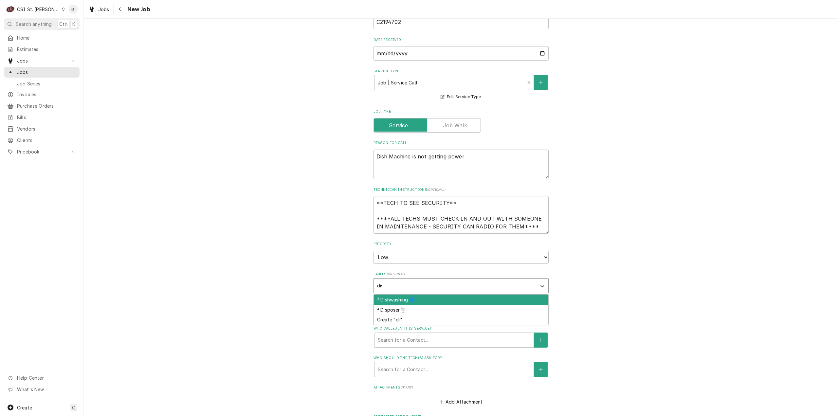
type input "dish"
drag, startPoint x: 411, startPoint y: 297, endPoint x: 388, endPoint y: 308, distance: 25.3
click at [409, 297] on div "² Dishwashing 🌀" at bounding box center [461, 300] width 175 height 10
type textarea "x"
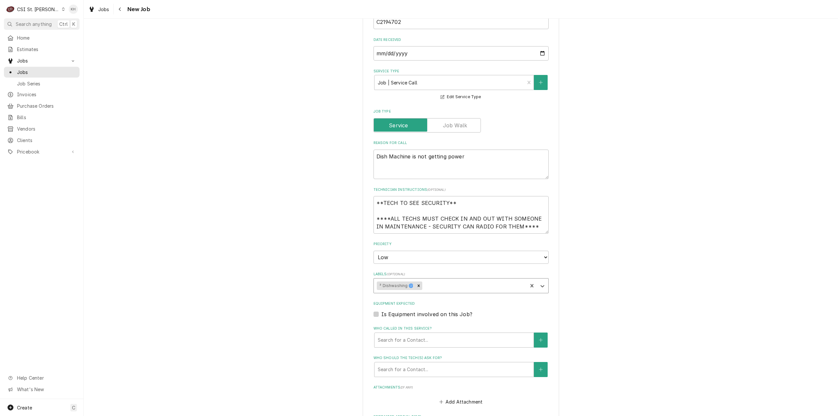
type textarea "x"
click at [382, 315] on label "Is Equipment involved on this Job?" at bounding box center [427, 314] width 91 height 8
click at [382, 315] on input "Equipment Expected" at bounding box center [469, 317] width 175 height 14
checkbox input "true"
click at [414, 340] on div "Equipment" at bounding box center [454, 340] width 153 height 12
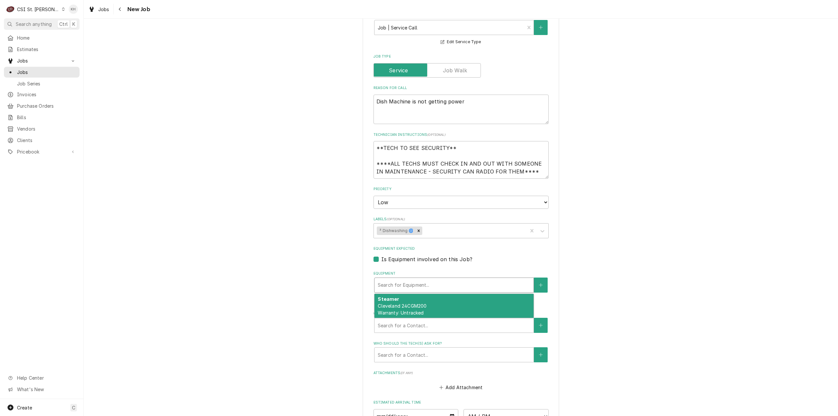
scroll to position [360, 0]
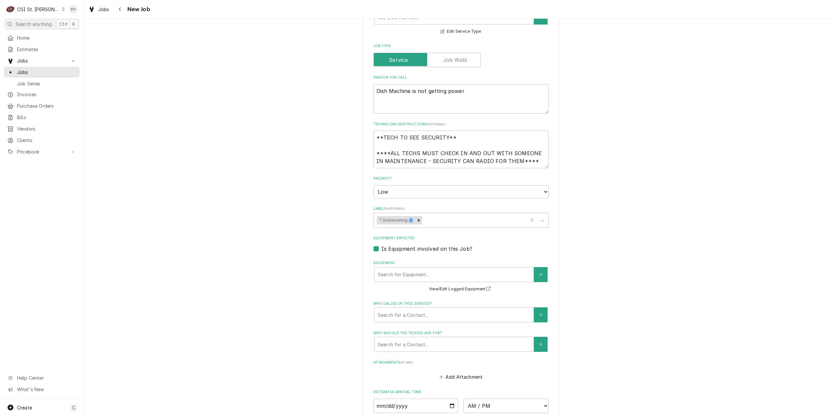
click at [335, 255] on div "Please provide the following information to create a job: Client Details Client…" at bounding box center [461, 97] width 755 height 865
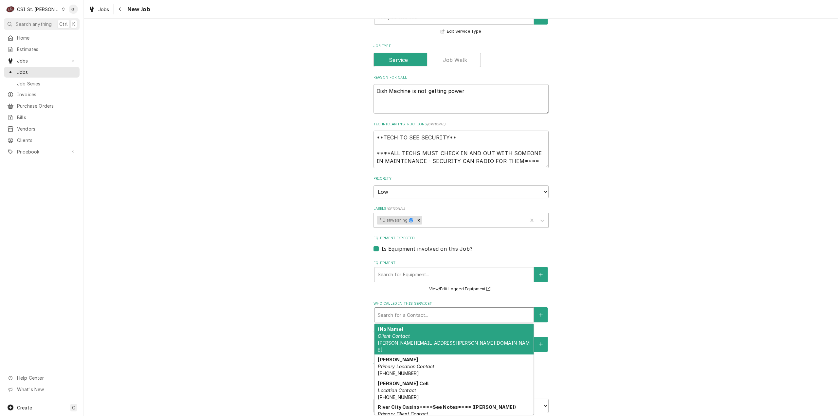
click at [432, 313] on div "Who called in this service?" at bounding box center [454, 315] width 153 height 12
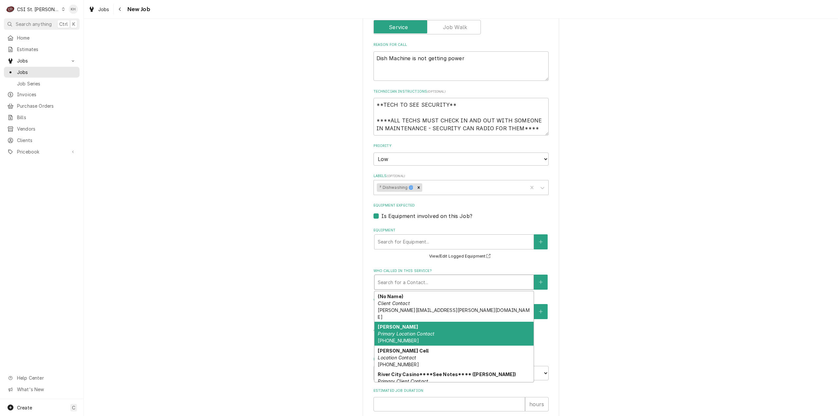
scroll to position [4, 0]
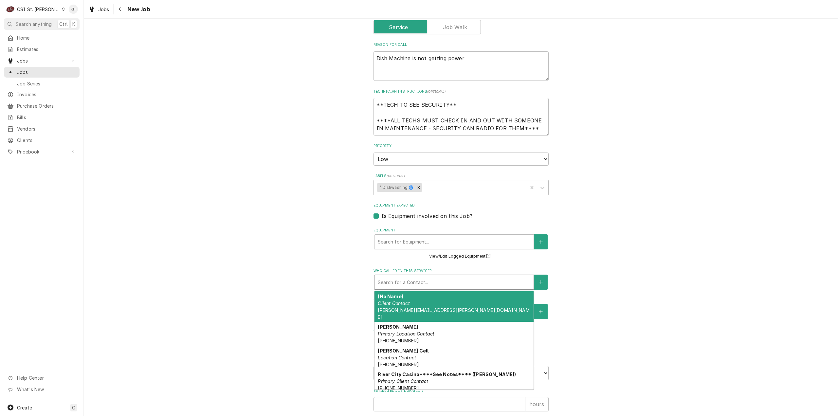
click at [408, 285] on div "Who called in this service?" at bounding box center [454, 282] width 153 height 12
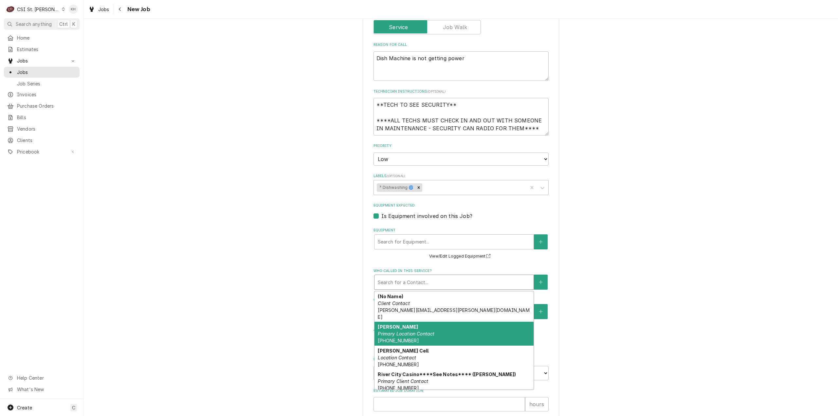
click at [322, 291] on div "Please provide the following information to create a job: Client Details Client…" at bounding box center [461, 65] width 755 height 865
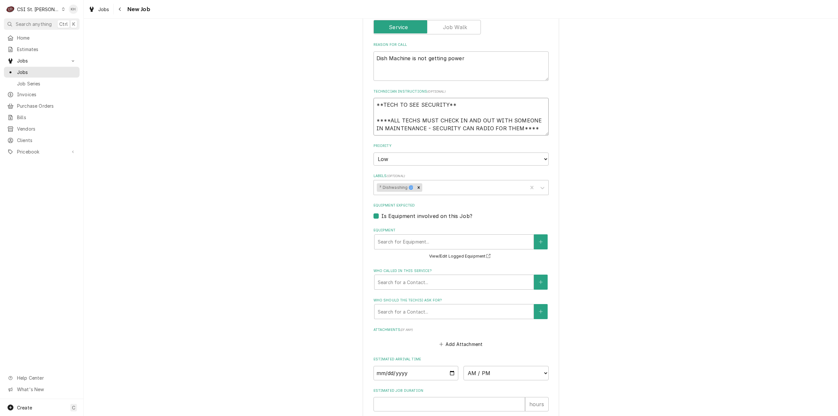
click at [523, 130] on textarea "**TECH TO SEE SECURITY** ****ALL TECHS MUST CHECK IN AND OUT WITH SOMEONE IN MA…" at bounding box center [461, 117] width 175 height 38
type textarea "x"
type textarea "**TECH TO SEE SECURITY** ****ALL TECHS MUST CHECK IN AND OUT WITH SOMEONE IN MA…"
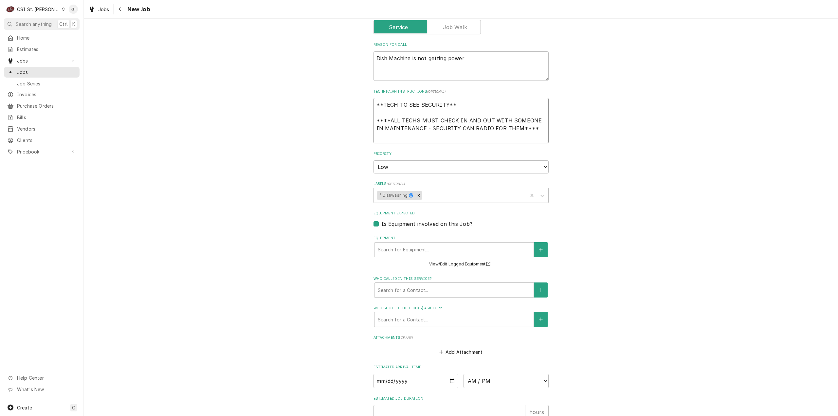
type textarea "x"
type textarea "**TECH TO SEE SECURITY** ****ALL TECHS MUST CHECK IN AND OUT WITH SOMEONE IN MA…"
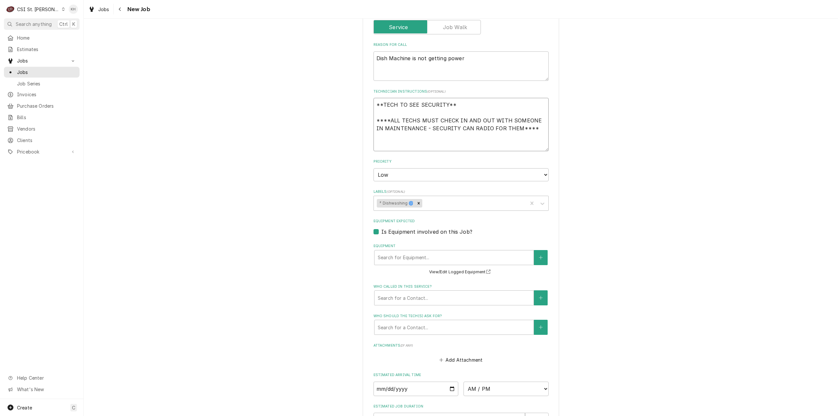
type textarea "x"
type textarea "**TECH TO SEE SECURITY** ****ALL TECHS MUST CHECK IN AND OUT WITH SOMEONE IN MA…"
type textarea "x"
type textarea "**TECH TO SEE SECURITY** ****ALL TECHS MUST CHECK IN AND OUT WITH SOMEONE IN MA…"
type textarea "x"
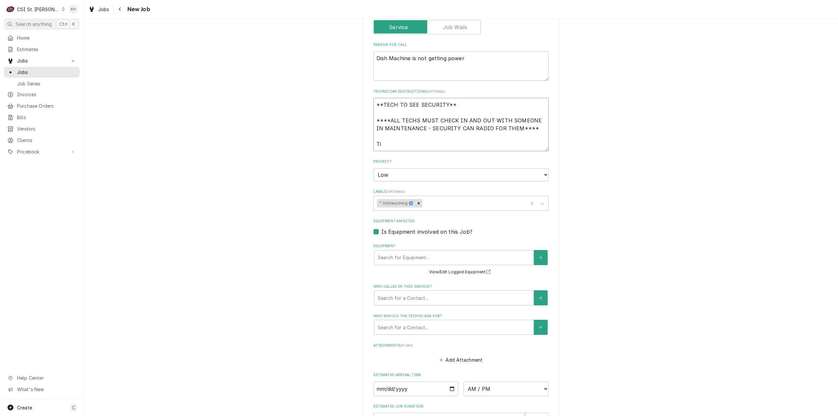
type textarea "**TECH TO SEE SECURITY** ****ALL TECHS MUST CHECK IN AND OUT WITH SOMEONE IN MA…"
type textarea "x"
type textarea "**TECH TO SEE SECURITY** ****ALL TECHS MUST CHECK IN AND OUT WITH SOMEONE IN MA…"
paste textarea "(314) 504-4111"
type textarea "x"
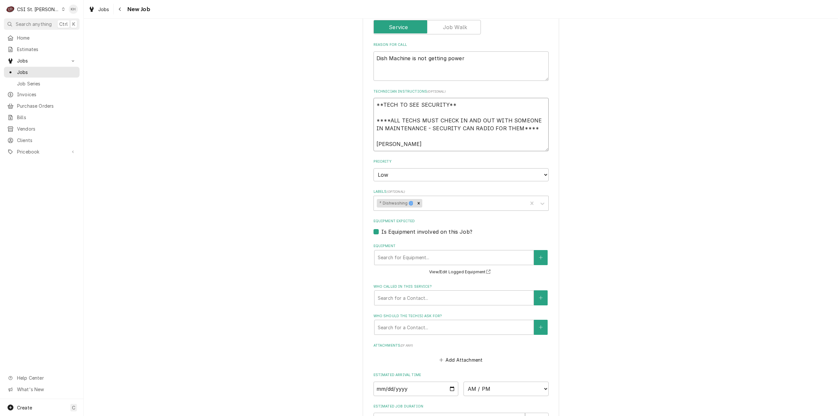
type textarea "**TECH TO SEE SECURITY** ****ALL TECHS MUST CHECK IN AND OUT WITH SOMEONE IN MA…"
type textarea "x"
type textarea "**TECH TO SEE SECURITY** ****ALL TECHS MUST CHECK IN AND OUT WITH SOMEONE IN MA…"
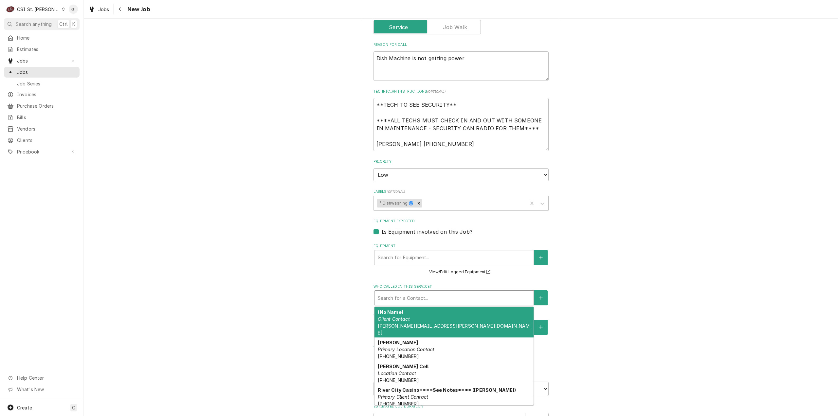
click at [411, 302] on div "Who called in this service?" at bounding box center [454, 298] width 153 height 12
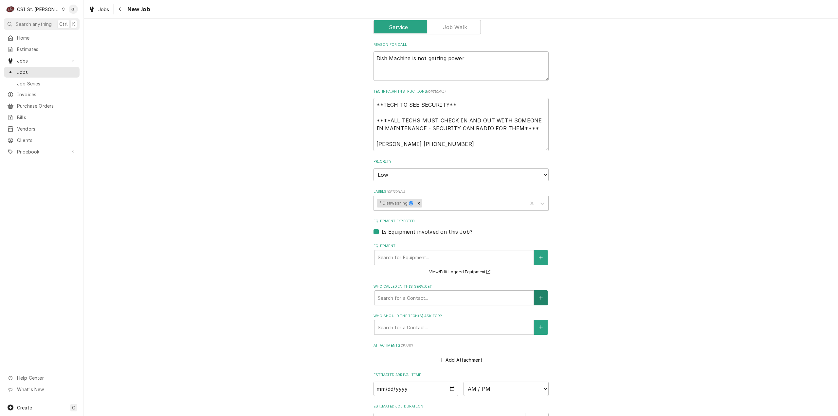
click at [538, 294] on button "Who called in this service?" at bounding box center [541, 297] width 14 height 15
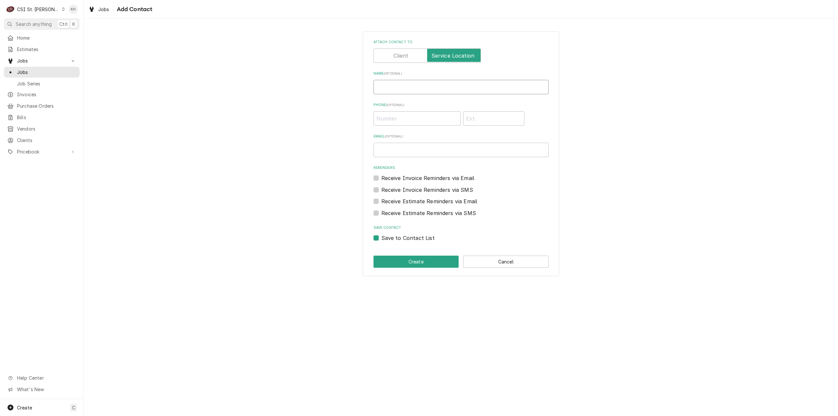
click at [420, 84] on input "Name ( optional )" at bounding box center [461, 87] width 175 height 14
type input "Tim"
click at [410, 110] on div "Phone" at bounding box center [461, 117] width 175 height 17
click at [411, 121] on input "Phone ( optional )" at bounding box center [417, 118] width 87 height 14
paste input "(314) 504-4111"
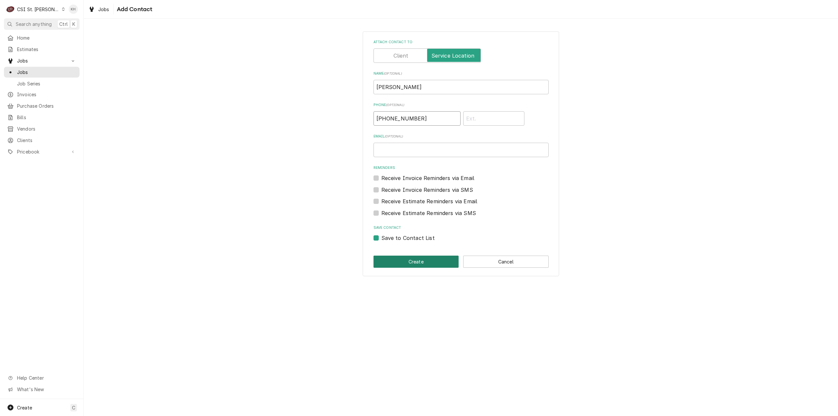
type input "(314) 504-4111"
click at [399, 260] on button "Create" at bounding box center [416, 262] width 85 height 12
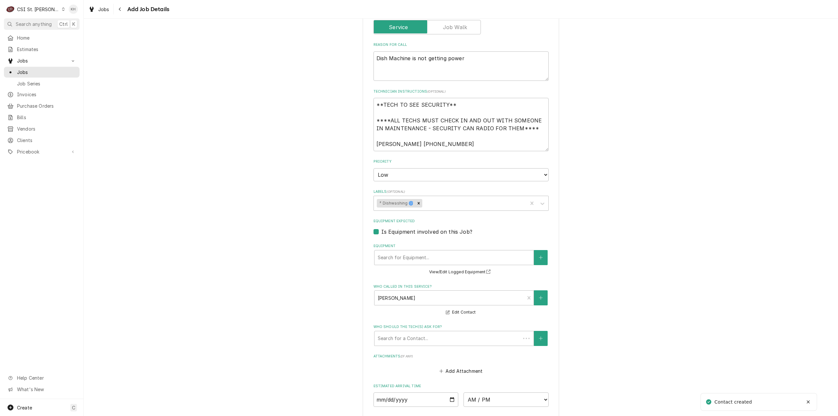
type textarea "x"
click at [534, 259] on button "Equipment" at bounding box center [541, 257] width 14 height 15
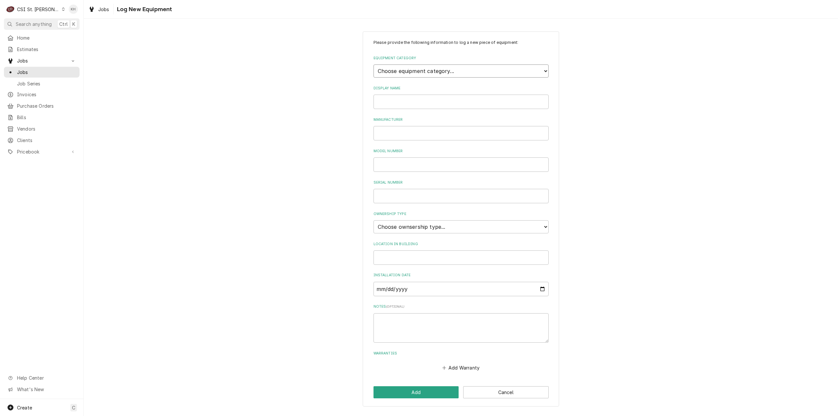
click at [424, 71] on select "Choose equipment category... Cooking Equipment Fryers Ice Machines Ovens and Ra…" at bounding box center [461, 71] width 175 height 13
select select "6"
click at [374, 65] on select "Choose equipment category... Cooking Equipment Fryers Ice Machines Ovens and Ra…" at bounding box center [461, 71] width 175 height 13
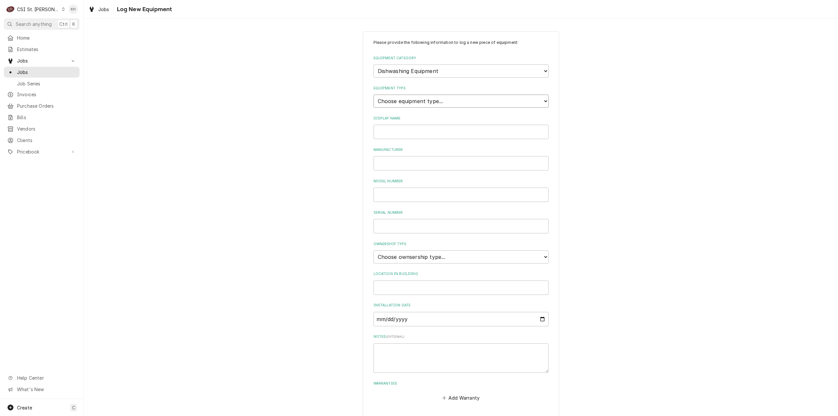
click at [412, 102] on select "Choose equipment type... Burnisher Dishtable Dishwasher Garbage Disposer Glass …" at bounding box center [461, 101] width 175 height 13
select select "43"
click at [374, 95] on select "Choose equipment type... Burnisher Dishtable Dishwasher Garbage Disposer Glass …" at bounding box center [461, 101] width 175 height 13
click at [406, 132] on input "Display Name" at bounding box center [461, 132] width 175 height 14
type input "Dish Machine"
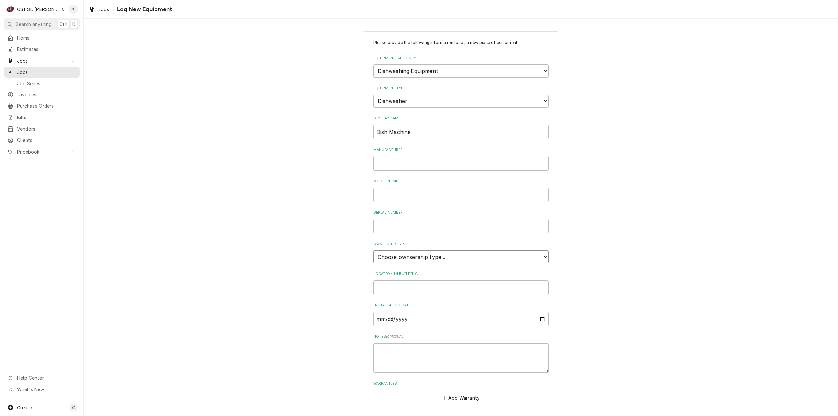
click at [431, 253] on select "Choose ownsership type... Unknown Owned Leased Rented" at bounding box center [461, 257] width 175 height 13
select select "1"
click at [374, 251] on select "Choose ownsership type... Unknown Owned Leased Rented" at bounding box center [461, 257] width 175 height 13
click at [420, 289] on input "Location in Building" at bounding box center [461, 288] width 175 height 14
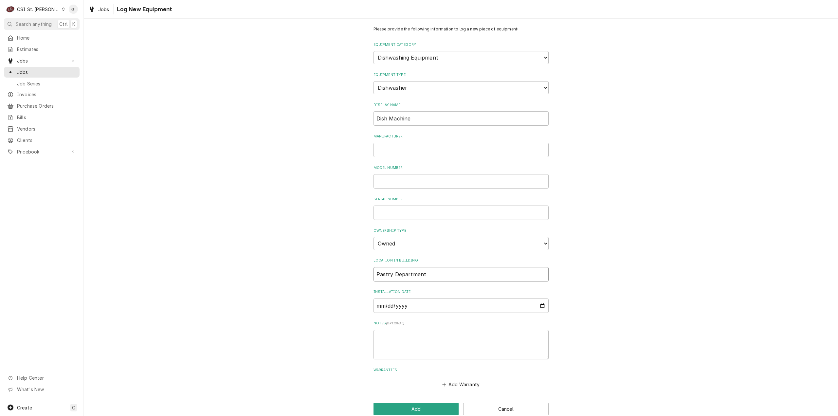
scroll to position [26, 0]
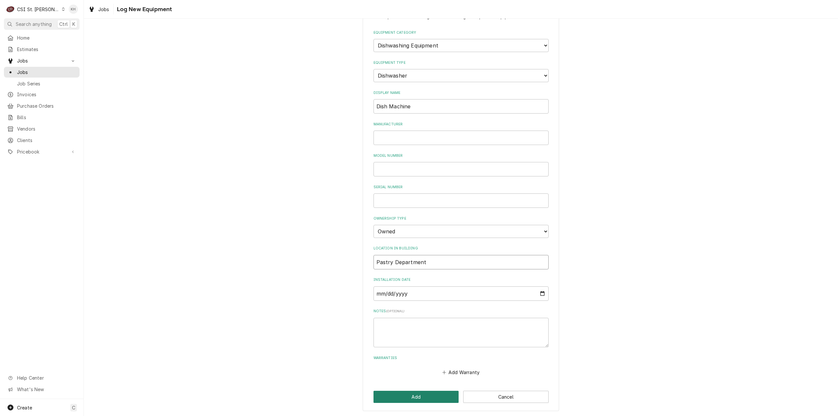
type input "Pastry Department"
click at [433, 392] on button "Add" at bounding box center [416, 397] width 85 height 12
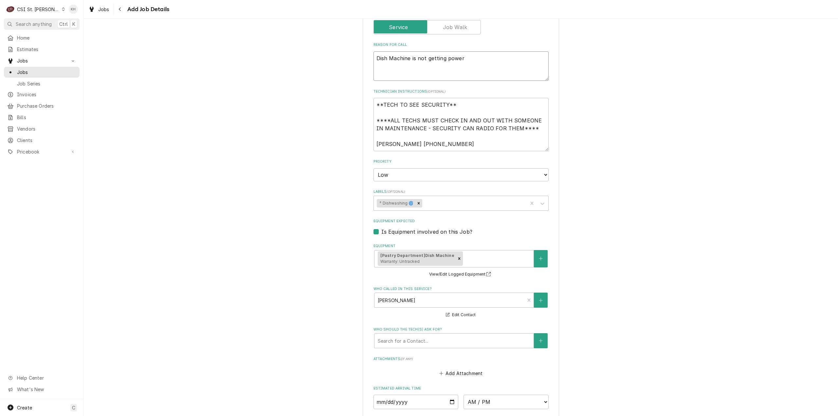
click at [408, 59] on textarea "Dish Machine is not getting power" at bounding box center [461, 66] width 175 height 30
type textarea "x"
type textarea "Dish Machine i is not getting power"
type textarea "x"
type textarea "Dish Machine in is not getting power"
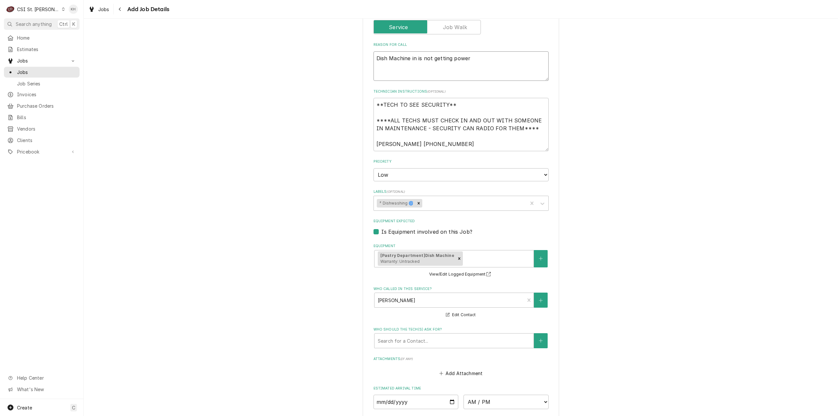
type textarea "x"
type textarea "Dish Machine int is not getting power"
type textarea "x"
type textarea "Dish Machine int h is not getting power"
type textarea "x"
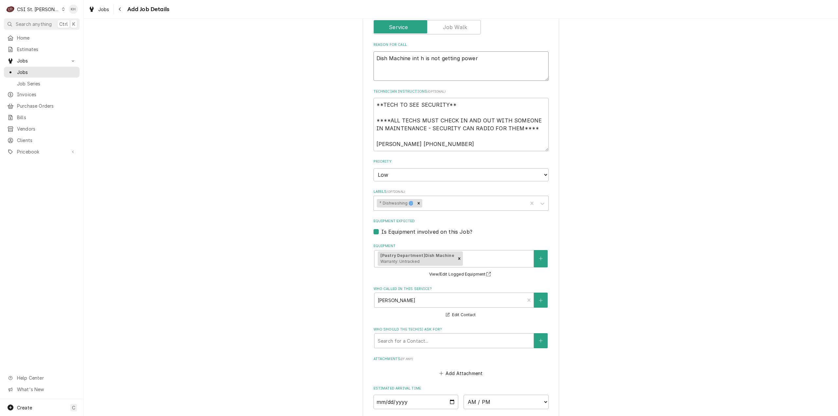
type textarea "Dish Machine int he is not getting power"
type textarea "x"
type textarea "Dish Machine int h is not getting power"
type textarea "x"
type textarea "Dish Machine int is not getting power"
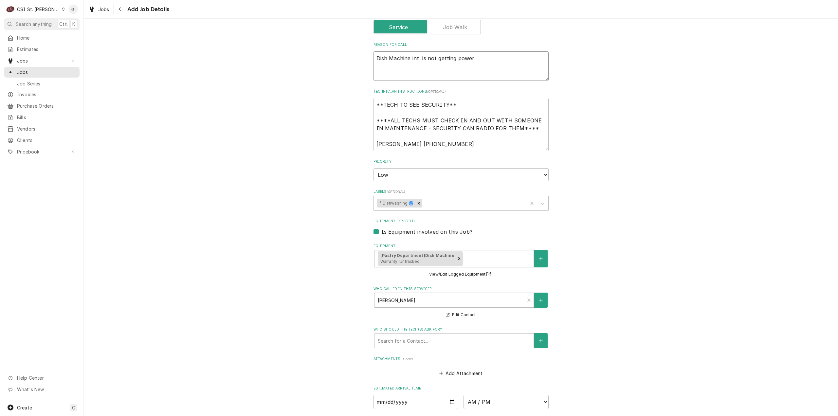
type textarea "x"
type textarea "Dish Machine int is not getting power"
type textarea "x"
type textarea "Dish Machine in is not getting power"
type textarea "x"
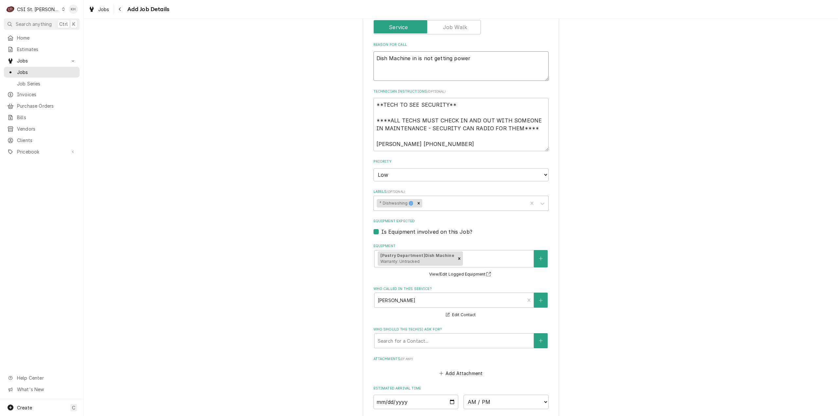
type textarea "Dish Machine in is not getting power"
type textarea "x"
type textarea "Dish Machine in t is not getting power"
type textarea "x"
type textarea "Dish Machine in the is not getting power"
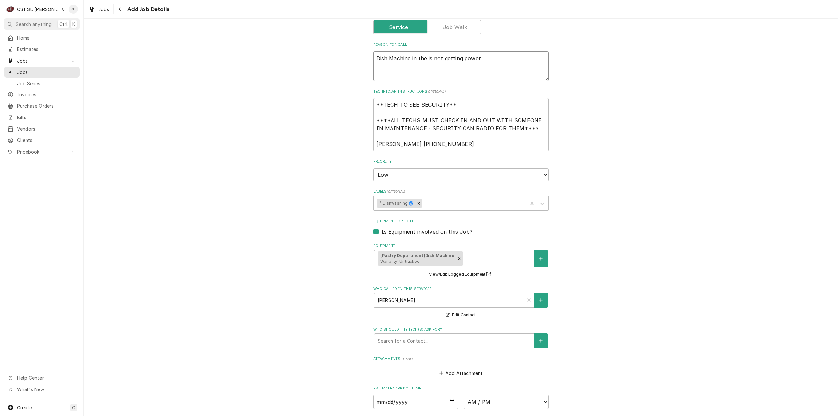
type textarea "x"
type textarea "Dish Machine in the is not getting power"
type textarea "x"
type textarea "Dish Machine in the p is not getting power"
type textarea "x"
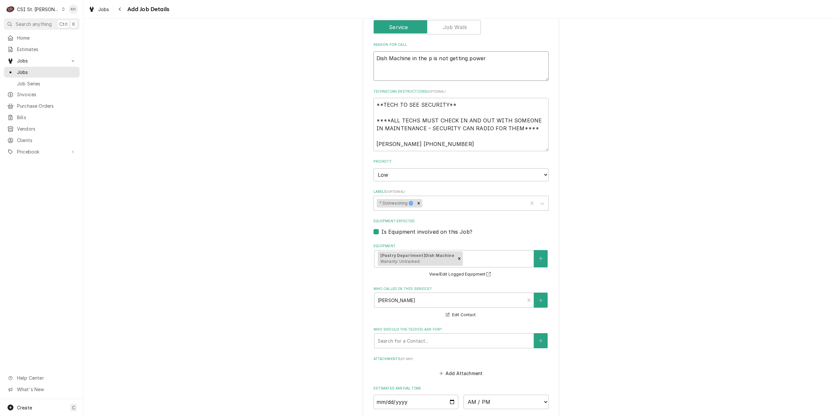
type textarea "Dish Machine in the pa is not getting power"
type textarea "x"
type textarea "Dish Machine in the pas is not getting power"
type textarea "x"
type textarea "Dish Machine in the past is not getting power"
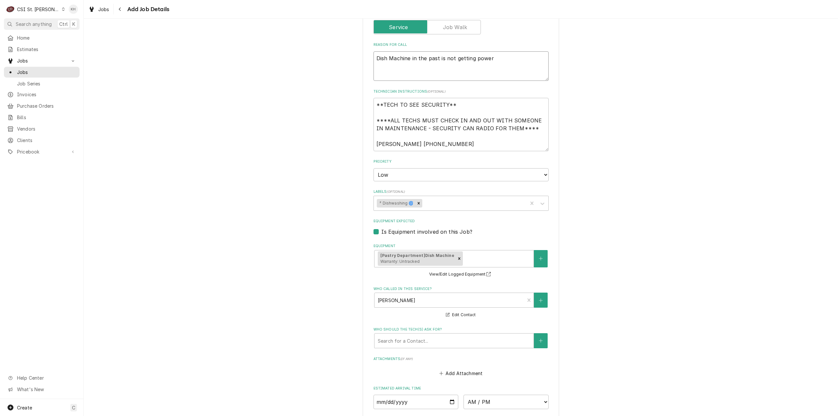
type textarea "x"
type textarea "Dish Machine in the pastr is not getting power"
type textarea "x"
type textarea "Dish Machine in the pastry is not getting power"
type textarea "x"
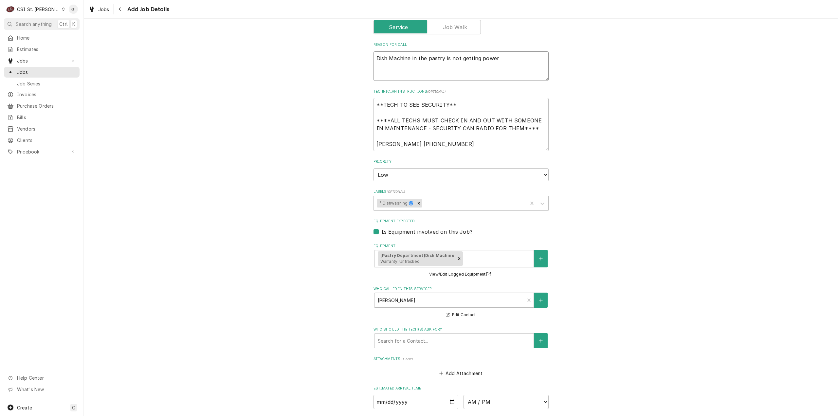
type textarea "Dish Machine in the pastry is not getting power"
type textarea "x"
type textarea "Dish Machine in the pastry d is not getting power"
type textarea "x"
type textarea "Dish Machine in the pastry de is not getting power"
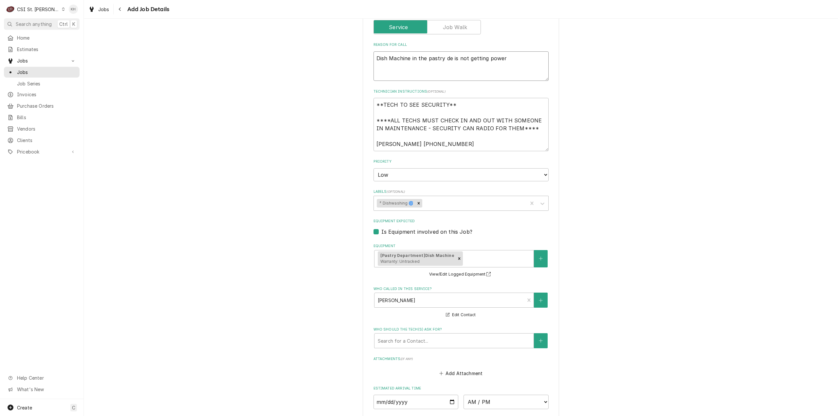
type textarea "x"
type textarea "Dish Machine in the pastry dep is not getting power"
type textarea "x"
type textarea "Dish Machine in the pastry depa is not getting power"
type textarea "x"
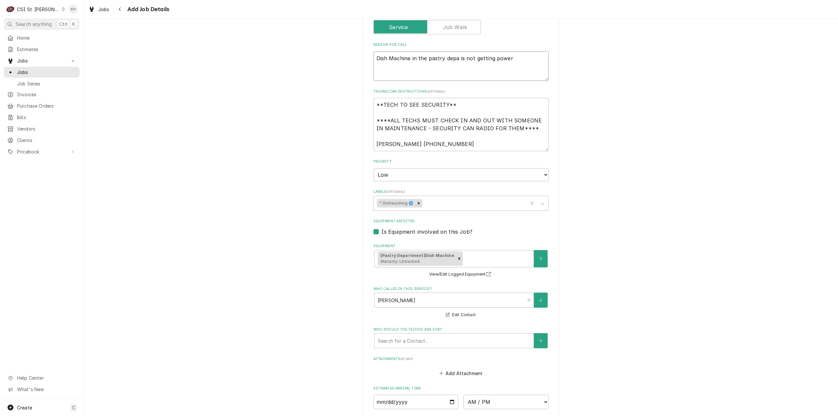
type textarea "Dish Machine in the pastry depar is not getting power"
type textarea "x"
type textarea "Dish Machine in the pastry depart is not getting power"
type textarea "x"
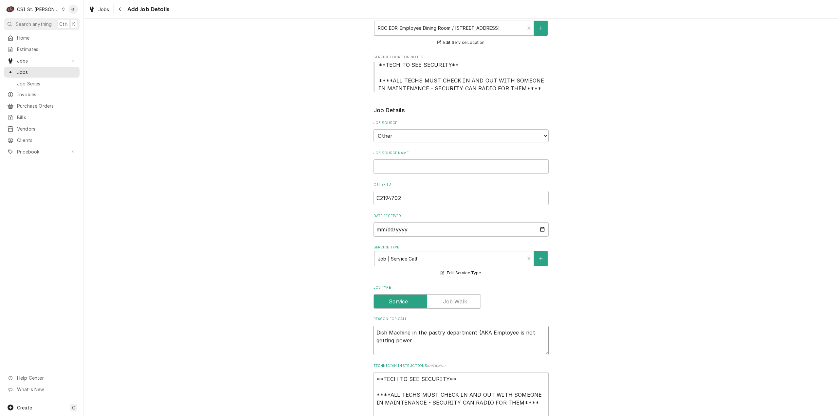
scroll to position [229, 0]
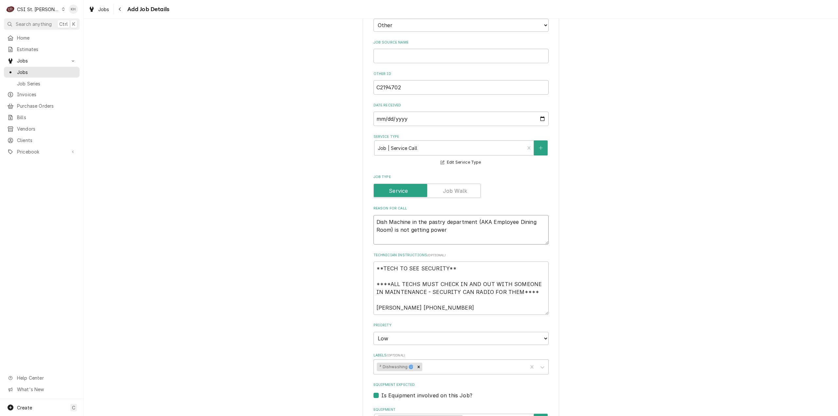
click at [488, 232] on textarea "Dish Machine in the pastry department (AKA Employee Dining Room) is not getting…" at bounding box center [461, 230] width 175 height 30
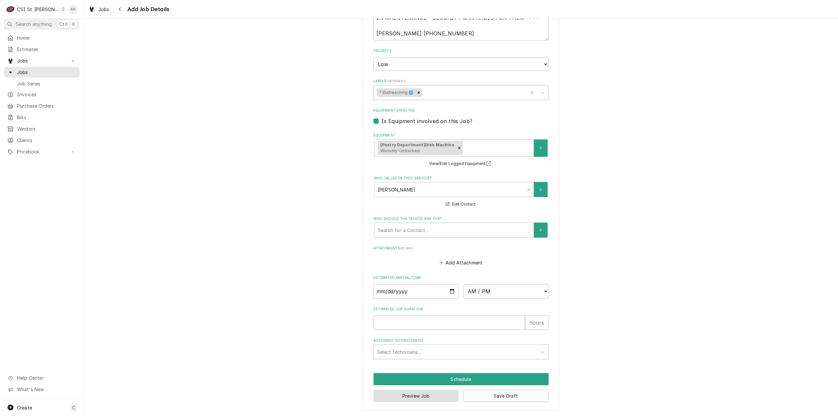
click at [419, 396] on button "Preview Job" at bounding box center [416, 396] width 85 height 12
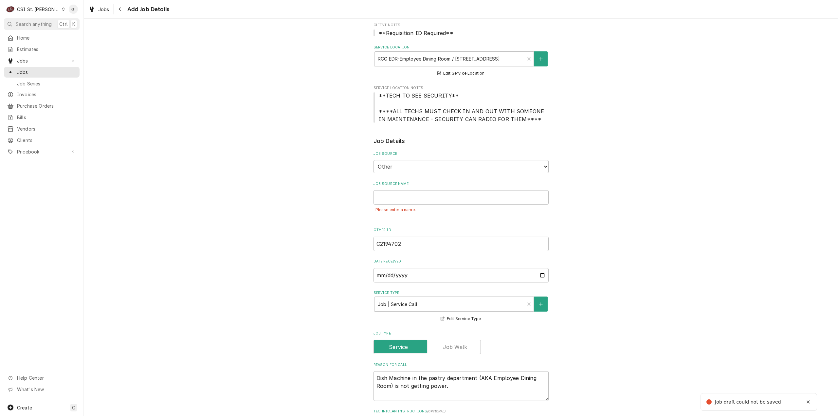
scroll to position [87, 0]
click at [438, 196] on input "Job Source Name" at bounding box center [461, 198] width 175 height 14
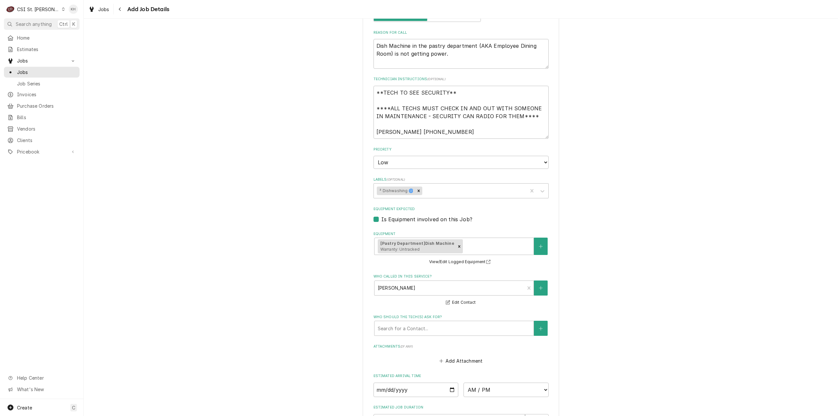
scroll to position [520, 0]
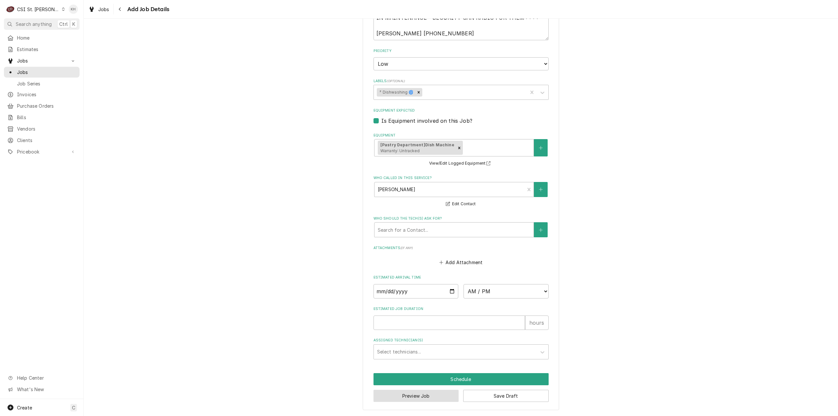
click at [428, 397] on button "Preview Job" at bounding box center [416, 396] width 85 height 12
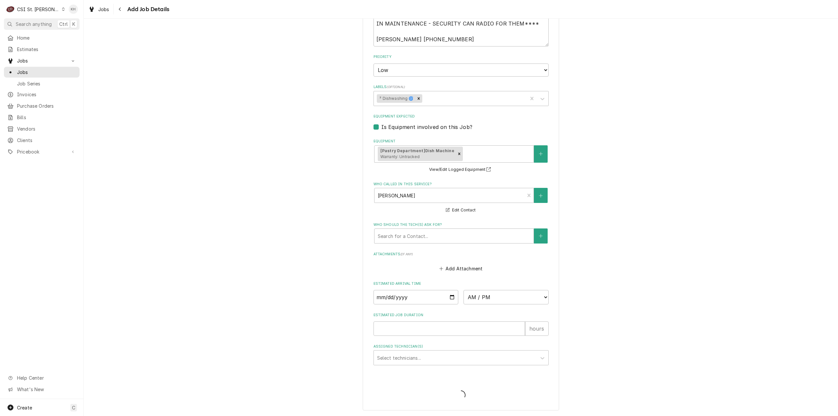
scroll to position [498, 0]
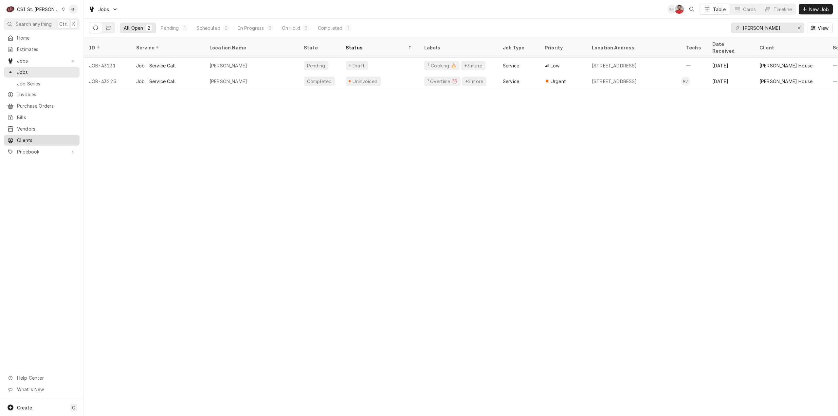
click at [34, 137] on span "Clients" at bounding box center [46, 140] width 59 height 7
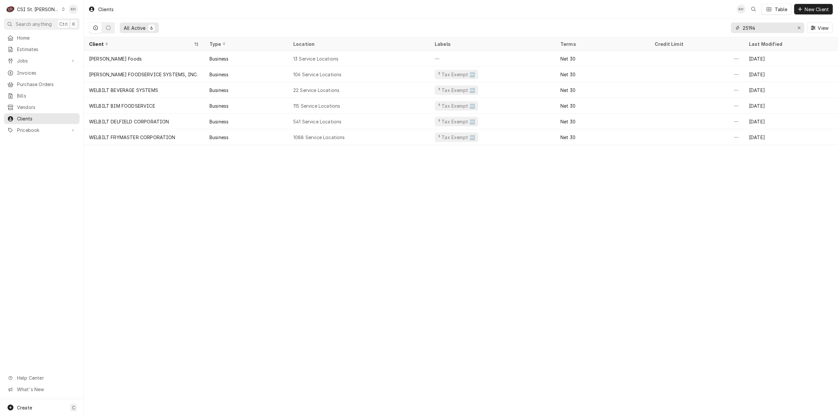
drag, startPoint x: 761, startPoint y: 28, endPoint x: 687, endPoint y: 34, distance: 73.9
click at [687, 34] on div "All Active 6 25194 View" at bounding box center [461, 28] width 744 height 18
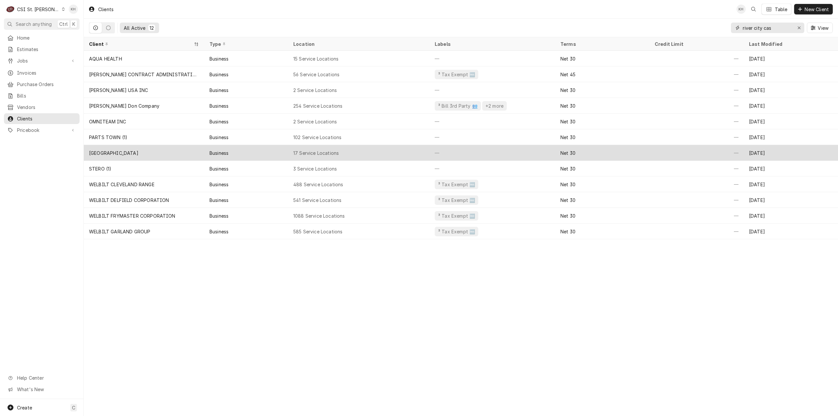
type input "river city cas"
click at [364, 155] on div "17 Service Locations" at bounding box center [358, 153] width 141 height 16
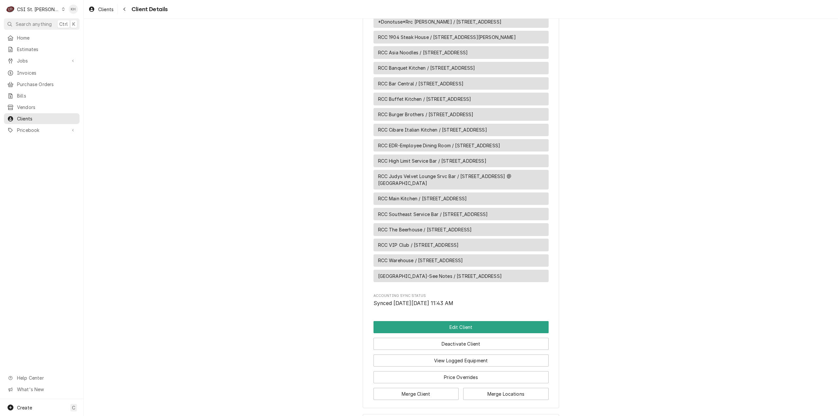
scroll to position [431, 0]
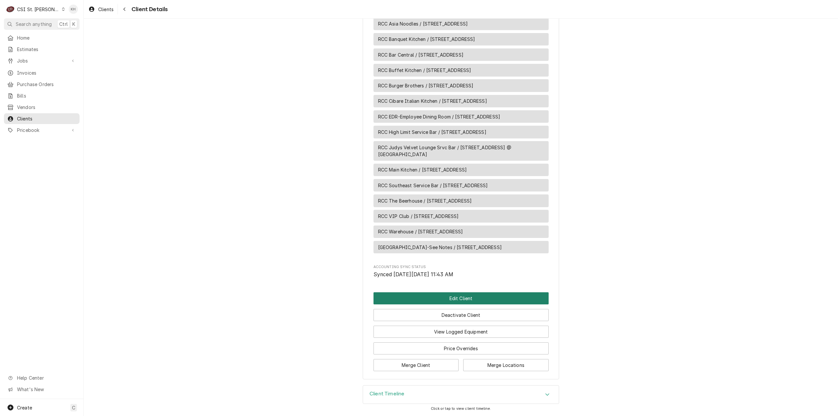
click at [476, 300] on button "Edit Client" at bounding box center [461, 298] width 175 height 12
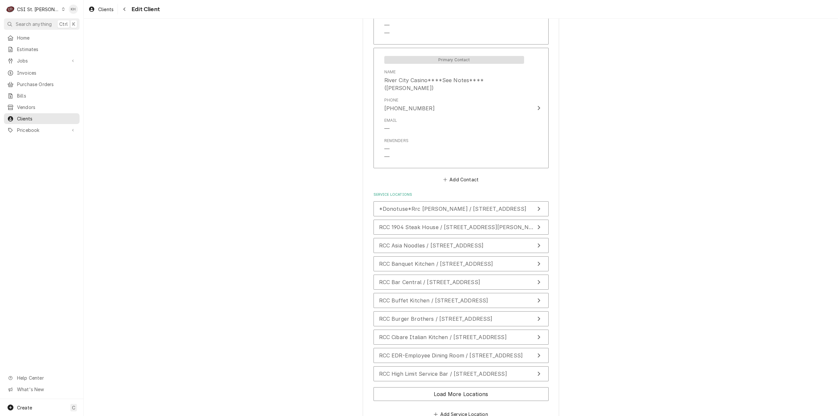
scroll to position [635, 0]
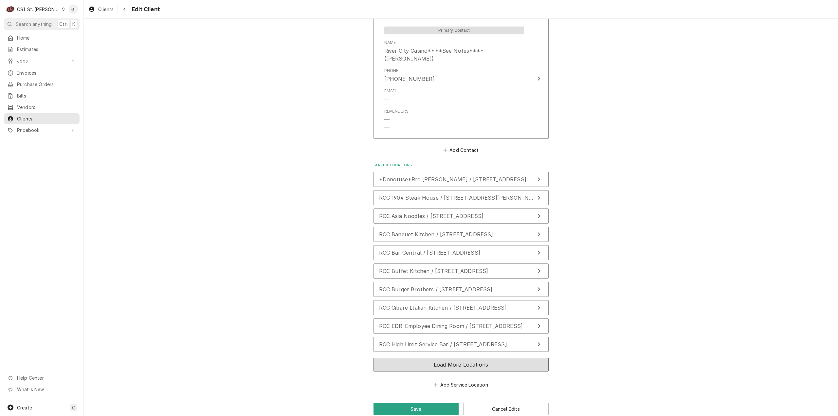
click at [464, 358] on button "Load More Locations" at bounding box center [461, 365] width 175 height 14
click at [467, 360] on span "RCC Judys Velvet Lounge Srvc Bar / [STREET_ADDRESS] @ [GEOGRAPHIC_DATA]" at bounding box center [486, 363] width 215 height 7
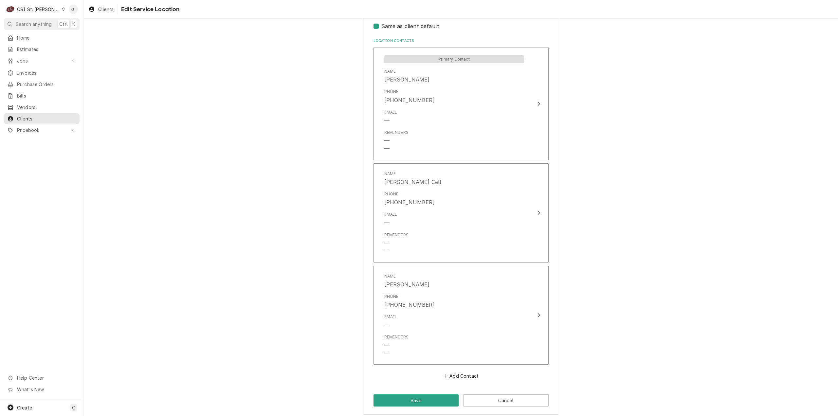
scroll to position [341, 0]
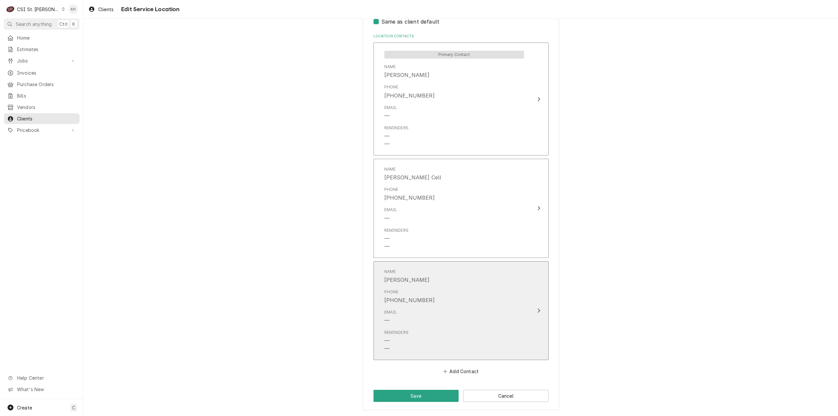
click at [535, 311] on div "Update Contact" at bounding box center [539, 311] width 9 height 8
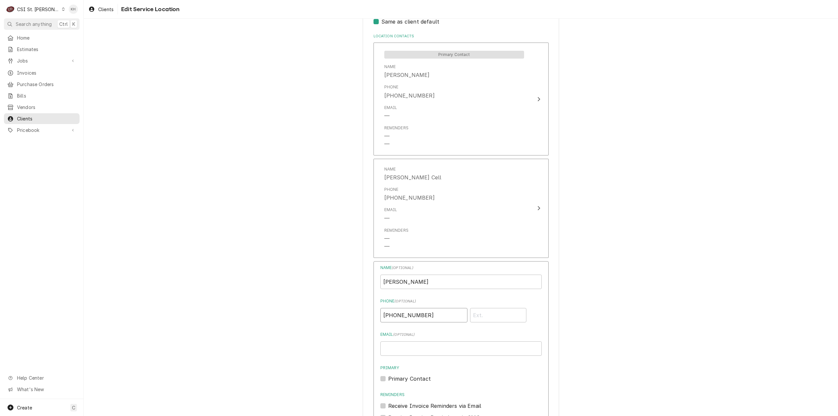
drag, startPoint x: 441, startPoint y: 318, endPoint x: 347, endPoint y: 309, distance: 94.4
click at [348, 309] on div "Use the fields below to edit this service location: Location Name ( optional ) …" at bounding box center [461, 123] width 755 height 877
type textarea "x"
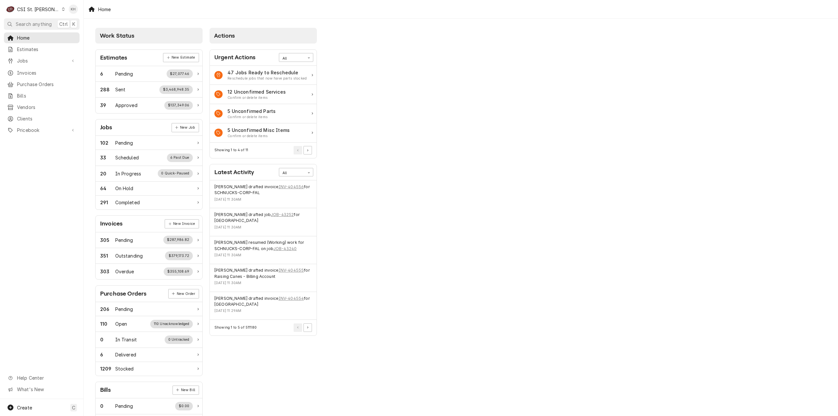
click at [45, 10] on div "CSI St. [PERSON_NAME]" at bounding box center [38, 9] width 43 height 7
click at [64, 22] on div "CSI [US_STATE]" at bounding box center [100, 24] width 86 height 7
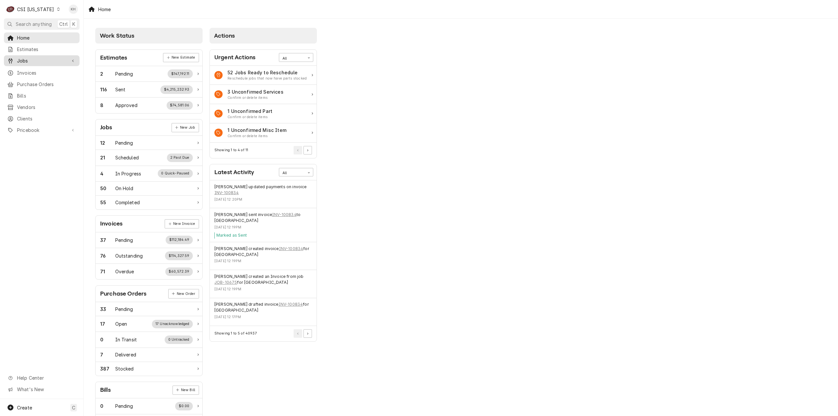
click at [38, 60] on span "Jobs" at bounding box center [41, 60] width 49 height 7
click at [41, 69] on span "Jobs" at bounding box center [46, 72] width 59 height 7
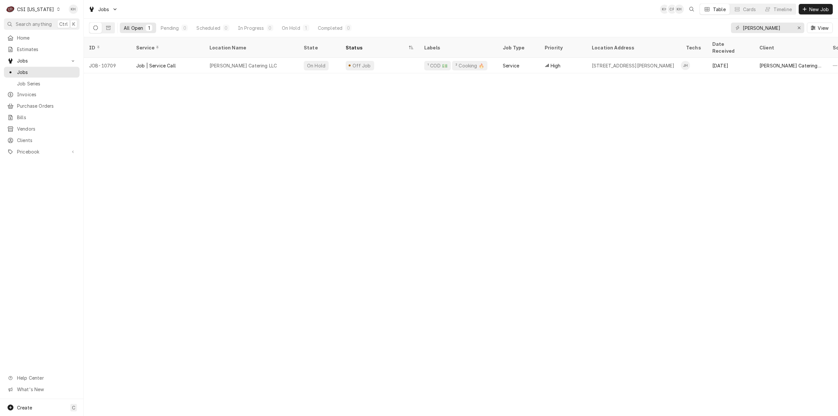
drag, startPoint x: 22, startPoint y: 22, endPoint x: 145, endPoint y: 35, distance: 124.1
click at [22, 22] on span "Search anything" at bounding box center [34, 24] width 36 height 7
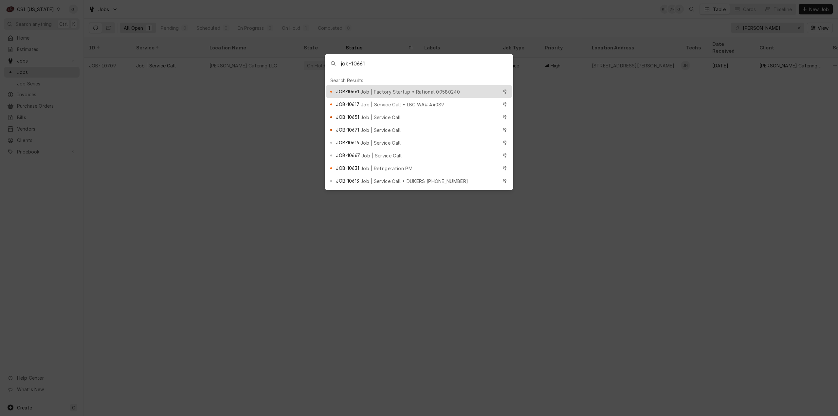
type input "job-10661"
drag, startPoint x: 382, startPoint y: 87, endPoint x: 373, endPoint y: 102, distance: 17.2
click at [381, 88] on span "Job | Factory Startup • Rational 00580240" at bounding box center [411, 91] width 100 height 7
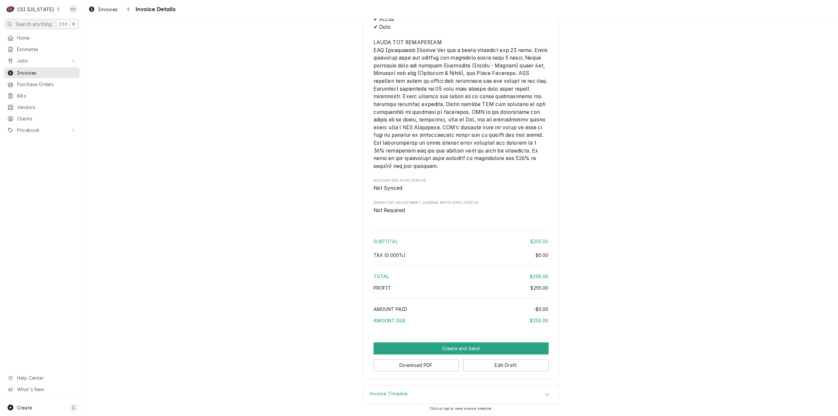
scroll to position [874, 0]
click at [434, 369] on button "Download PDF" at bounding box center [416, 365] width 85 height 12
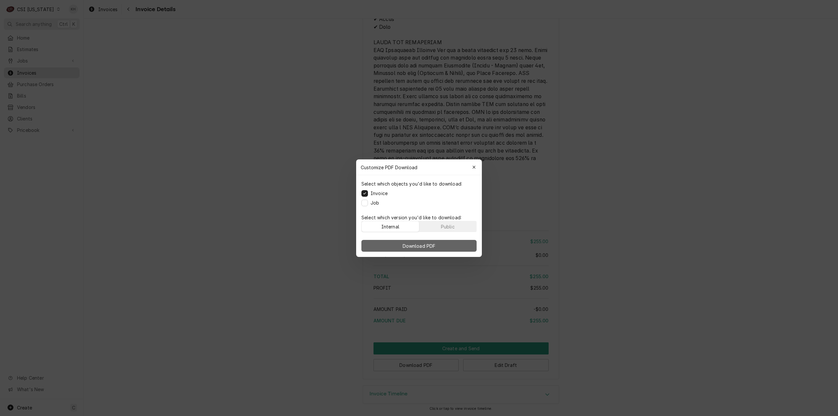
drag, startPoint x: 423, startPoint y: 239, endPoint x: 423, endPoint y: 244, distance: 4.6
click at [423, 242] on div "Download PDF" at bounding box center [419, 246] width 126 height 22
click at [424, 245] on span "Download PDF" at bounding box center [419, 245] width 36 height 7
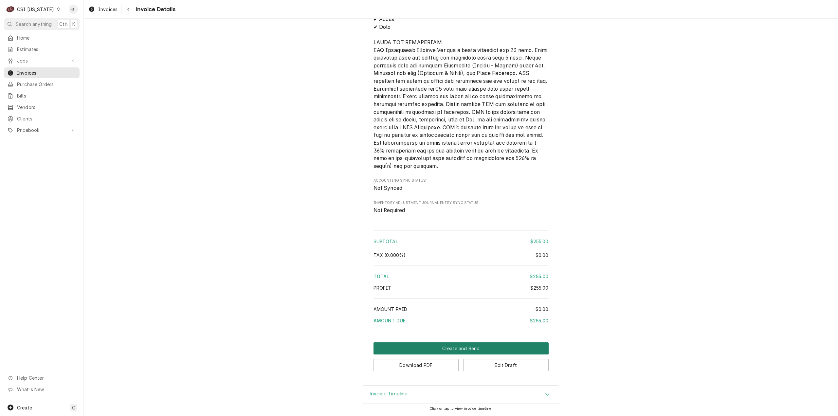
click at [468, 348] on button "Create and Send" at bounding box center [461, 349] width 175 height 12
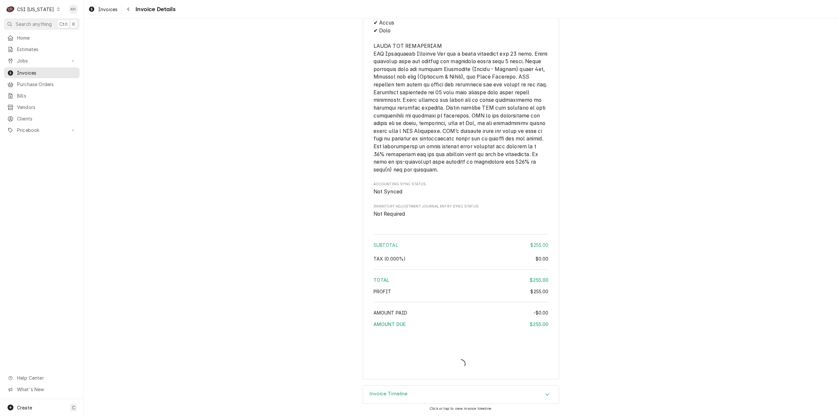
scroll to position [870, 0]
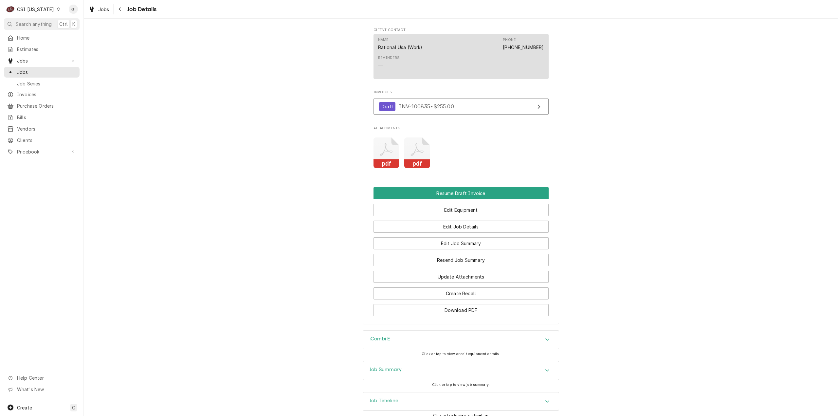
scroll to position [799, 0]
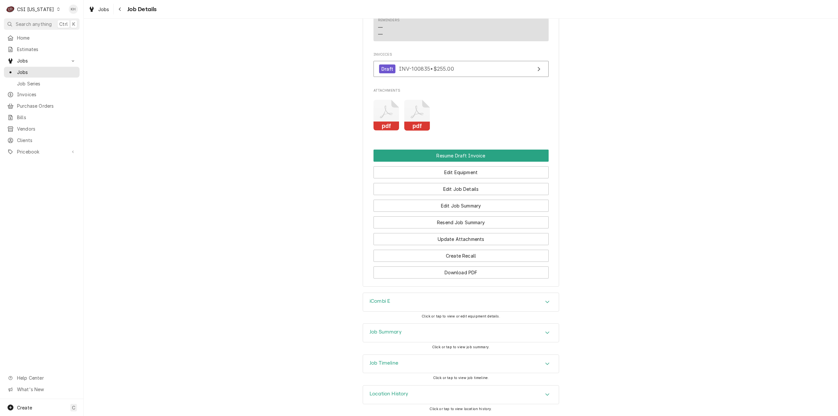
click at [402, 330] on div "Job Summary" at bounding box center [461, 333] width 196 height 18
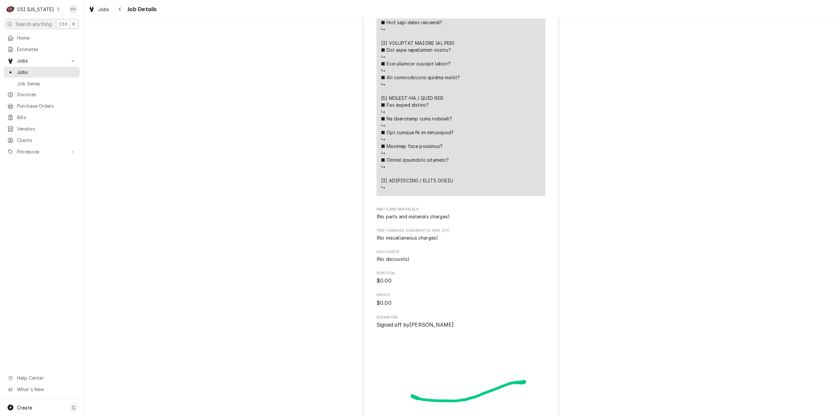
scroll to position [1774, 0]
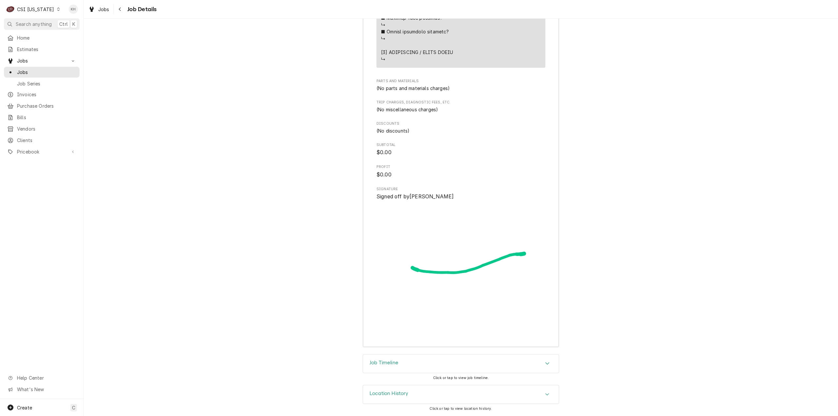
click at [390, 366] on h3 "Job Timeline" at bounding box center [384, 363] width 29 height 6
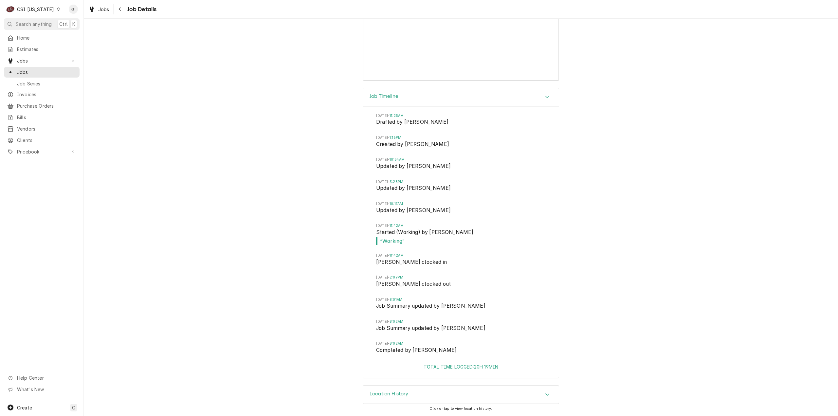
scroll to position [2041, 0]
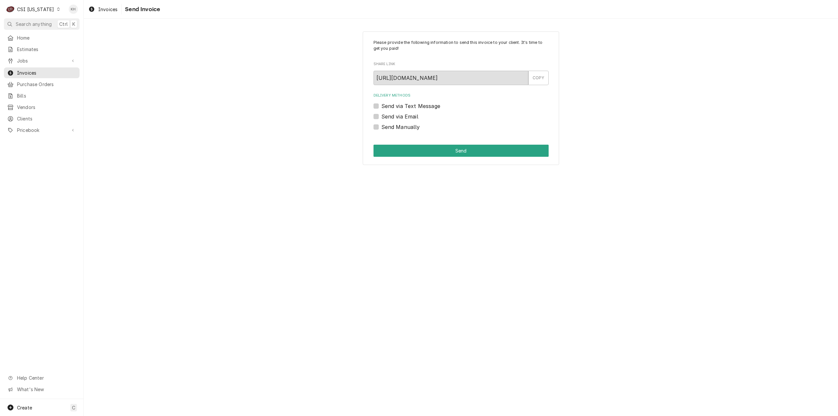
drag, startPoint x: 375, startPoint y: 125, endPoint x: 423, endPoint y: 150, distance: 54.2
click at [382, 125] on label "Send Manually" at bounding box center [401, 127] width 39 height 8
click at [382, 125] on input "Send Manually" at bounding box center [469, 130] width 175 height 14
checkbox input "true"
click at [436, 153] on button "Send" at bounding box center [461, 151] width 175 height 12
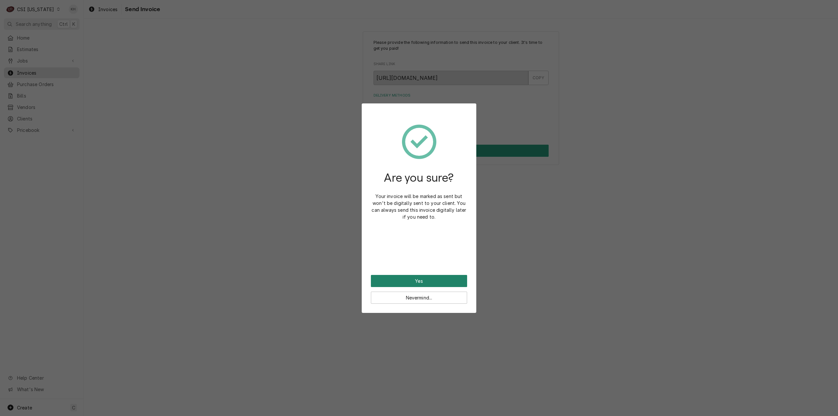
click at [429, 280] on button "Yes" at bounding box center [419, 281] width 96 height 12
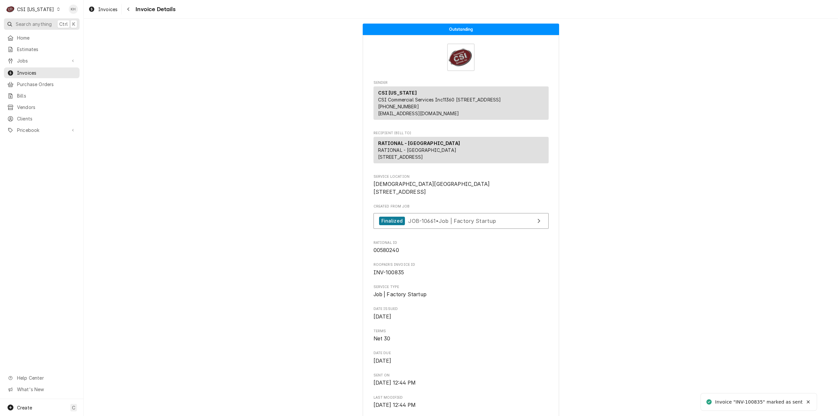
click at [36, 23] on span "Search anything" at bounding box center [34, 24] width 36 height 7
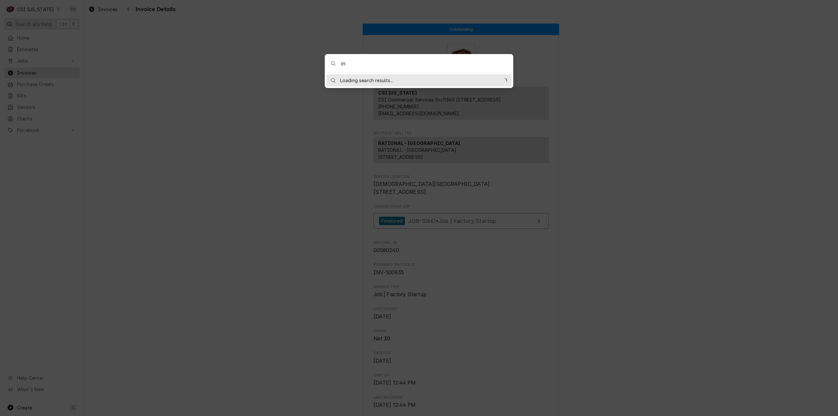
type input "i"
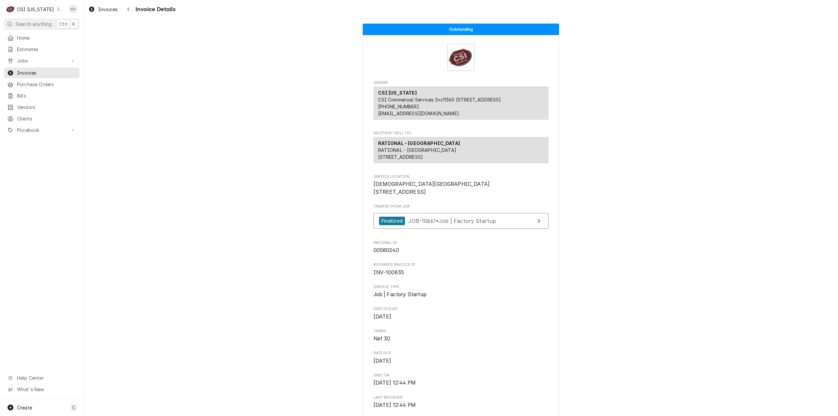
click at [278, 90] on body "C CSI [US_STATE] KH Search anything Ctrl K Home Estimates Jobs Jobs Job Series …" at bounding box center [419, 208] width 838 height 416
click at [35, 23] on span "Search anything" at bounding box center [34, 24] width 36 height 7
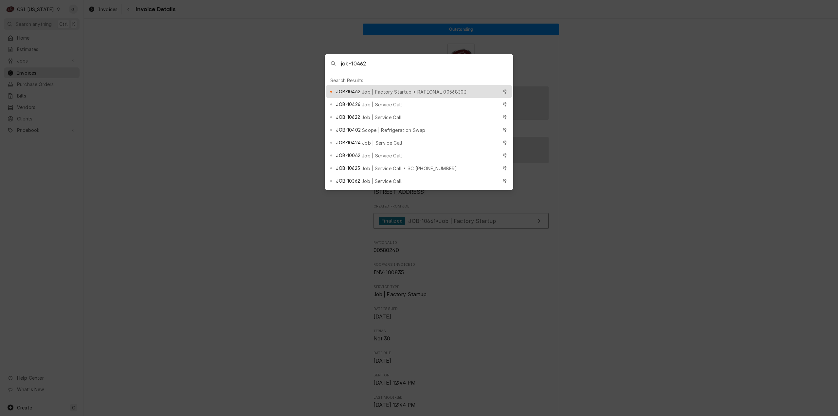
type input "job-10462"
click at [397, 88] on div "JOB-10462 Job | Factory Startup • RATIONAL 00568303" at bounding box center [417, 92] width 162 height 8
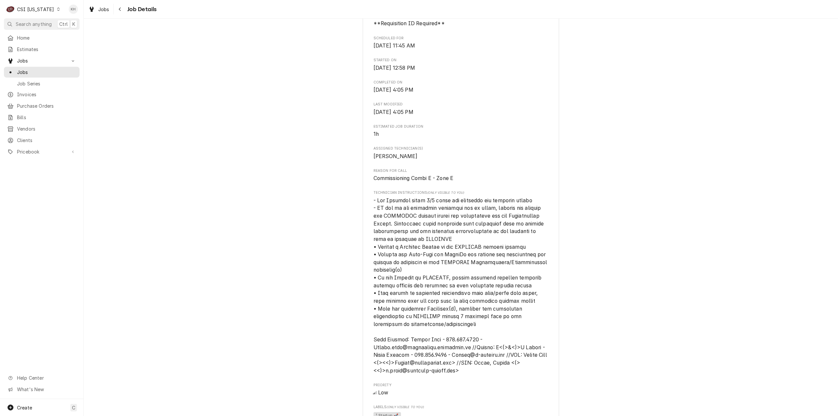
scroll to position [229, 0]
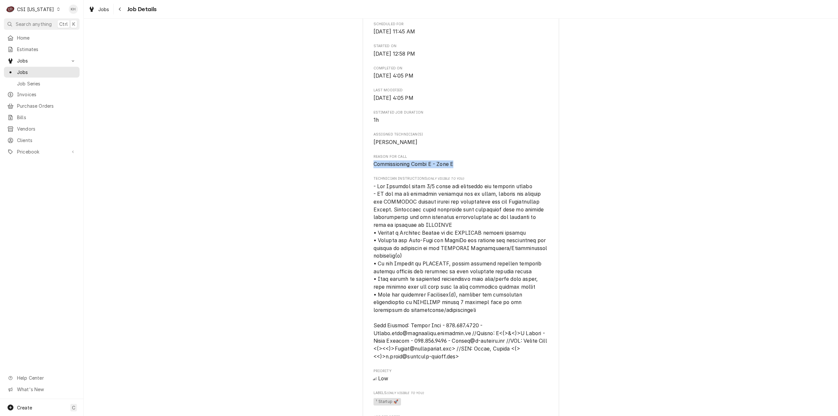
drag, startPoint x: 459, startPoint y: 177, endPoint x: 372, endPoint y: 184, distance: 87.4
click at [374, 184] on div "Roopairs Job ID JOB-10462 RATIONAL ID 00568303 Date Received Aug 13, 2025 Servi…" at bounding box center [461, 260] width 175 height 802
copy span "Commissioning Combi E - Zone E"
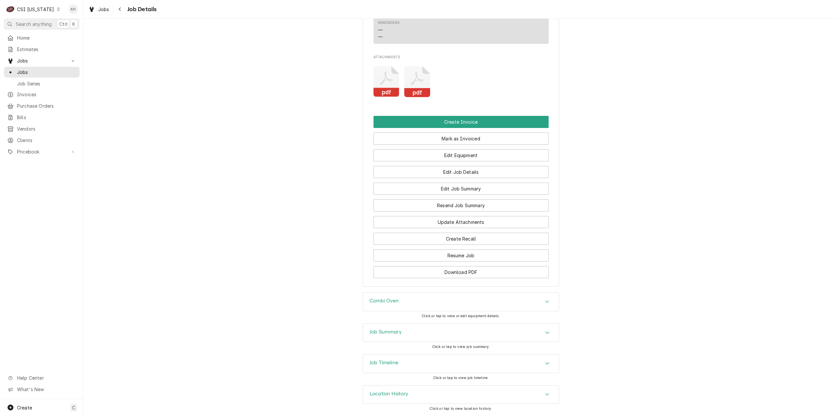
scroll to position [803, 0]
click at [428, 301] on div "Combi Oven" at bounding box center [461, 302] width 196 height 18
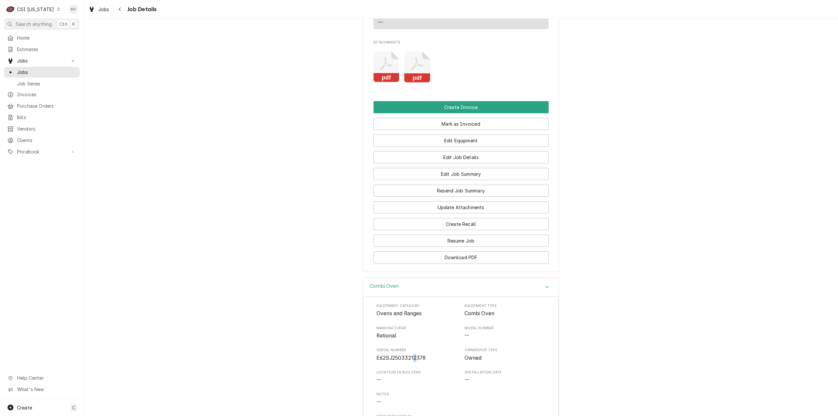
click at [413, 361] on span "E62SJ25033212378" at bounding box center [401, 358] width 49 height 6
click at [404, 361] on span "E62SJ25033212378" at bounding box center [401, 358] width 49 height 6
copy span "E62SJ25033212378"
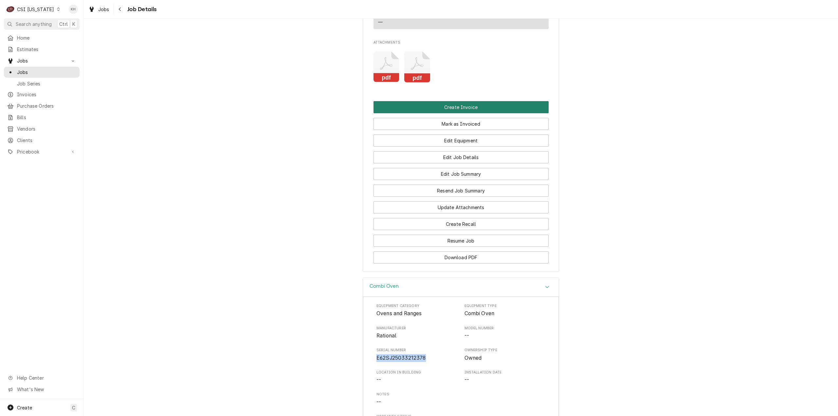
click at [488, 113] on button "Create Invoice" at bounding box center [461, 107] width 175 height 12
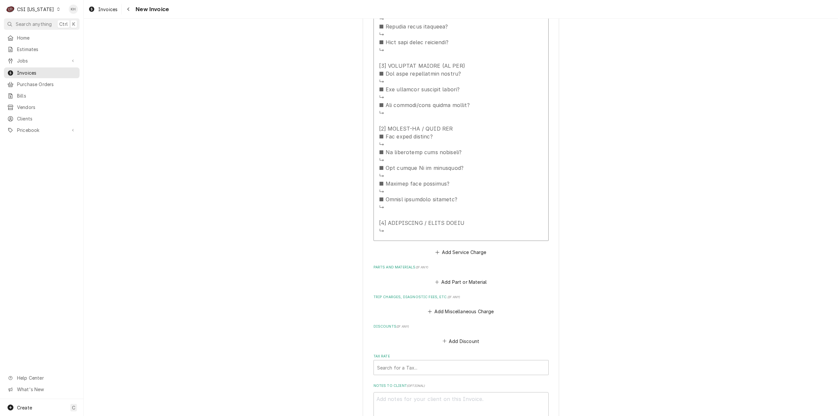
scroll to position [1222, 0]
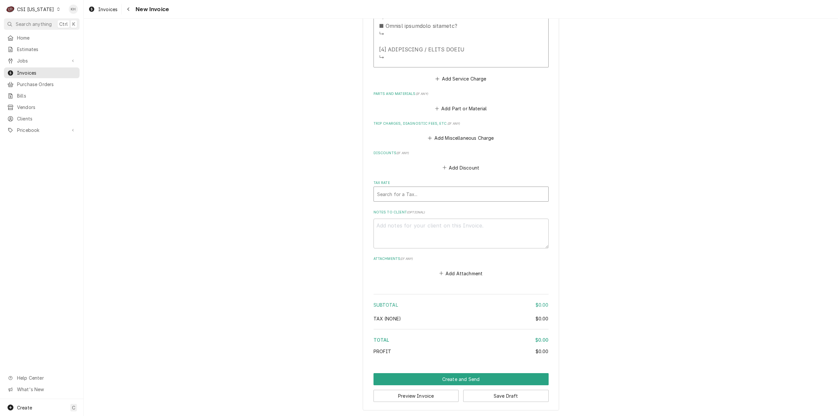
click at [430, 188] on div "Tax Rate" at bounding box center [461, 194] width 168 height 12
type textarea "x"
type input "e"
type textarea "x"
type input "ex"
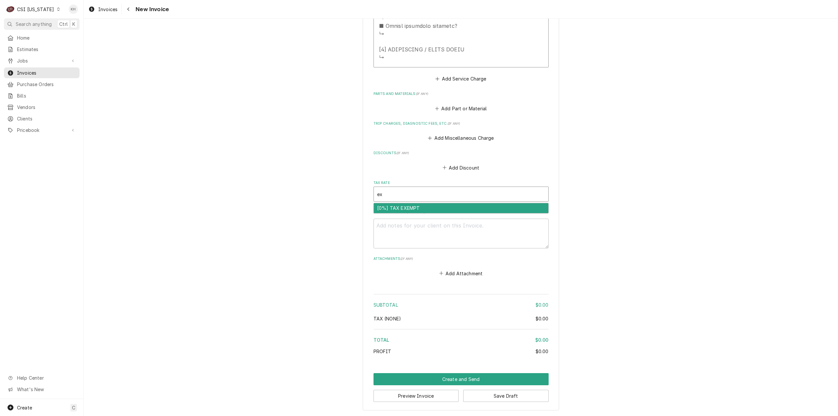
click at [429, 208] on div "[0%] TAX EXEMPT" at bounding box center [461, 208] width 175 height 10
type textarea "x"
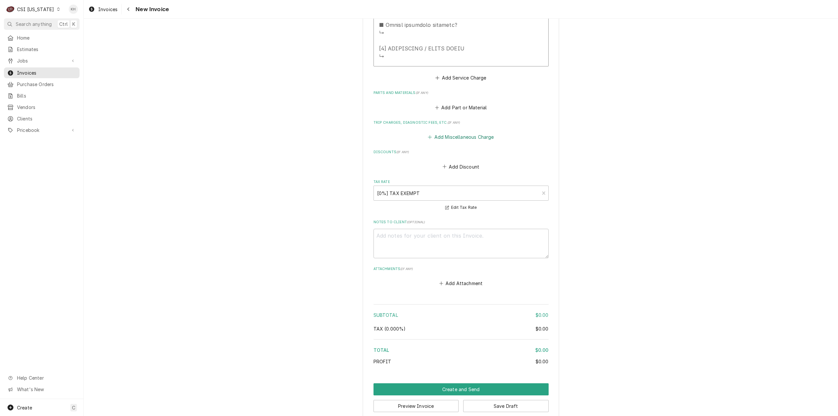
click at [460, 140] on button "Add Miscellaneous Charge" at bounding box center [461, 137] width 68 height 9
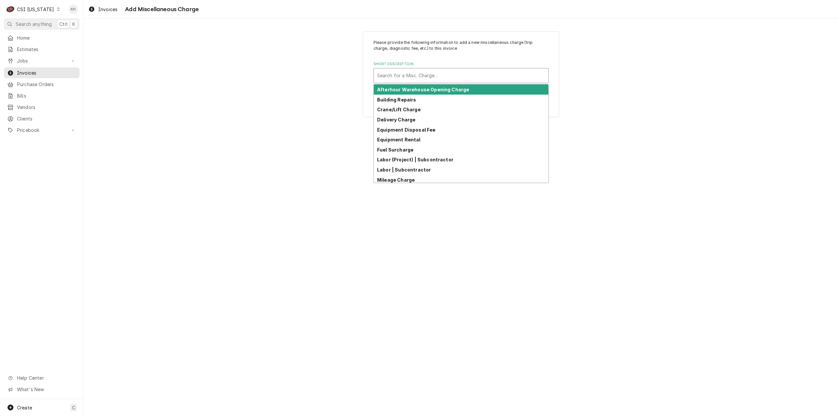
click at [442, 70] on div "Short Description" at bounding box center [461, 76] width 168 height 12
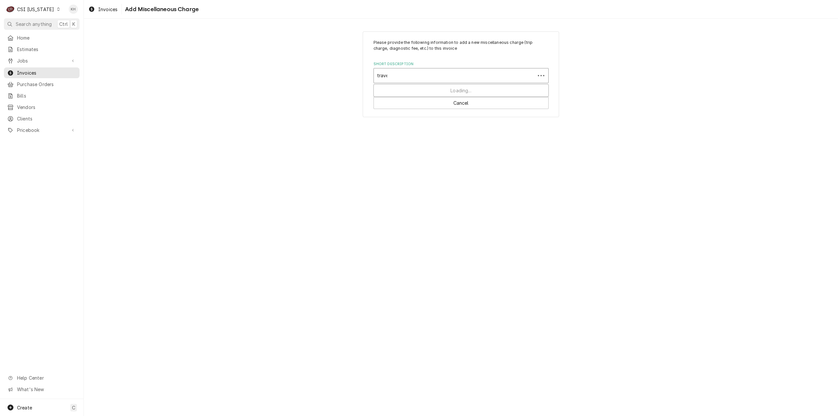
type input "travel"
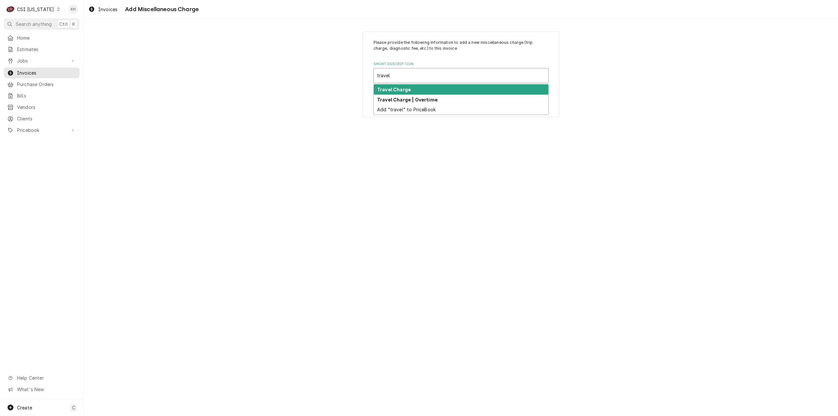
click at [445, 87] on div "Travel Charge" at bounding box center [461, 89] width 175 height 10
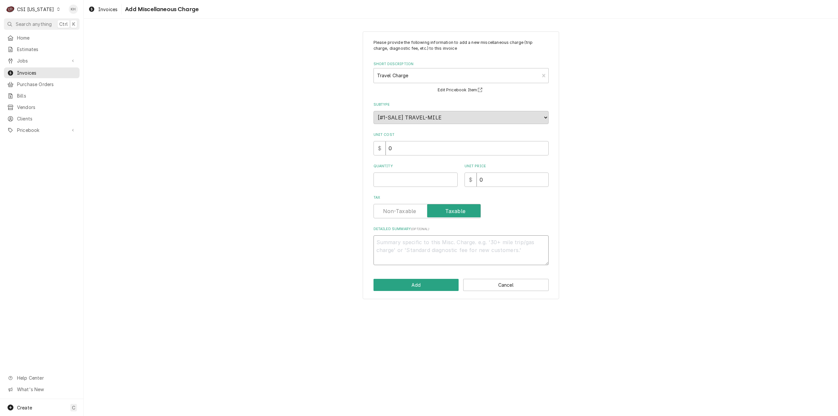
click at [458, 247] on textarea "Detailed Summary ( optional )" at bounding box center [461, 250] width 175 height 30
type textarea "x"
type textarea "T"
type textarea "x"
type textarea "Tr"
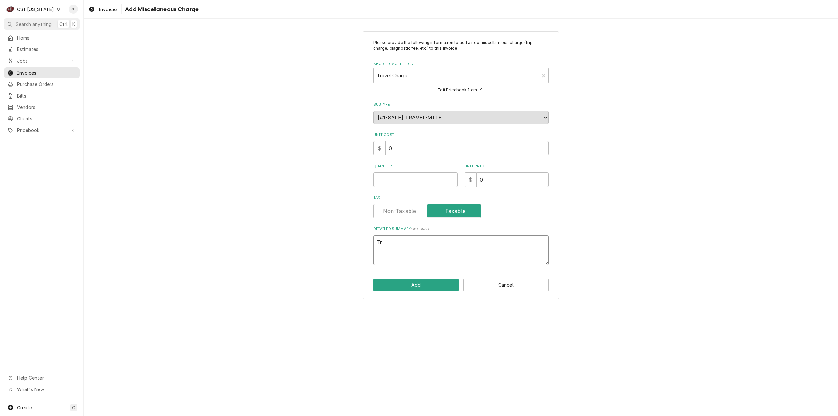
type textarea "x"
type textarea "Tra"
type textarea "x"
type textarea "Trav"
type textarea "x"
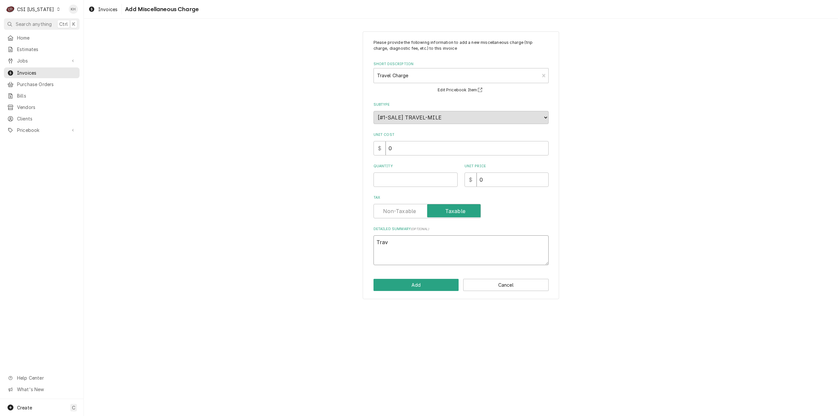
type textarea "Trave"
type textarea "x"
type textarea "Travel"
type textarea "x"
type textarea "Travel"
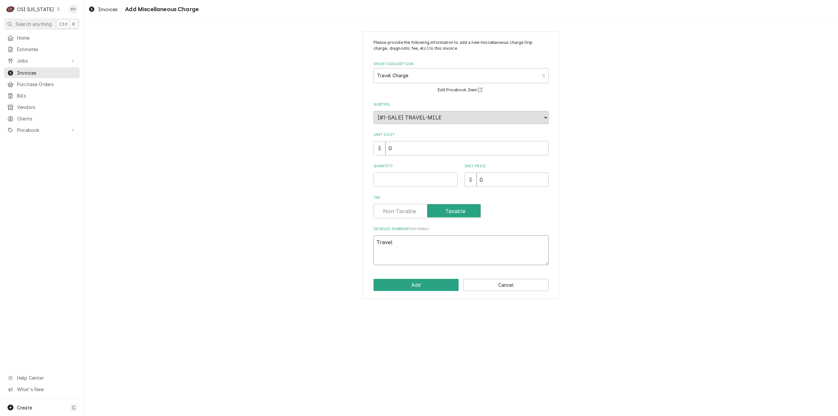
type textarea "x"
type textarea "Travel Z"
type textarea "x"
type textarea "Travel Zo"
type textarea "x"
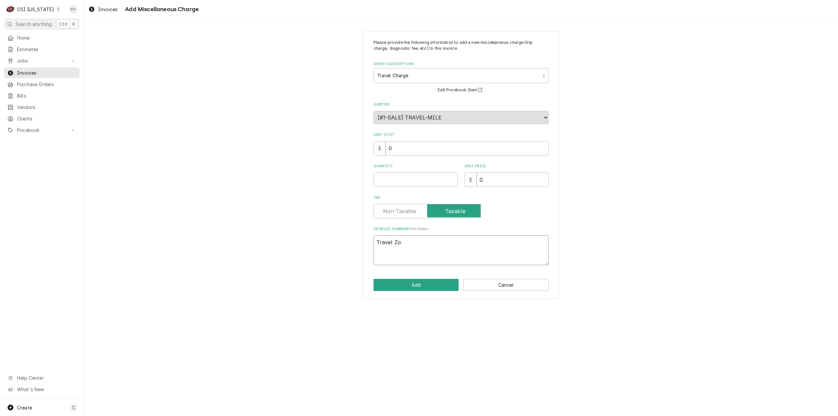
type textarea "Travel Zon"
type textarea "x"
type textarea "Travel Zone"
type textarea "x"
type textarea "Travel Zone"
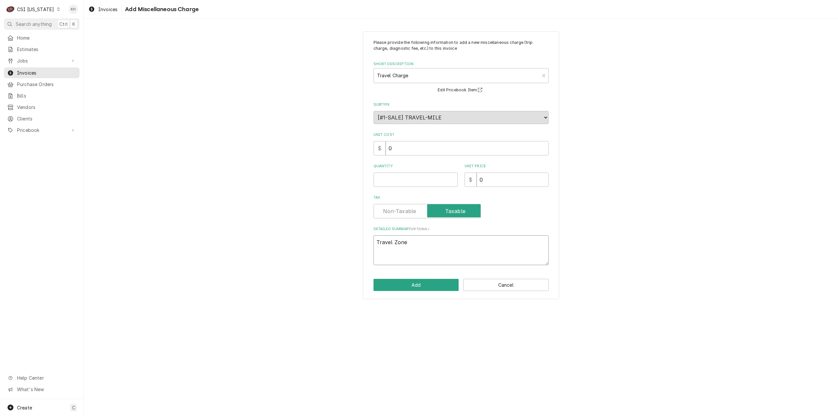
type textarea "x"
type textarea "Travel Zone E"
click at [434, 182] on input "Quantity" at bounding box center [416, 180] width 84 height 14
type textarea "x"
type input "1"
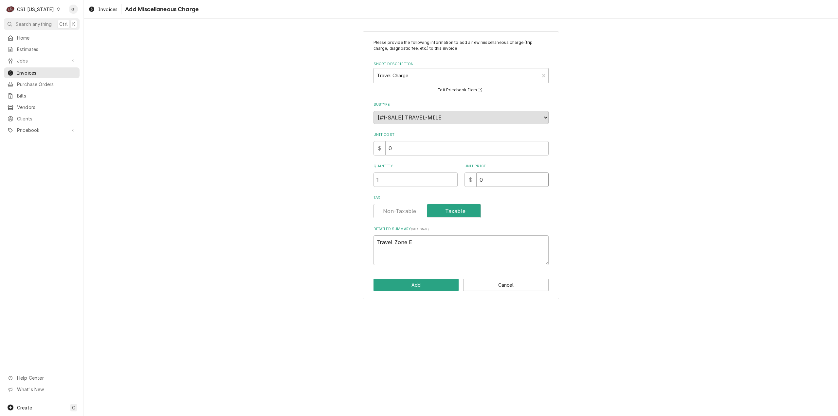
type textarea "x"
type input "2"
type textarea "x"
type input "22"
type textarea "x"
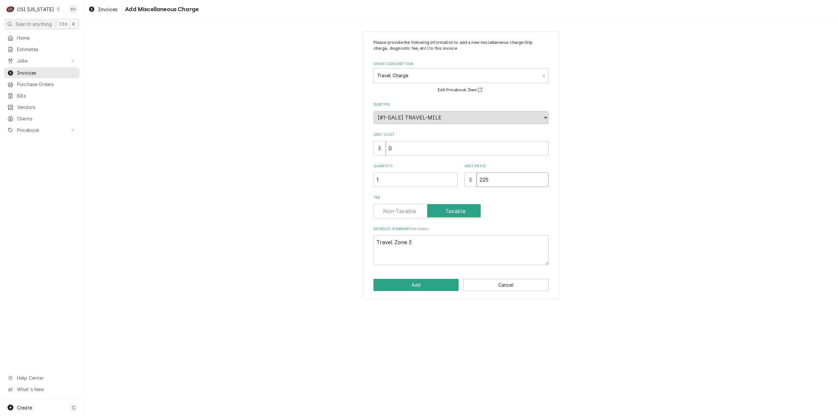
type input "225"
drag, startPoint x: 422, startPoint y: 289, endPoint x: 28, endPoint y: 284, distance: 394.3
click at [416, 284] on button "Add" at bounding box center [416, 285] width 85 height 12
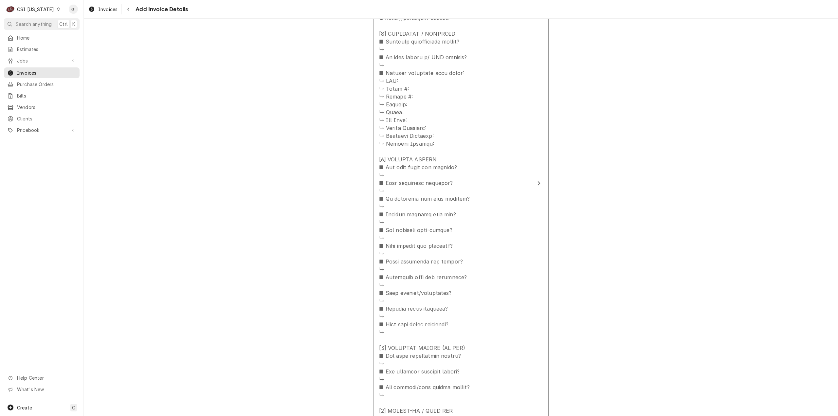
scroll to position [744, 0]
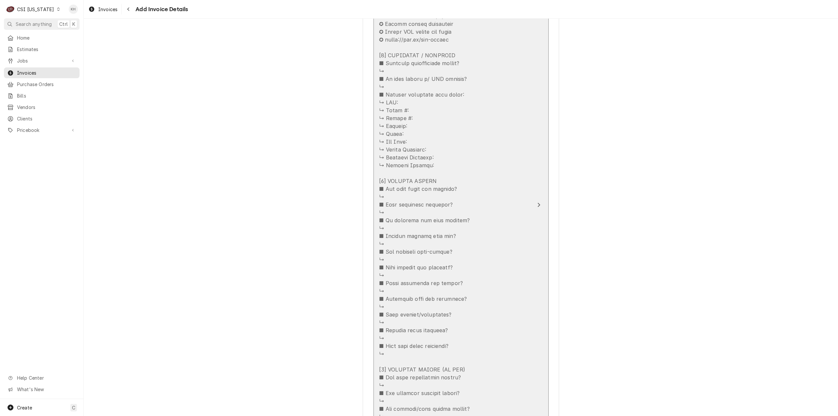
click at [534, 226] on button "Short Description Job | Factory Startup Subtype [#1-SALE] LABR-PROJ Service Dat…" at bounding box center [461, 205] width 175 height 680
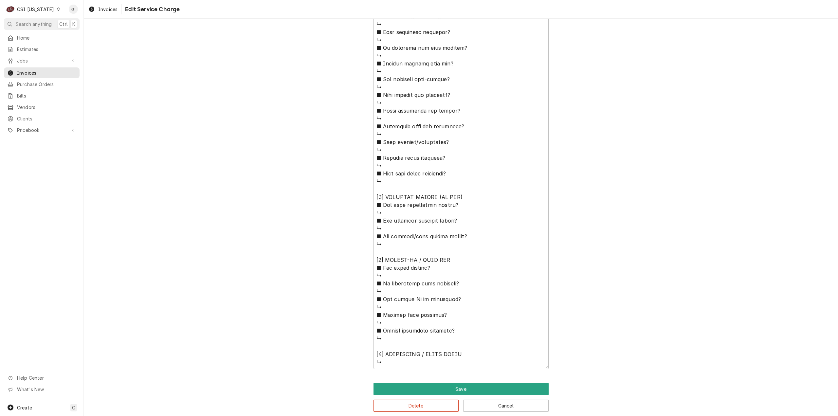
scroll to position [519, 0]
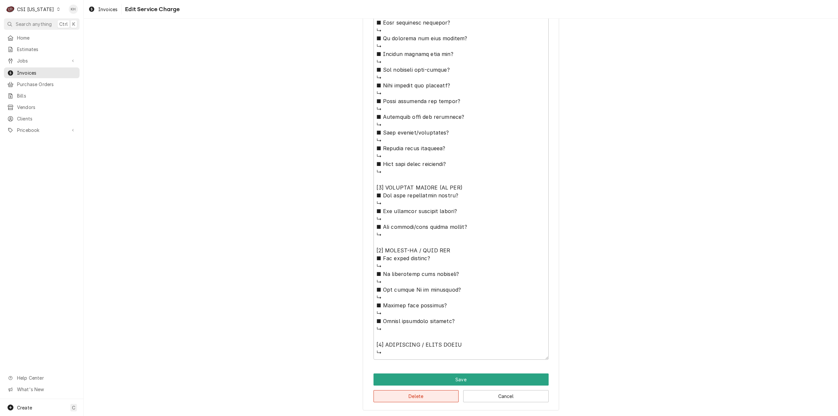
click at [424, 396] on button "Delete" at bounding box center [416, 396] width 85 height 12
type textarea "x"
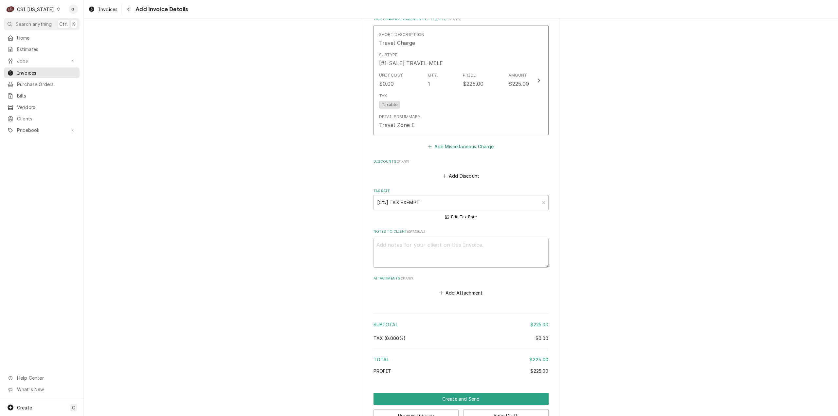
scroll to position [479, 0]
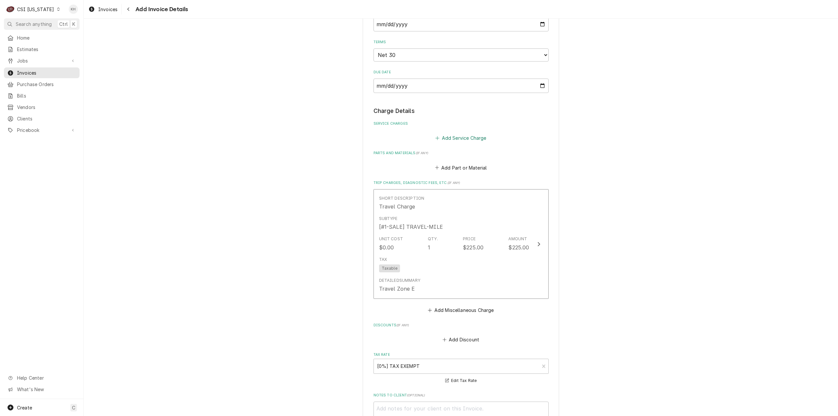
click at [472, 137] on button "Add Service Charge" at bounding box center [461, 138] width 53 height 9
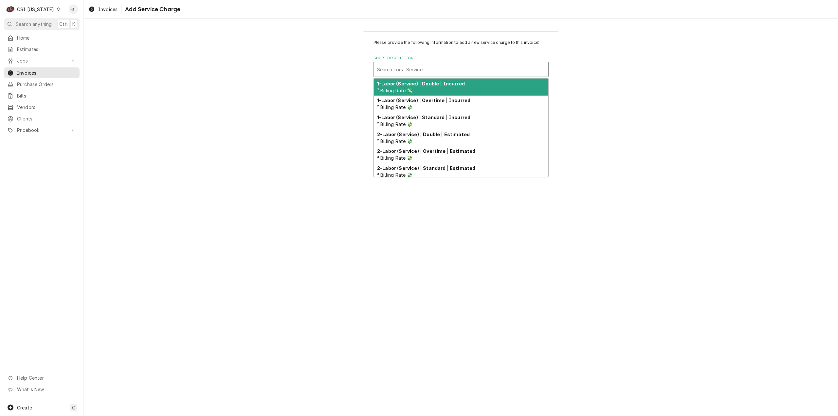
click at [477, 70] on div "Short Description" at bounding box center [461, 70] width 168 height 12
type input "labor"
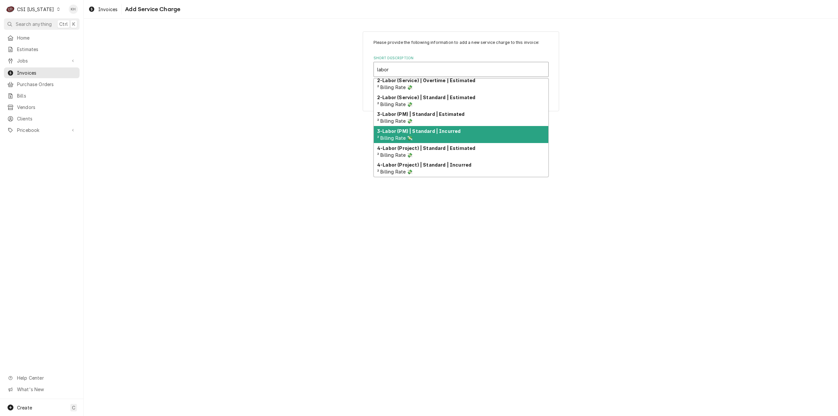
scroll to position [81, 0]
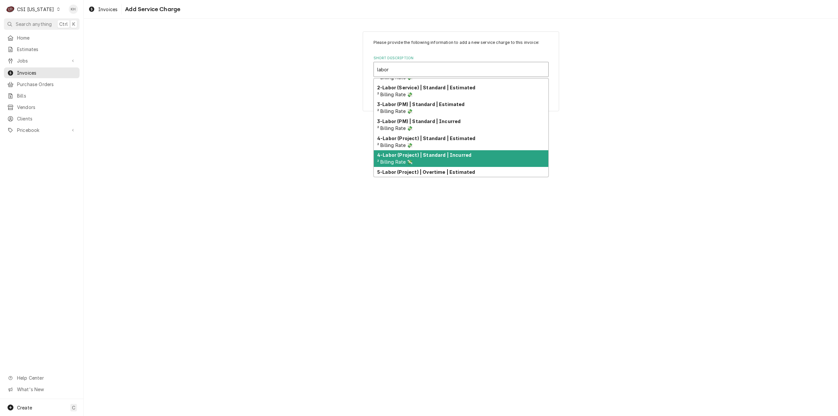
click at [474, 152] on div "4-Labor (Project) | Standard | Incurred ² Billing Rate 💸" at bounding box center [461, 158] width 175 height 17
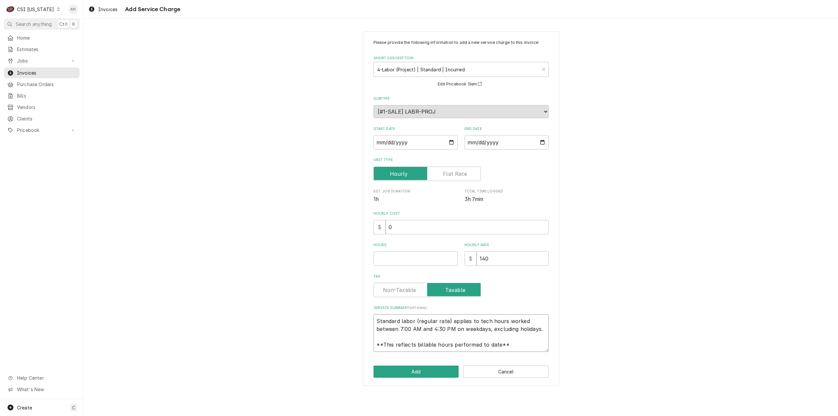
scroll to position [0, 0]
drag, startPoint x: 509, startPoint y: 344, endPoint x: 370, endPoint y: 307, distance: 143.2
click at [370, 307] on div "Please provide the following information to add a new service charge to this in…" at bounding box center [461, 208] width 196 height 355
paste textarea "Rational / E11SJ25073238078 Arrived onsite to commission Combi E. Completed Com…"
type textarea "x"
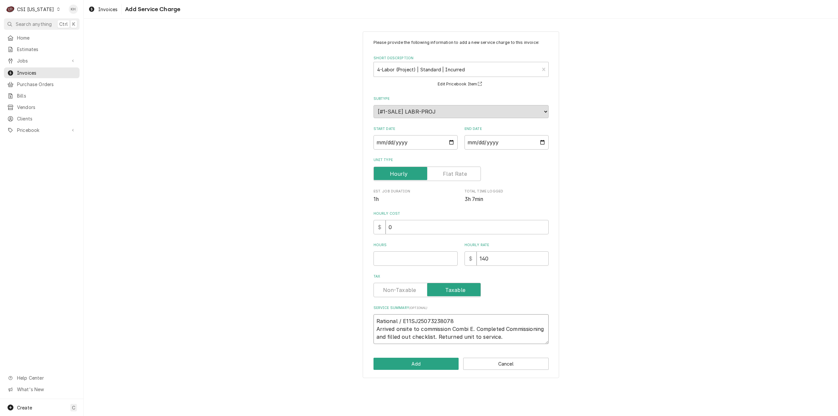
type textarea "Rational / E11SJ25073238078 Arrived onsite to commission Combi E. Completed Com…"
click at [426, 323] on textarea "Rational / E11SJ25073238078 Arrived onsite to commission Combi E. Completed Com…" at bounding box center [461, 329] width 175 height 30
click at [426, 322] on textarea "Rational / E11SJ25073238078 Arrived onsite to commission Combi E. Completed Com…" at bounding box center [461, 329] width 175 height 30
click at [427, 322] on textarea "Rational / E11SJ25073238078 Arrived onsite to commission Combi E. Completed Com…" at bounding box center [461, 329] width 175 height 30
click at [428, 322] on textarea "Rational / E11SJ25073238078 Arrived onsite to commission Combi E. Completed Com…" at bounding box center [461, 329] width 175 height 30
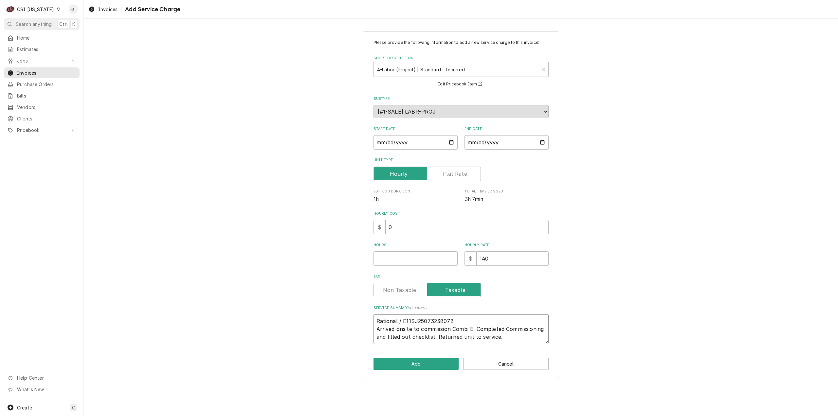
click at [431, 321] on textarea "Rational / E11SJ25073238078 Arrived onsite to commission Combi E. Completed Com…" at bounding box center [461, 329] width 175 height 30
paste textarea "62SJ250332123"
type textarea "x"
type textarea "Rational / E62SJ25033212378 Arrived onsite to commission Combi E. Completed Com…"
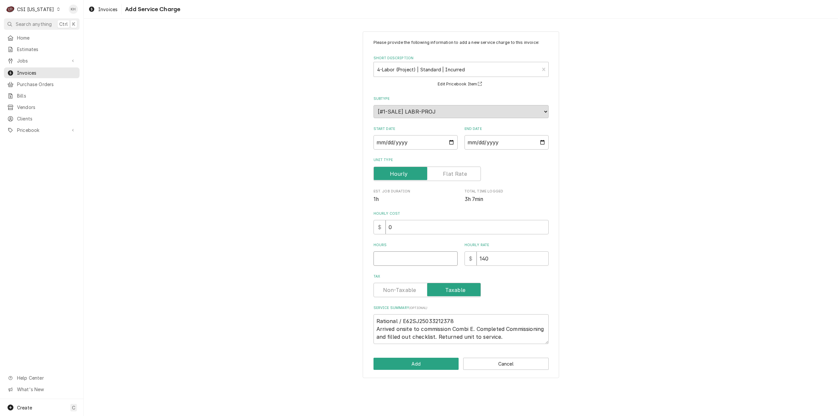
click at [418, 260] on input "Hours" at bounding box center [416, 259] width 84 height 14
type textarea "x"
type input "1"
type textarea "x"
type input "1"
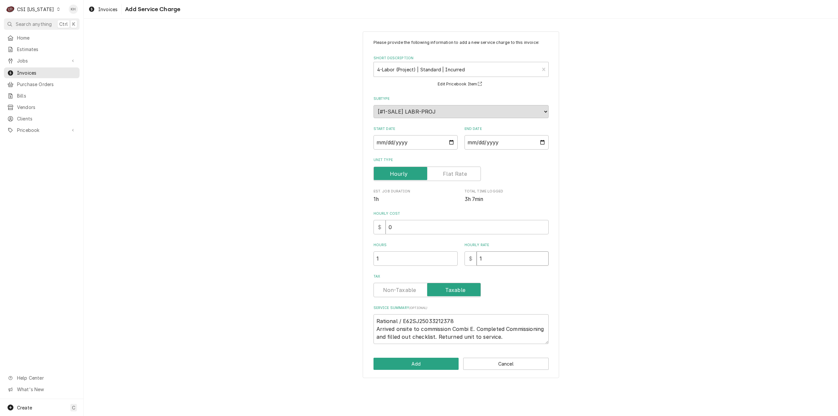
type textarea "x"
type input "15"
type textarea "x"
type input "150"
click at [451, 142] on input "Start Date" at bounding box center [416, 142] width 84 height 14
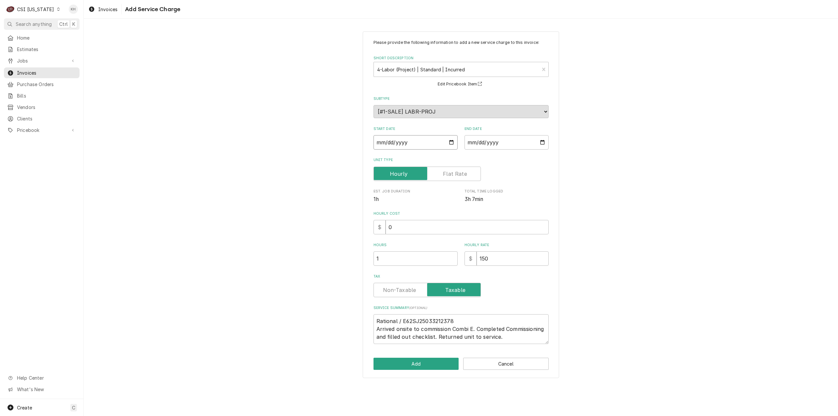
type textarea "x"
type input "2025-10-02"
click at [546, 142] on input "End Date" at bounding box center [507, 142] width 84 height 14
type input "2025-10-02"
click at [437, 363] on button "Add" at bounding box center [416, 364] width 85 height 12
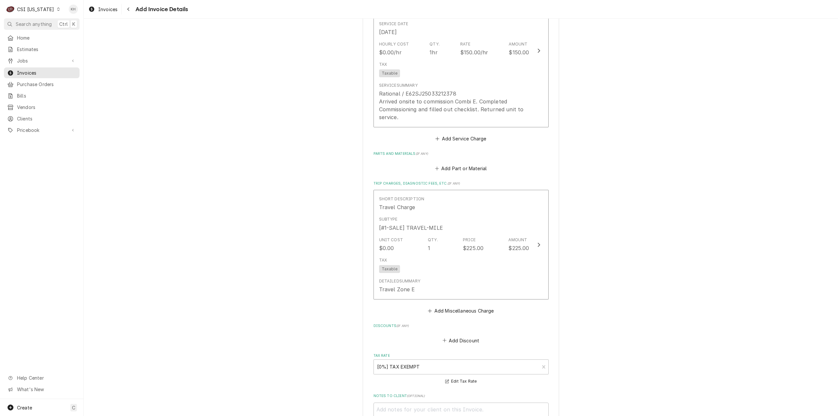
scroll to position [820, 0]
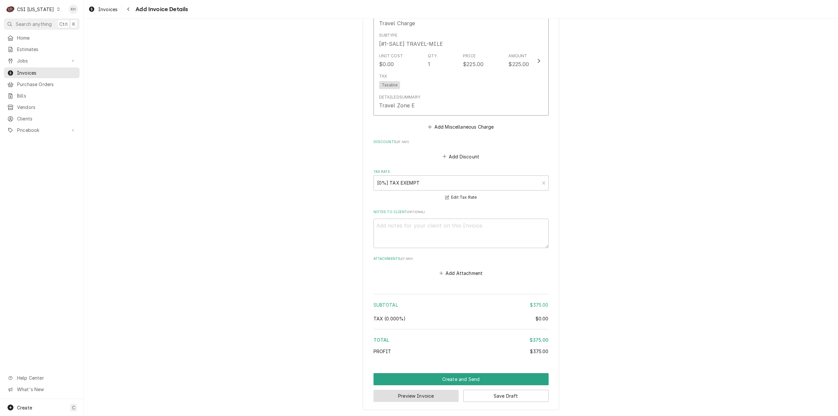
click at [424, 397] on button "Preview Invoice" at bounding box center [416, 396] width 85 height 12
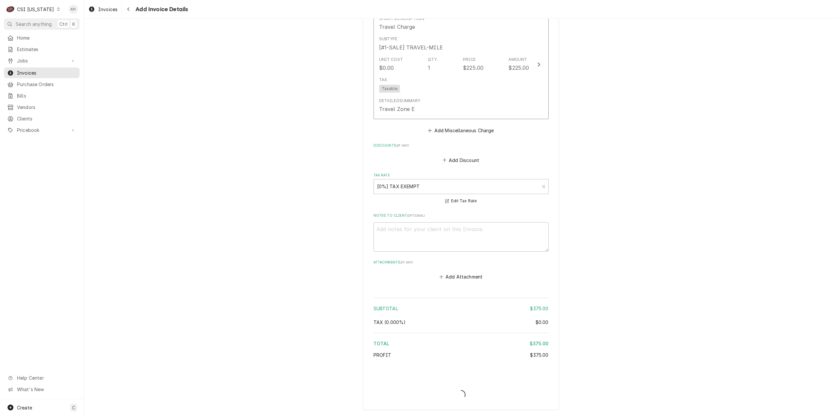
type textarea "x"
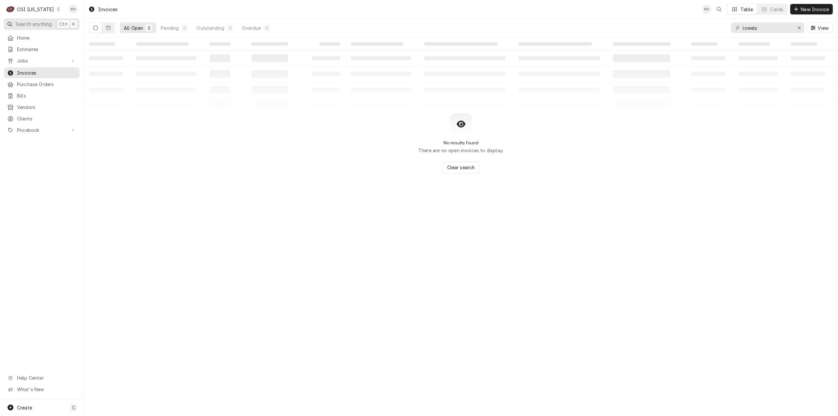
click at [40, 23] on span "Search anything" at bounding box center [34, 24] width 36 height 7
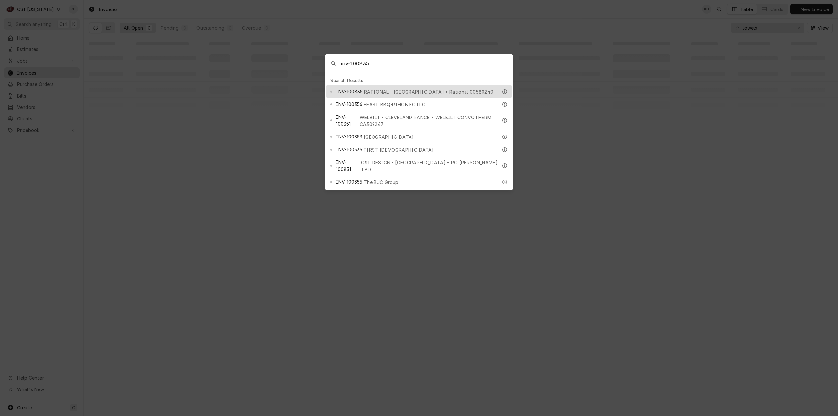
type input "inv-100835"
click at [366, 91] on span "RATIONAL - USA • Rational 00580240" at bounding box center [428, 91] width 129 height 7
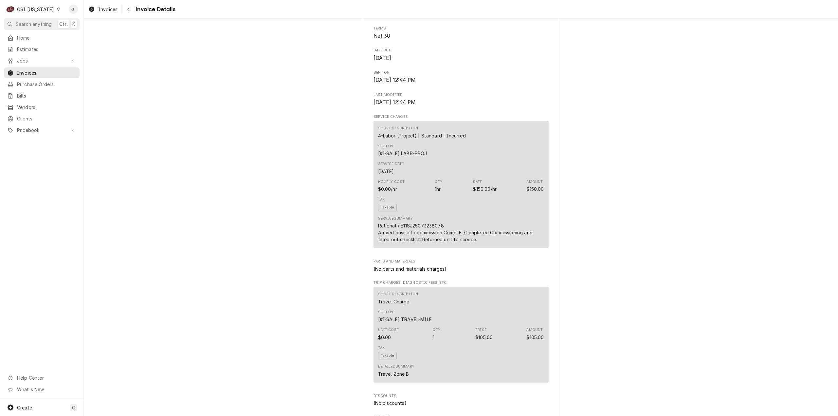
scroll to position [426, 0]
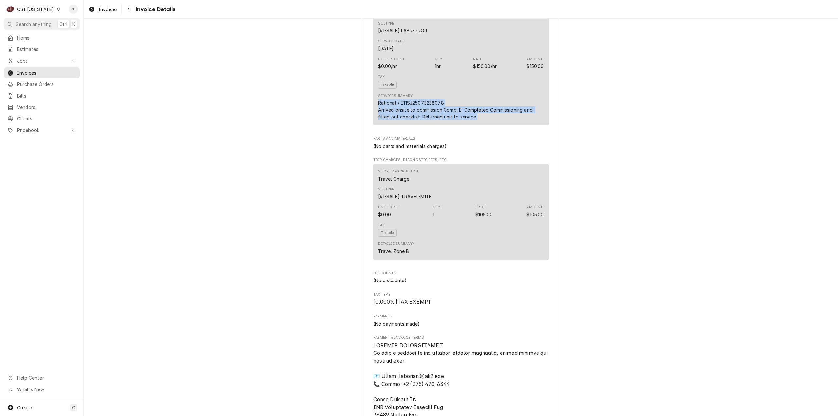
drag, startPoint x: 478, startPoint y: 139, endPoint x: 375, endPoint y: 122, distance: 103.9
click at [378, 120] on div "Rational / E11SJ25073238078 Arrived onsite to commission Combi E. Completed Com…" at bounding box center [461, 110] width 166 height 21
copy div "Rational / E11SJ25073238078 Arrived onsite to commission Combi E. Completed Com…"
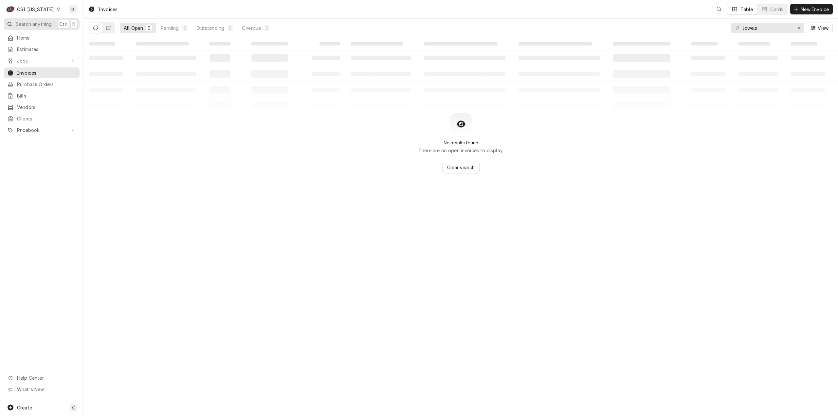
click at [42, 24] on span "Search anything" at bounding box center [34, 24] width 36 height 7
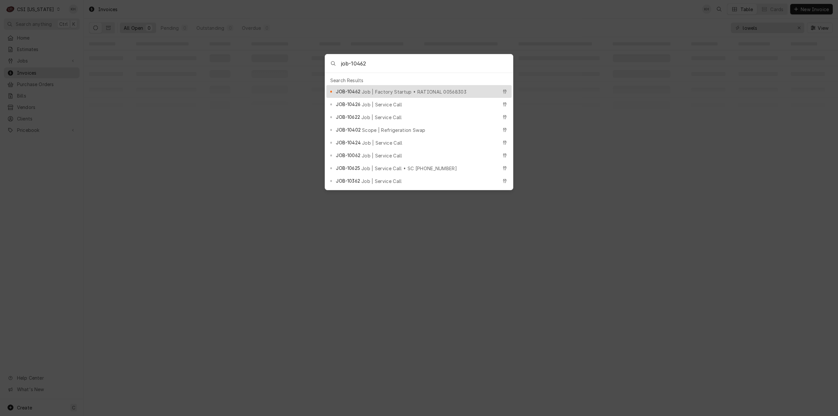
type input "job-10462"
click at [389, 93] on div "JOB-10462 Job | Factory Startup • RATIONAL 00568303" at bounding box center [418, 91] width 185 height 13
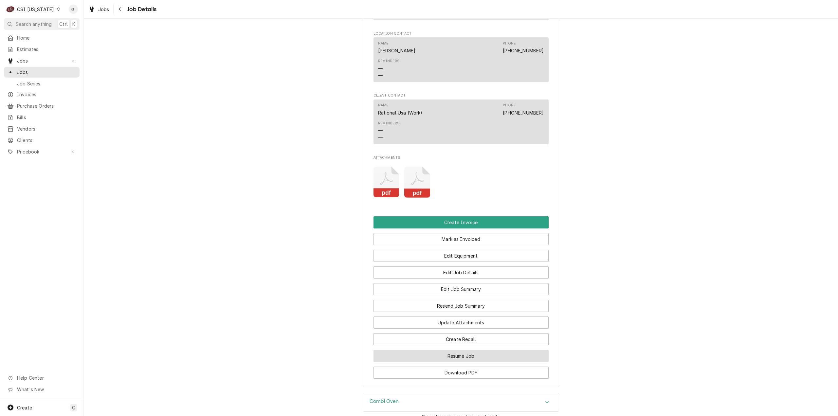
scroll to position [803, 0]
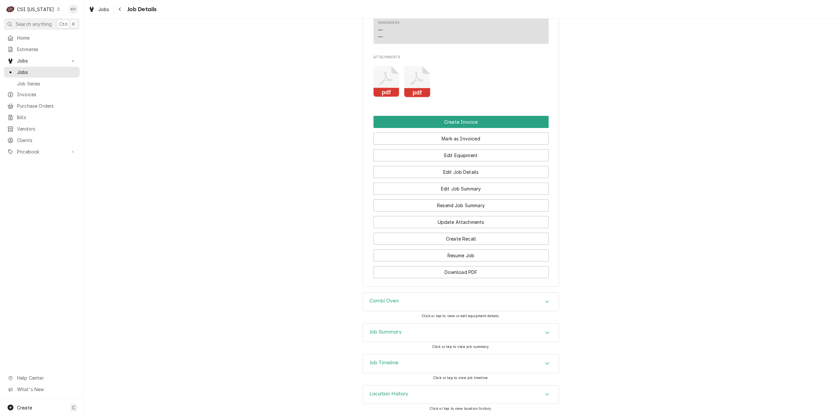
click at [407, 367] on div "Job Timeline" at bounding box center [461, 364] width 196 height 18
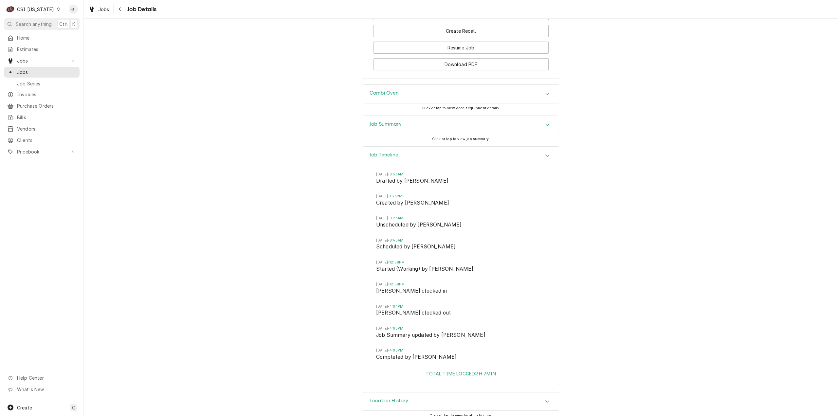
scroll to position [1018, 0]
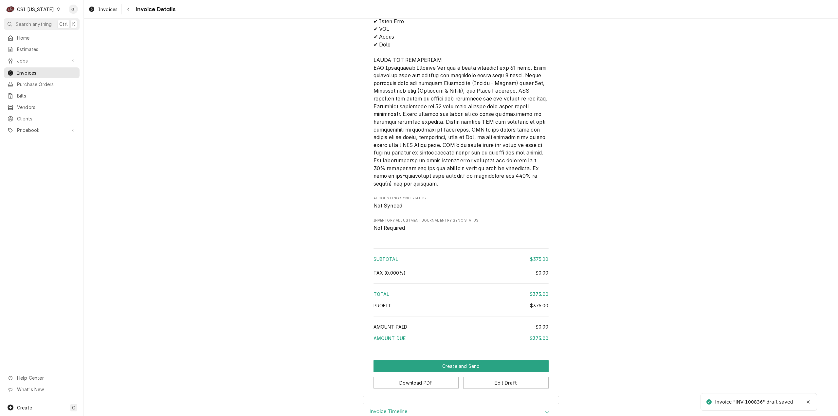
scroll to position [874, 0]
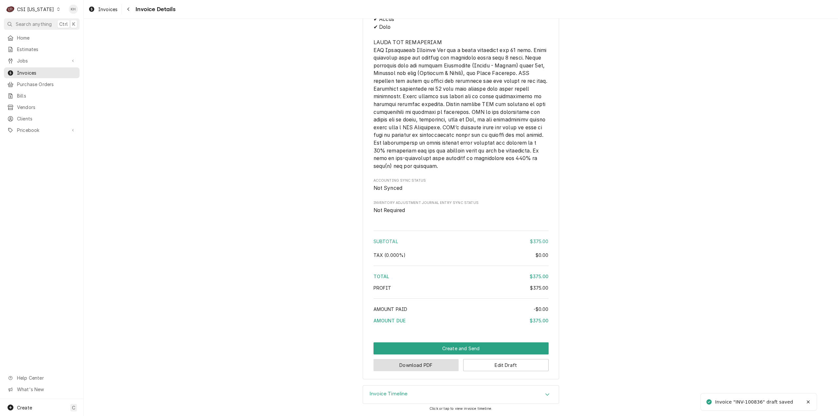
click at [428, 368] on button "Download PDF" at bounding box center [416, 365] width 85 height 12
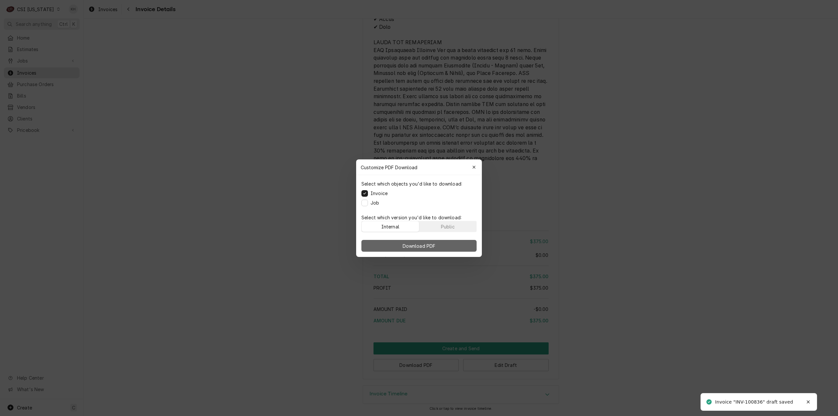
click at [412, 251] on button "Download PDF" at bounding box center [419, 246] width 115 height 12
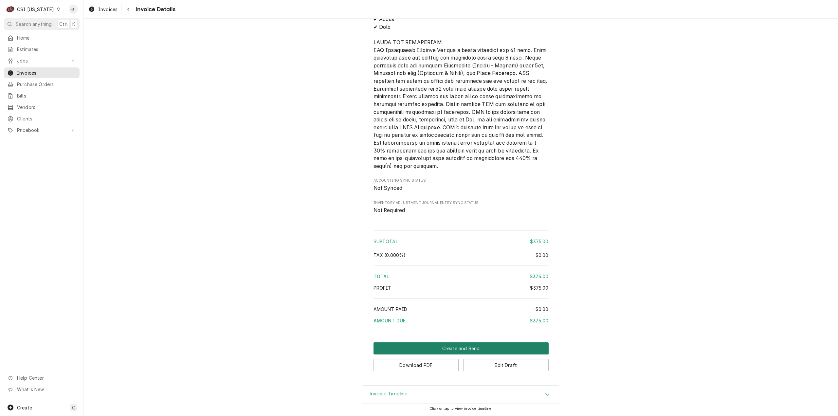
click at [433, 352] on button "Create and Send" at bounding box center [461, 349] width 175 height 12
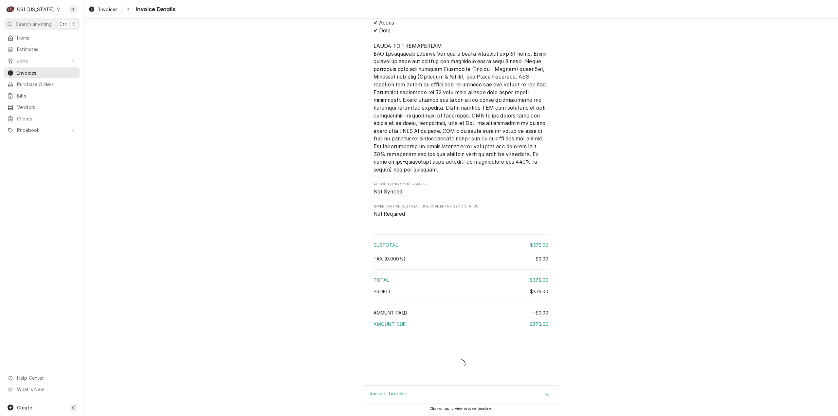
scroll to position [870, 0]
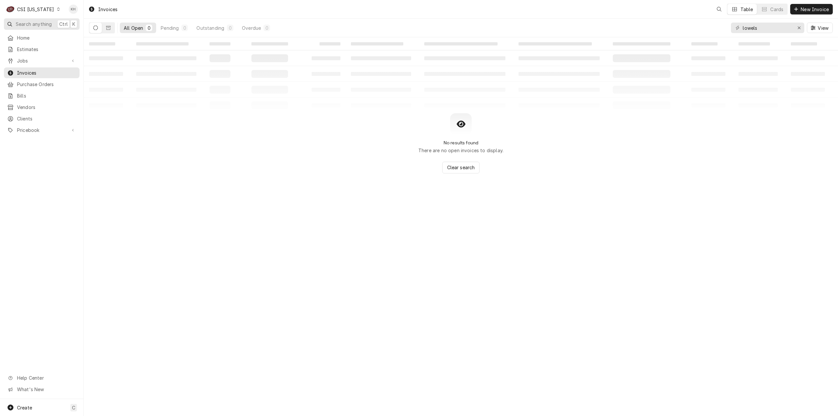
click at [45, 22] on span "Search anything" at bounding box center [34, 24] width 36 height 7
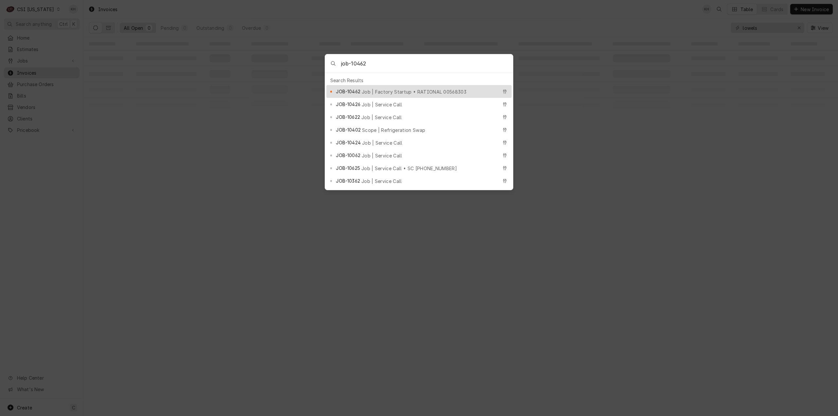
type input "job-10462"
click at [379, 88] on div "JOB-10462 Job | Factory Startup • RATIONAL 00568303" at bounding box center [417, 92] width 162 height 8
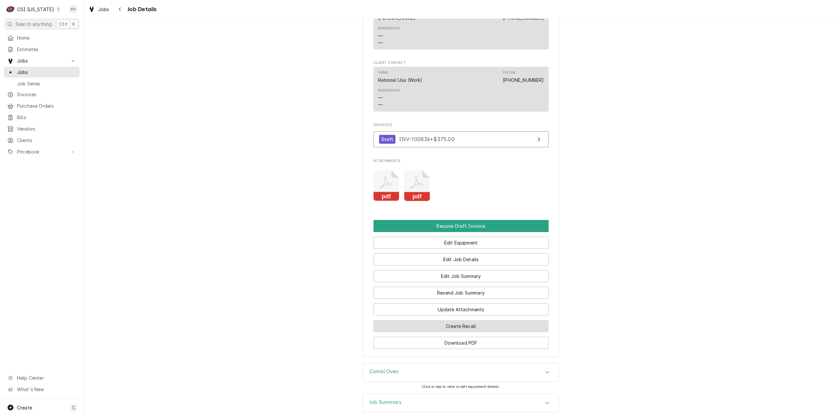
scroll to position [806, 0]
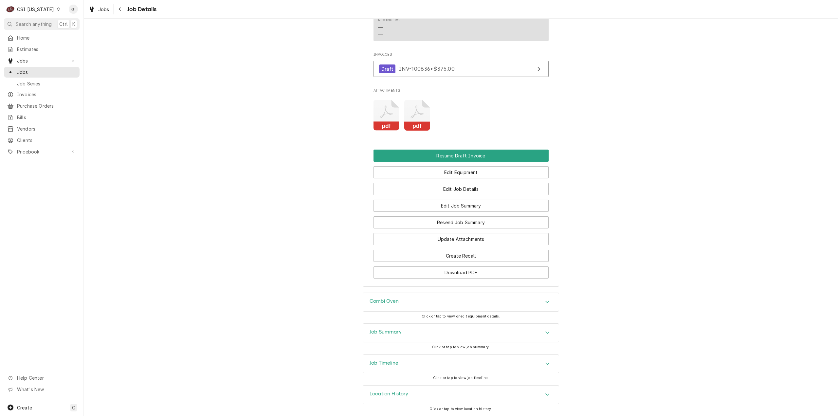
click at [427, 361] on div "Job Timeline" at bounding box center [461, 364] width 196 height 18
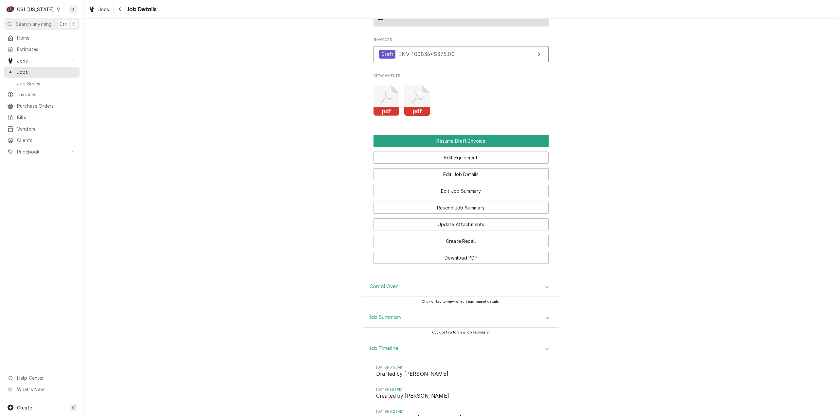
scroll to position [1020, 0]
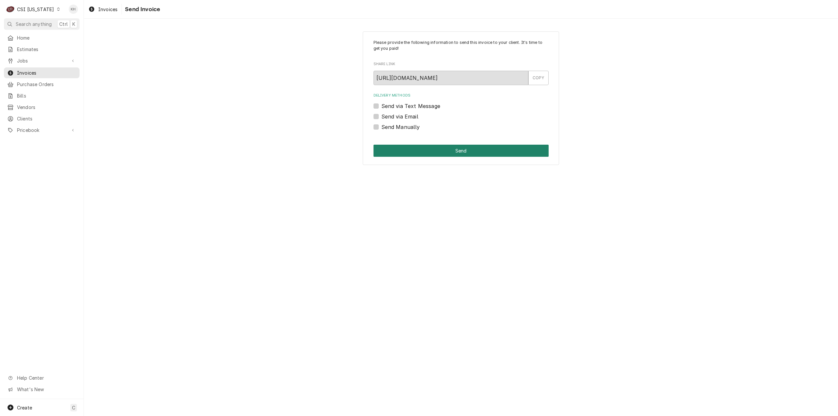
drag, startPoint x: 377, startPoint y: 126, endPoint x: 410, endPoint y: 156, distance: 44.3
click at [381, 129] on div "Send Manually" at bounding box center [461, 127] width 175 height 8
click at [410, 156] on button "Send" at bounding box center [461, 151] width 175 height 12
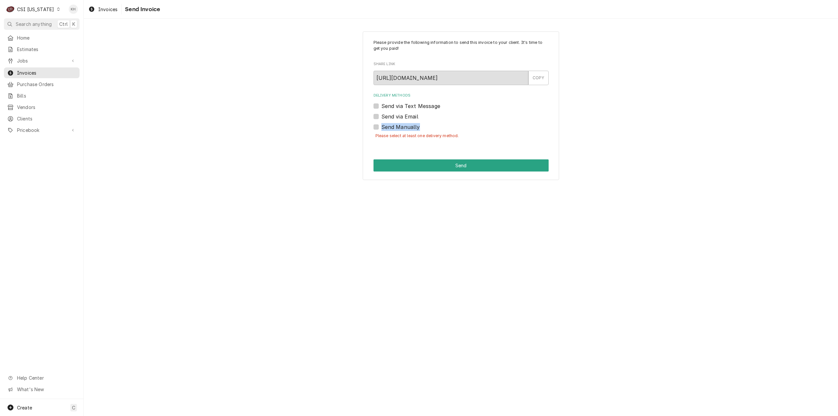
click at [382, 128] on label "Send Manually" at bounding box center [401, 127] width 39 height 8
click at [382, 128] on input "Send Manually" at bounding box center [469, 130] width 175 height 14
checkbox input "true"
click at [431, 164] on button "Send" at bounding box center [461, 165] width 175 height 12
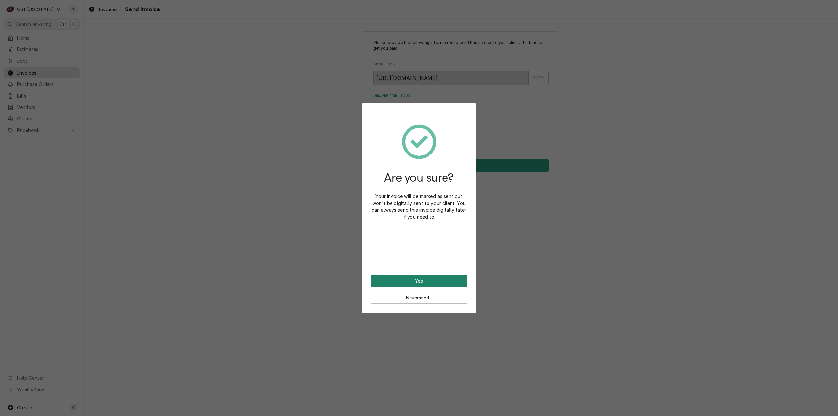
click at [442, 279] on button "Yes" at bounding box center [419, 281] width 96 height 12
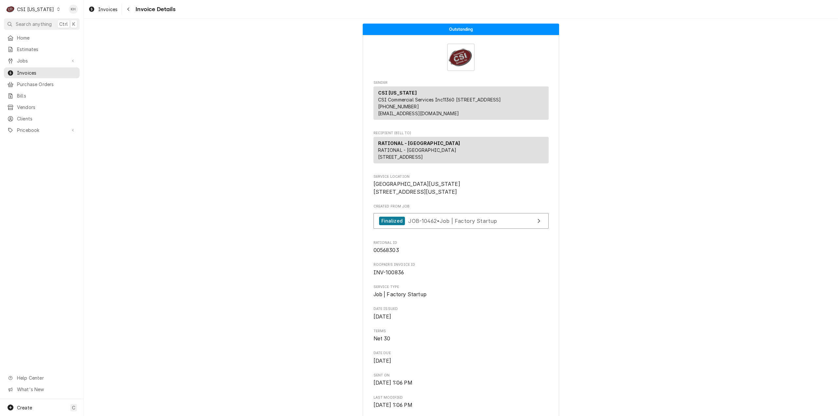
click at [45, 27] on button "Search anything Ctrl K" at bounding box center [42, 23] width 76 height 11
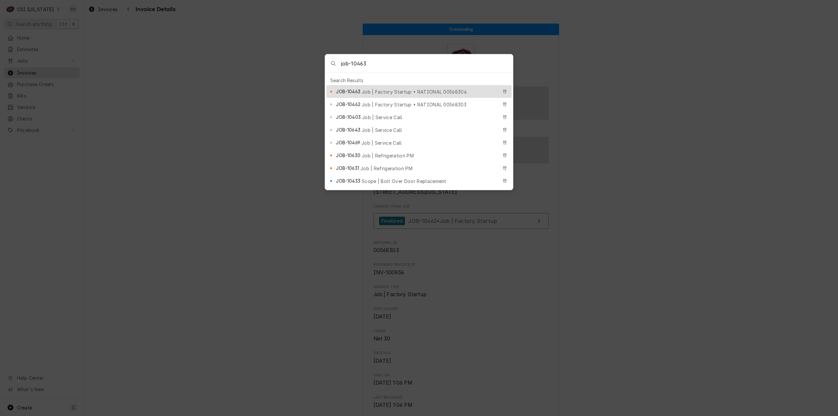
type input "job-10463"
click at [376, 89] on span "Job | Factory Startup • RATIONAL 00568304" at bounding box center [414, 91] width 105 height 7
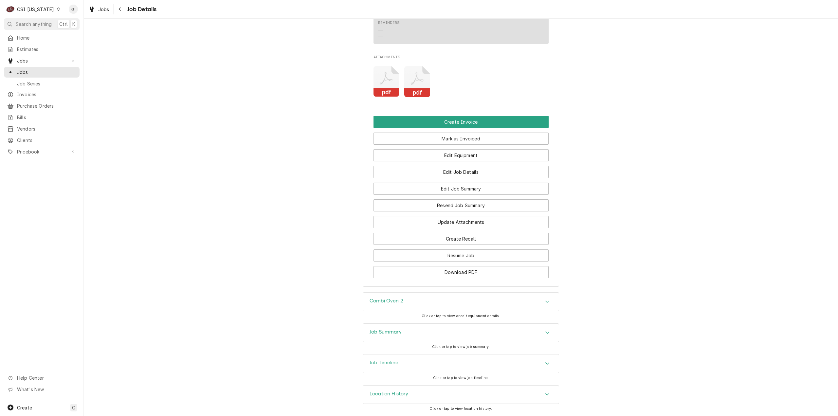
scroll to position [803, 0]
click at [394, 361] on h3 "Job Timeline" at bounding box center [384, 363] width 29 height 6
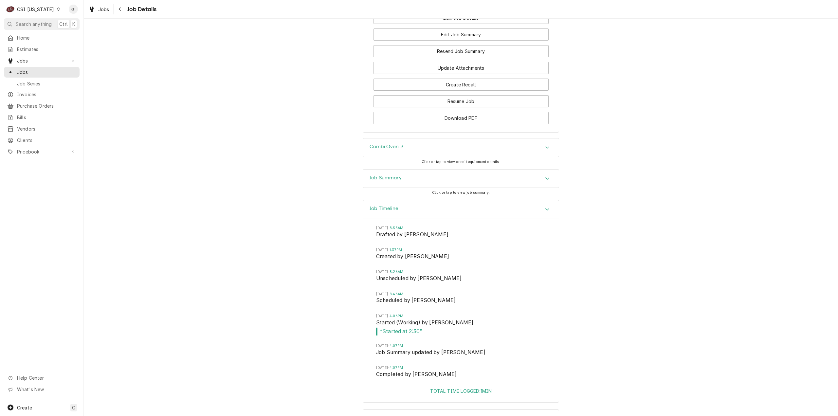
scroll to position [981, 0]
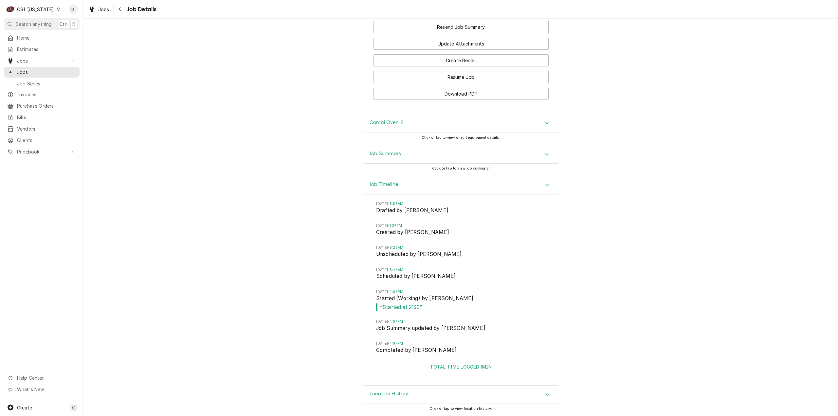
click at [418, 132] on div "Combi Oven 2" at bounding box center [461, 123] width 196 height 18
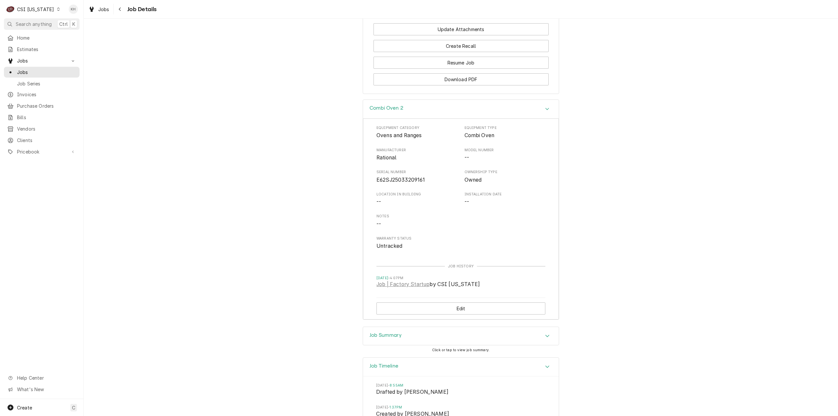
click at [403, 183] on span "E62SJ25033209161" at bounding box center [401, 180] width 49 height 6
copy span "E62SJ25033209161"
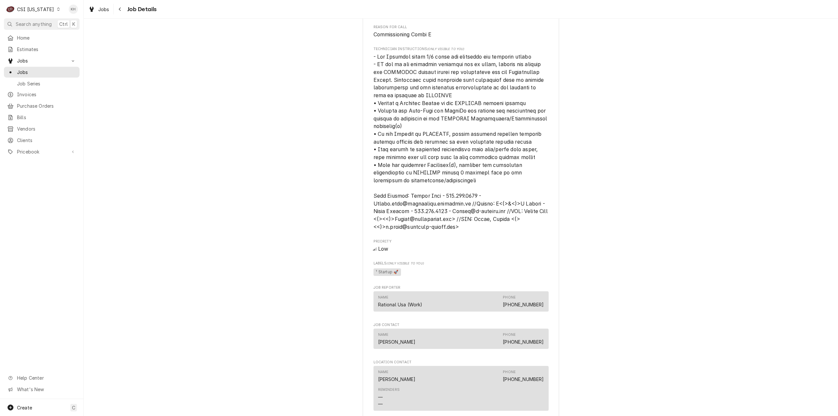
scroll to position [588, 0]
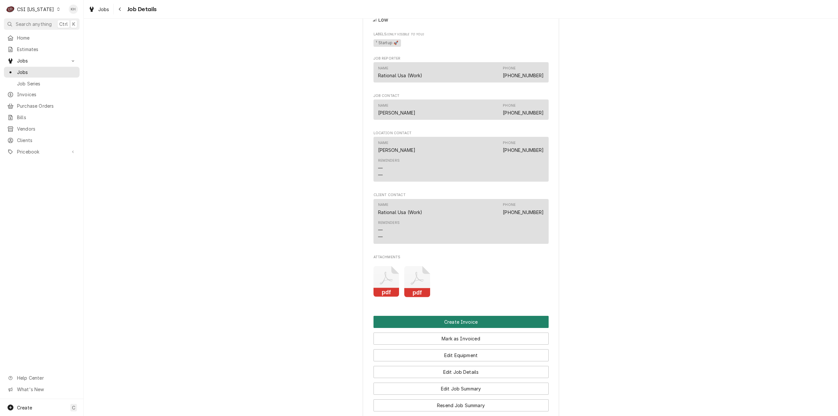
click at [438, 328] on button "Create Invoice" at bounding box center [461, 322] width 175 height 12
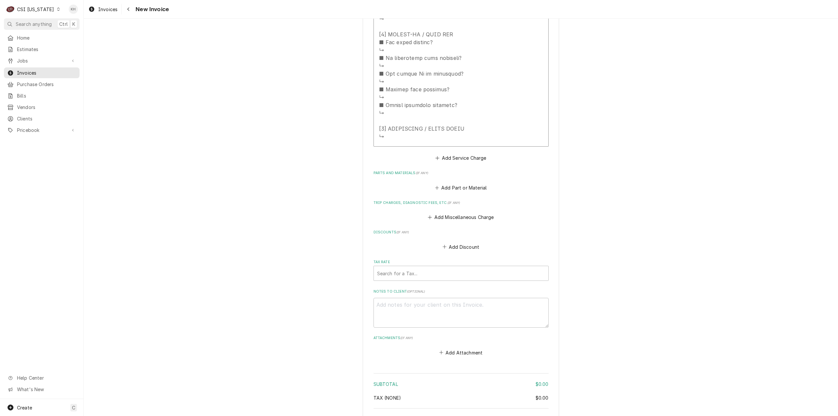
scroll to position [1212, 0]
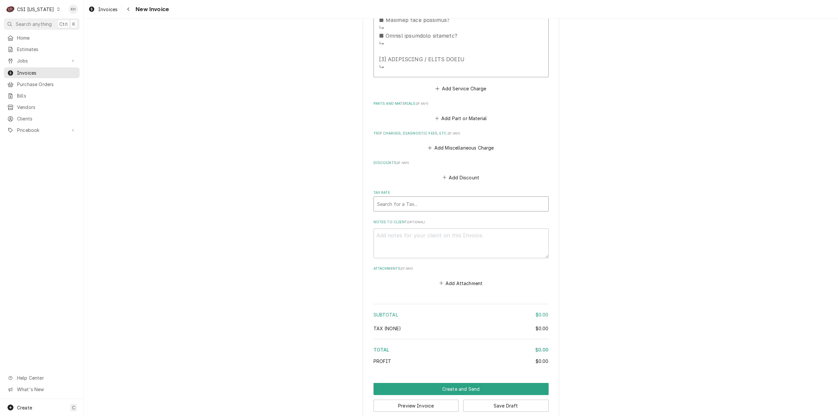
click at [410, 208] on div "Tax Rate" at bounding box center [461, 204] width 168 height 12
type textarea "x"
type input "e"
type textarea "x"
type input "ex"
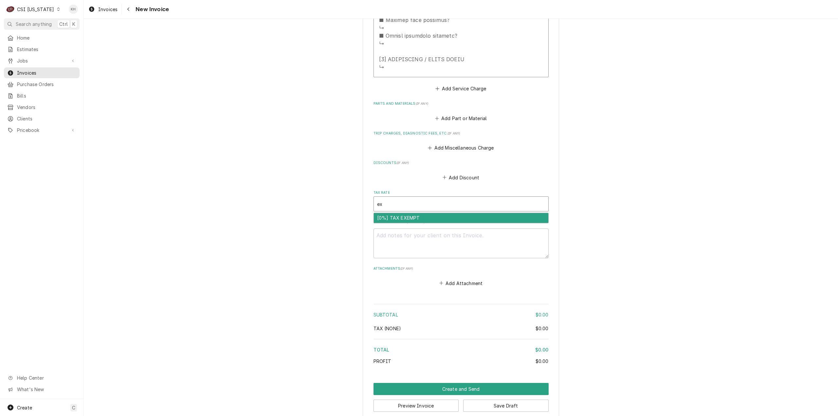
click at [438, 219] on div "[0%] TAX EXEMPT" at bounding box center [461, 218] width 175 height 10
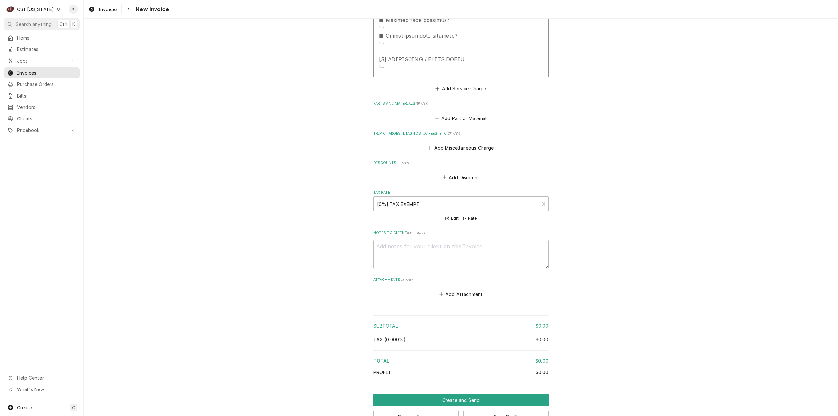
scroll to position [1015, 0]
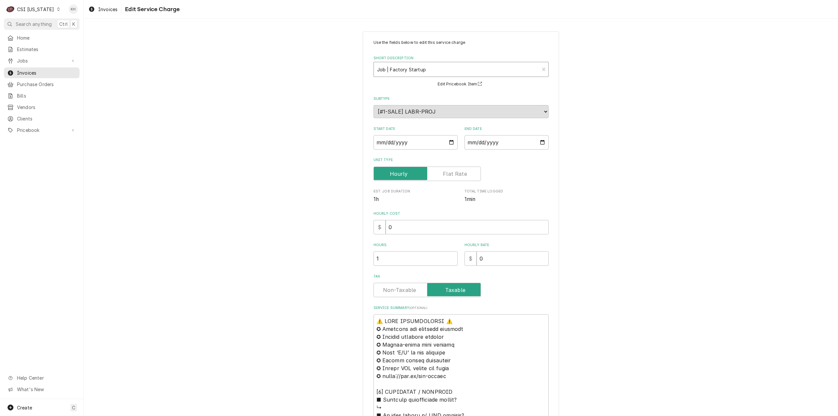
type textarea "x"
click at [440, 70] on div "Short Description" at bounding box center [456, 70] width 159 height 12
type input "labor"
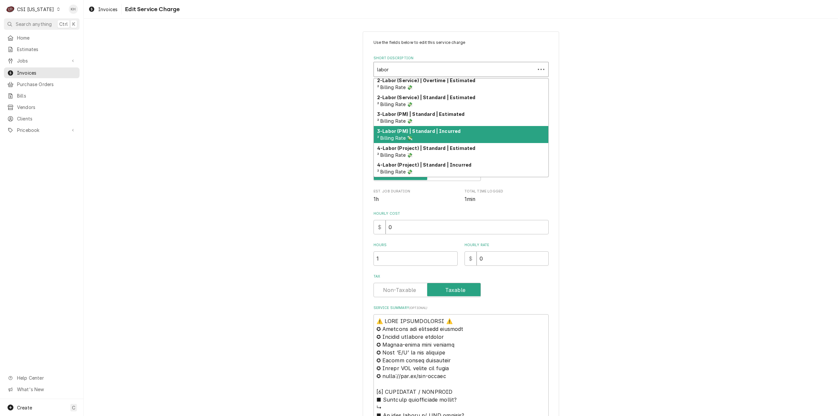
scroll to position [81, 0]
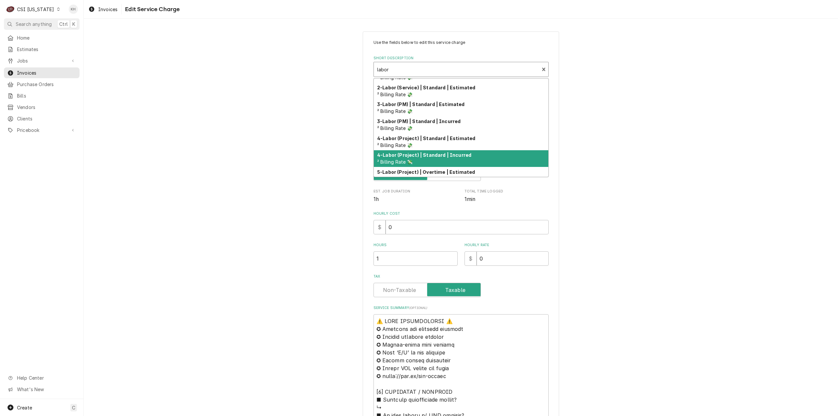
click at [443, 152] on div "4-Labor (Project) | Standard | Incurred ² Billing Rate 💸" at bounding box center [461, 158] width 175 height 17
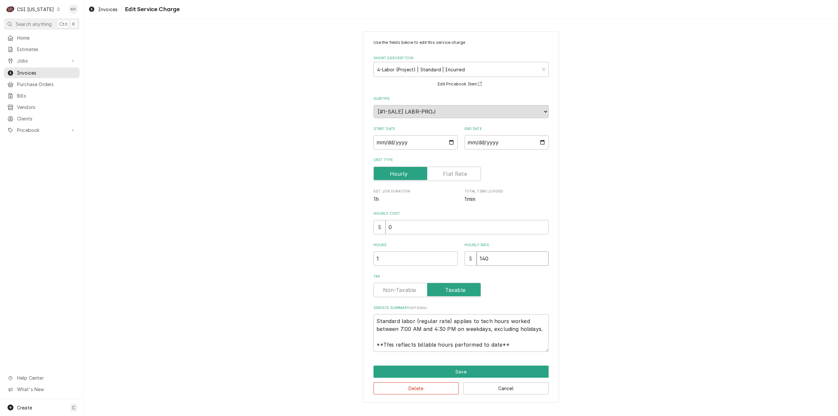
drag, startPoint x: 494, startPoint y: 263, endPoint x: 457, endPoint y: 258, distance: 37.6
click at [457, 258] on div "Hours 1 Hourly Rate $ 140" at bounding box center [461, 254] width 175 height 23
type textarea "x"
type input "1"
type textarea "x"
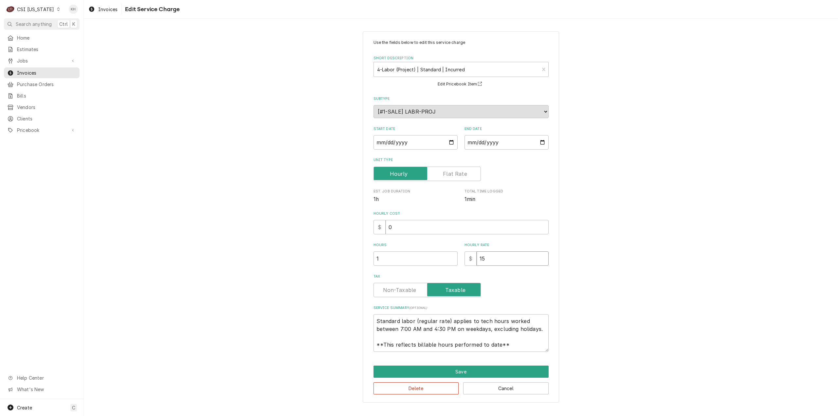
type input "150"
type textarea "x"
type input "150"
drag, startPoint x: 510, startPoint y: 344, endPoint x: 351, endPoint y: 300, distance: 164.4
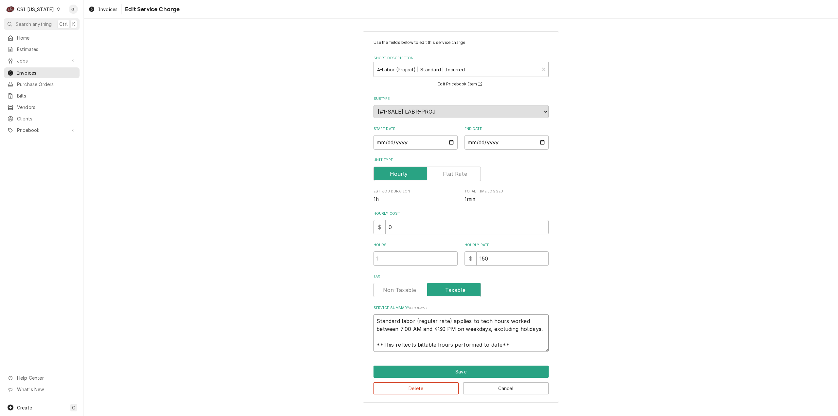
click at [351, 300] on div "Use the fields below to edit this service charge Short Description 4-Labor (Pro…" at bounding box center [461, 217] width 755 height 383
paste textarea "Rational / E62SJ25033209161 Arrived onsite to commission Combi E. Completed Com…"
type textarea "x"
type textarea "Rational / E62SJ25033209161 Arrived onsite to commission Combi E. Completed Com…"
type textarea "x"
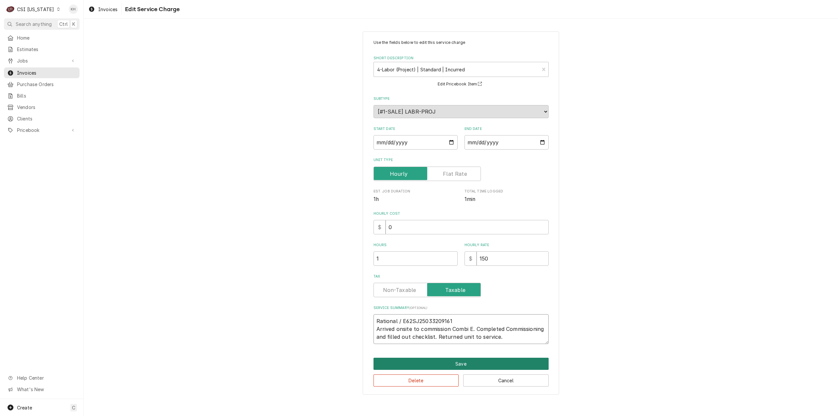
type textarea "Rational / E62SJ25033209161 Arrived onsite to commission Combi E. Completed Com…"
click at [466, 363] on button "Save" at bounding box center [461, 364] width 175 height 12
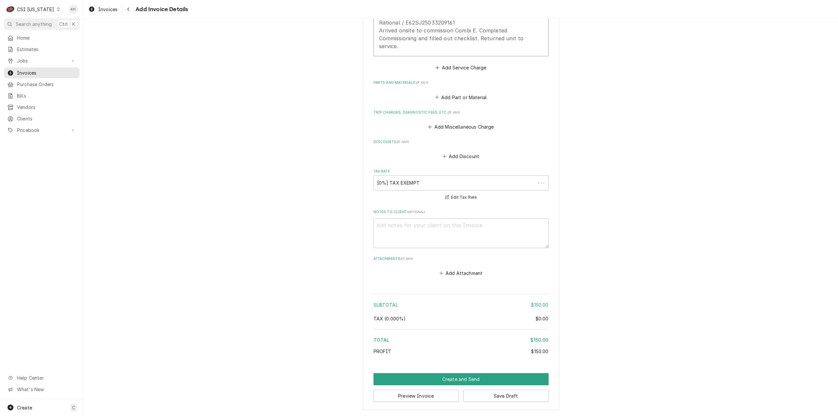
scroll to position [707, 0]
click at [408, 398] on button "Preview Invoice" at bounding box center [416, 396] width 85 height 12
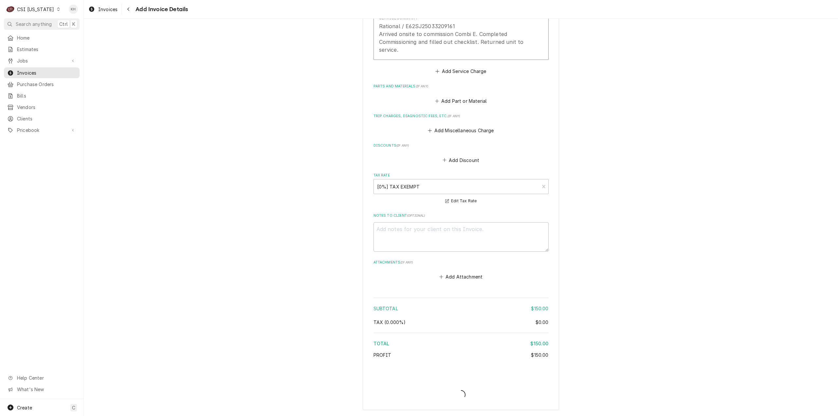
type textarea "x"
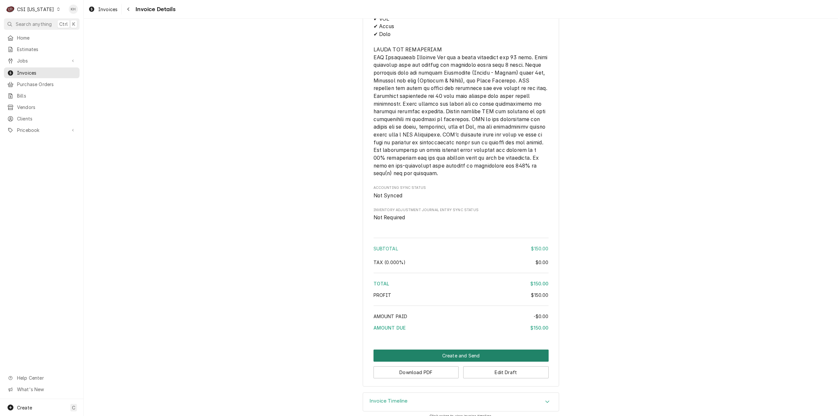
scroll to position [783, 0]
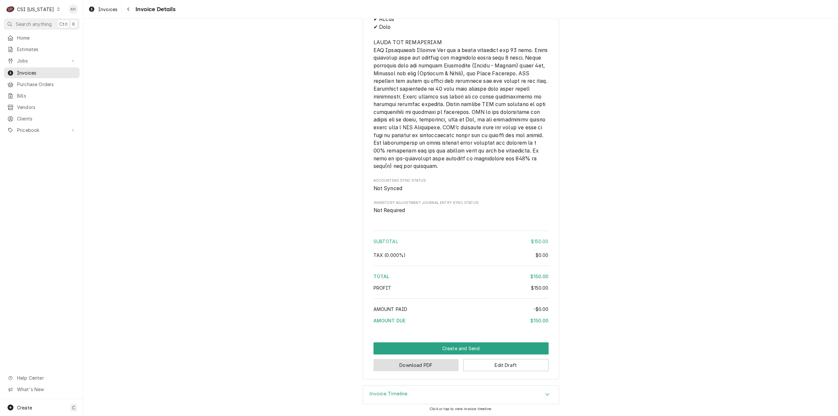
click at [415, 370] on button "Download PDF" at bounding box center [416, 365] width 85 height 12
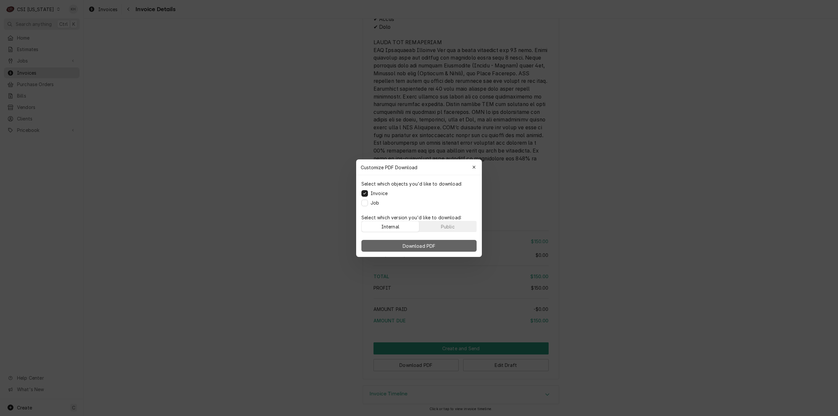
click at [389, 244] on button "Download PDF" at bounding box center [419, 246] width 115 height 12
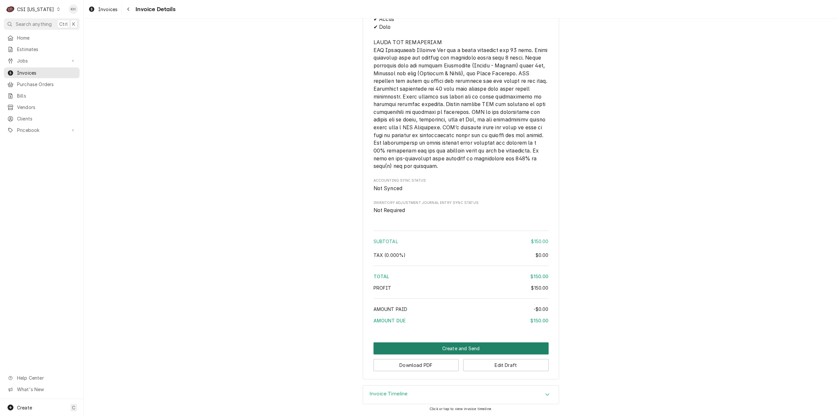
click at [449, 353] on div "Create and Send Download PDF Edit Draft" at bounding box center [461, 357] width 175 height 29
click at [449, 350] on button "Create and Send" at bounding box center [461, 349] width 175 height 12
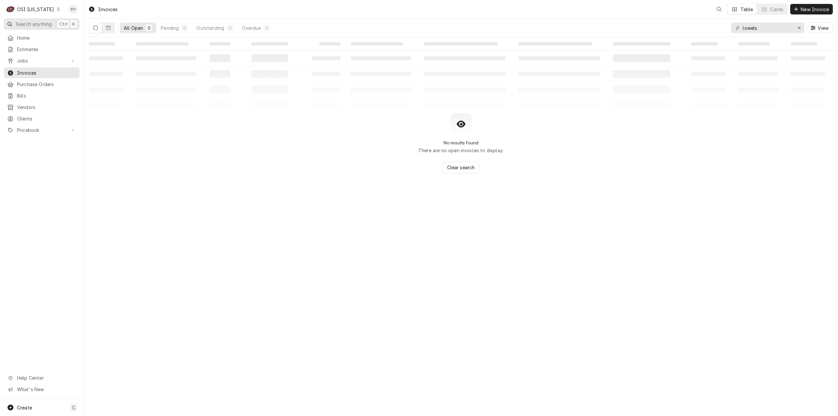
click at [38, 24] on span "Search anything" at bounding box center [34, 24] width 36 height 7
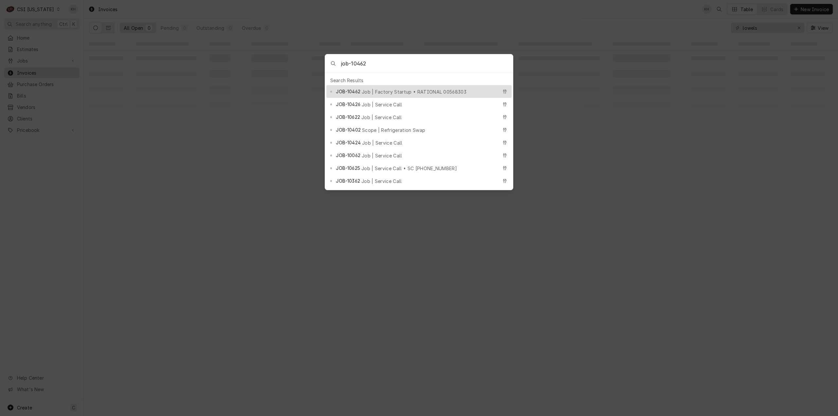
type input "job-10462"
click at [354, 91] on span "JOB-10462" at bounding box center [348, 91] width 24 height 7
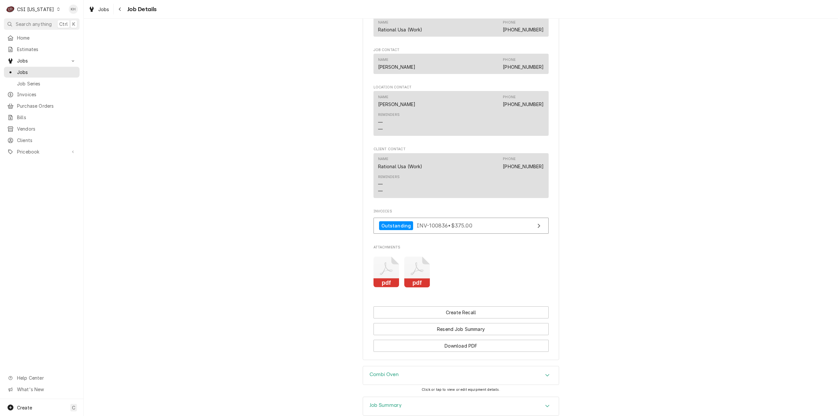
scroll to position [720, 0]
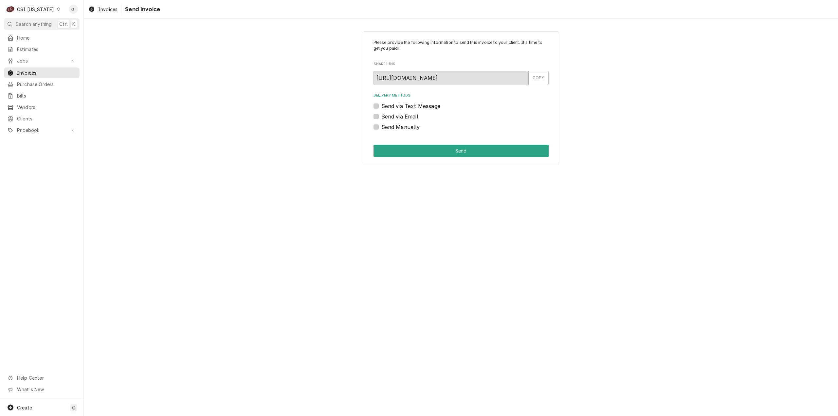
click at [382, 126] on label "Send Manually" at bounding box center [401, 127] width 39 height 8
click at [382, 126] on input "Send Manually" at bounding box center [469, 130] width 175 height 14
checkbox input "true"
click at [484, 148] on button "Send" at bounding box center [461, 151] width 175 height 12
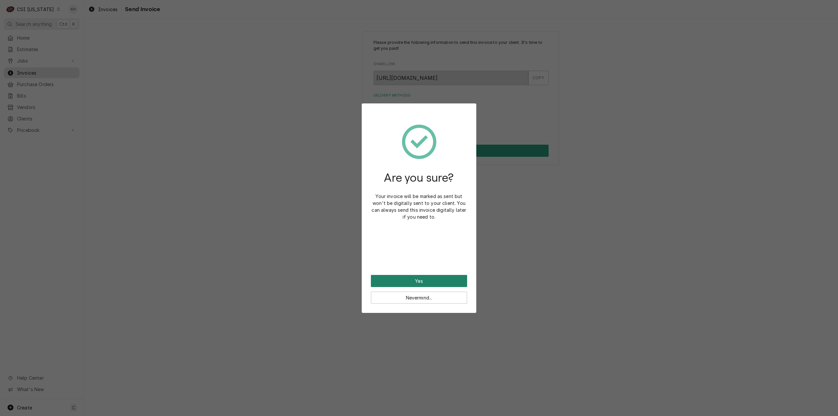
click at [421, 277] on button "Yes" at bounding box center [419, 281] width 96 height 12
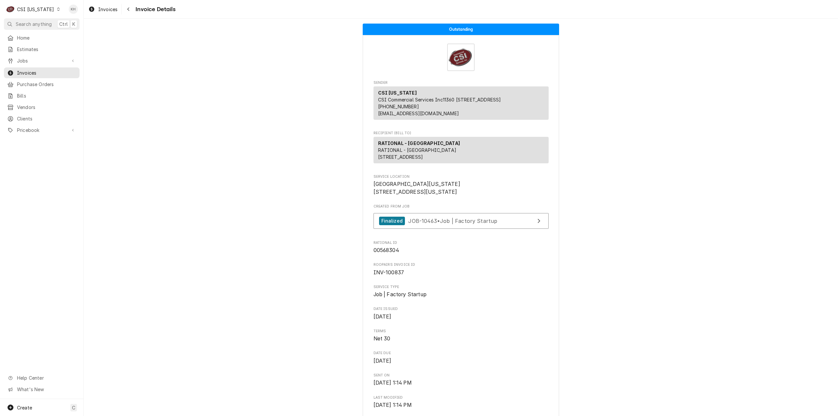
click at [46, 21] on span "Search anything" at bounding box center [34, 24] width 36 height 7
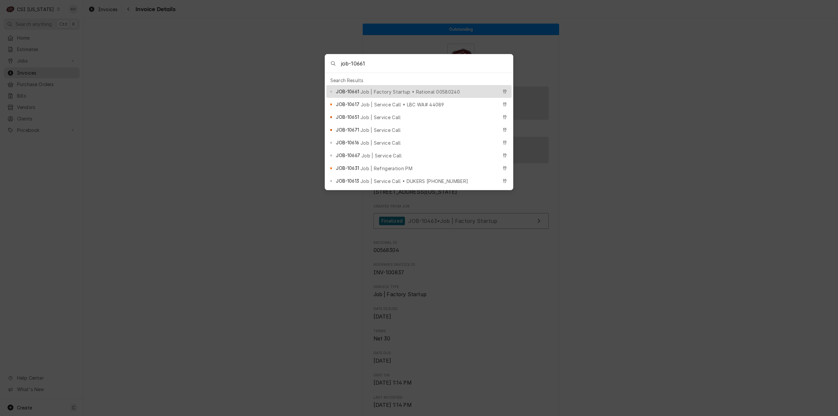
type input "job-10661"
click at [384, 90] on span "Job | Factory Startup • Rational 00580240" at bounding box center [411, 91] width 100 height 7
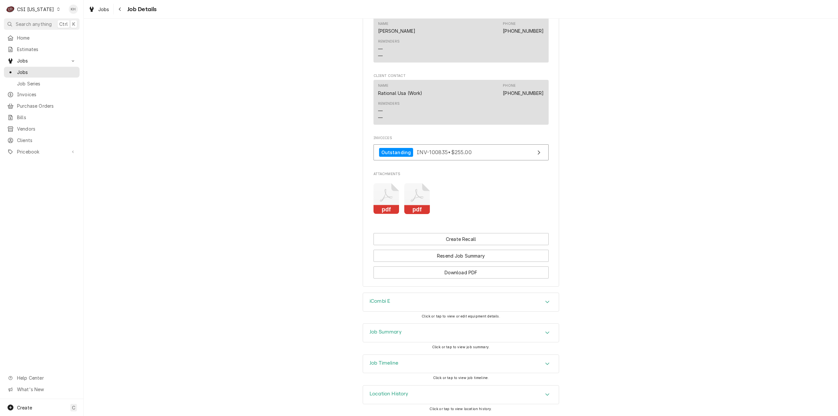
click at [401, 367] on div "Job Timeline" at bounding box center [461, 364] width 196 height 18
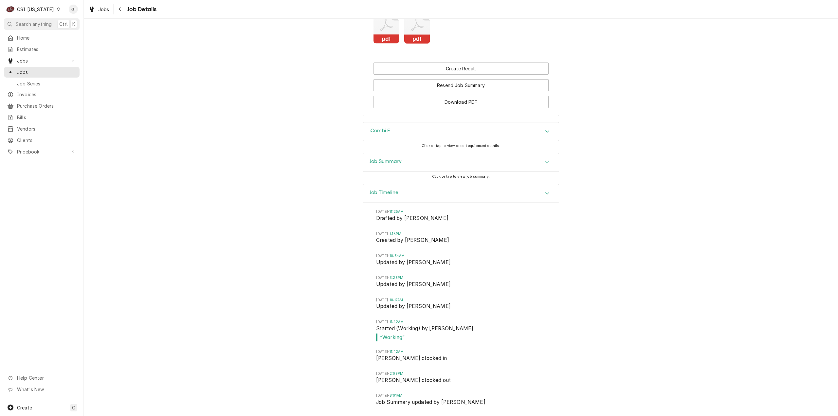
scroll to position [741, 0]
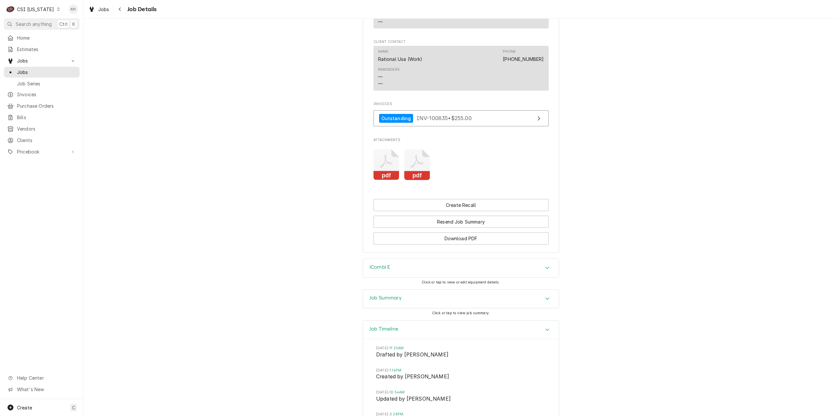
click at [397, 317] on div "Job Summary Click or tap to view job summary." at bounding box center [461, 304] width 196 height 31
click at [395, 308] on div "Job Summary" at bounding box center [461, 299] width 196 height 18
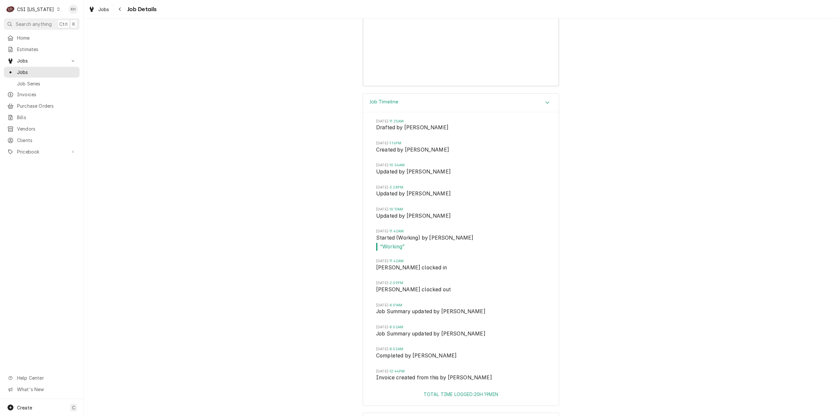
scroll to position [1978, 0]
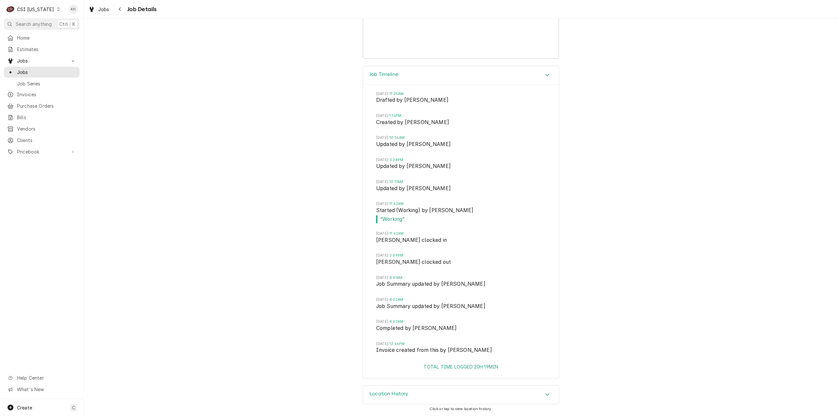
click at [31, 9] on div "CSI Kentucky" at bounding box center [35, 9] width 37 height 7
click at [79, 17] on div "CSI [US_STATE][GEOGRAPHIC_DATA]" at bounding box center [102, 13] width 93 height 11
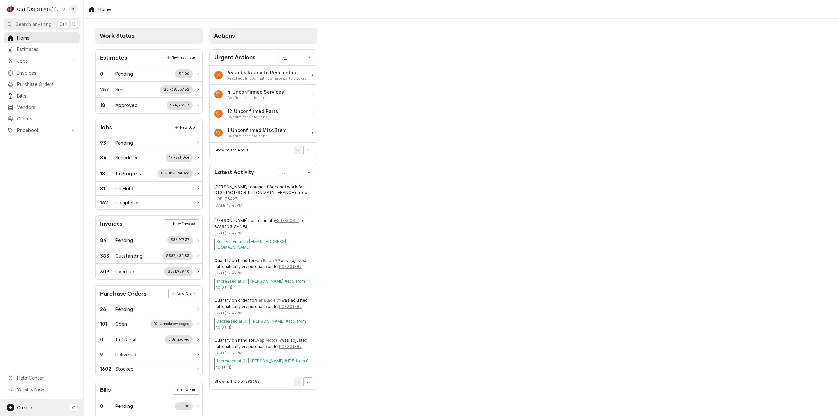
click at [37, 406] on div "Create C" at bounding box center [42, 407] width 84 height 17
click at [101, 352] on div "Job" at bounding box center [123, 351] width 44 height 7
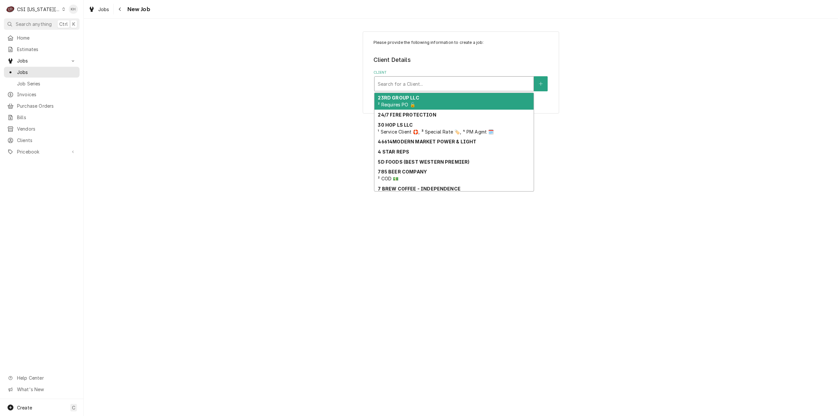
click at [502, 85] on div "Client" at bounding box center [454, 84] width 153 height 12
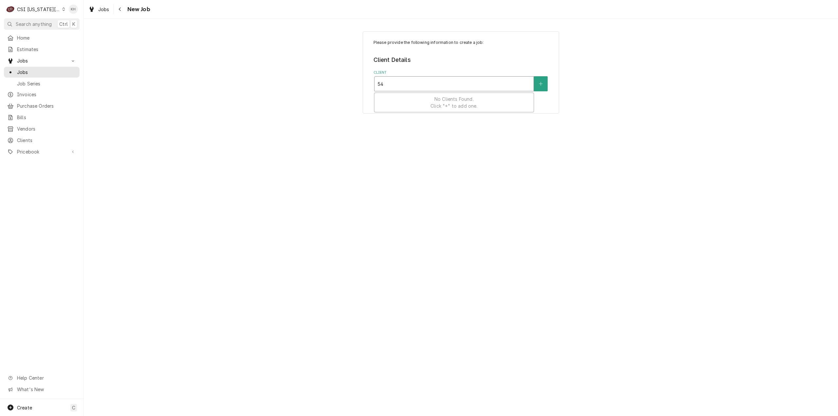
type input "540"
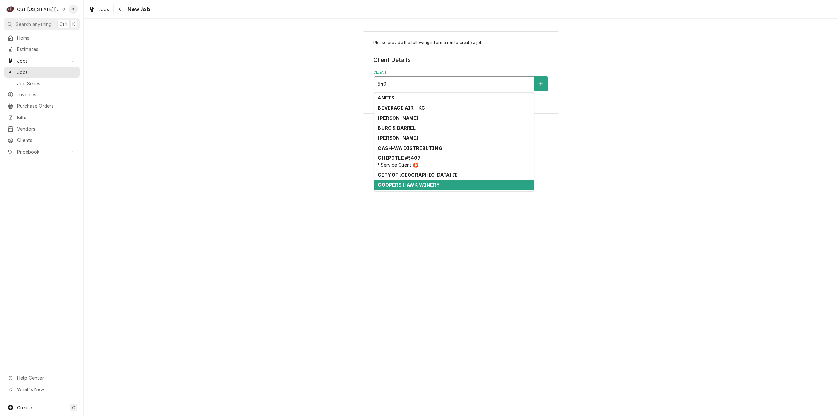
click at [457, 182] on div "COOPERS HAWK WINERY" at bounding box center [454, 185] width 159 height 10
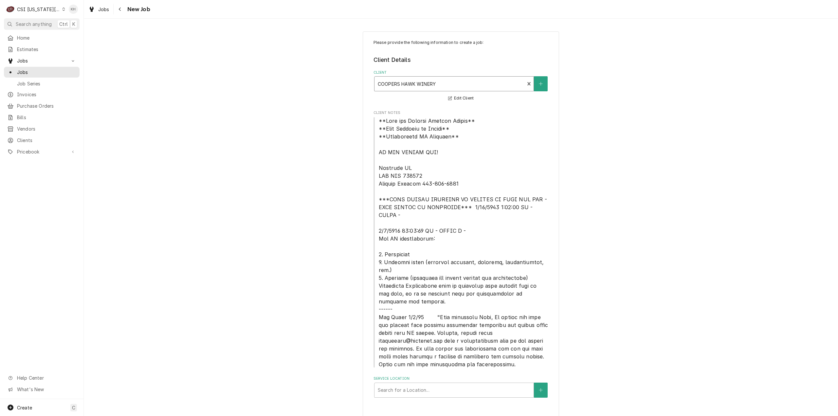
scroll to position [1, 0]
click at [404, 386] on div "Service Location" at bounding box center [454, 389] width 153 height 12
type input "540"
click at [419, 398] on div "Coopers Hawk Winery / [STREET_ADDRESS][PERSON_NAME][PERSON_NAME]" at bounding box center [454, 406] width 159 height 17
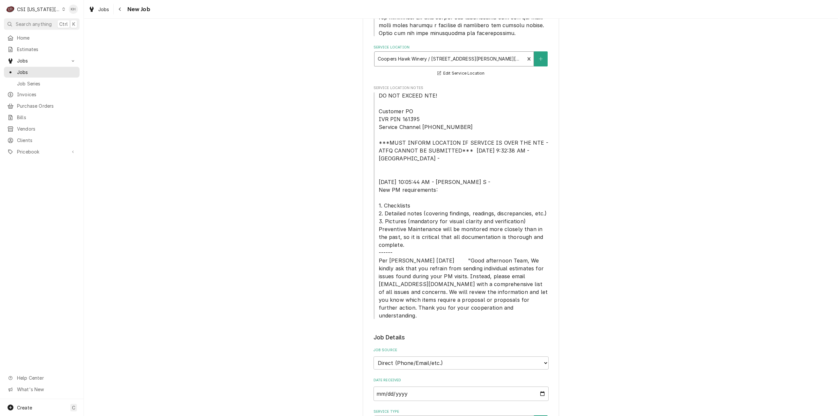
scroll to position [362, 0]
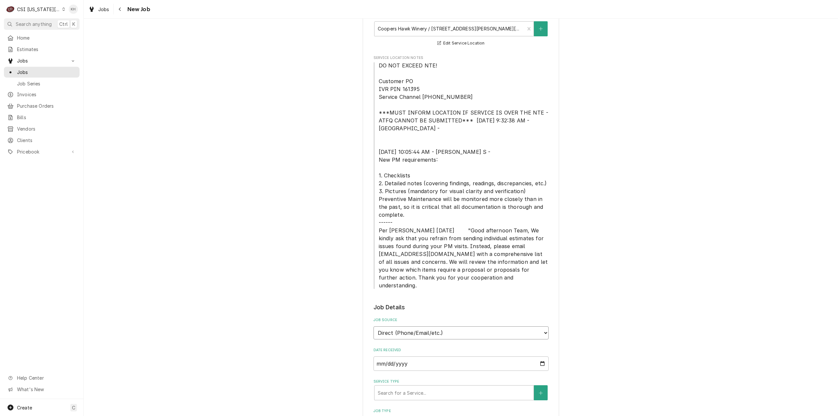
drag, startPoint x: 434, startPoint y: 314, endPoint x: 434, endPoint y: 322, distance: 7.9
click at [434, 326] on select "Direct (Phone/Email/etc.) Service Channel Corrigo Ecotrak Other" at bounding box center [461, 332] width 175 height 13
select select "1"
click at [425, 357] on input "Service Channel ID" at bounding box center [461, 364] width 175 height 14
paste input "328679283"
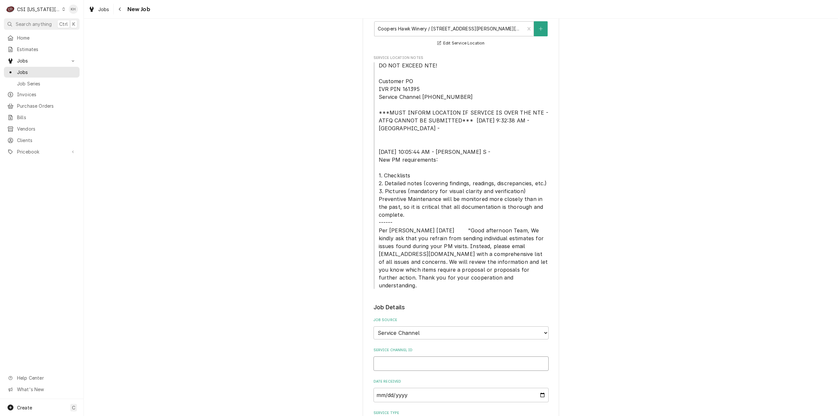
type textarea "x"
type input "328679283"
type textarea "x"
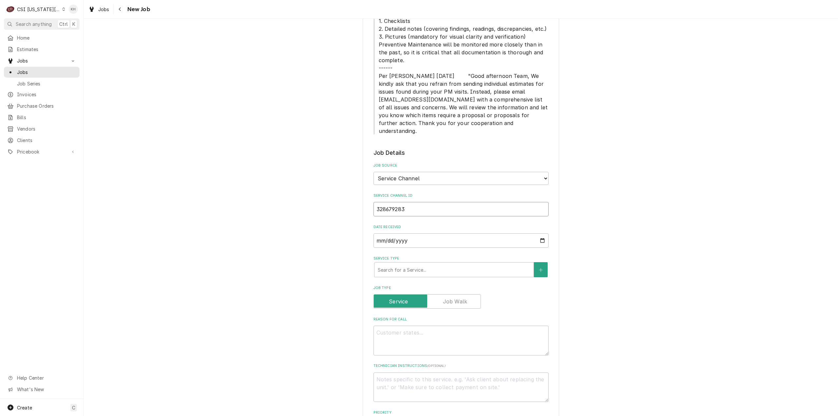
scroll to position [525, 0]
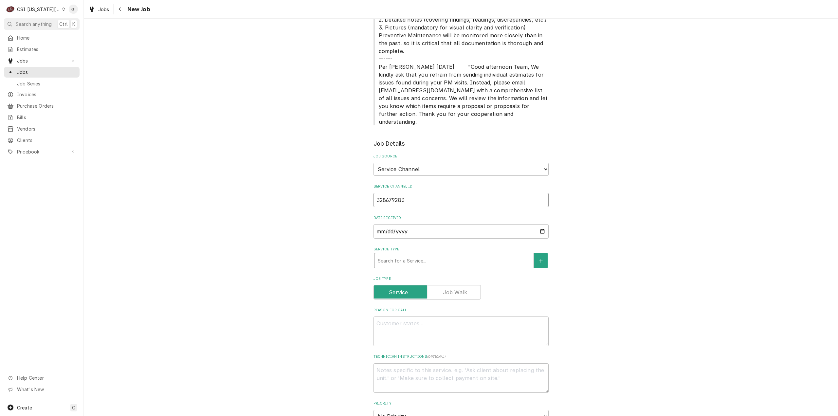
type input "328679283"
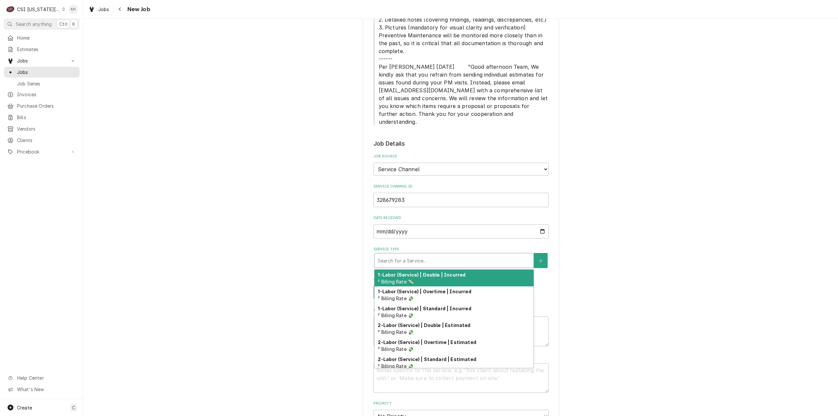
click at [414, 255] on div "Service Type" at bounding box center [454, 261] width 153 height 12
type textarea "x"
type input "s"
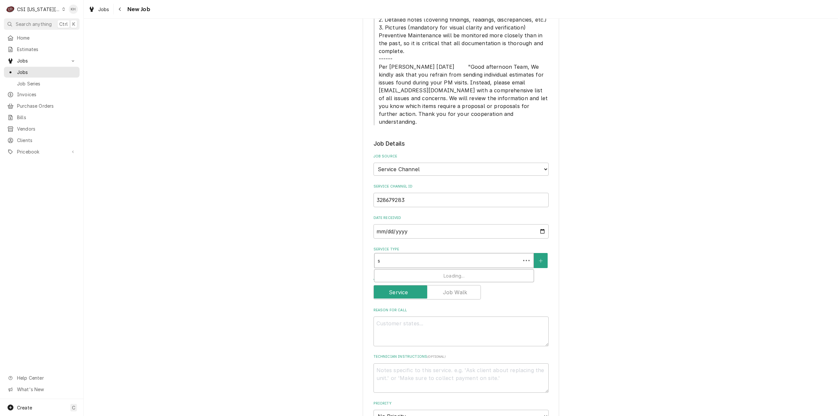
type textarea "x"
type input "se"
type textarea "x"
type input "ser"
type textarea "x"
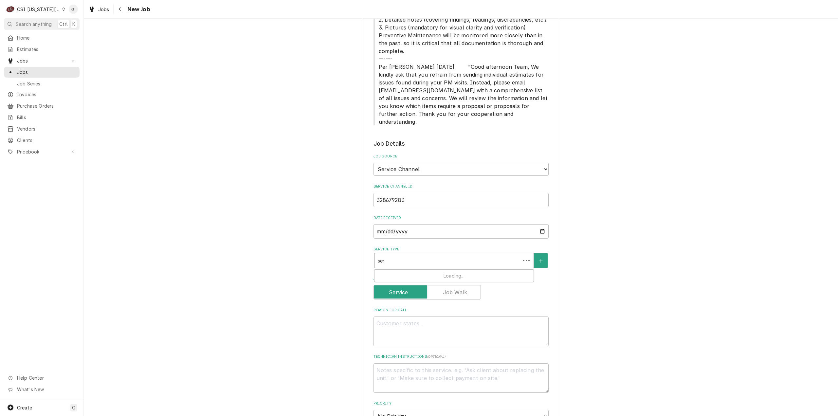
type input "serv"
type textarea "x"
type input "servi"
type textarea "x"
type input "servic"
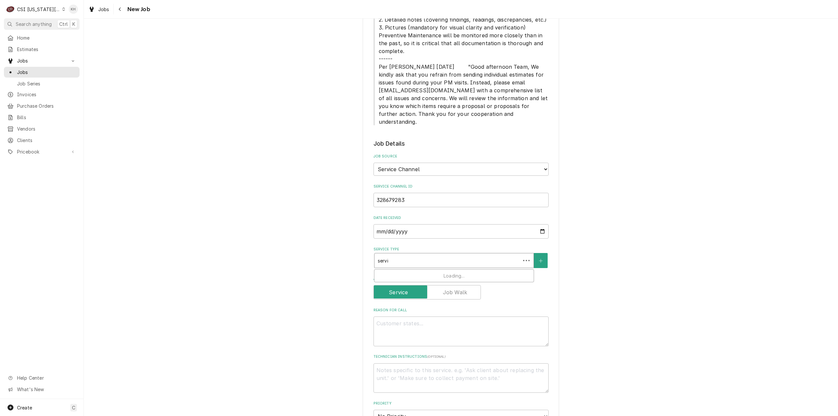
type textarea "x"
type input "service"
type textarea "x"
type input "service"
type textarea "x"
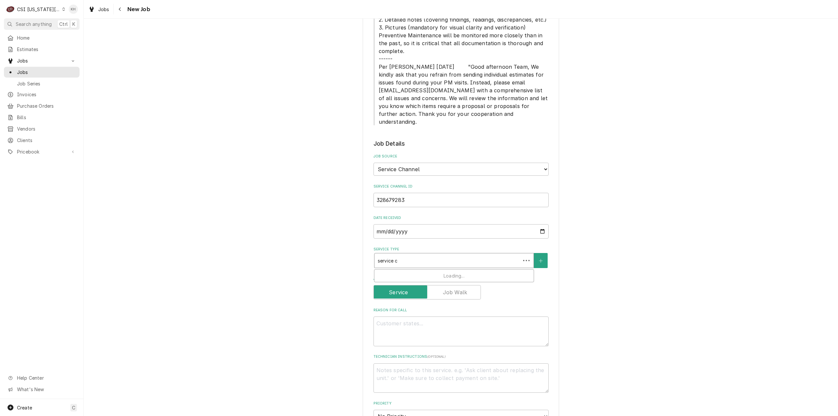
type input "service ca"
type textarea "x"
type input "service cal"
type textarea "x"
type input "service call"
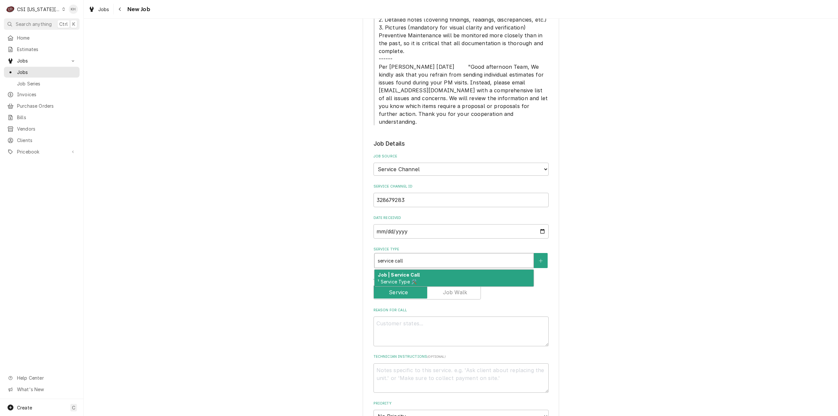
click at [413, 272] on strong "Job | Service Call" at bounding box center [399, 275] width 42 height 6
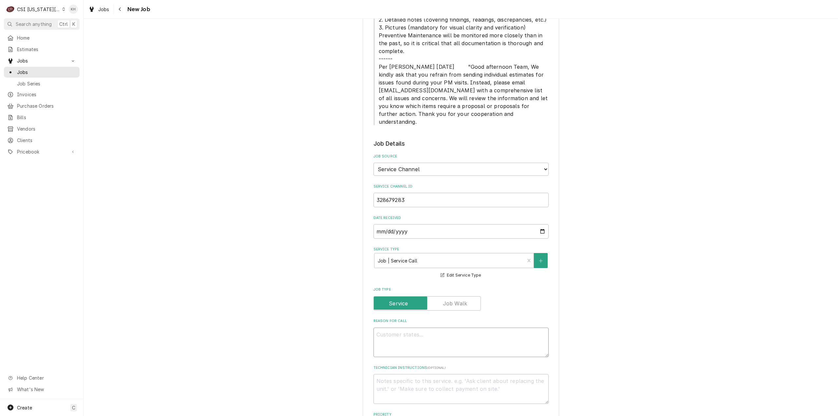
drag, startPoint x: 424, startPoint y: 319, endPoint x: 418, endPoint y: 319, distance: 5.9
click at [420, 328] on textarea "Reason For Call" at bounding box center [461, 343] width 175 height 30
paste textarea "KITCHEN / Cooking/Kitchen Equipment / Tilt Skillet "Equip:" Food Service Bevera…"
type textarea "x"
type textarea "KITCHEN / Cooking/Kitchen Equipment / Tilt Skillet "Equip:" Food Service Bevera…"
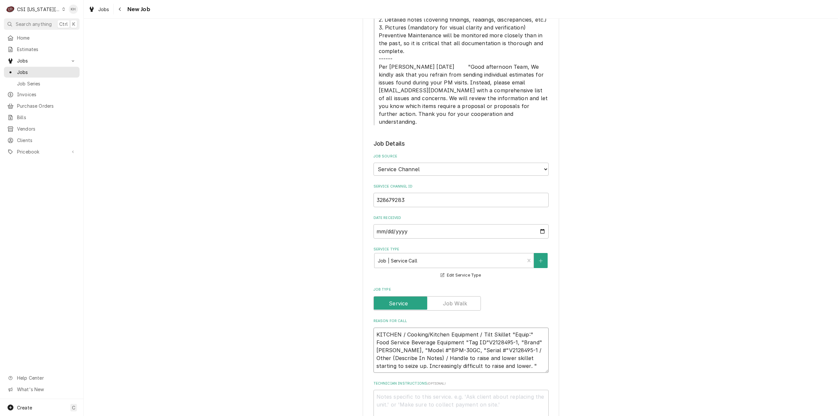
type textarea "x"
type textarea "KITCHEN / Cooking/Kitchen Equipment / Tilt Skillet "Equip:" Food Service Bevera…"
type textarea "x"
type textarea "KITCHEN / Cooking/Kitchen Equipment / Tilt Skillet "Equip:" Food Service Bevera…"
type textarea "x"
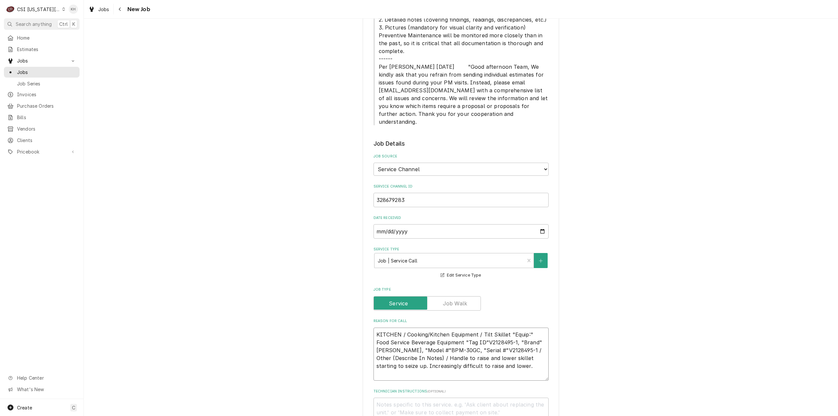
type textarea "KITCHEN / Cooking/Kitchen Equipment / Tilt Skillet "Equip:" Food Service Bevera…"
type textarea "x"
type textarea "KITCHEN / Cooking/Kitchen Equipment / Tilt Skillet "Equip:" Food Service Bevera…"
type textarea "x"
type textarea "KITCHEN / Cooking/Kitchen Equipment / Tilt Skillet "Equip:" Food Service Bevera…"
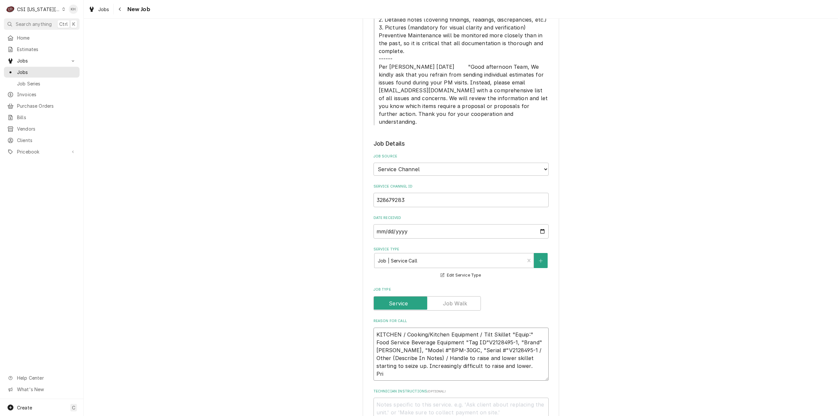
type textarea "x"
type textarea "KITCHEN / Cooking/Kitchen Equipment / Tilt Skillet "Equip:" Food Service Bevera…"
type textarea "x"
type textarea "KITCHEN / Cooking/Kitchen Equipment / Tilt Skillet "Equip:" Food Service Bevera…"
type textarea "x"
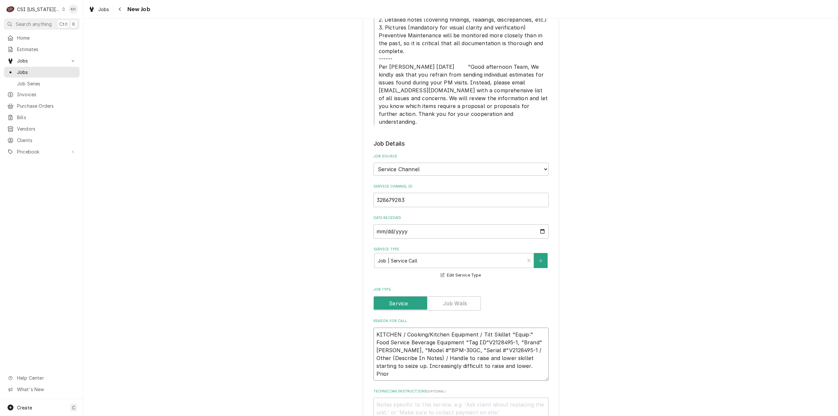
type textarea "KITCHEN / Cooking/Kitchen Equipment / Tilt Skillet "Equip:" Food Service Bevera…"
type textarea "x"
type textarea "KITCHEN / Cooking/Kitchen Equipment / Tilt Skillet "Equip:" Food Service Bevera…"
type textarea "x"
type textarea "KITCHEN / Cooking/Kitchen Equipment / Tilt Skillet "Equip:" Food Service Bevera…"
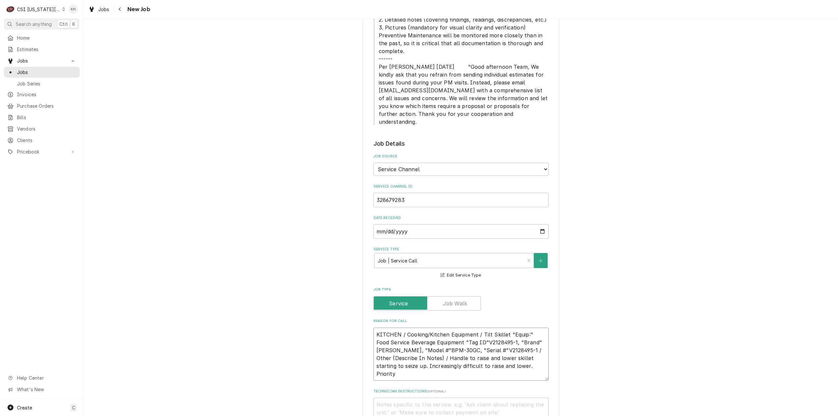
type textarea "x"
type textarea "KITCHEN / Cooking/Kitchen Equipment / Tilt Skillet "Equip:" Food Service Bevera…"
drag, startPoint x: 412, startPoint y: 362, endPoint x: 404, endPoint y: 386, distance: 26.0
click at [412, 362] on textarea "KITCHEN / Cooking/Kitchen Equipment / Tilt Skillet "Equip:" Food Service Bevera…" at bounding box center [461, 354] width 175 height 53
paste textarea "Today (8 Hours)"
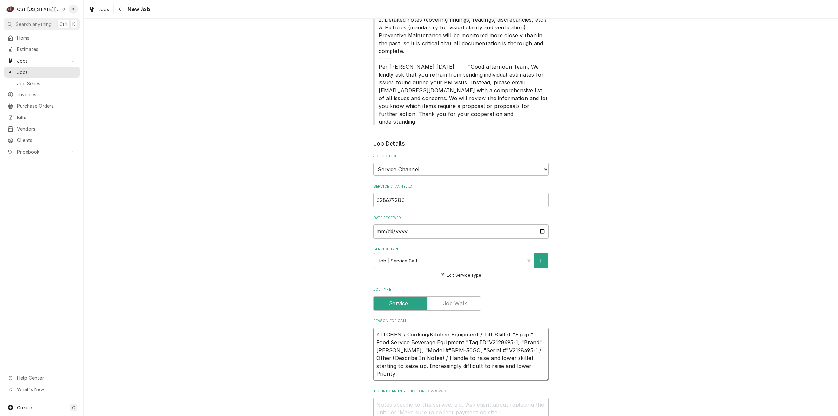
type textarea "x"
type textarea "KITCHEN / Cooking/Kitchen Equipment / Tilt Skillet "Equip:" Food Service Bevera…"
click at [405, 398] on textarea "Technician Instructions ( optional )" at bounding box center [461, 413] width 175 height 30
type textarea "x"
type textarea "N"
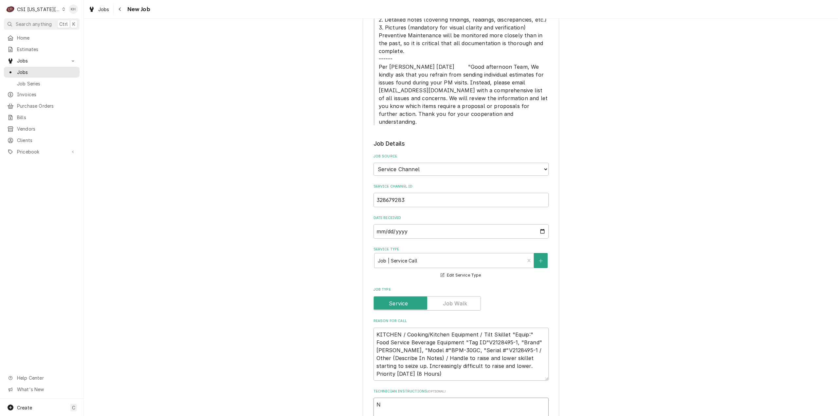
type textarea "x"
type textarea "NT"
type textarea "x"
type textarea "NTE"
type textarea "x"
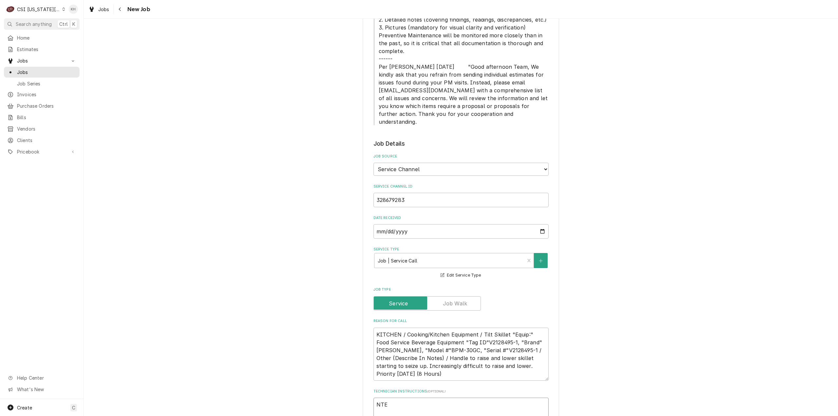
type textarea "NTE"
type textarea "x"
type textarea "NTE $"
type textarea "x"
type textarea "NTE $1"
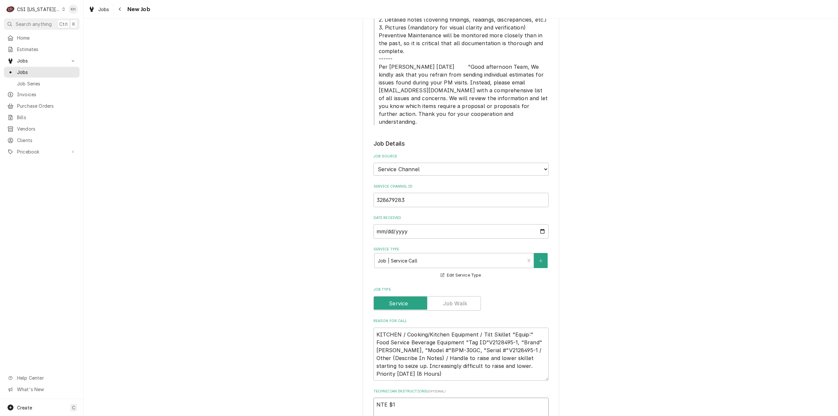
type textarea "x"
type textarea "NTE $11"
type textarea "x"
type textarea "NTE $110"
type textarea "x"
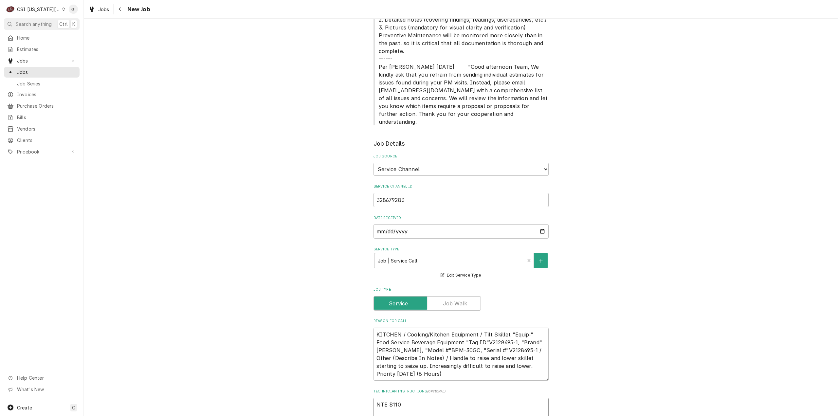
type textarea "NTE $1100"
type textarea "x"
type textarea "NTE $1100."
type textarea "x"
type textarea "NTE $1100.0"
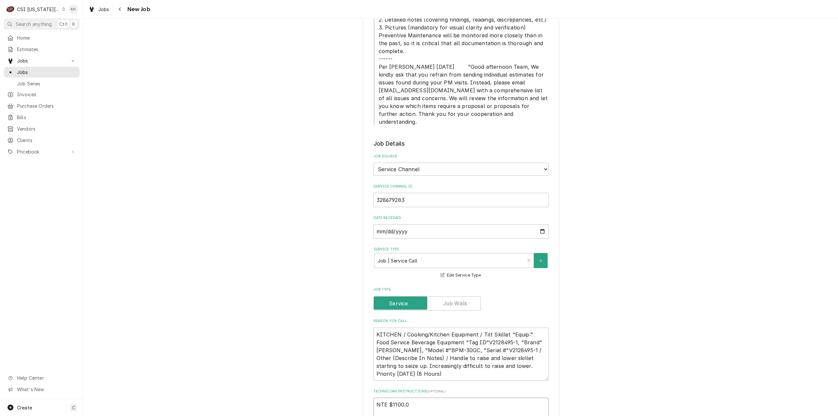
type textarea "x"
type textarea "NTE $1100.00"
type textarea "x"
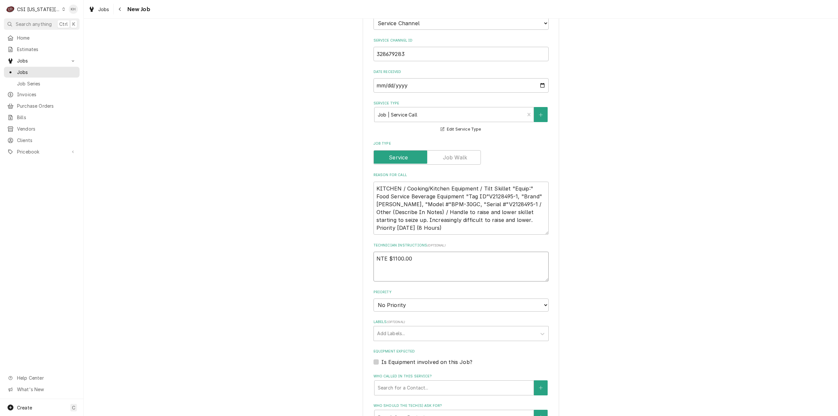
scroll to position [722, 0]
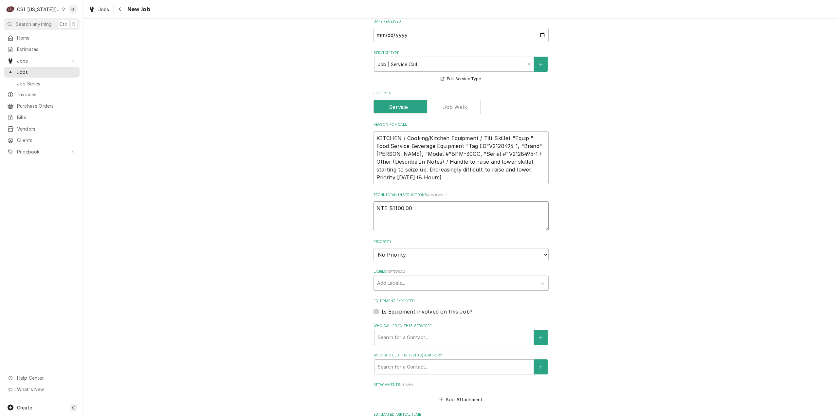
type textarea "NTE $1100.00"
click at [399, 248] on select "No Priority Urgent High Medium Low" at bounding box center [461, 254] width 175 height 13
select select "2"
click at [374, 248] on select "No Priority Urgent High Medium Low" at bounding box center [461, 254] width 175 height 13
click at [426, 201] on textarea "NTE $1100.00" at bounding box center [461, 216] width 175 height 30
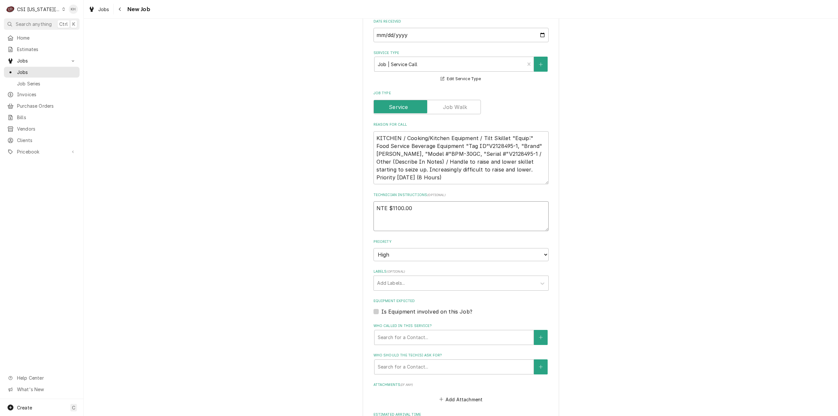
type textarea "x"
type textarea "NTE $1100.00"
type textarea "x"
type textarea "NTE $1100.00"
type textarea "x"
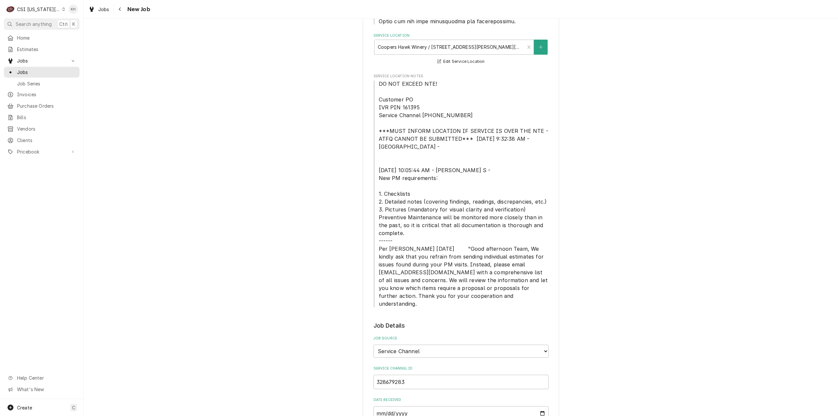
scroll to position [263, 0]
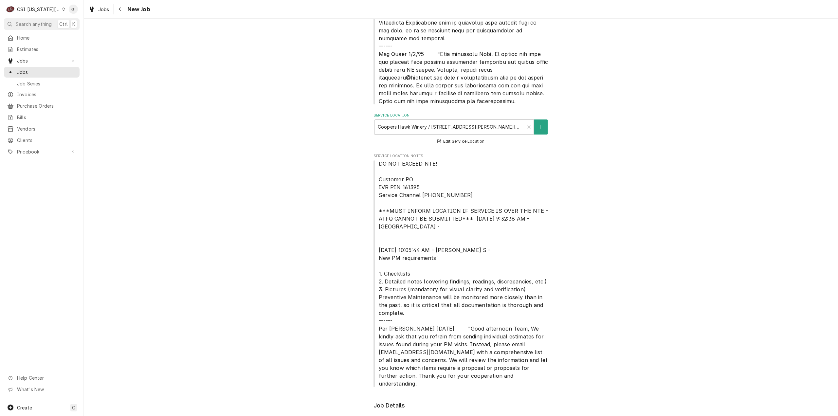
type textarea "NTE $1100.00"
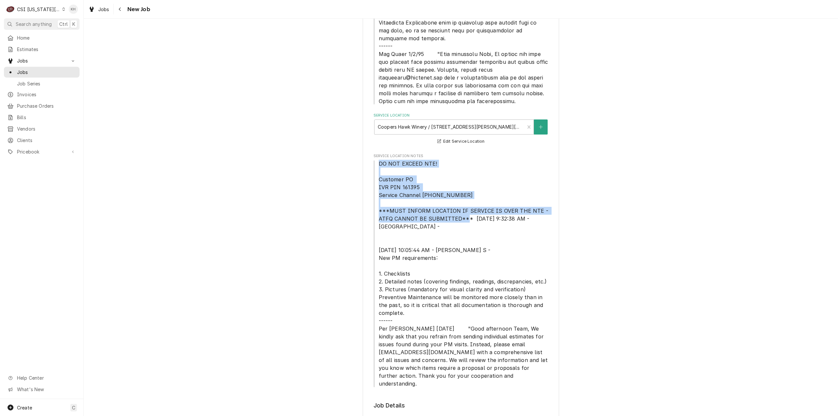
drag, startPoint x: 376, startPoint y: 154, endPoint x: 468, endPoint y: 209, distance: 107.2
click at [468, 209] on span "DO NOT EXCEED NTE! Customer PO IVR PIN 161395 Service Channel 516-500-7776 ***M…" at bounding box center [461, 274] width 175 height 228
copy span "DO NOT EXCEED NTE! Customer PO IVR PIN 161395 Service Channel 516-500-7776 ***M…"
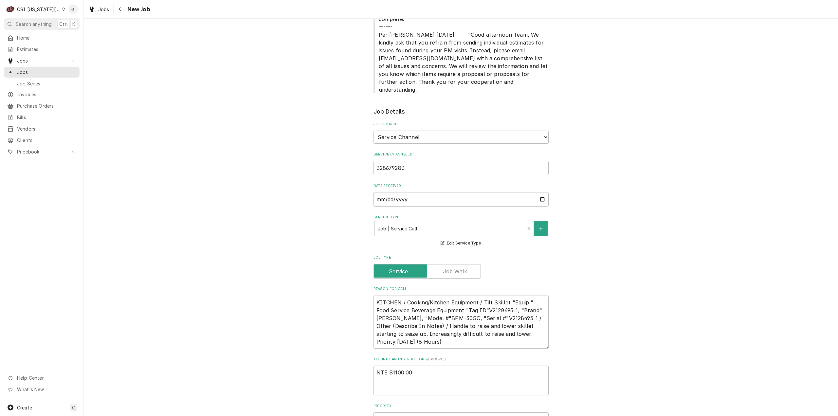
scroll to position [558, 0]
click at [423, 374] on textarea "NTE $1100.00" at bounding box center [461, 380] width 175 height 30
paste textarea "DO NOT EXCEED NTE! Customer PO IVR PIN 161395 Service Channel 516-500-7776 ***M…"
type textarea "x"
type textarea "NTE $1100.00 DO NOT EXCEED NTE! Customer PO IVR PIN 161395 Service Channel 516-…"
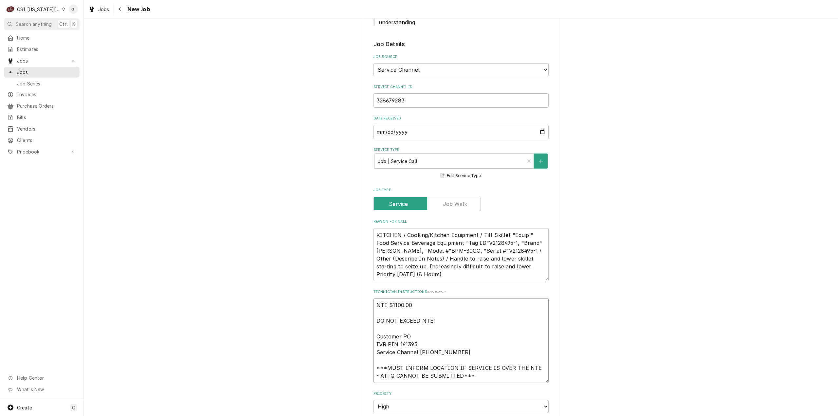
type textarea "x"
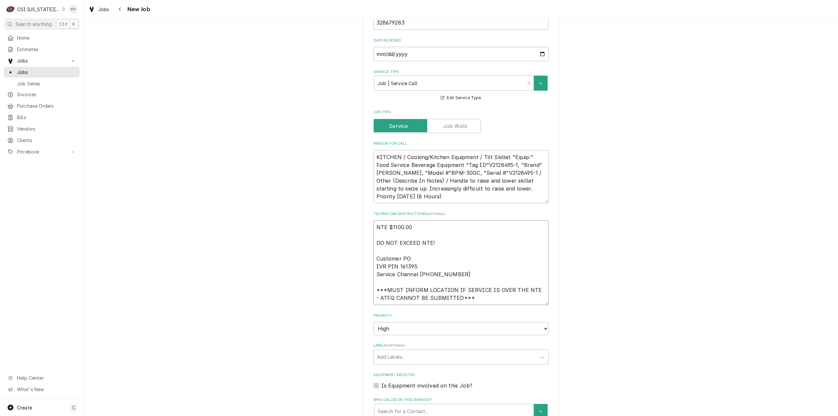
scroll to position [703, 0]
type textarea "NTE $1100.00 DO NOT EXCEED NTE! Customer PO IVR PIN 161395 Service Channel 516-…"
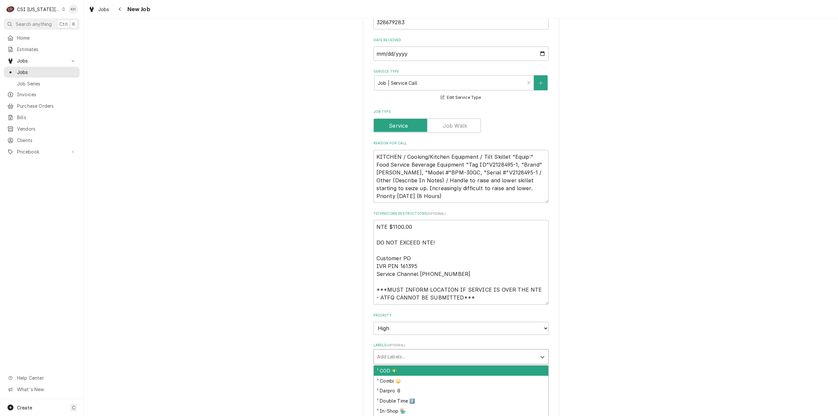
click at [430, 351] on div "Labels" at bounding box center [455, 357] width 156 height 12
type input "cook"
type textarea "x"
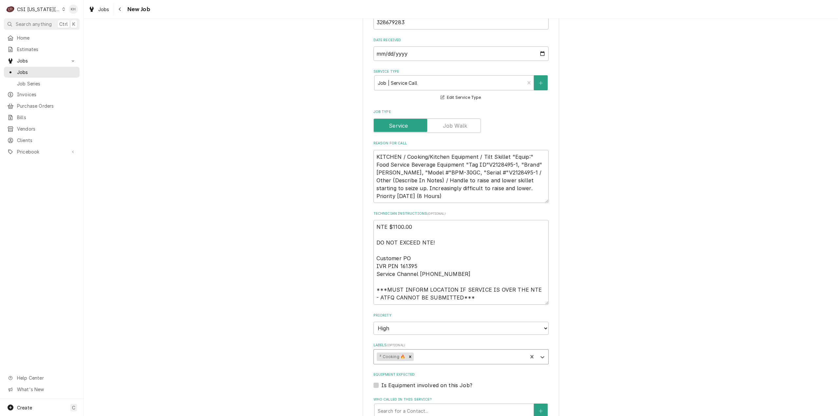
type textarea "x"
click at [382, 382] on label "Is Equipment involved on this Job?" at bounding box center [427, 386] width 91 height 8
click at [382, 382] on input "Equipment Expected" at bounding box center [469, 389] width 175 height 14
checkbox input "true"
click at [465, 158] on textarea "KITCHEN / Cooking/Kitchen Equipment / Tilt Skillet "Equip:" Food Service Bevera…" at bounding box center [461, 176] width 175 height 53
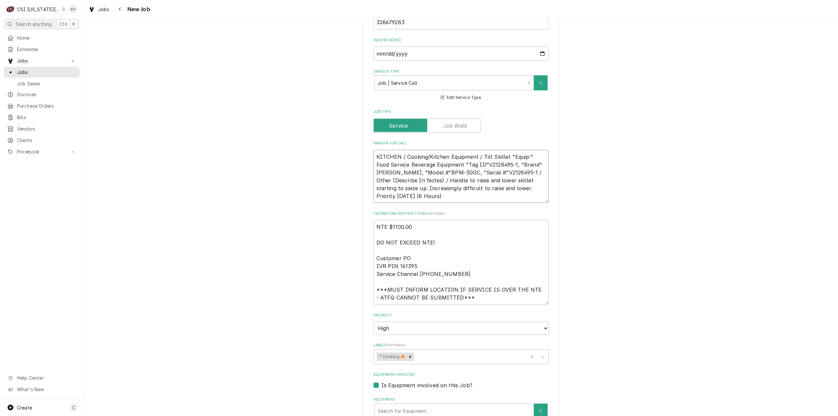
click at [465, 158] on textarea "KITCHEN / Cooking/Kitchen Equipment / Tilt Skillet "Equip:" Food Service Bevera…" at bounding box center [461, 176] width 175 height 53
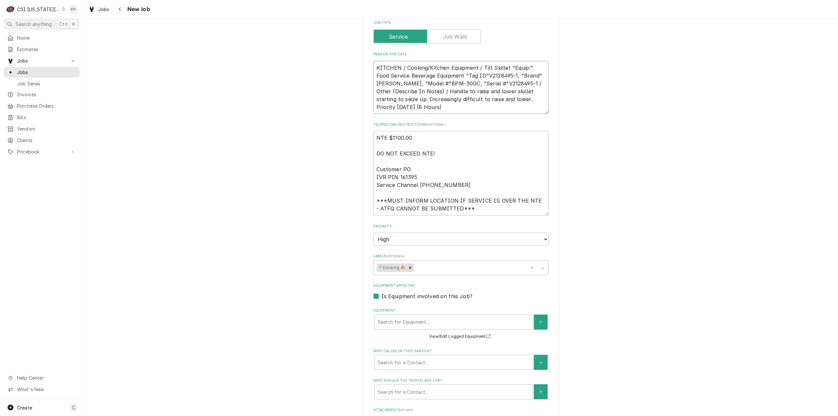
scroll to position [801, 0]
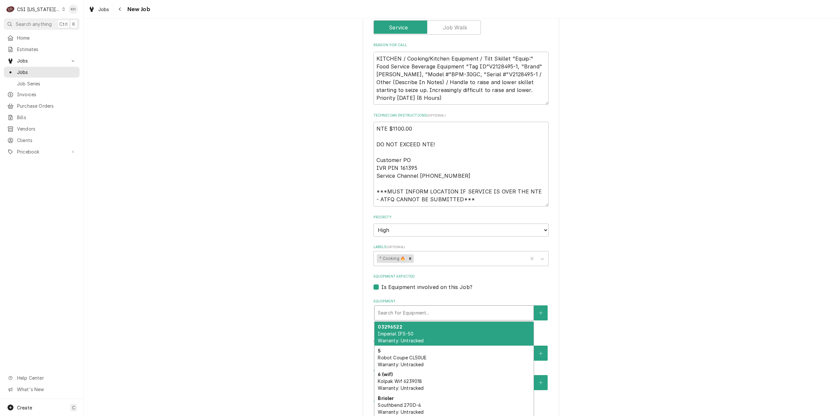
click at [424, 307] on div "Equipment" at bounding box center [454, 313] width 153 height 12
paste input "V2128495"
type textarea "x"
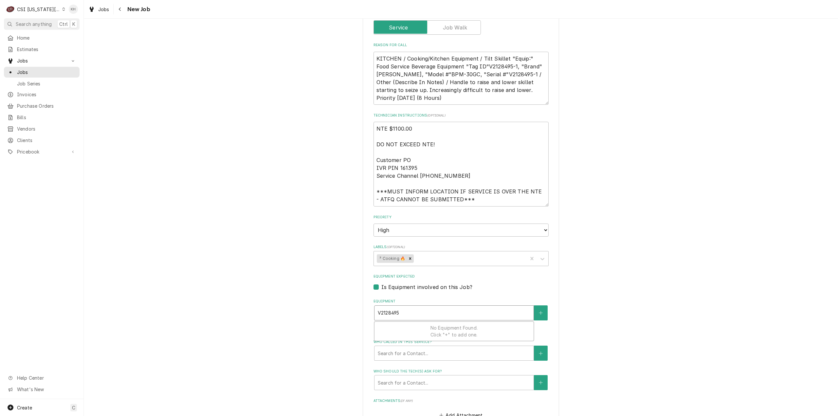
type input "V2128495"
click at [401, 61] on textarea "KITCHEN / Cooking/Kitchen Equipment / Tilt Skillet "Equip:" Food Service Bevera…" at bounding box center [461, 78] width 175 height 53
click at [408, 307] on div "Equipment" at bounding box center [454, 313] width 153 height 12
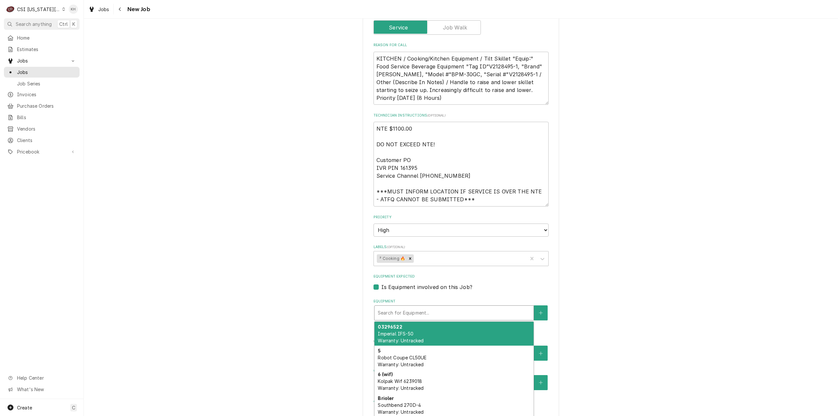
paste input "BPM"
type textarea "x"
type input "BPM"
click at [416, 331] on span "Groen BPM-30GC Warranty: Untracked" at bounding box center [410, 337] width 64 height 12
type textarea "x"
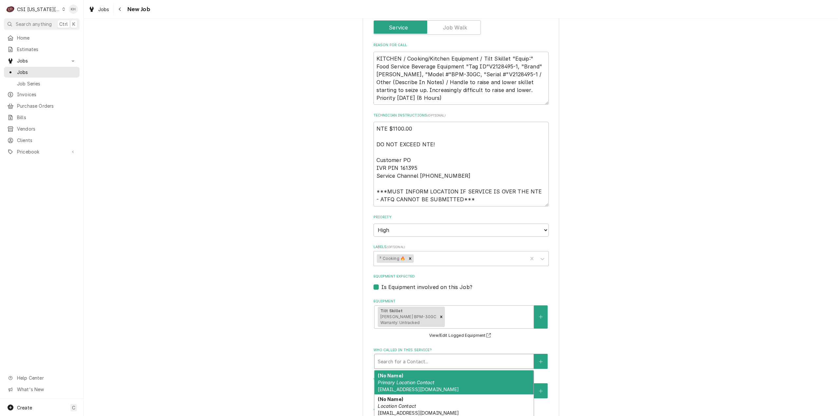
click at [419, 356] on div "Who called in this service?" at bounding box center [454, 362] width 153 height 12
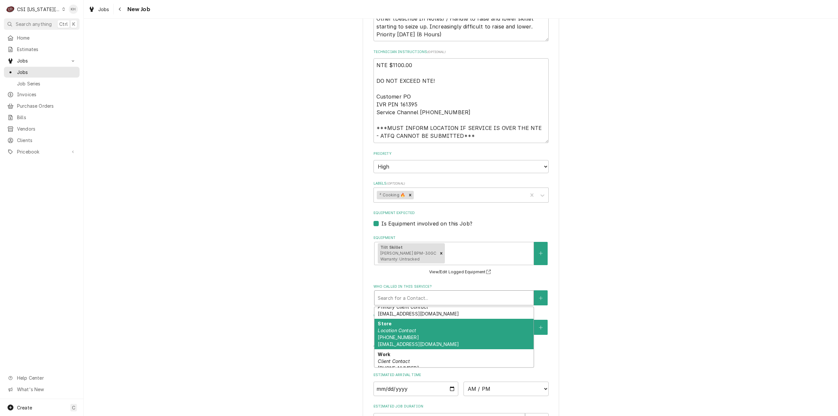
scroll to position [867, 0]
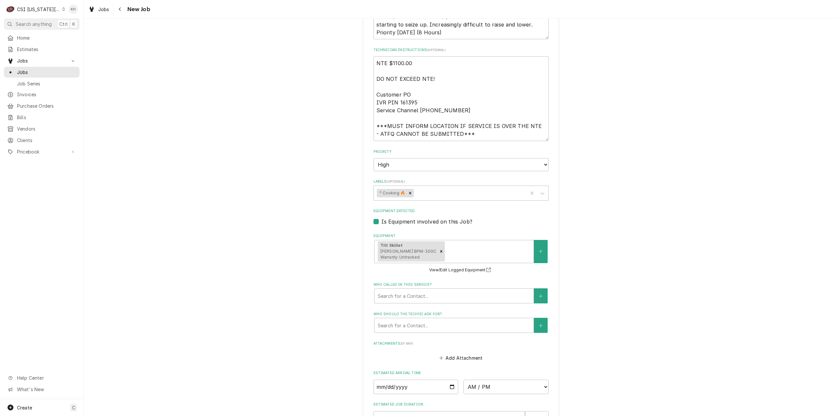
scroll to position [948, 0]
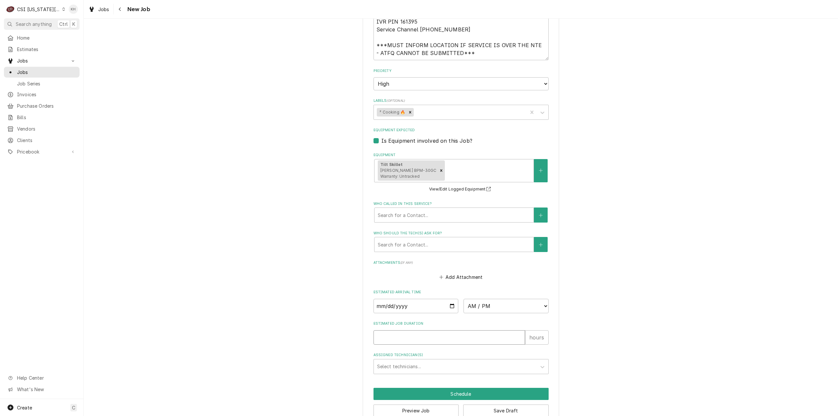
click at [418, 330] on input "Estimated Job Duration" at bounding box center [450, 337] width 152 height 14
type textarea "x"
type input "2"
type textarea "x"
type input "2"
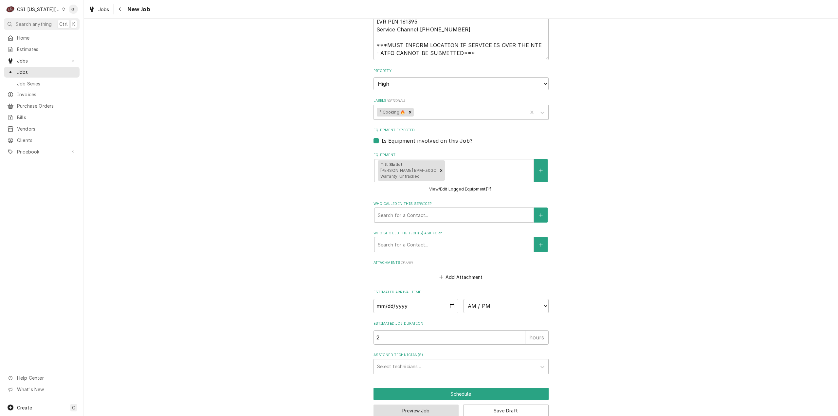
click at [418, 405] on button "Preview Job" at bounding box center [416, 411] width 85 height 12
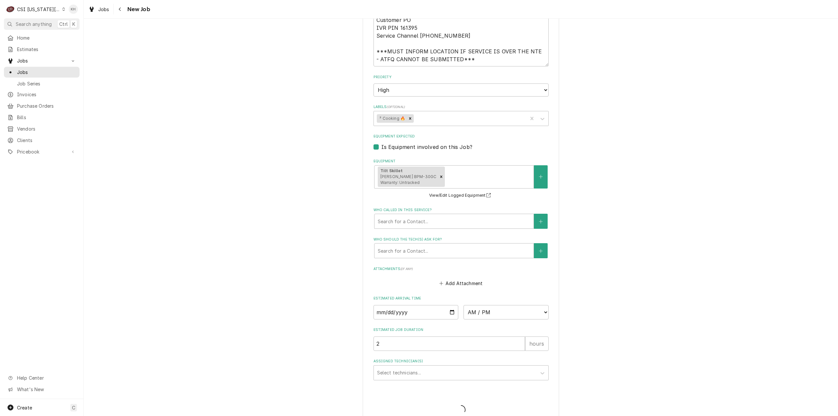
type textarea "x"
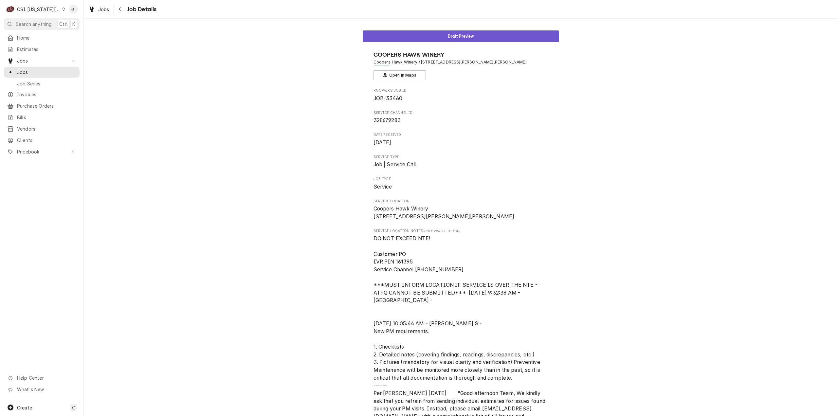
click at [52, 6] on div "C CSI [US_STATE] City" at bounding box center [35, 9] width 63 height 13
click at [72, 32] on div "CSI St. [PERSON_NAME]" at bounding box center [113, 36] width 100 height 8
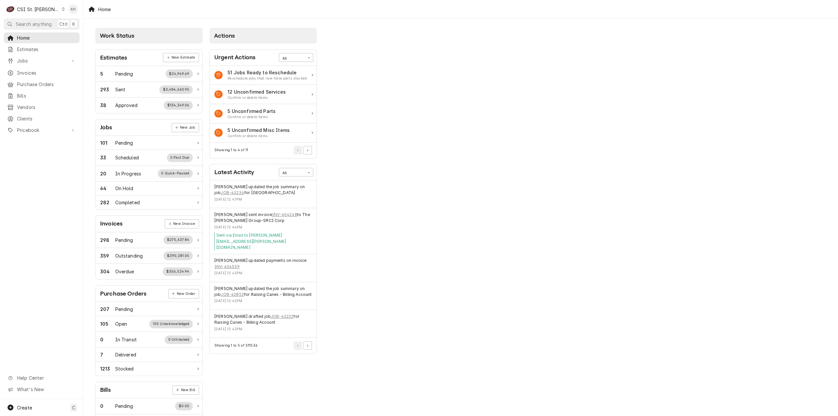
drag, startPoint x: 48, startPoint y: 23, endPoint x: 52, endPoint y: 24, distance: 3.7
click at [49, 23] on span "Search anything" at bounding box center [34, 24] width 36 height 7
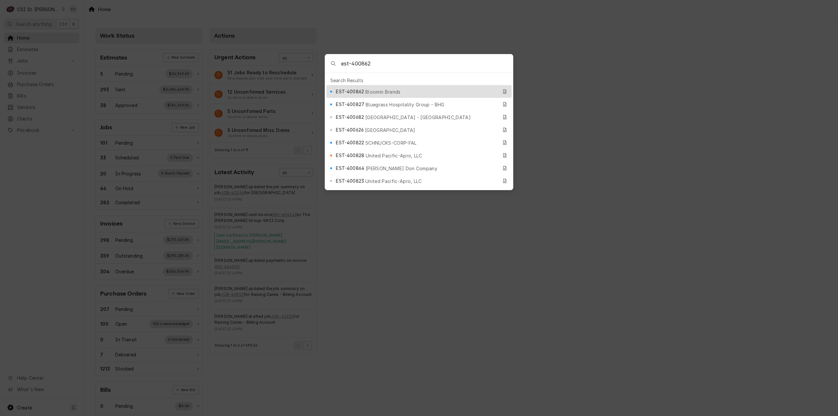
type input "est-400862"
click at [339, 94] on div "EST-400862 Bloomin Brands" at bounding box center [418, 91] width 185 height 13
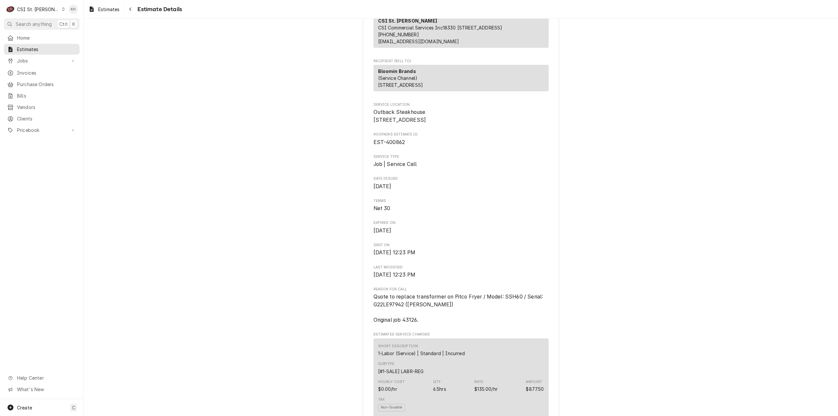
scroll to position [98, 0]
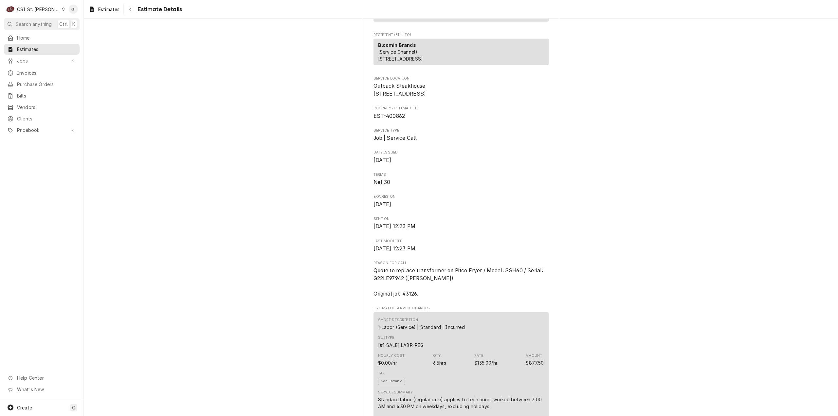
click at [409, 297] on span "Quote to replace transformer on Pitco Fryer / Model: SSH60 / Serial: G22LE97942…" at bounding box center [459, 282] width 171 height 29
copy span "43126"
click at [49, 22] on span "Search anything" at bounding box center [34, 24] width 36 height 7
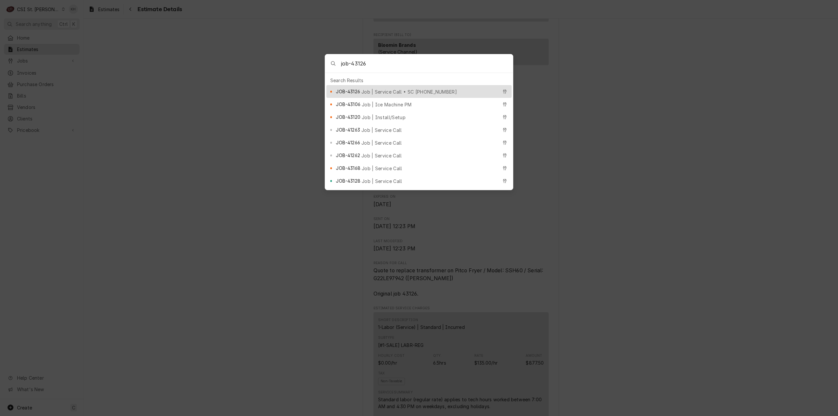
type input "job-43126"
click at [362, 89] on div "JOB-43126 Job | Service Call • SC 328076549" at bounding box center [417, 92] width 162 height 8
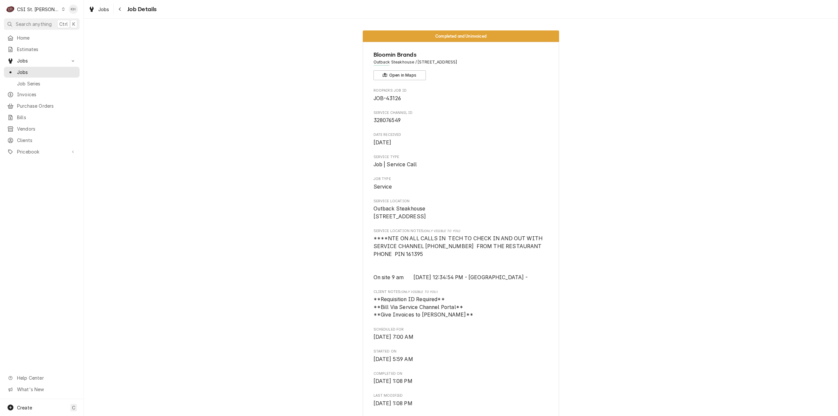
click at [384, 121] on span "328076549" at bounding box center [387, 120] width 27 height 6
copy span "328076549"
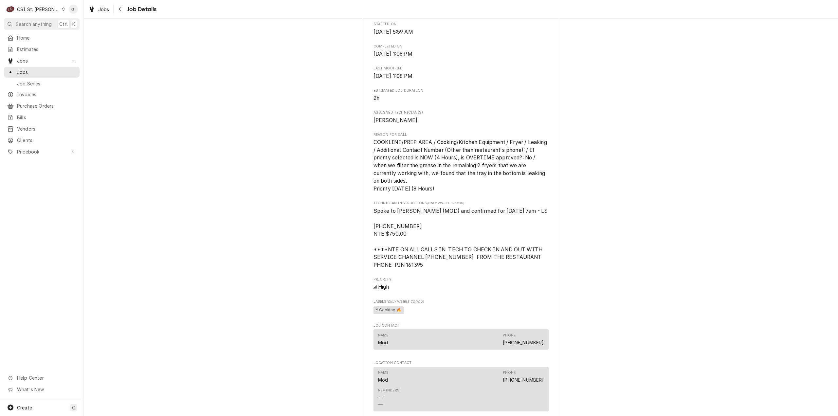
scroll to position [360, 0]
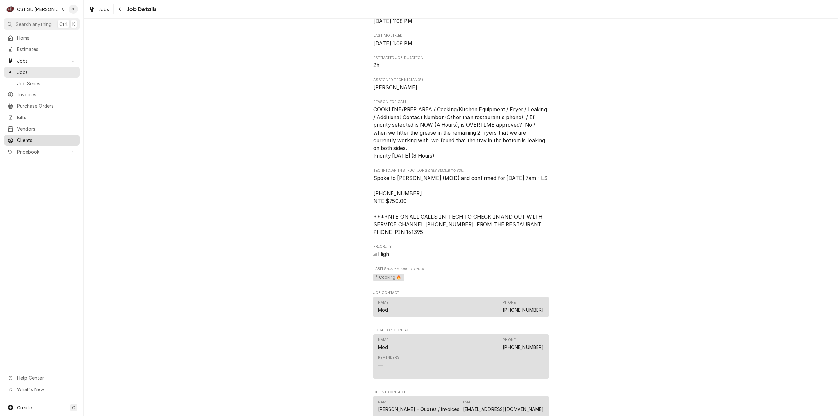
click at [25, 139] on span "Clients" at bounding box center [46, 140] width 59 height 7
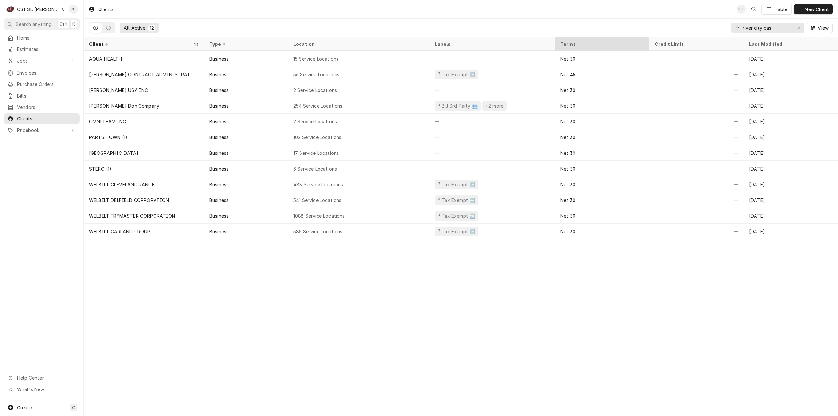
drag, startPoint x: 774, startPoint y: 27, endPoint x: 608, endPoint y: 42, distance: 166.1
click at [608, 42] on div "Clients KH Table New Client All Active 12 river city cas View Client Type Locat…" at bounding box center [461, 208] width 755 height 416
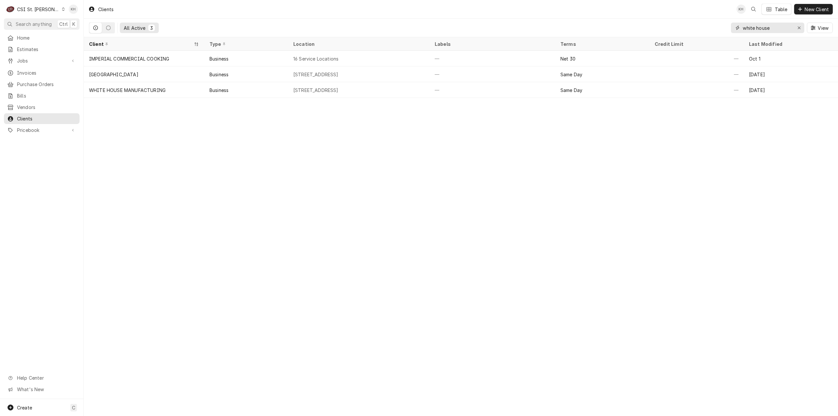
type input "white house"
drag, startPoint x: 775, startPoint y: 27, endPoint x: 724, endPoint y: 30, distance: 51.5
click at [724, 29] on div "All Active 3 white house View" at bounding box center [461, 28] width 744 height 18
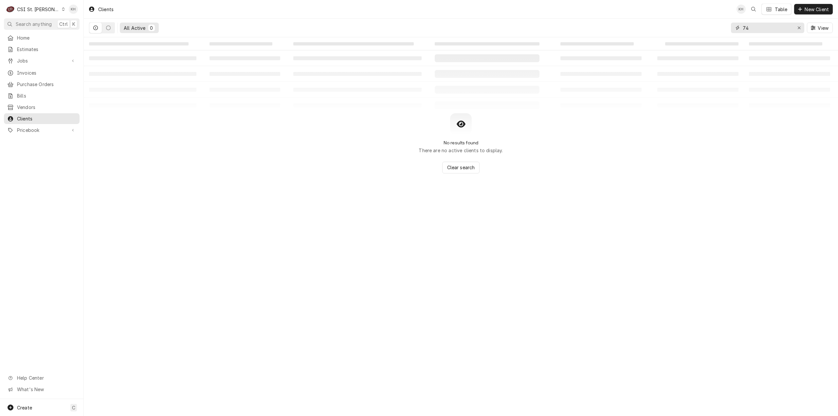
type input "7"
type input "white house"
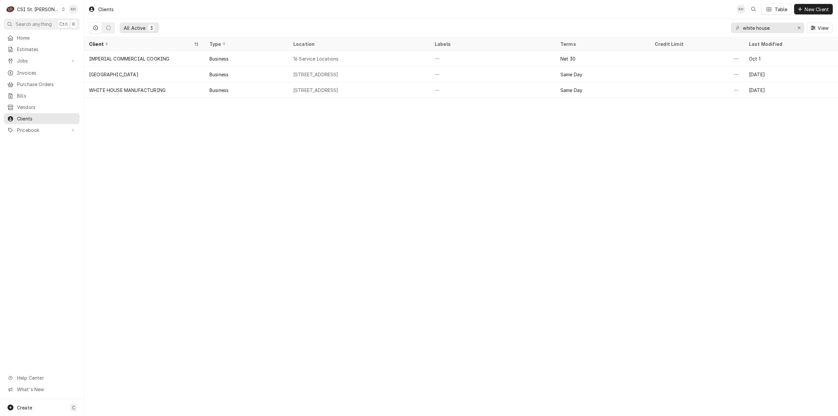
drag, startPoint x: 31, startPoint y: 9, endPoint x: 43, endPoint y: 23, distance: 18.9
click at [32, 9] on div "CSI St. Louis" at bounding box center [38, 9] width 43 height 7
click at [77, 9] on div "CSI [US_STATE][GEOGRAPHIC_DATA]" at bounding box center [100, 13] width 90 height 8
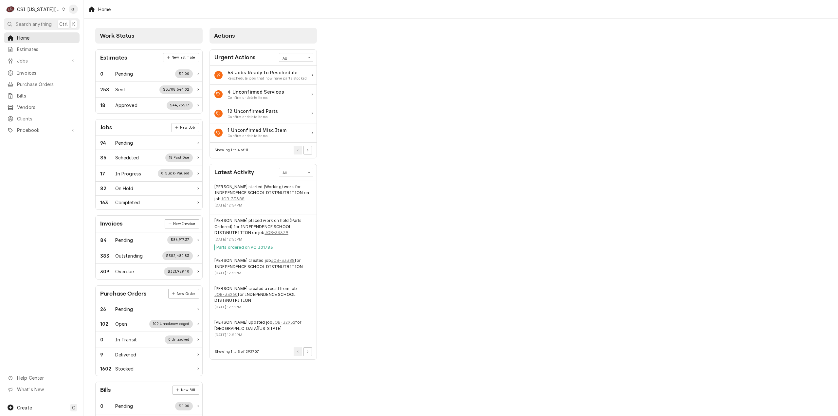
drag, startPoint x: 41, startPoint y: 25, endPoint x: 46, endPoint y: 23, distance: 5.0
click at [46, 23] on span "Search anything" at bounding box center [34, 24] width 36 height 7
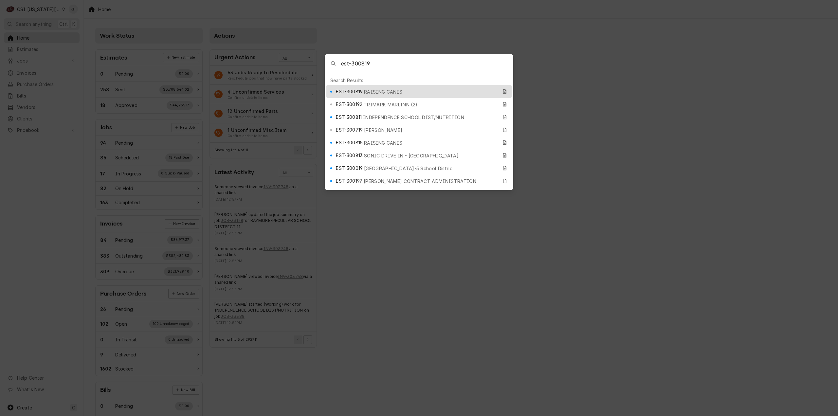
type input "est-300819"
click at [438, 85] on div "EST-300819 RAISING CANES" at bounding box center [418, 91] width 185 height 13
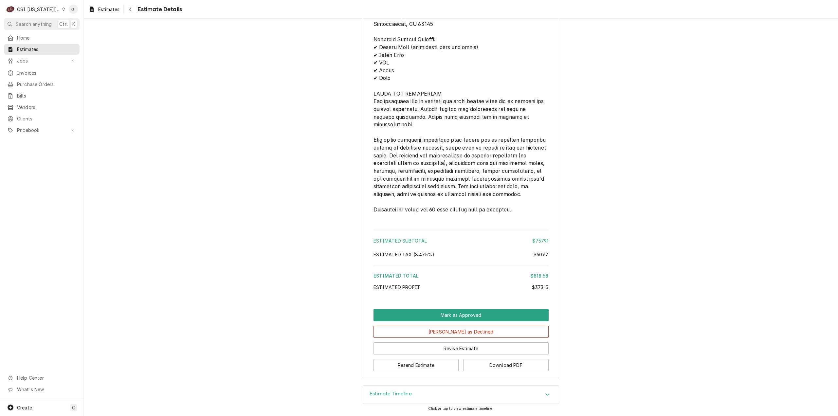
scroll to position [1313, 0]
click at [413, 393] on div "Estimate Timeline" at bounding box center [461, 395] width 196 height 18
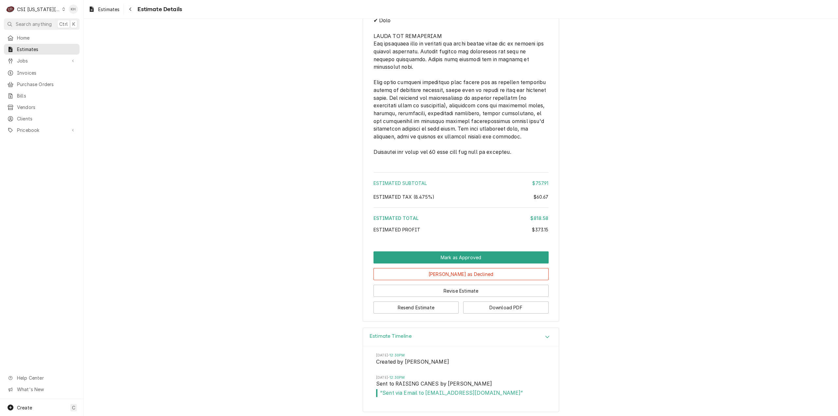
scroll to position [1374, 0]
